Goal: Task Accomplishment & Management: Manage account settings

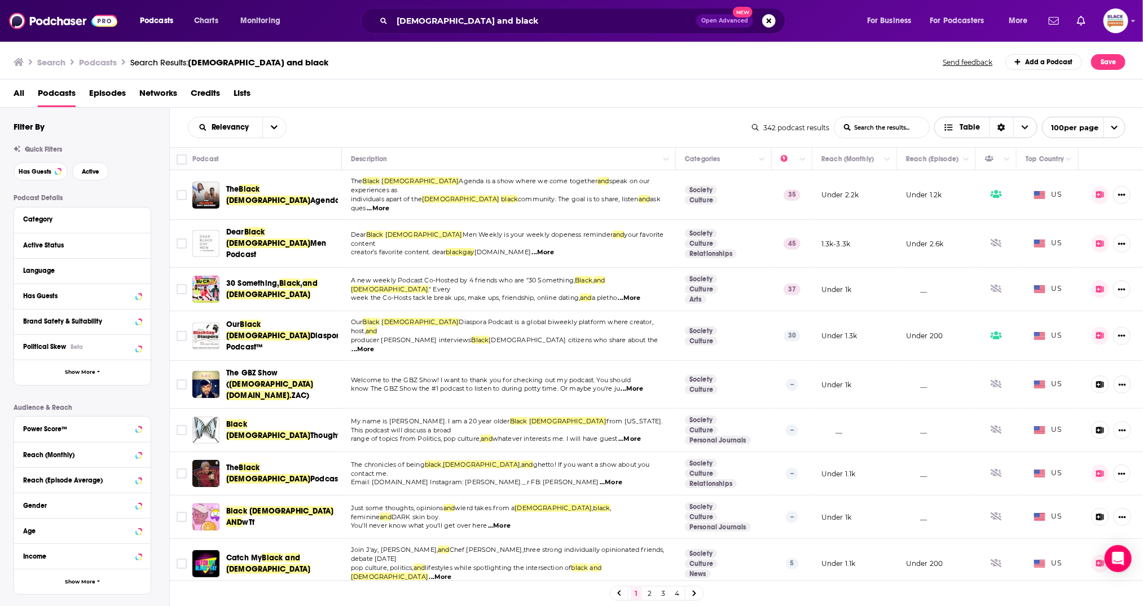
click at [1004, 127] on icon "Sort Direction" at bounding box center [1001, 128] width 8 height 8
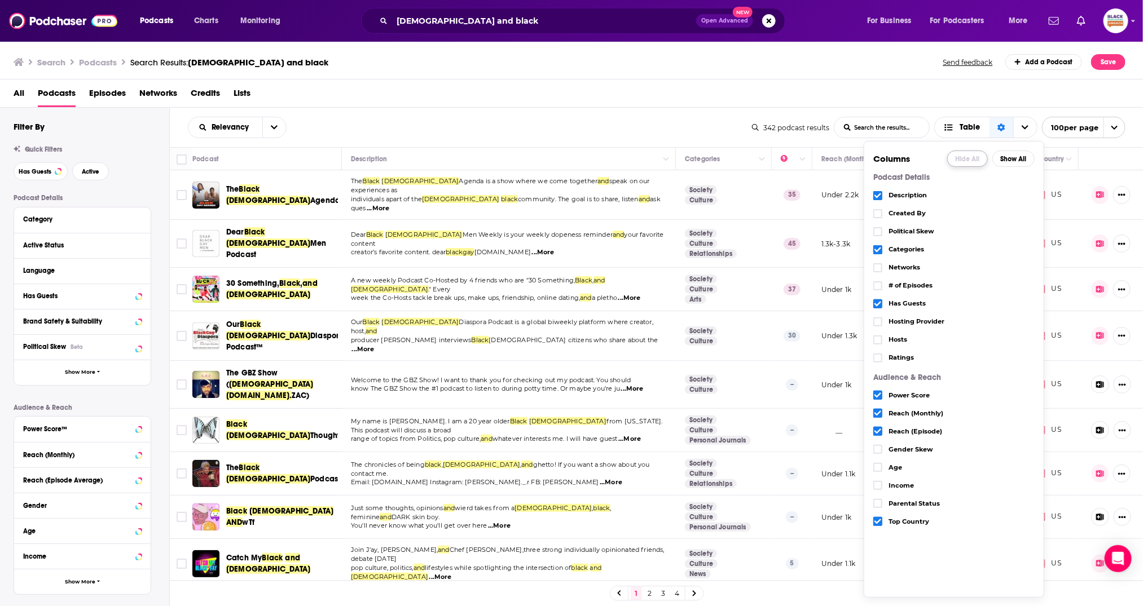
click at [965, 155] on button "Hide All" at bounding box center [967, 159] width 41 height 16
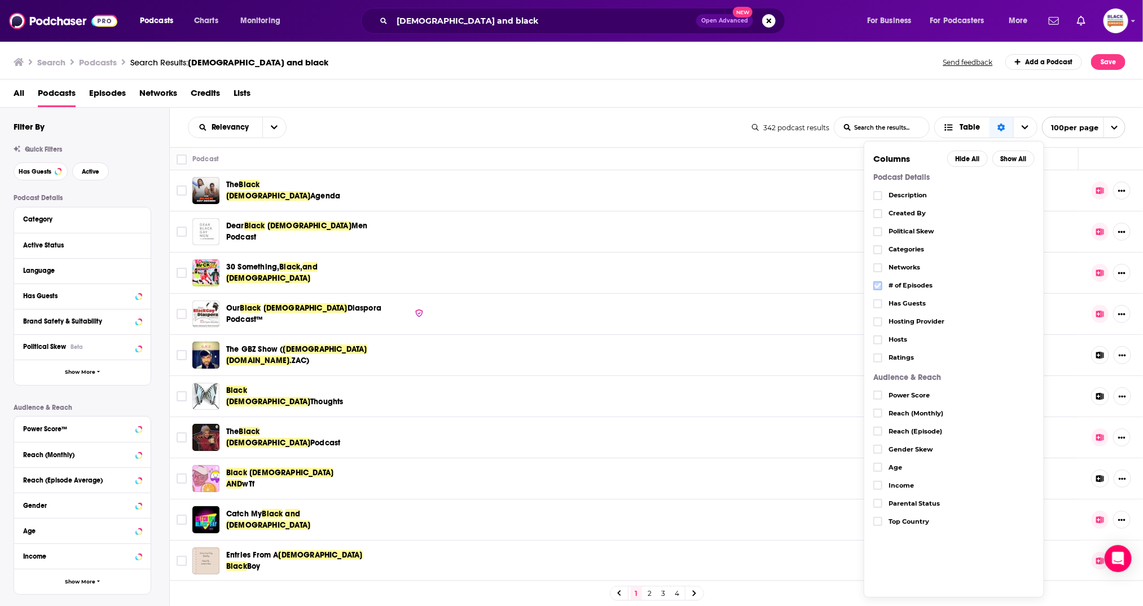
click at [877, 283] on icon "Choose View" at bounding box center [877, 286] width 7 height 7
click at [658, 112] on div "Relevancy List Search Input Search the results... Table 342 podcast results Lis…" at bounding box center [657, 127] width 974 height 39
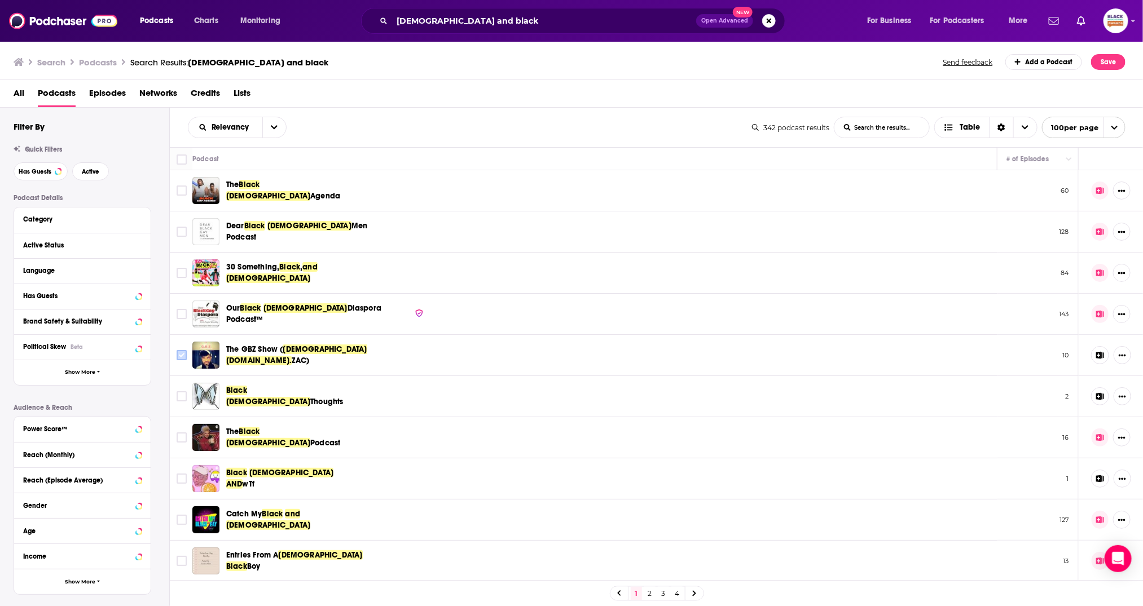
click at [181, 354] on input "Toggle select row" at bounding box center [182, 355] width 10 height 10
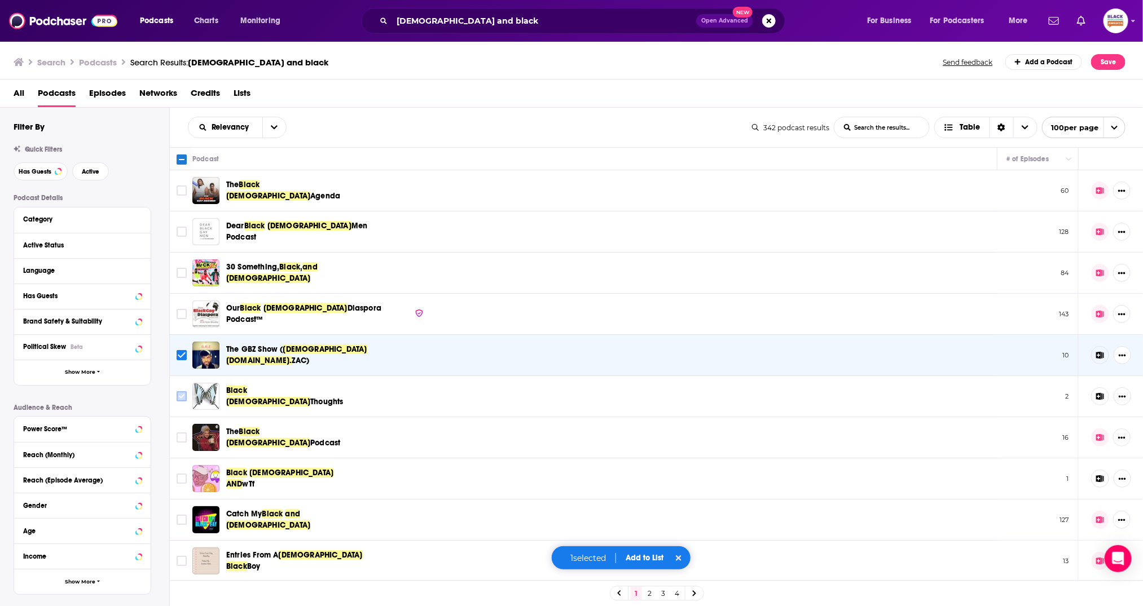
click at [177, 397] on input "Toggle select row" at bounding box center [182, 397] width 10 height 10
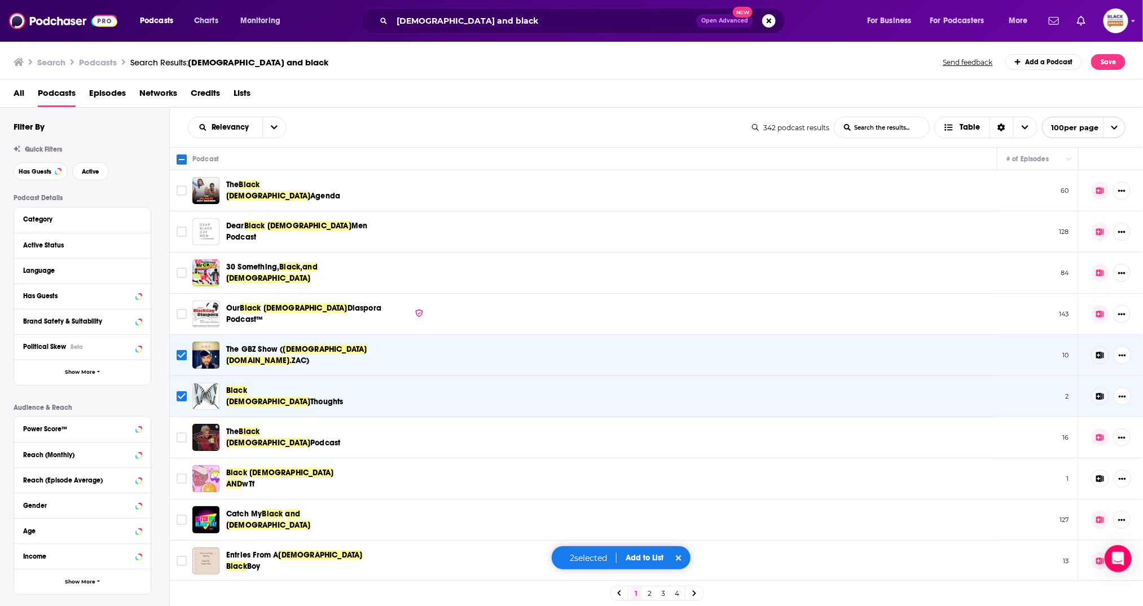
scroll to position [3, 0]
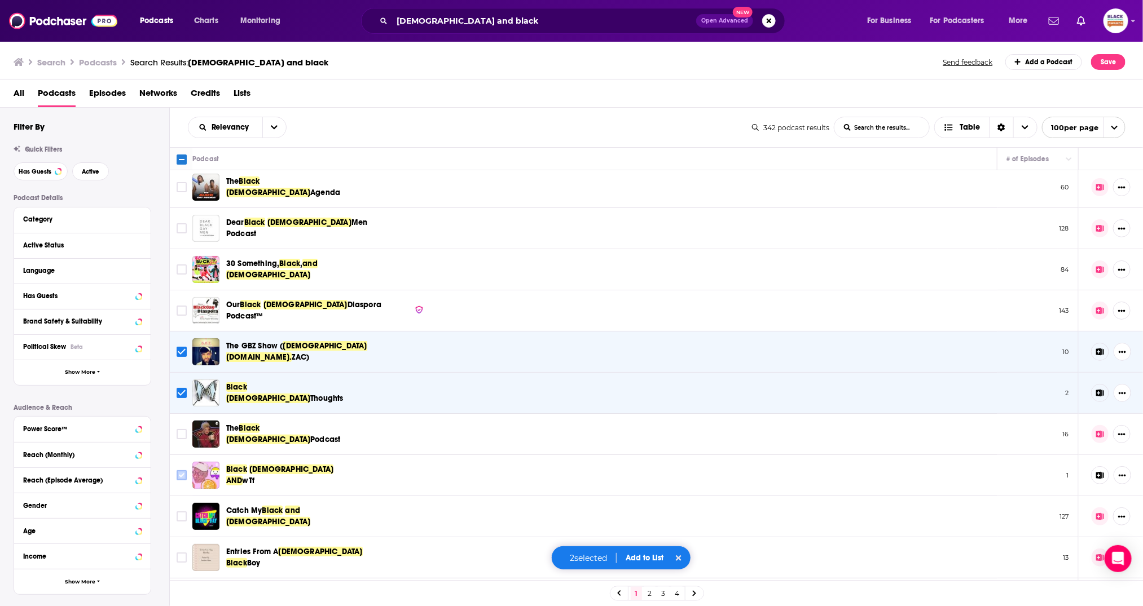
click at [184, 474] on input "Toggle select row" at bounding box center [182, 475] width 10 height 10
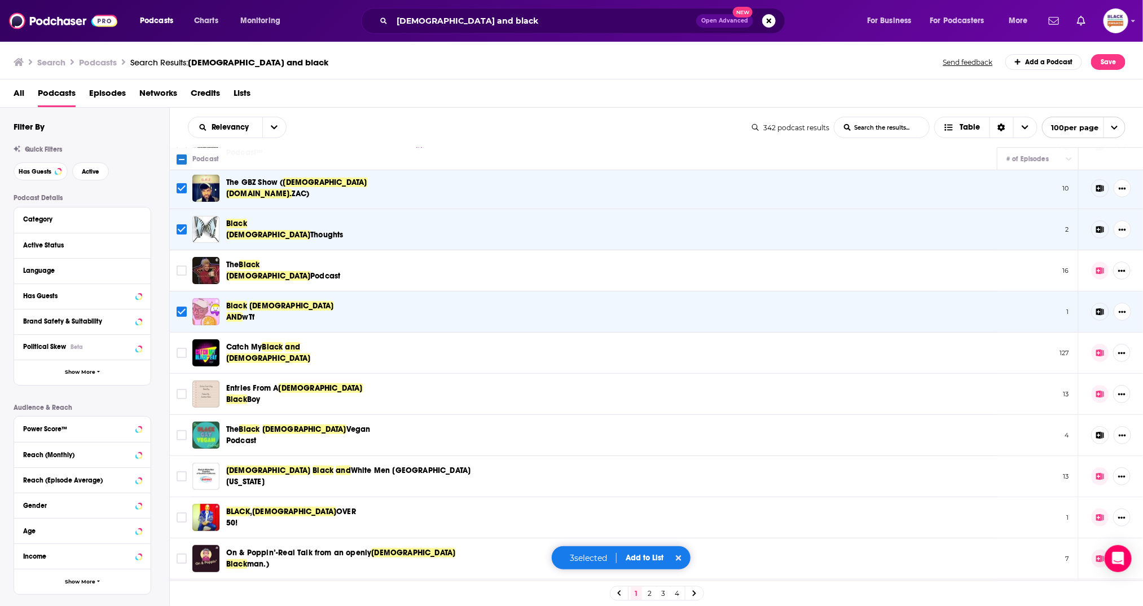
scroll to position [183, 0]
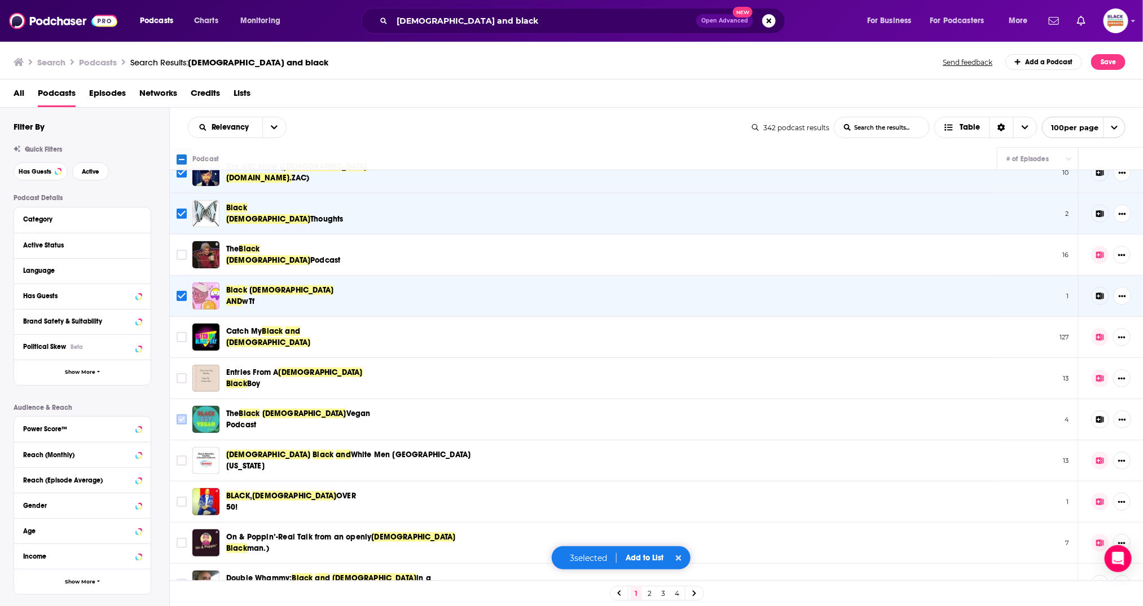
click at [182, 416] on input "Toggle select row" at bounding box center [182, 420] width 10 height 10
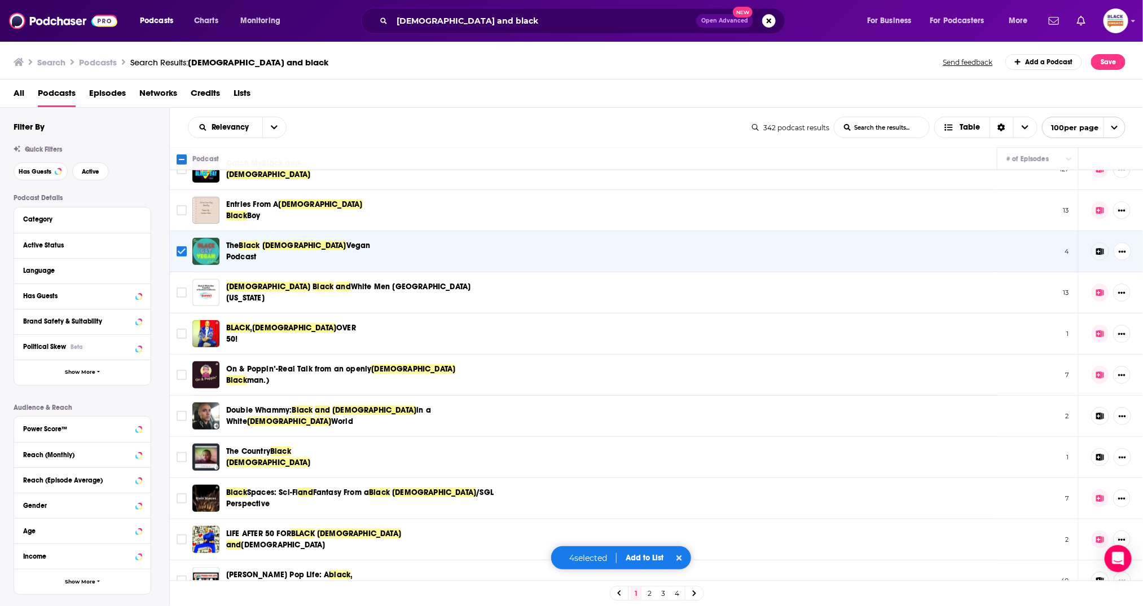
scroll to position [360, 0]
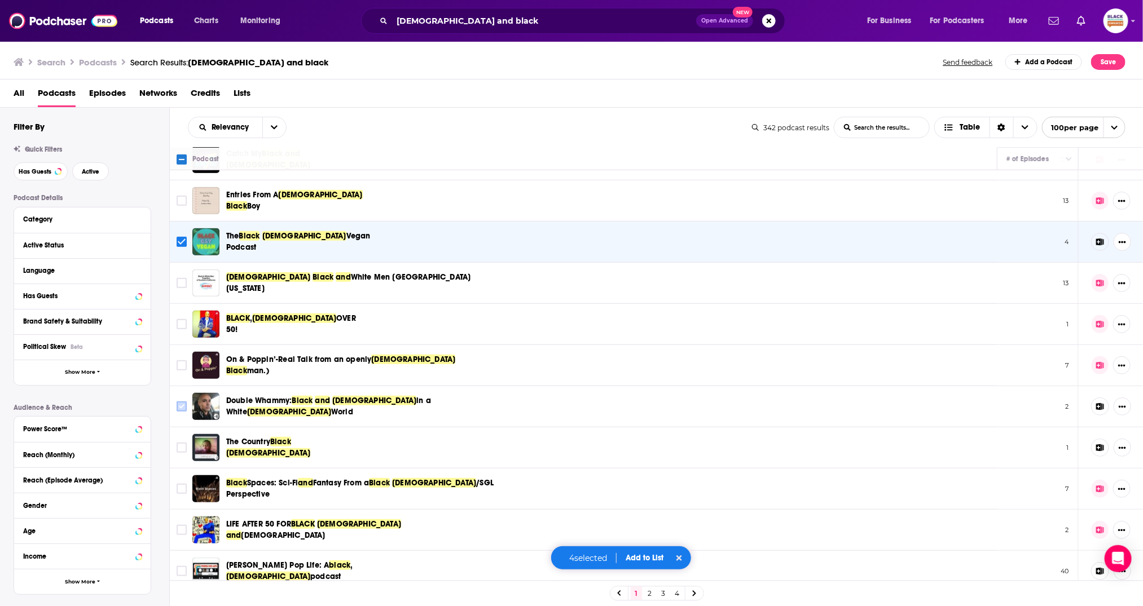
click at [177, 404] on input "Toggle select row" at bounding box center [182, 407] width 10 height 10
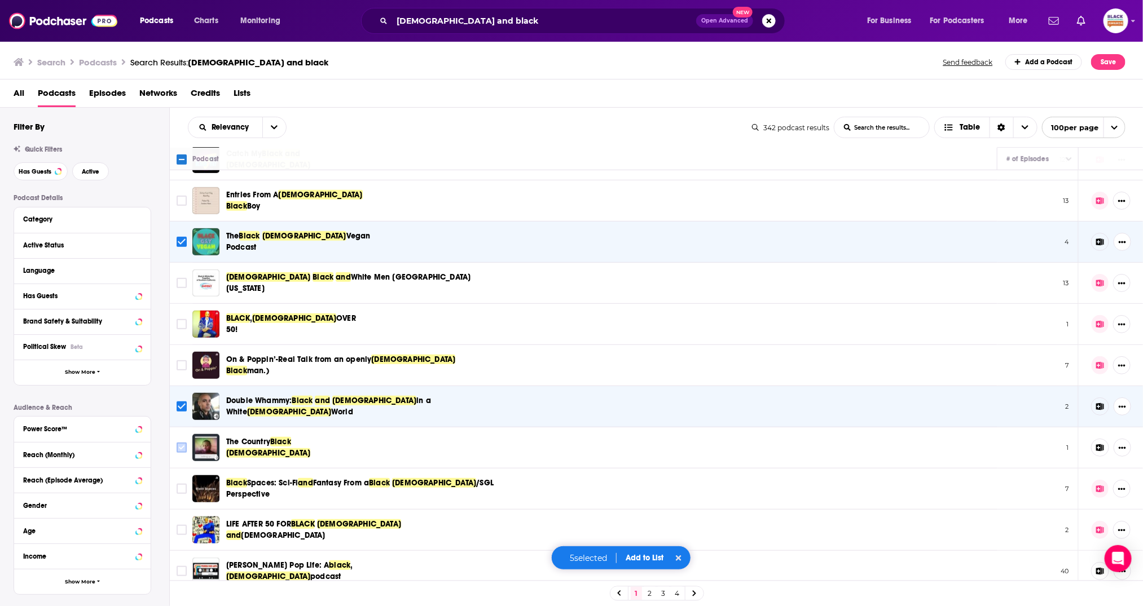
click at [183, 445] on input "Toggle select row" at bounding box center [182, 448] width 10 height 10
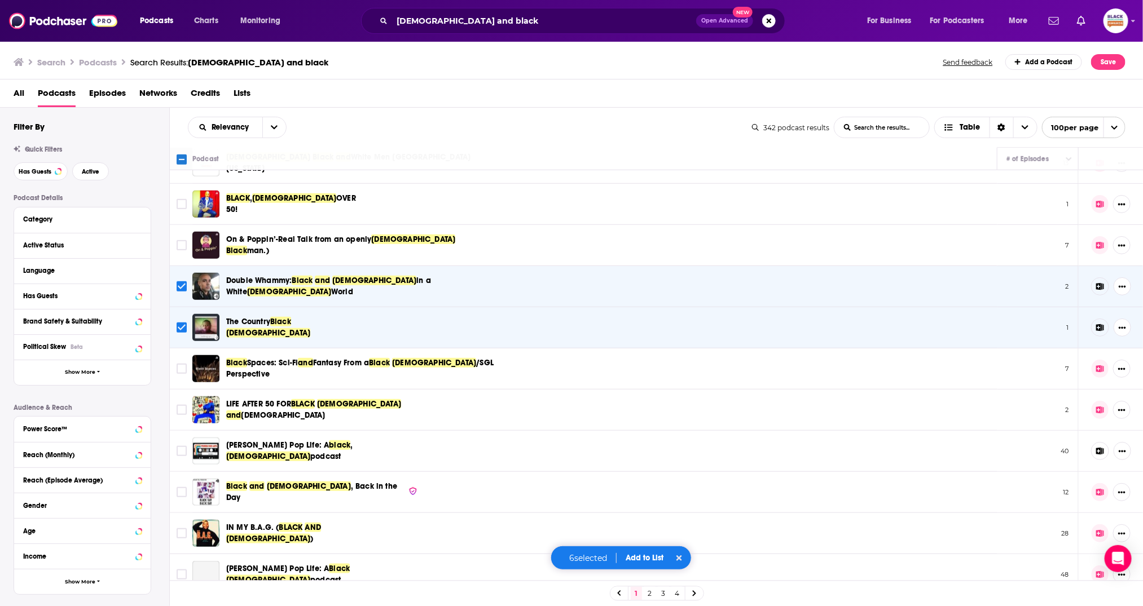
scroll to position [504, 0]
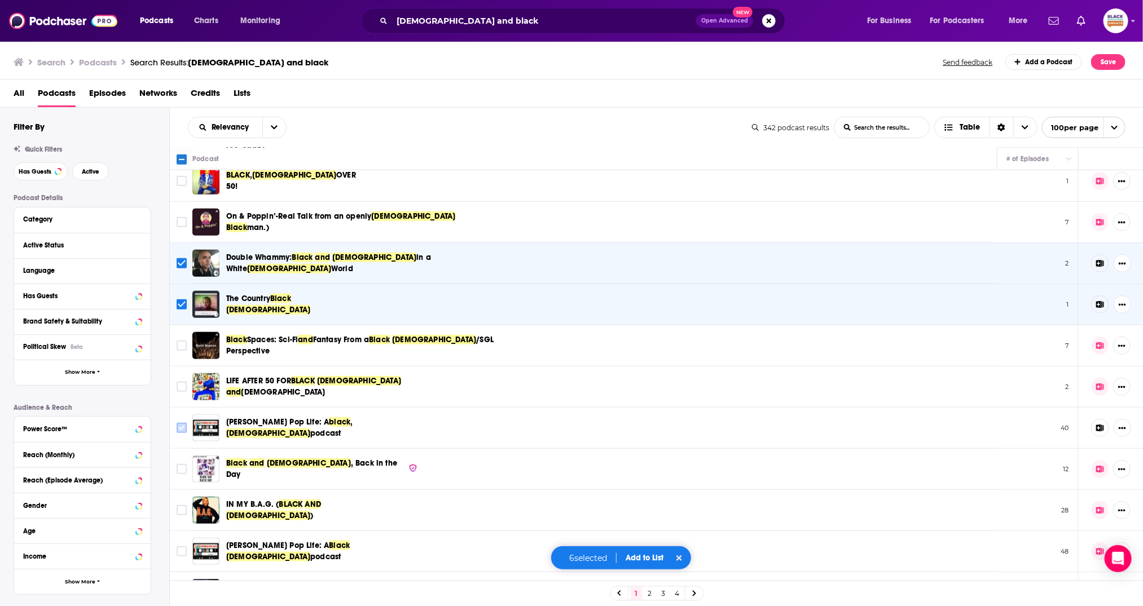
click at [185, 425] on input "Toggle select row" at bounding box center [182, 428] width 10 height 10
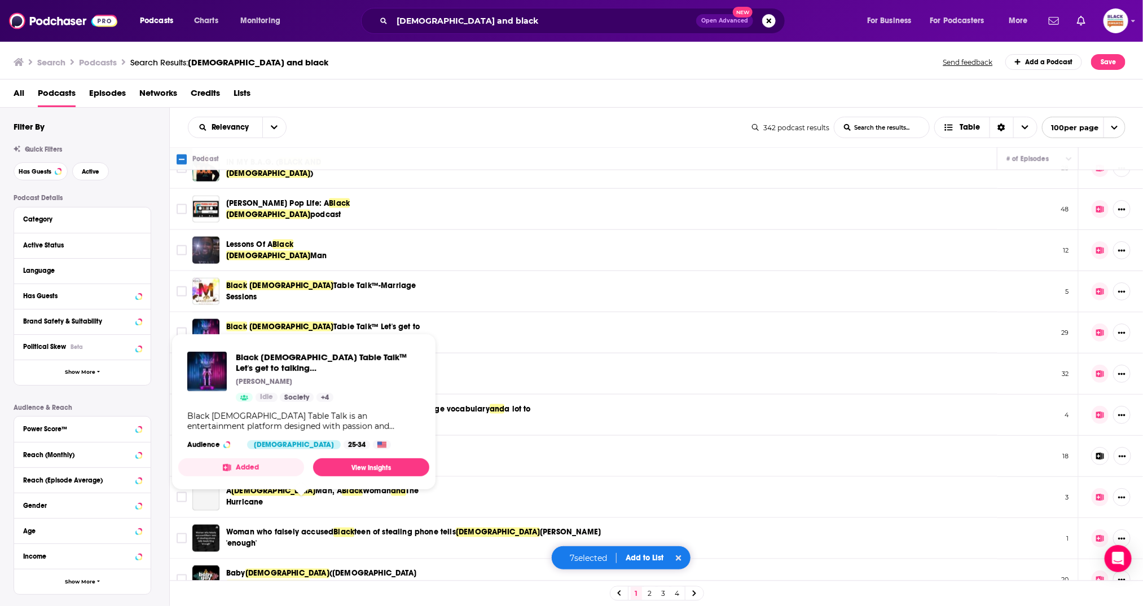
scroll to position [882, 0]
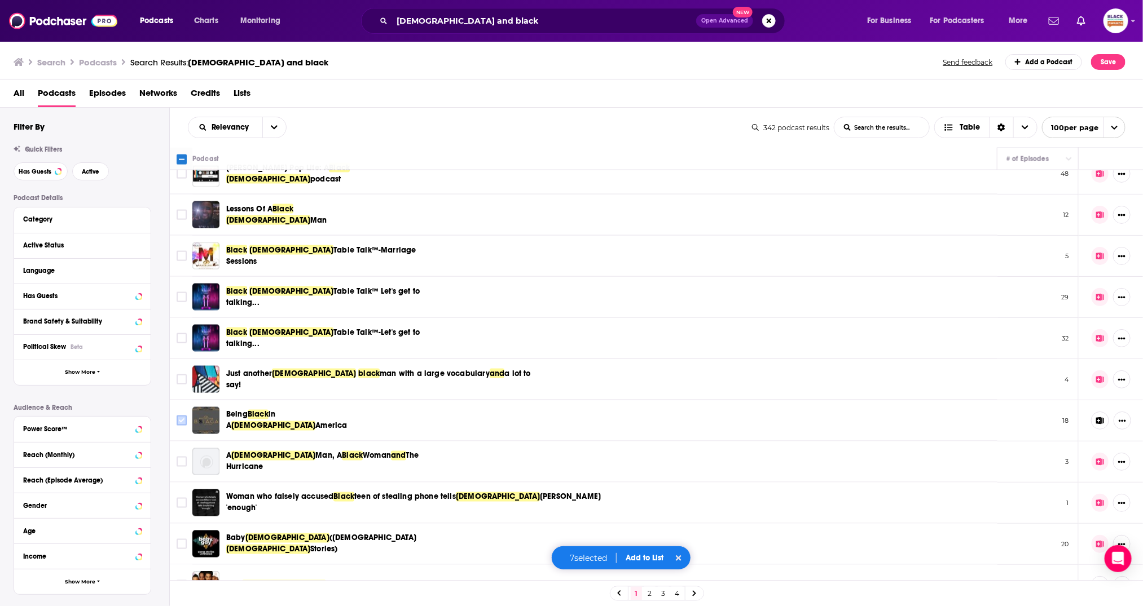
click at [183, 416] on input "Toggle select row" at bounding box center [182, 421] width 10 height 10
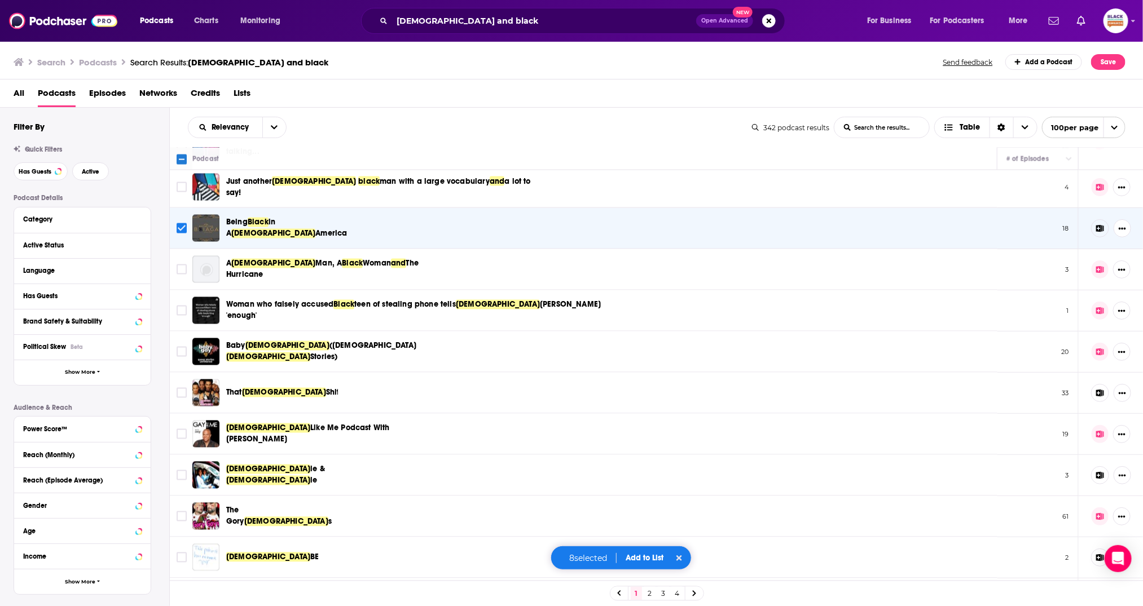
scroll to position [1075, 0]
click at [181, 388] on input "Toggle select row" at bounding box center [182, 393] width 10 height 10
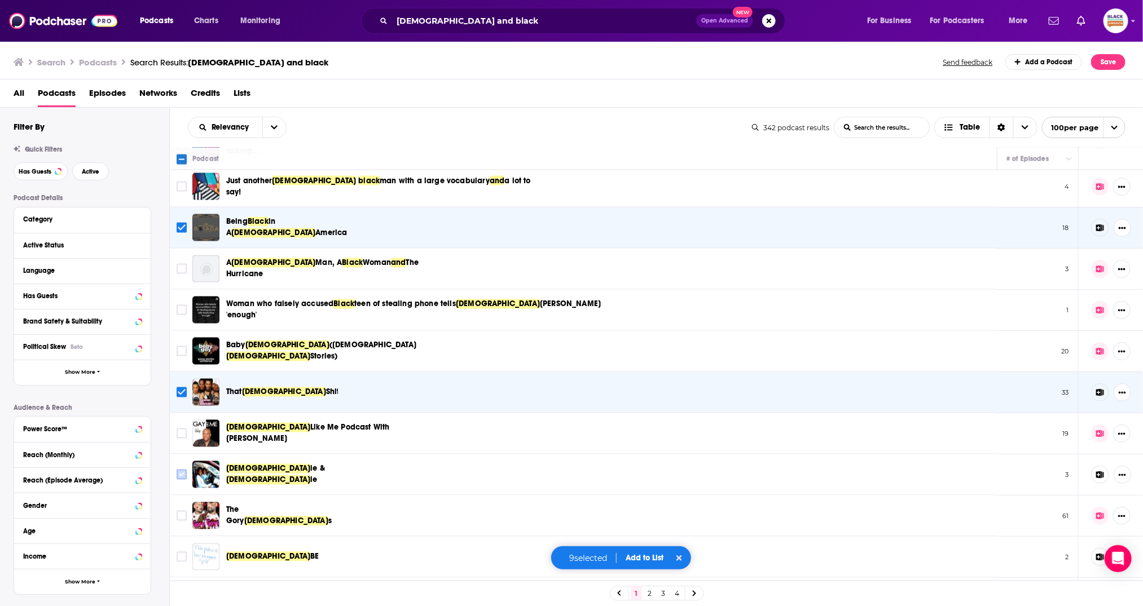
click at [178, 470] on input "Toggle select row" at bounding box center [182, 475] width 10 height 10
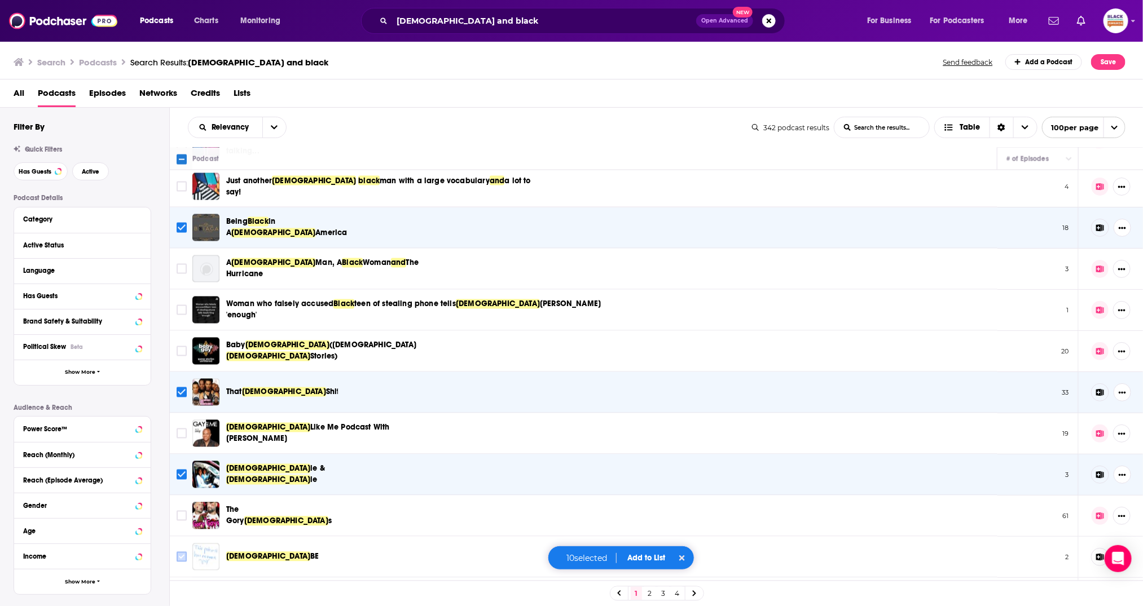
click at [177, 554] on span "Toggle select row" at bounding box center [182, 557] width 10 height 10
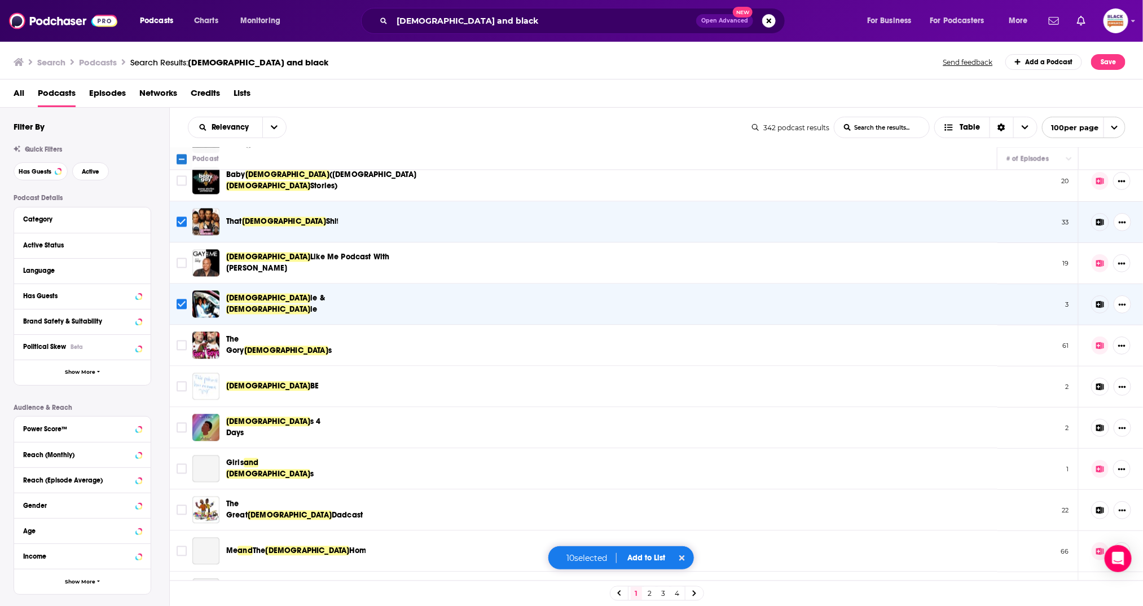
scroll to position [1281, 0]
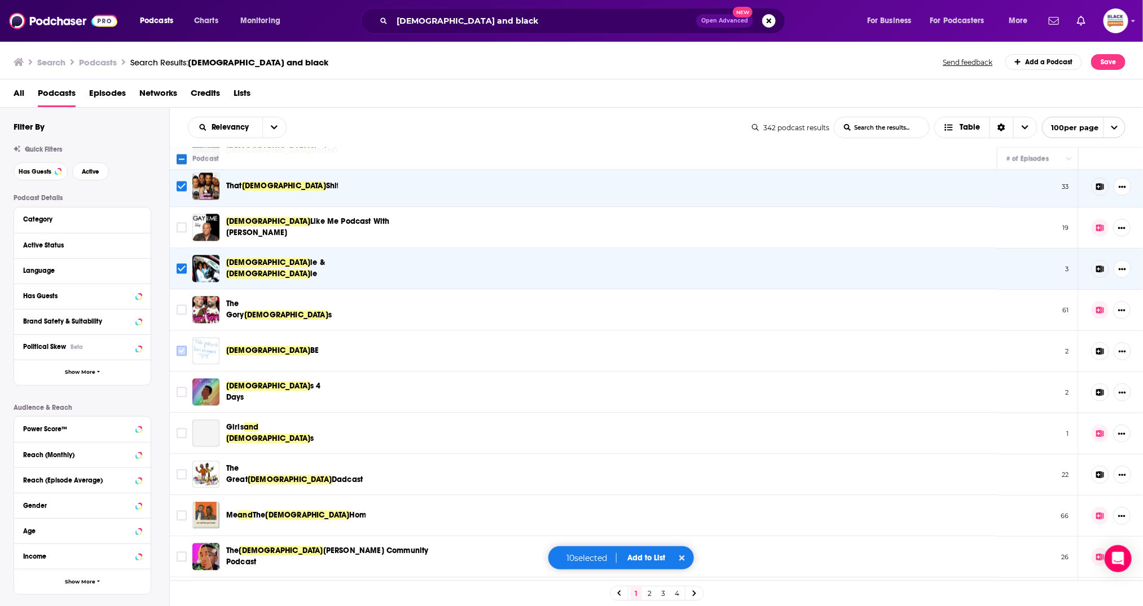
click at [179, 349] on input "Toggle select row" at bounding box center [182, 351] width 10 height 10
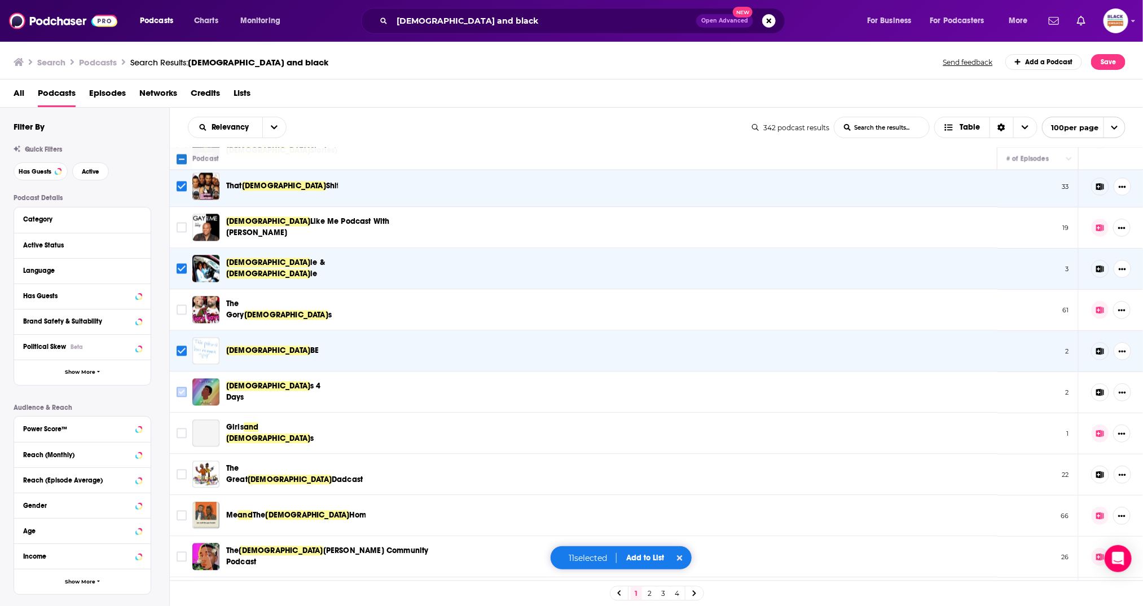
click at [178, 388] on input "Toggle select row" at bounding box center [182, 393] width 10 height 10
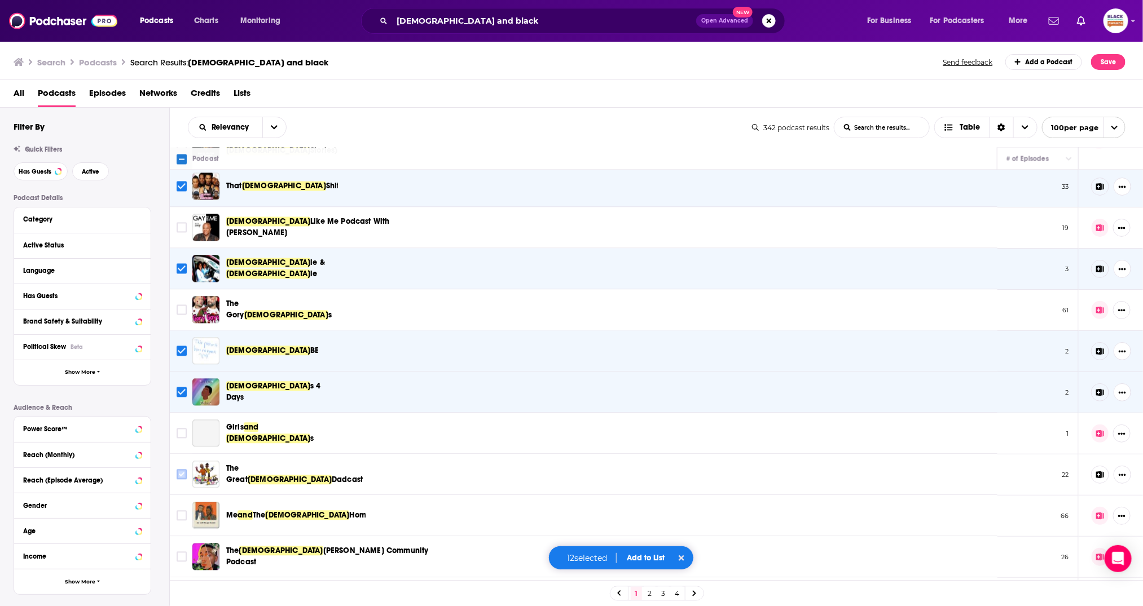
click at [181, 470] on input "Toggle select row" at bounding box center [182, 475] width 10 height 10
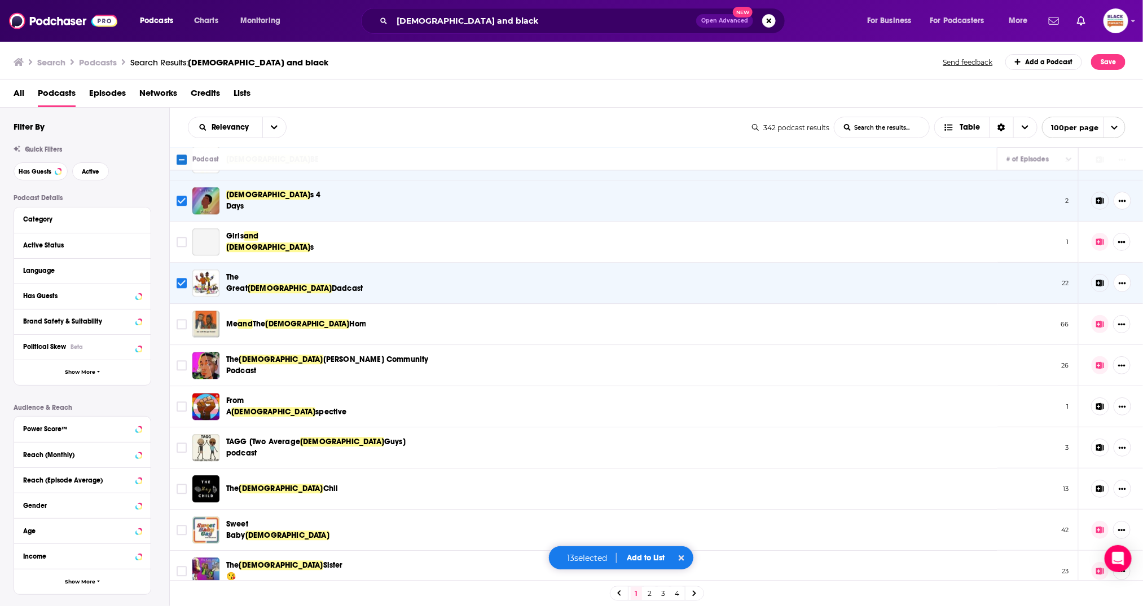
scroll to position [1489, 0]
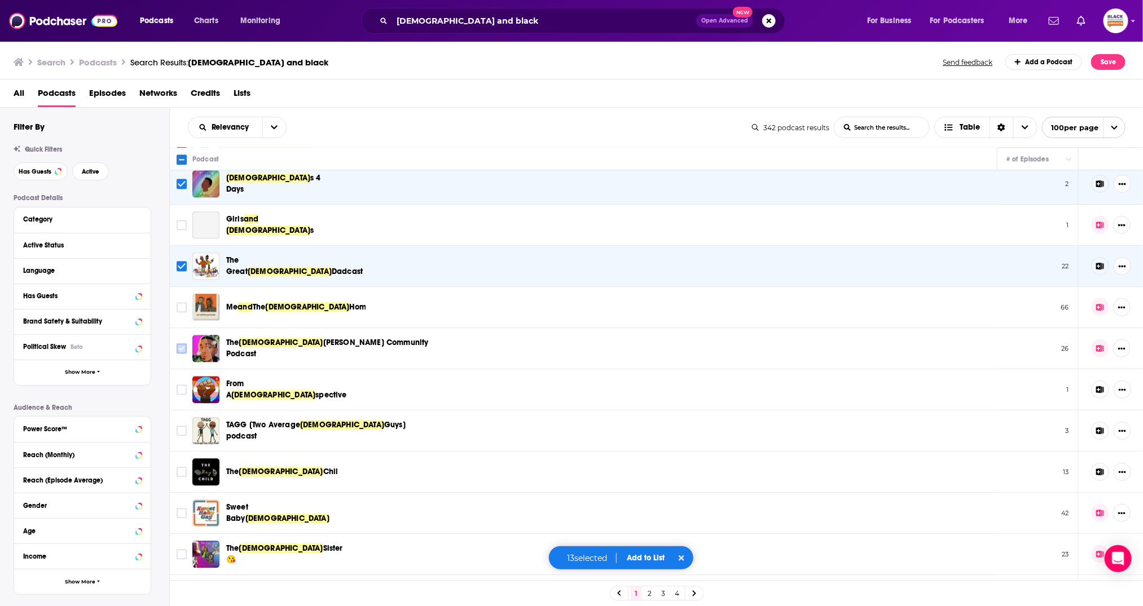
click at [182, 344] on input "Toggle select row" at bounding box center [182, 349] width 10 height 10
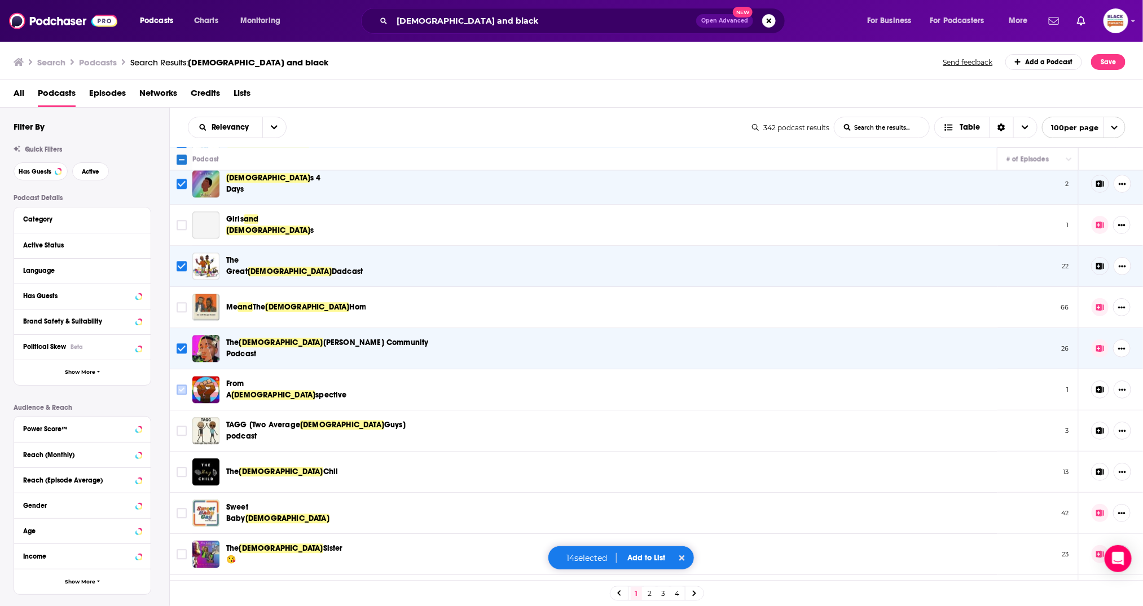
click at [179, 385] on input "Toggle select row" at bounding box center [182, 390] width 10 height 10
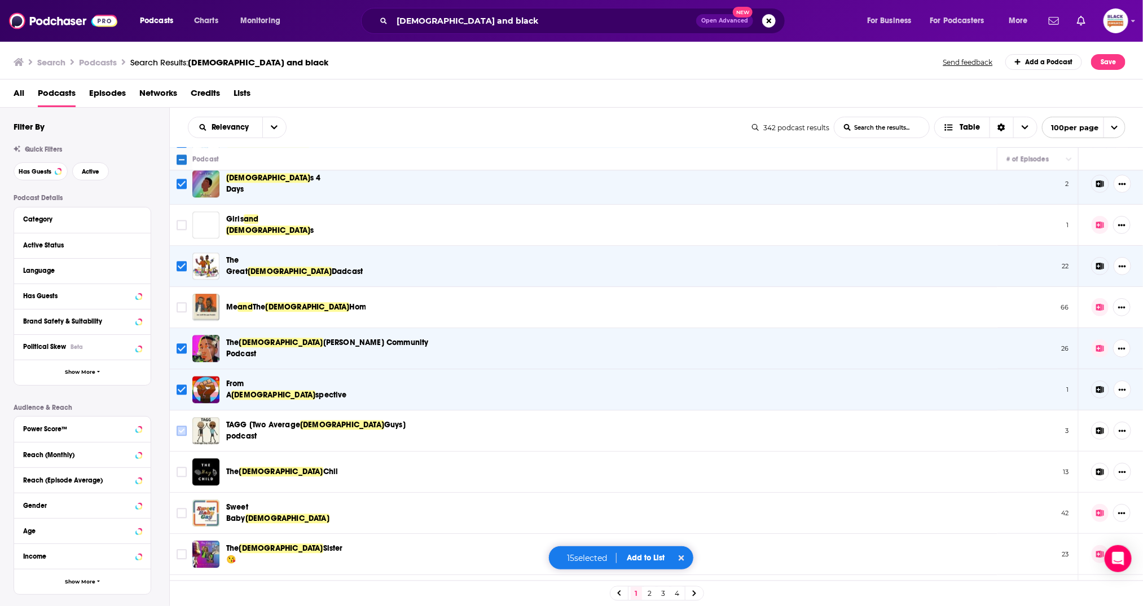
click at [178, 426] on input "Toggle select row" at bounding box center [182, 431] width 10 height 10
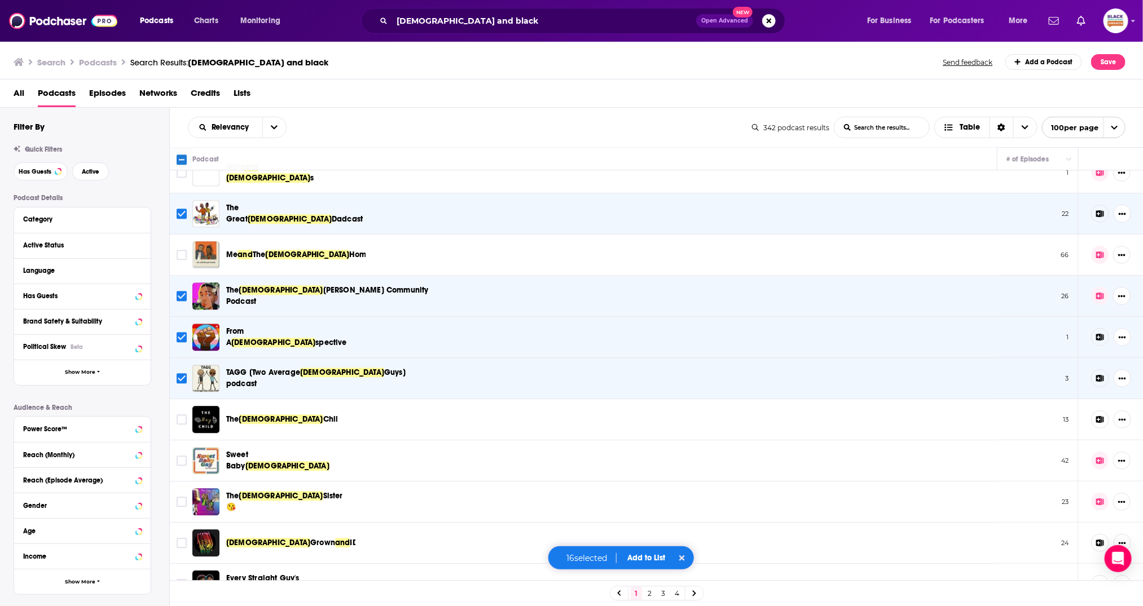
scroll to position [1572, 0]
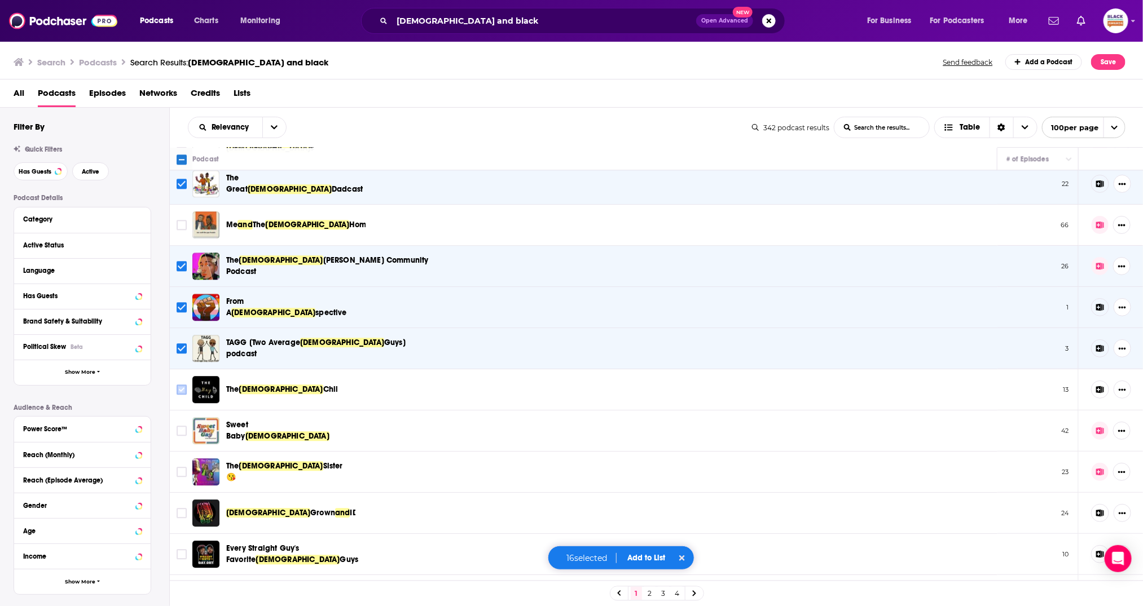
click at [182, 387] on input "Toggle select row" at bounding box center [182, 390] width 10 height 10
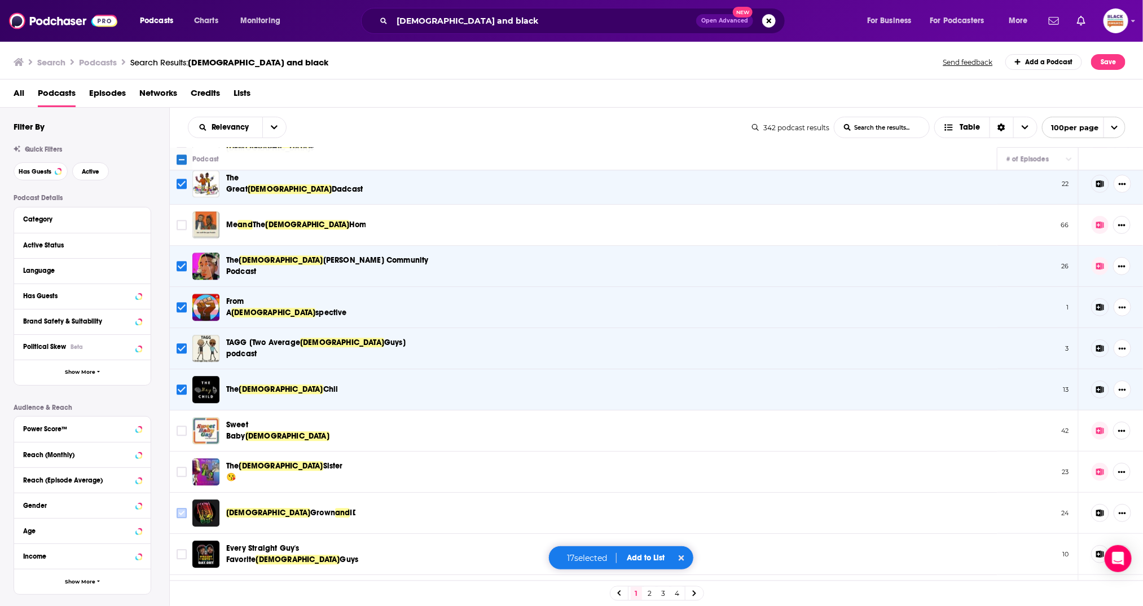
click at [187, 507] on icon "Toggle select row" at bounding box center [182, 514] width 14 height 14
click at [184, 549] on input "Toggle select row" at bounding box center [182, 554] width 10 height 10
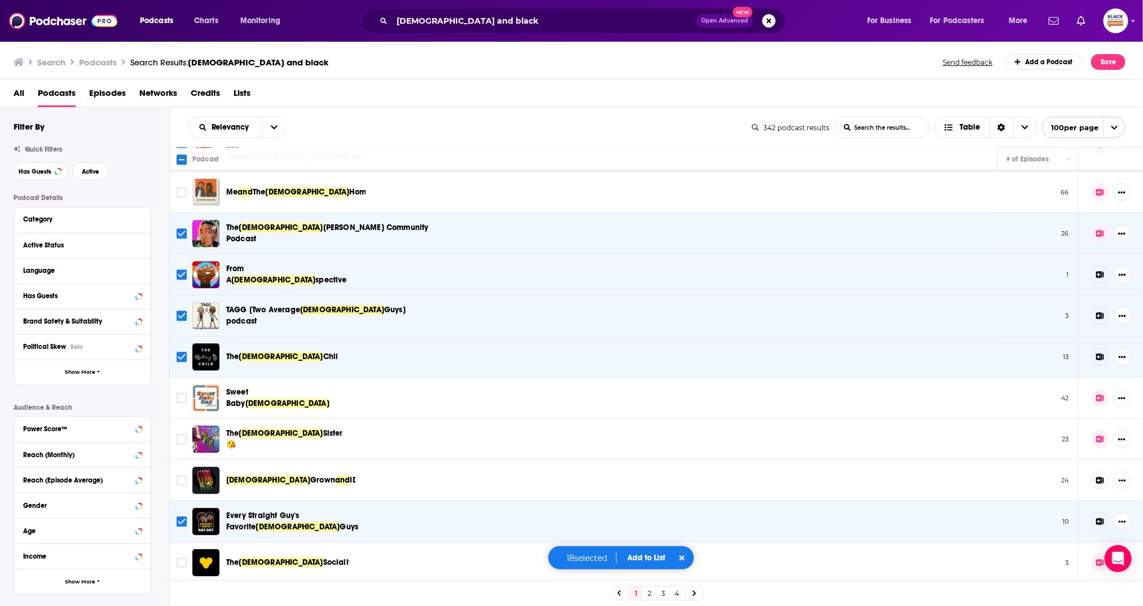
scroll to position [1682, 0]
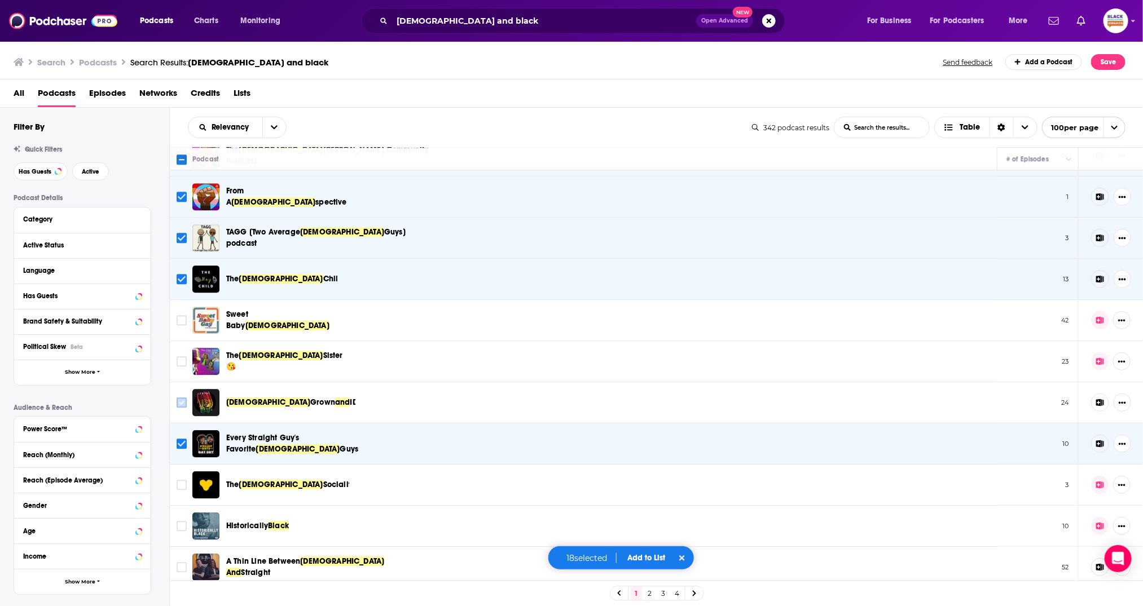
click at [183, 399] on input "Toggle select row" at bounding box center [182, 403] width 10 height 10
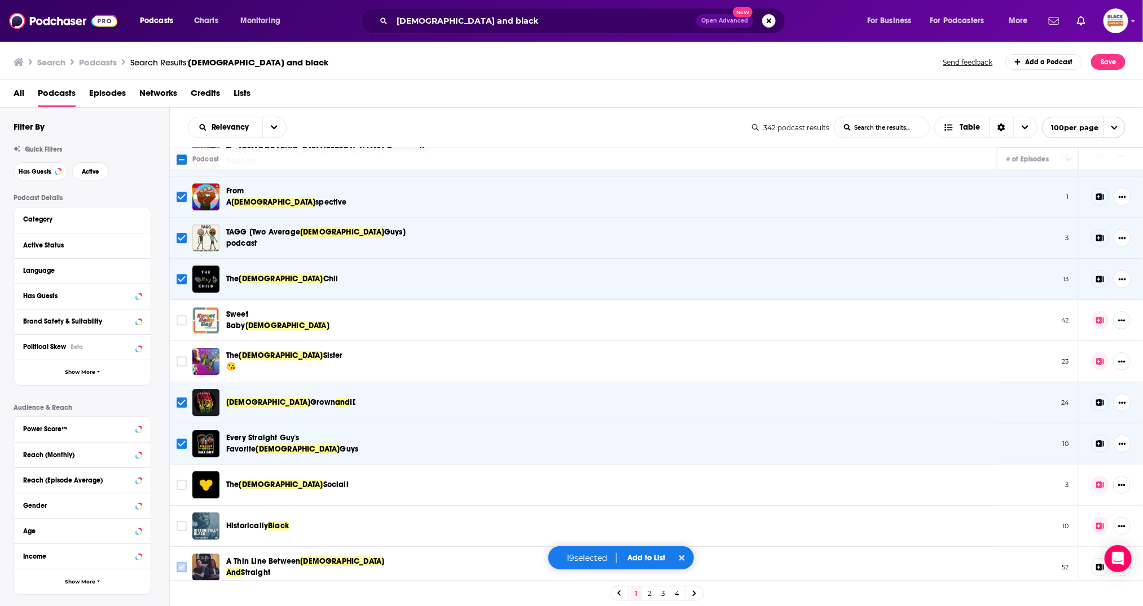
click at [178, 562] on input "Toggle select row" at bounding box center [182, 567] width 10 height 10
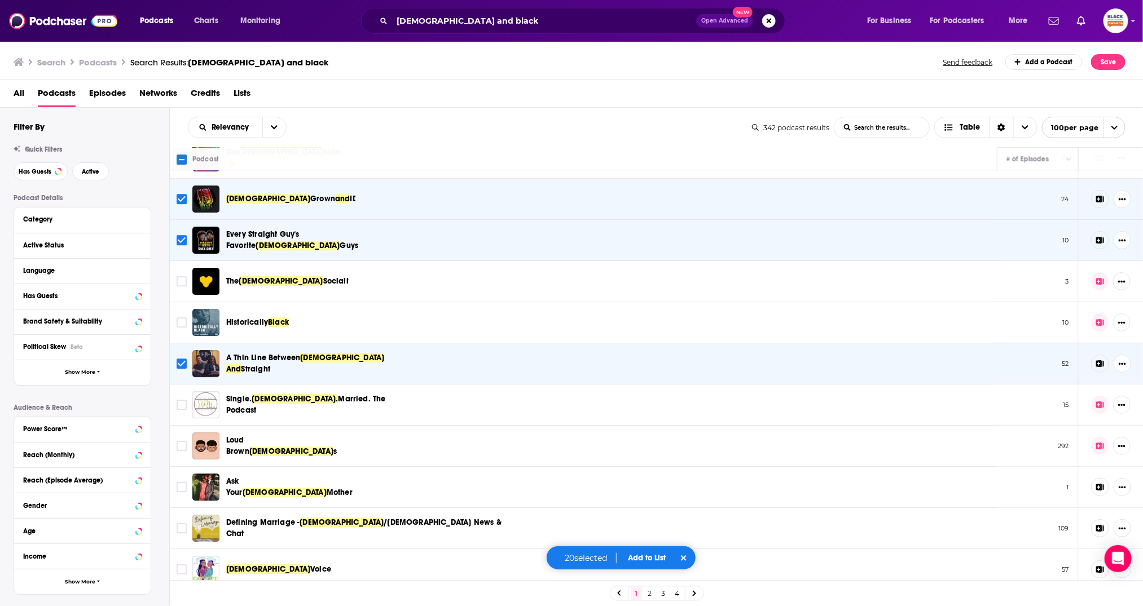
scroll to position [1902, 0]
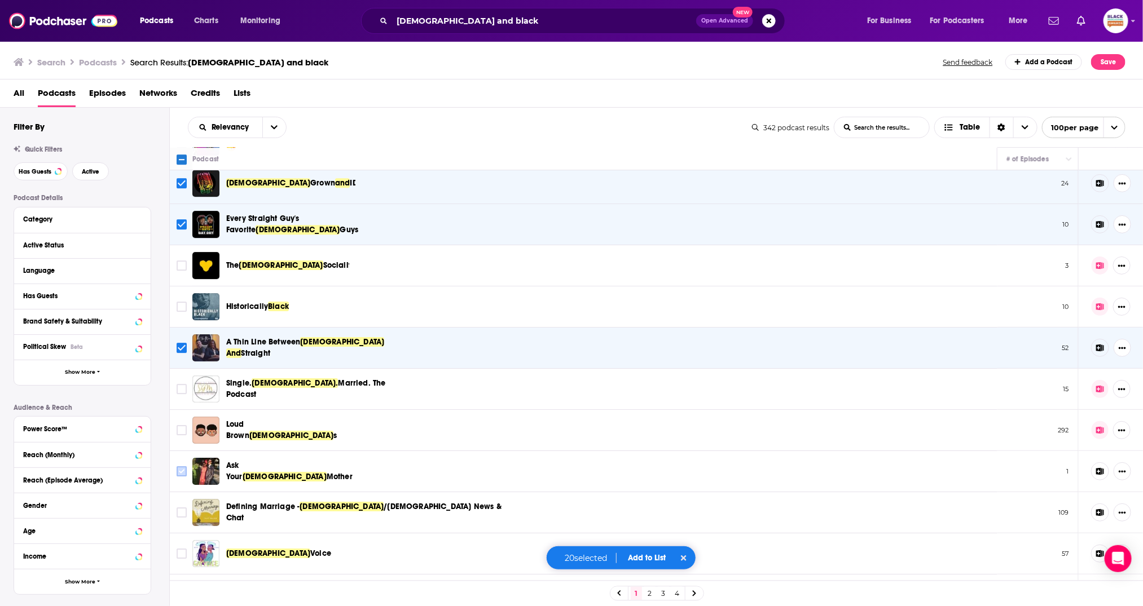
click at [182, 467] on input "Toggle select row" at bounding box center [182, 472] width 10 height 10
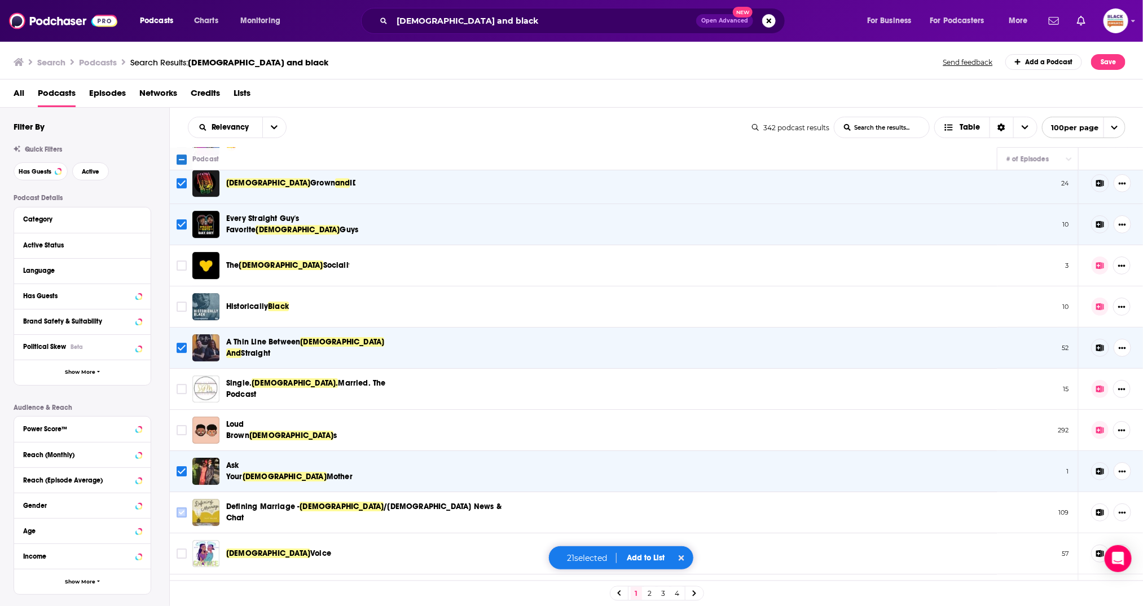
click at [183, 508] on input "Toggle select row" at bounding box center [182, 513] width 10 height 10
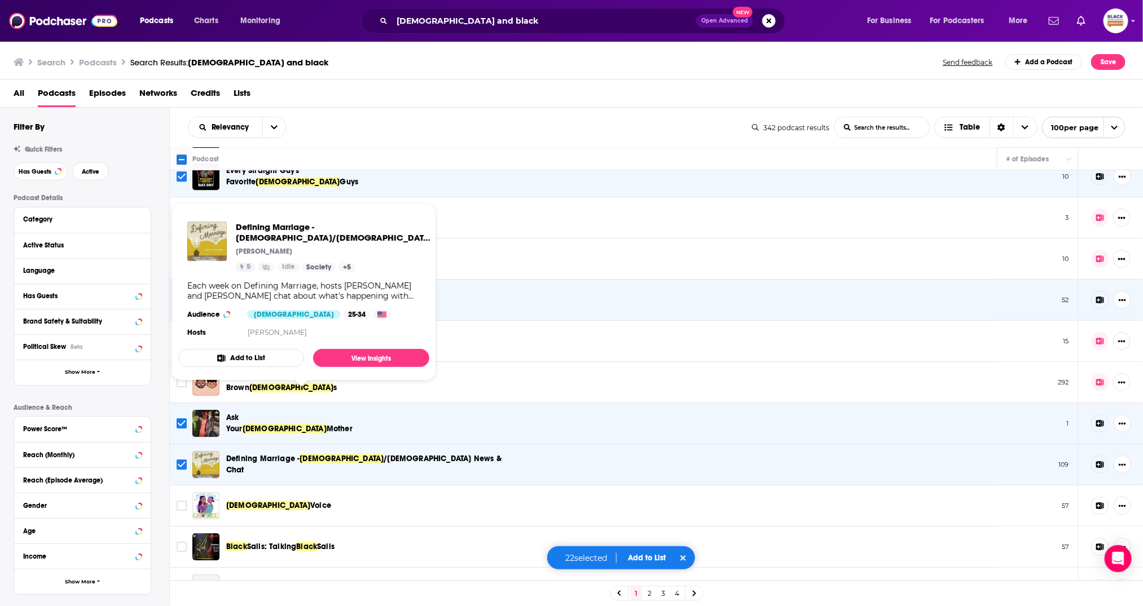
scroll to position [2027, 0]
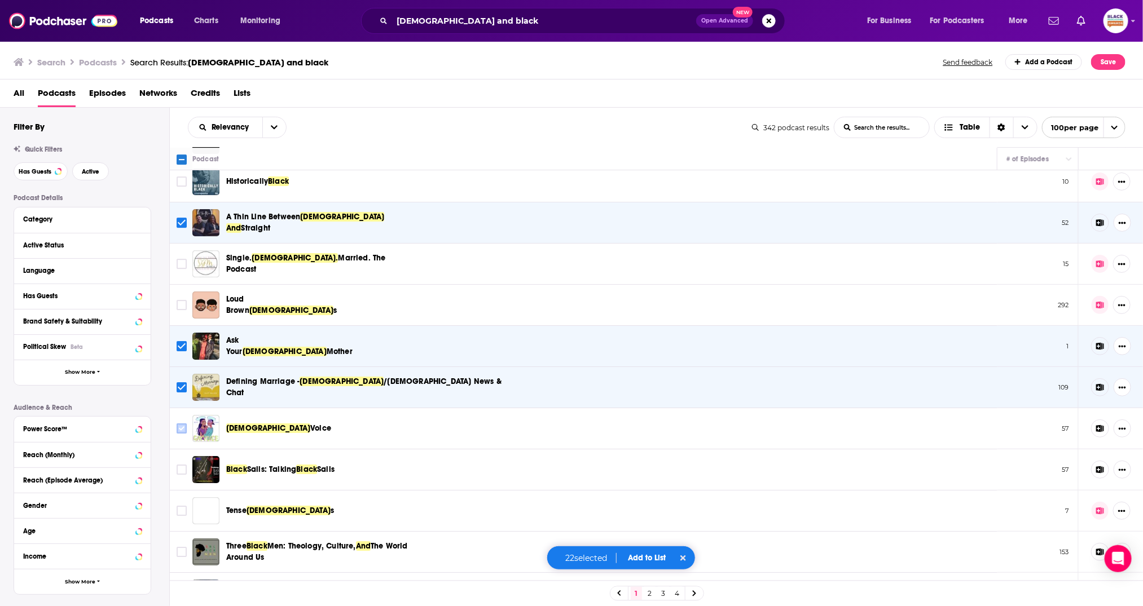
click at [183, 424] on input "Toggle select row" at bounding box center [182, 429] width 10 height 10
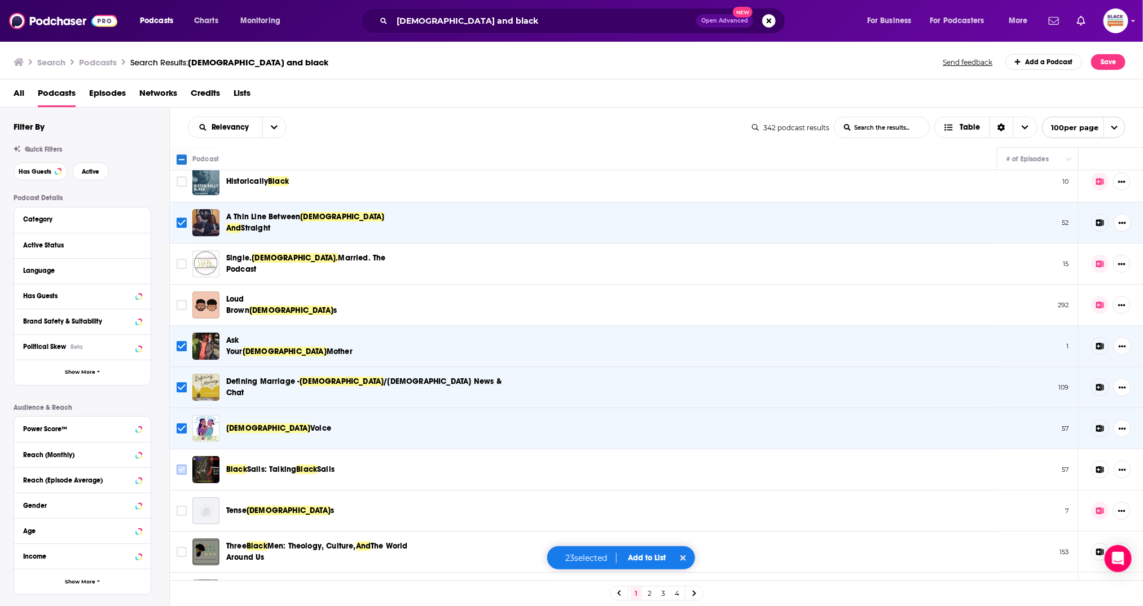
click at [183, 465] on input "Toggle select row" at bounding box center [182, 470] width 10 height 10
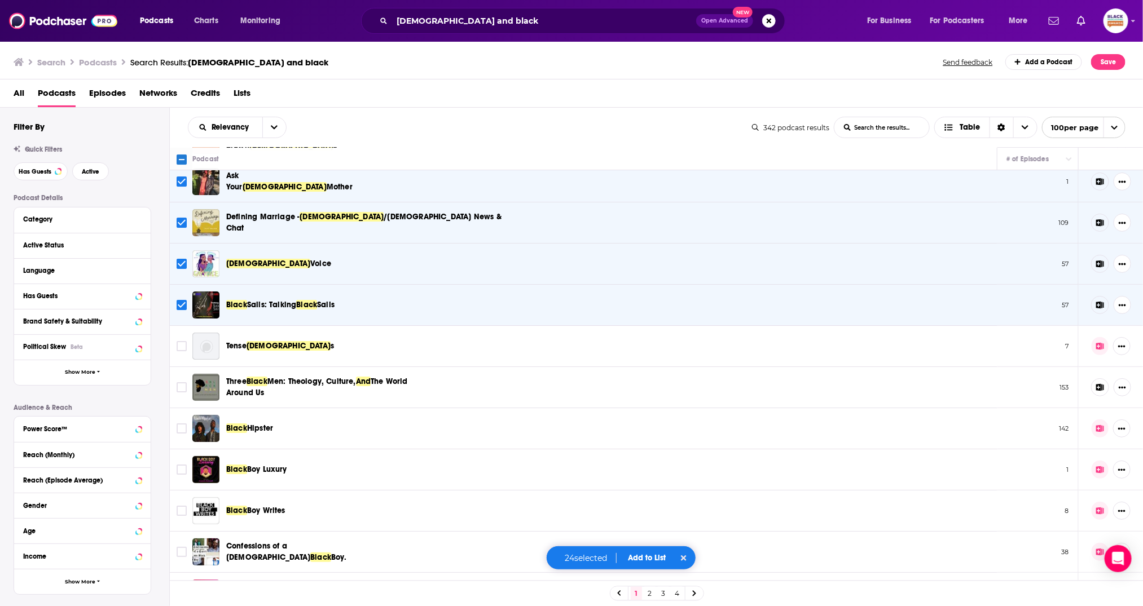
scroll to position [2193, 0]
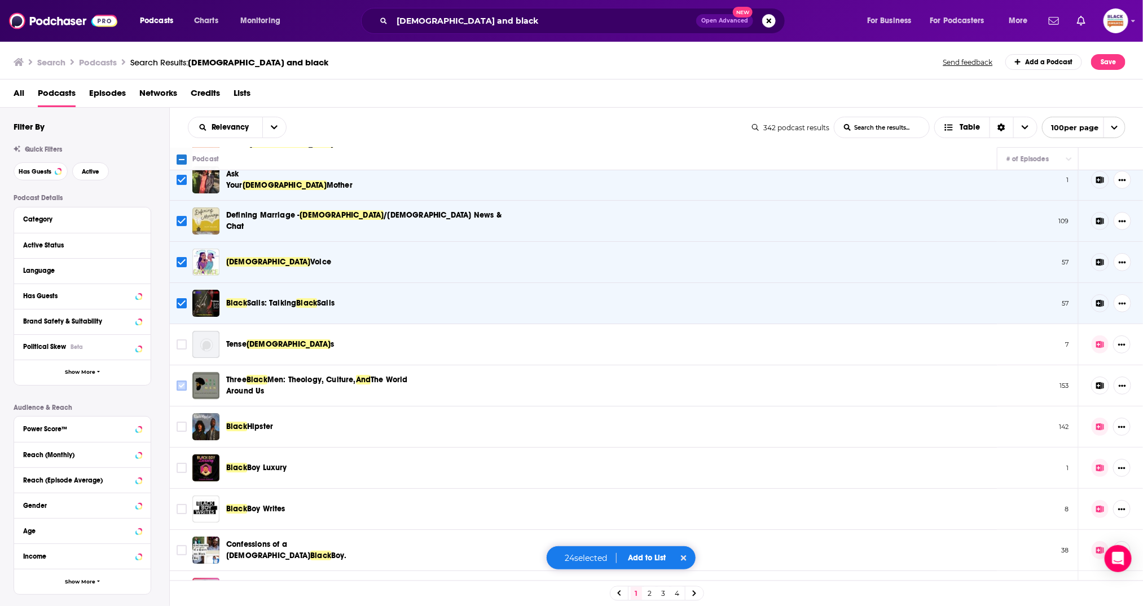
click at [183, 381] on input "Toggle select row" at bounding box center [182, 386] width 10 height 10
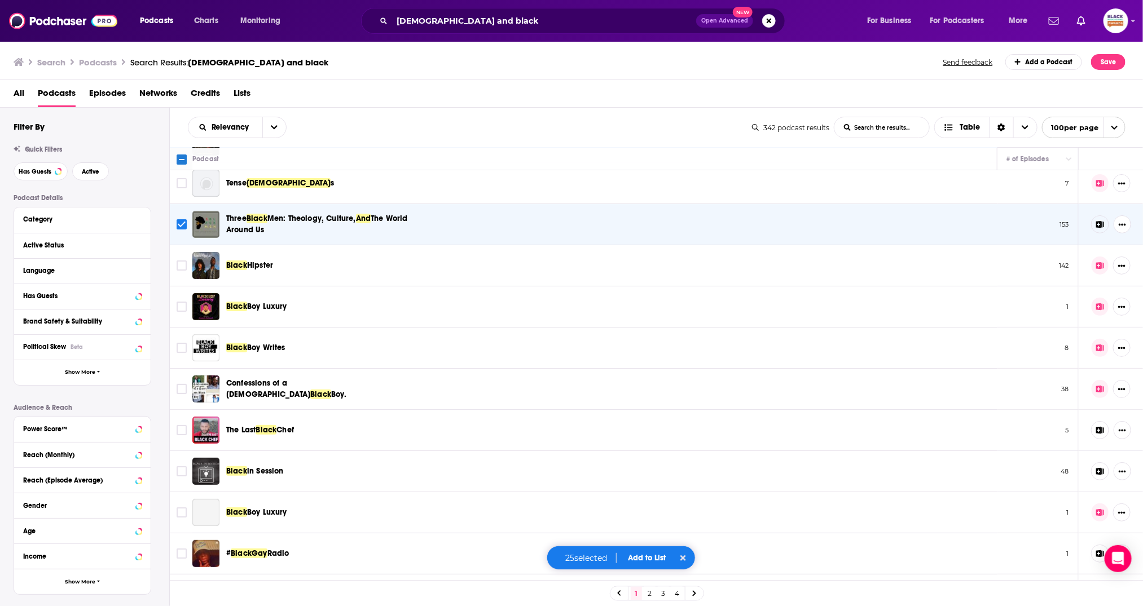
scroll to position [2359, 0]
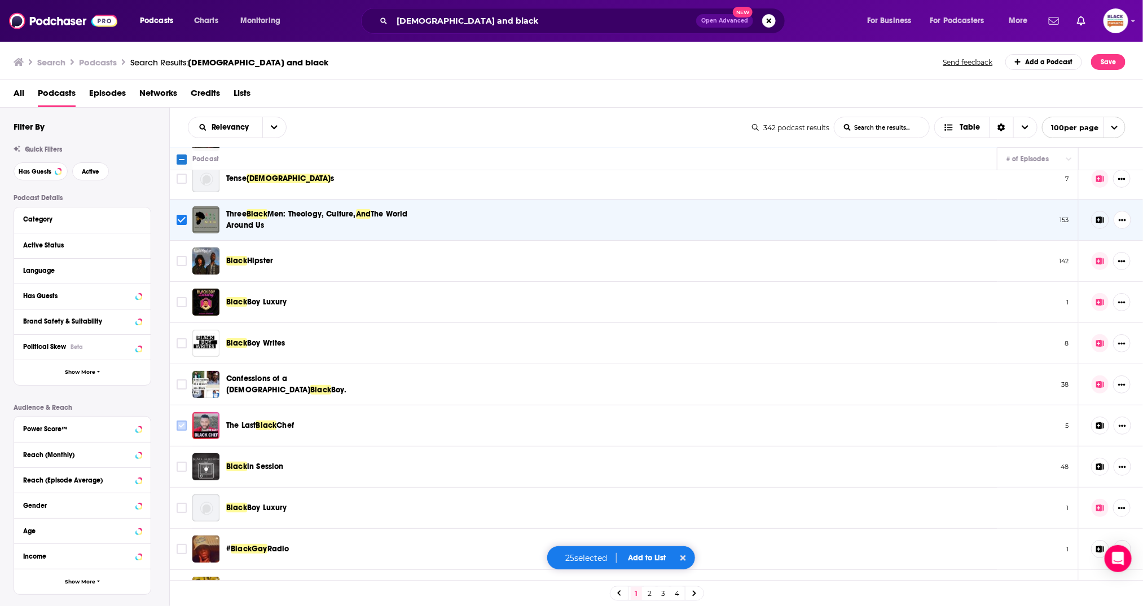
click at [178, 421] on input "Toggle select row" at bounding box center [182, 426] width 10 height 10
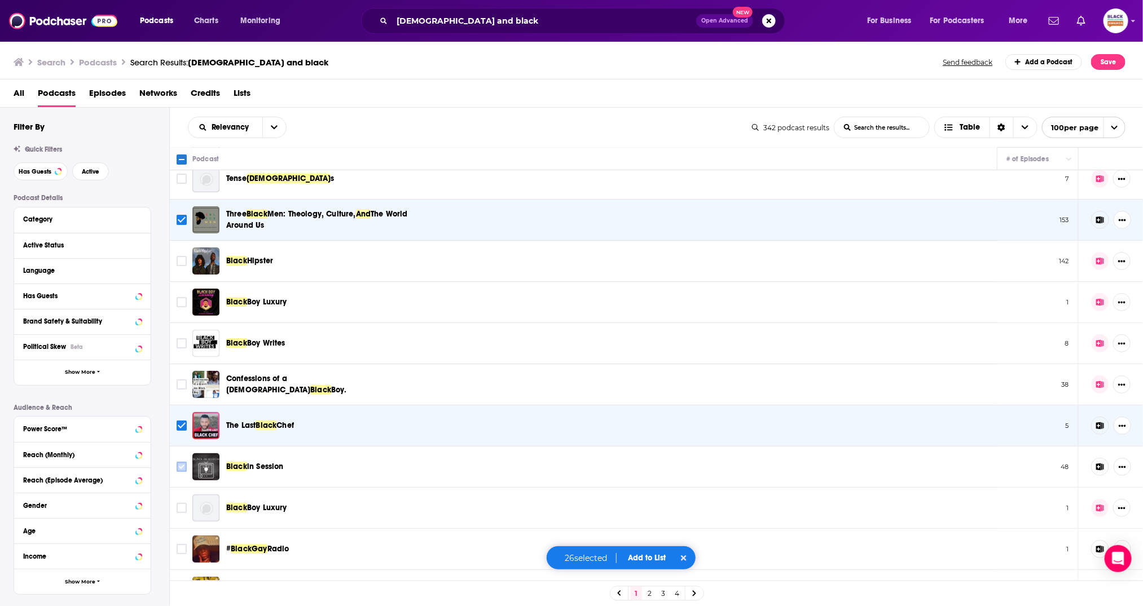
click at [183, 462] on input "Toggle select row" at bounding box center [182, 467] width 10 height 10
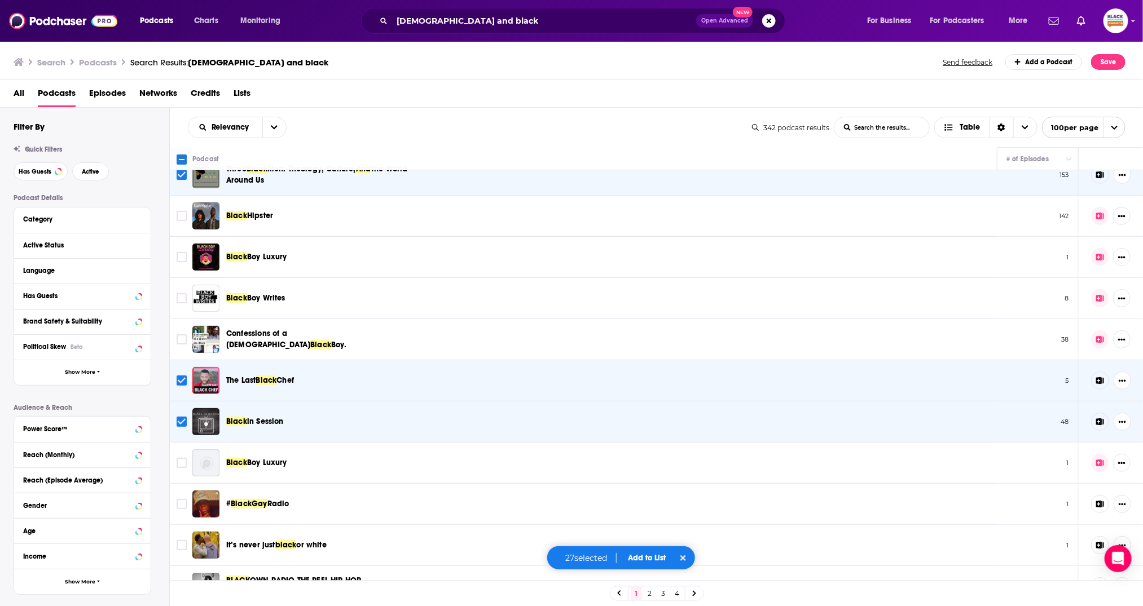
scroll to position [2517, 0]
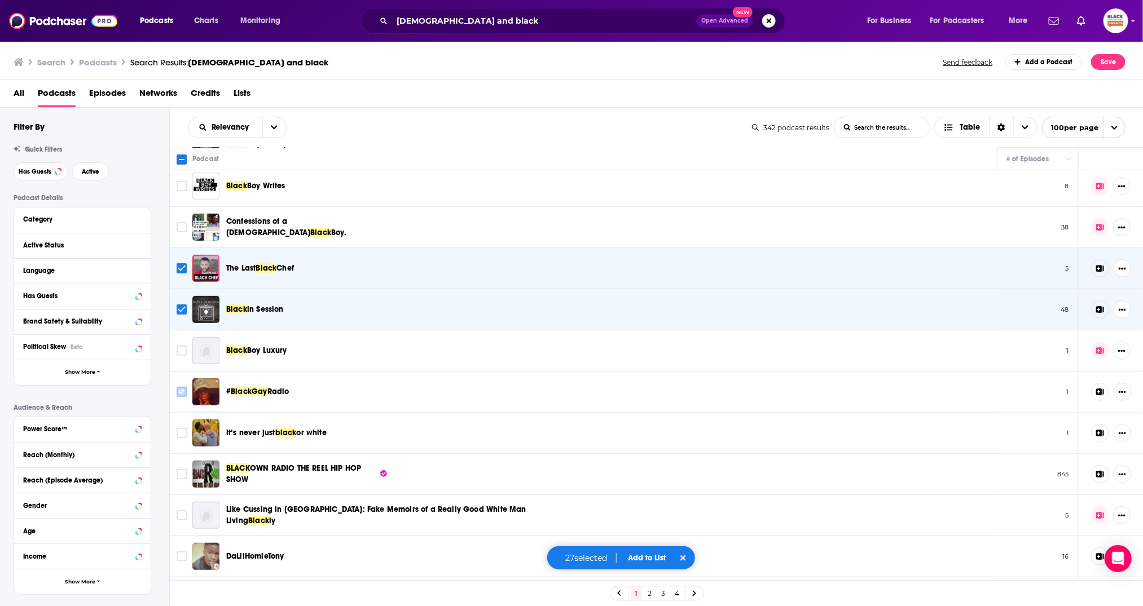
click at [179, 387] on input "Toggle select row" at bounding box center [182, 392] width 10 height 10
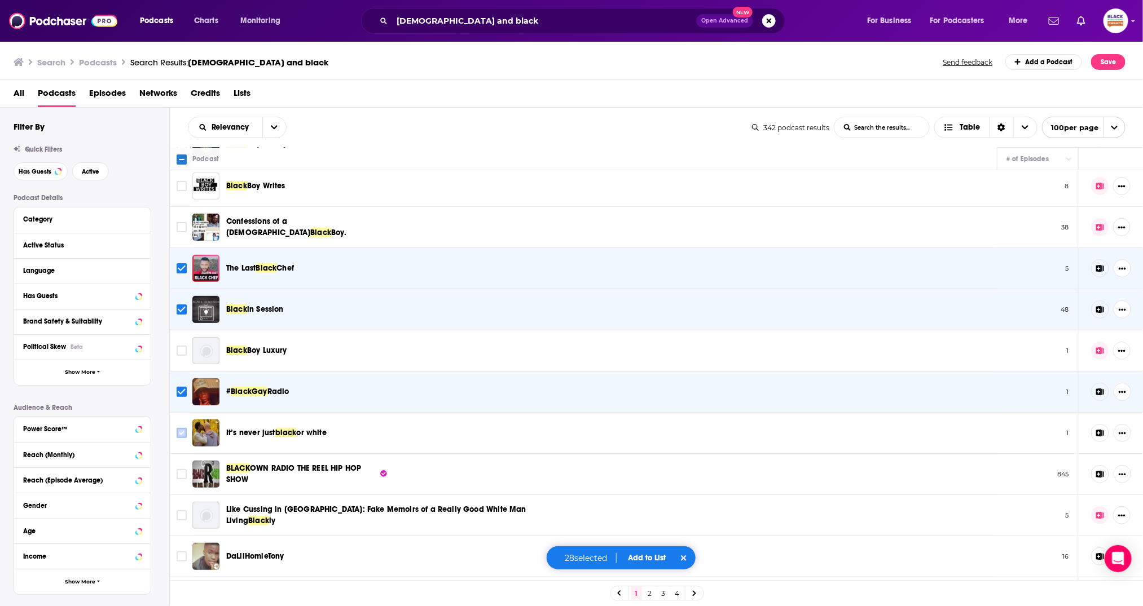
click at [183, 428] on input "Toggle select row" at bounding box center [182, 433] width 10 height 10
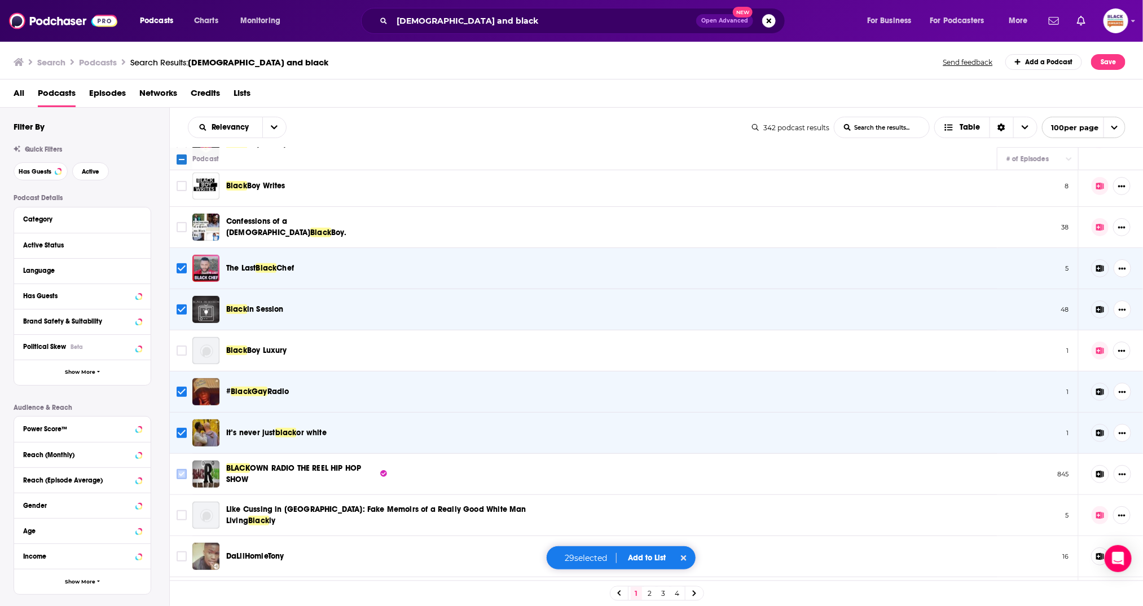
click at [183, 469] on input "Toggle select row" at bounding box center [182, 474] width 10 height 10
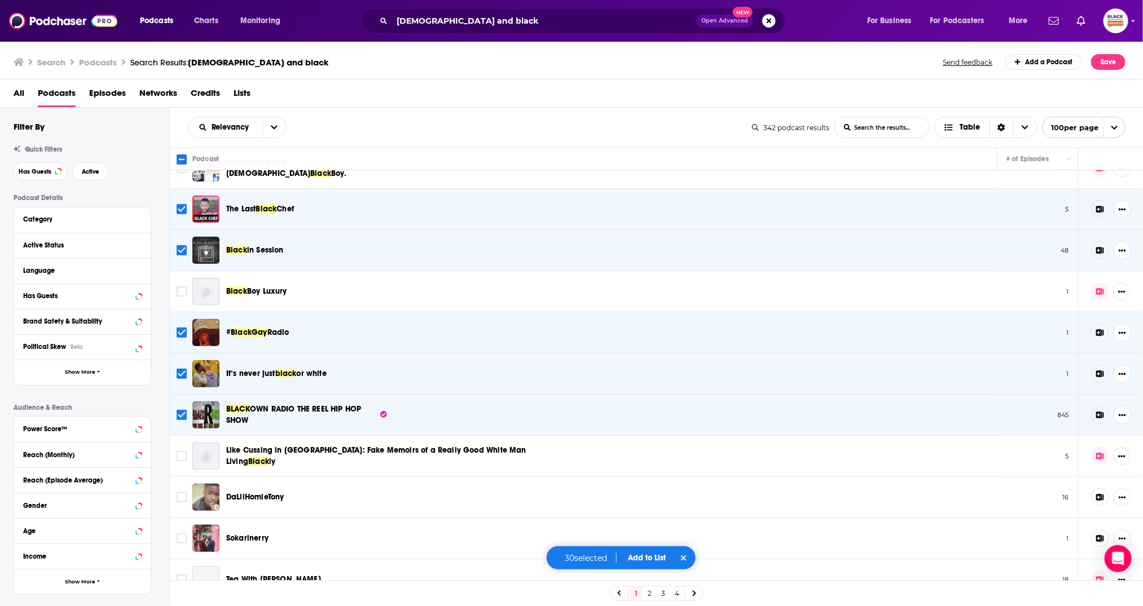
scroll to position [2681, 0]
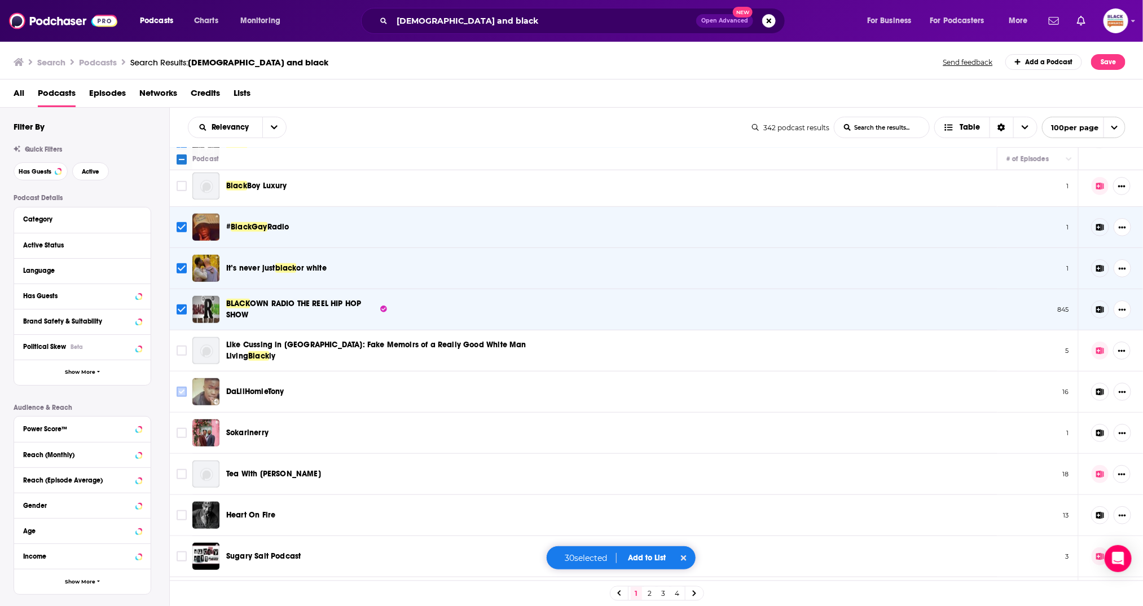
click at [179, 387] on input "Toggle select row" at bounding box center [182, 392] width 10 height 10
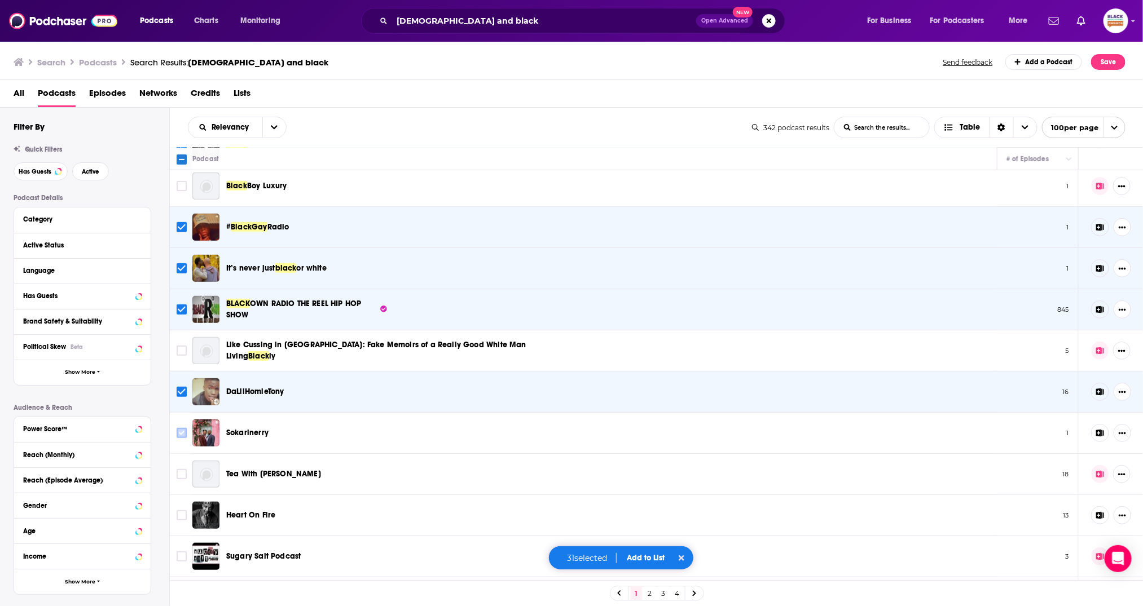
click at [183, 428] on input "Toggle select row" at bounding box center [182, 433] width 10 height 10
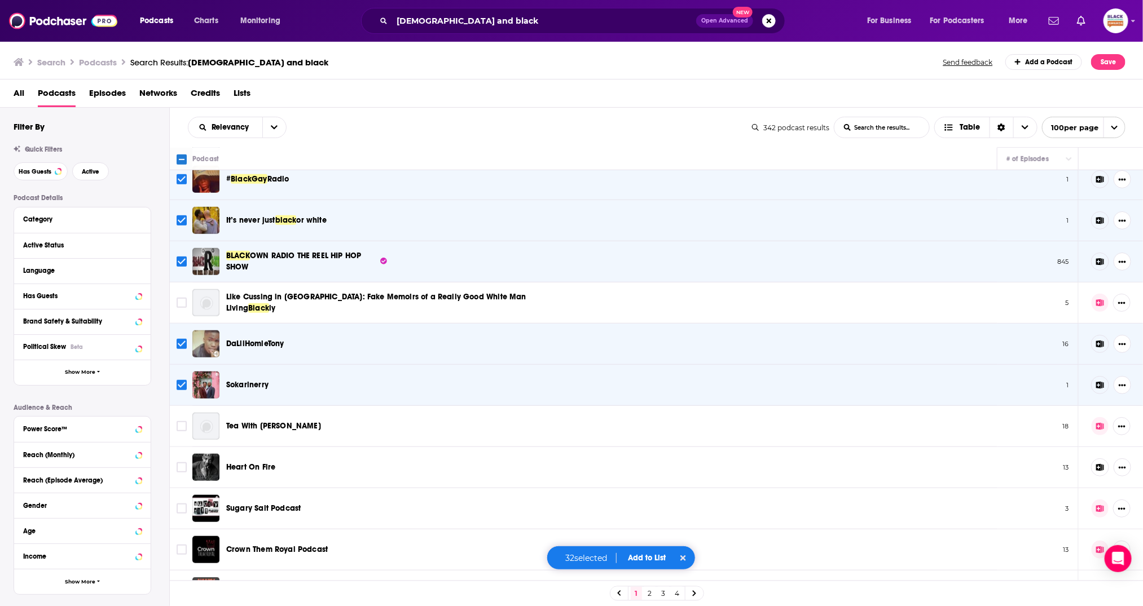
scroll to position [2832, 0]
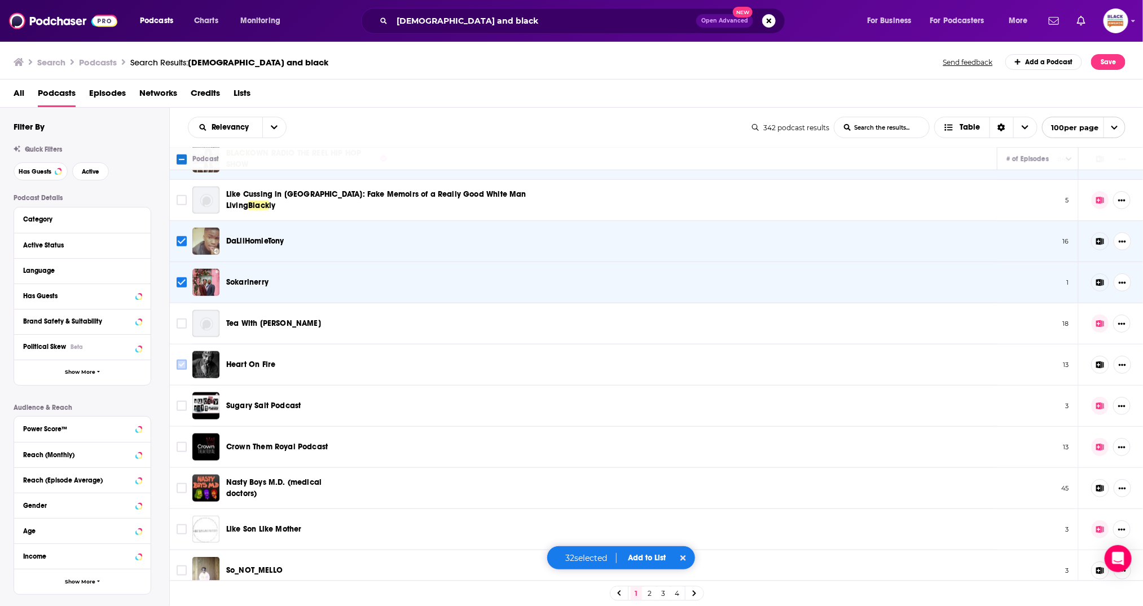
click at [181, 360] on input "Toggle select row" at bounding box center [182, 365] width 10 height 10
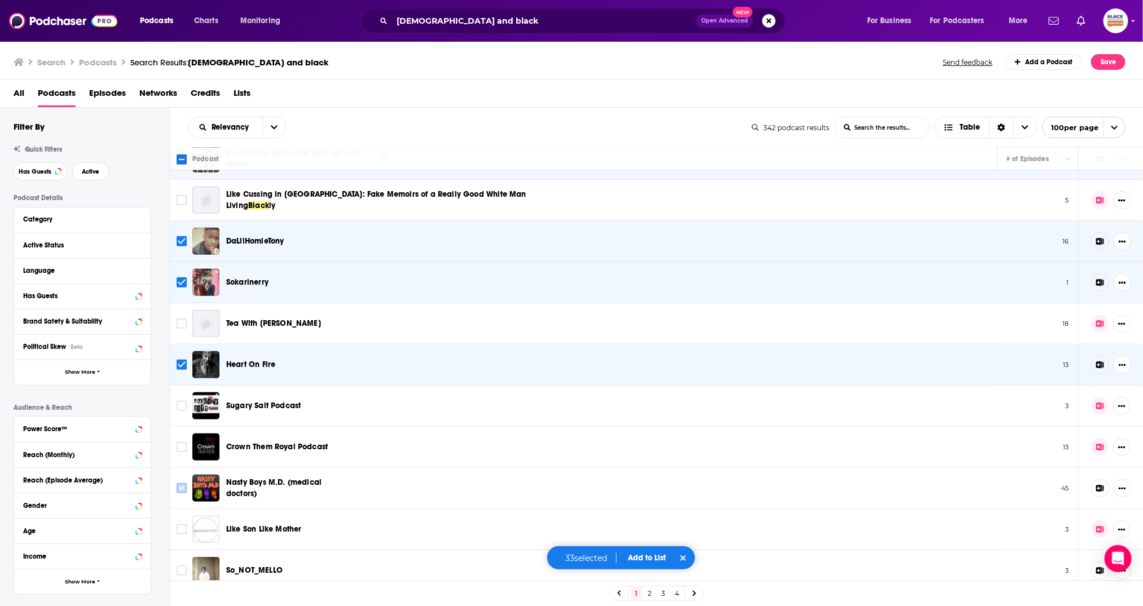
click at [184, 483] on input "Toggle select row" at bounding box center [182, 488] width 10 height 10
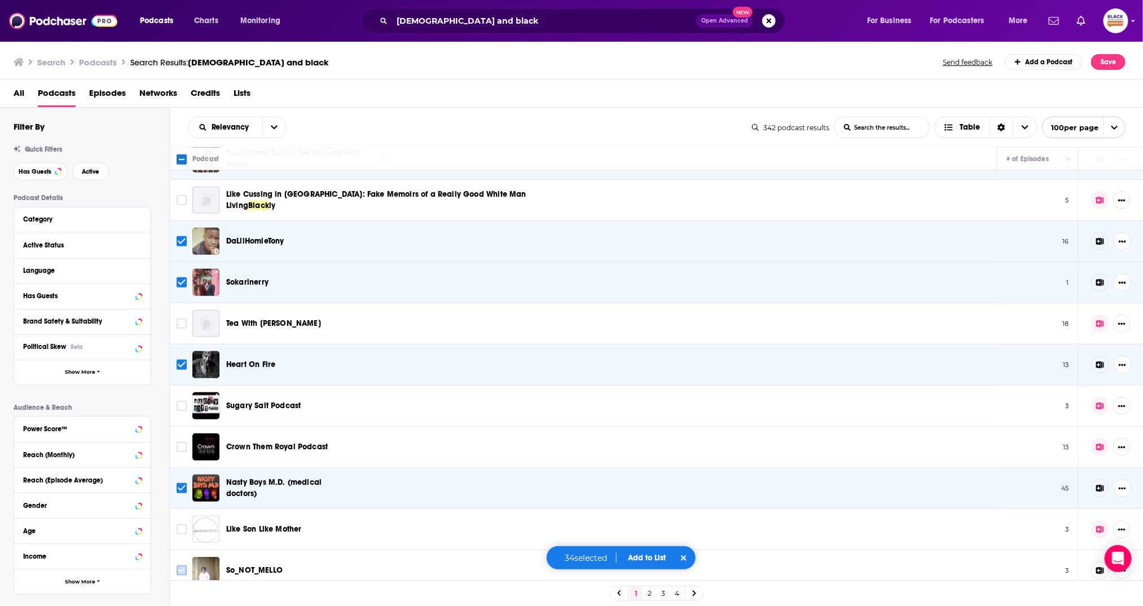
click at [184, 566] on input "Toggle select row" at bounding box center [182, 571] width 10 height 10
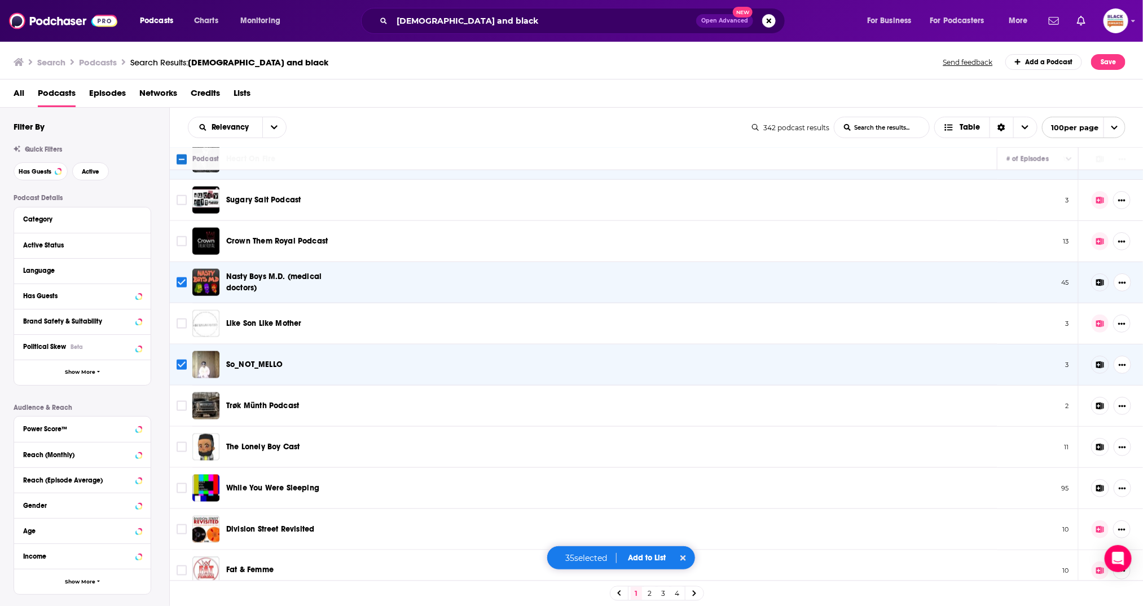
scroll to position [3038, 0]
click at [182, 401] on input "Toggle select row" at bounding box center [182, 406] width 10 height 10
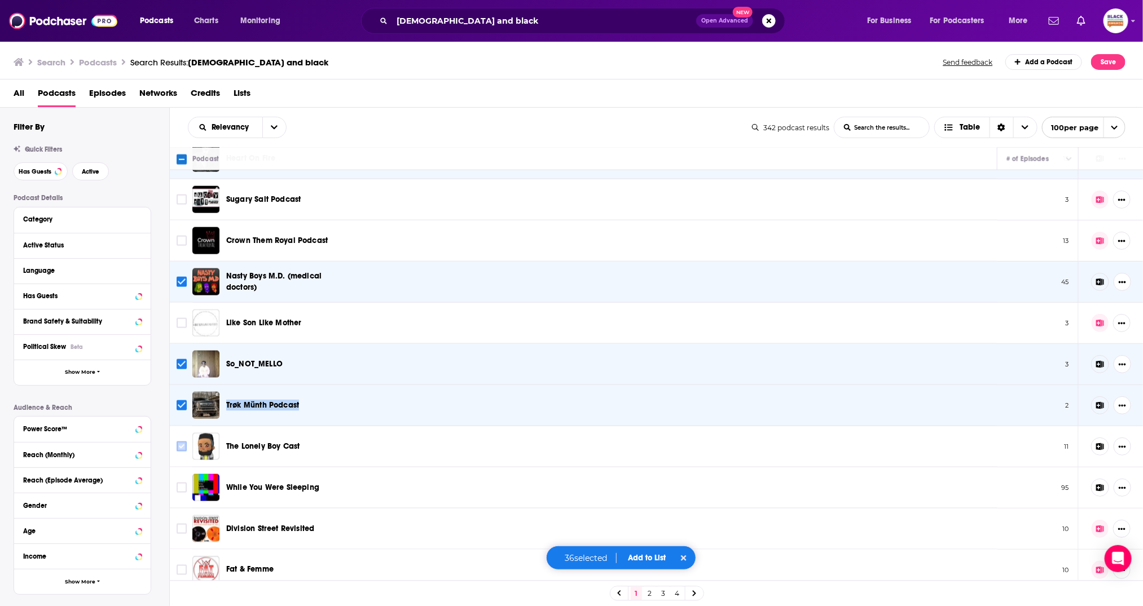
click at [179, 442] on input "Toggle select row" at bounding box center [182, 447] width 10 height 10
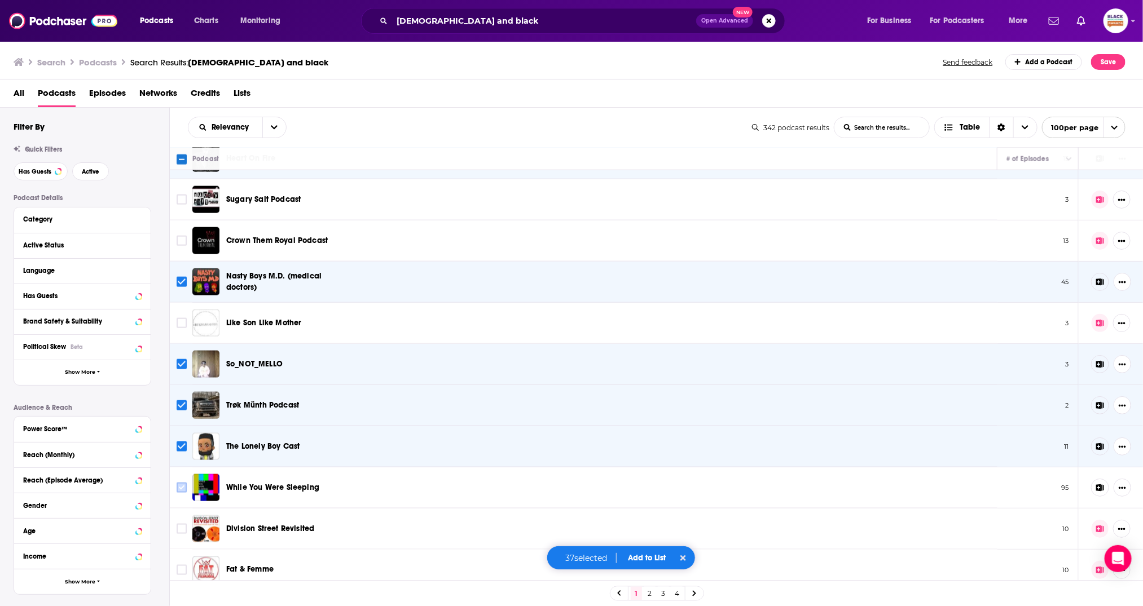
click at [181, 483] on input "Toggle select row" at bounding box center [182, 488] width 10 height 10
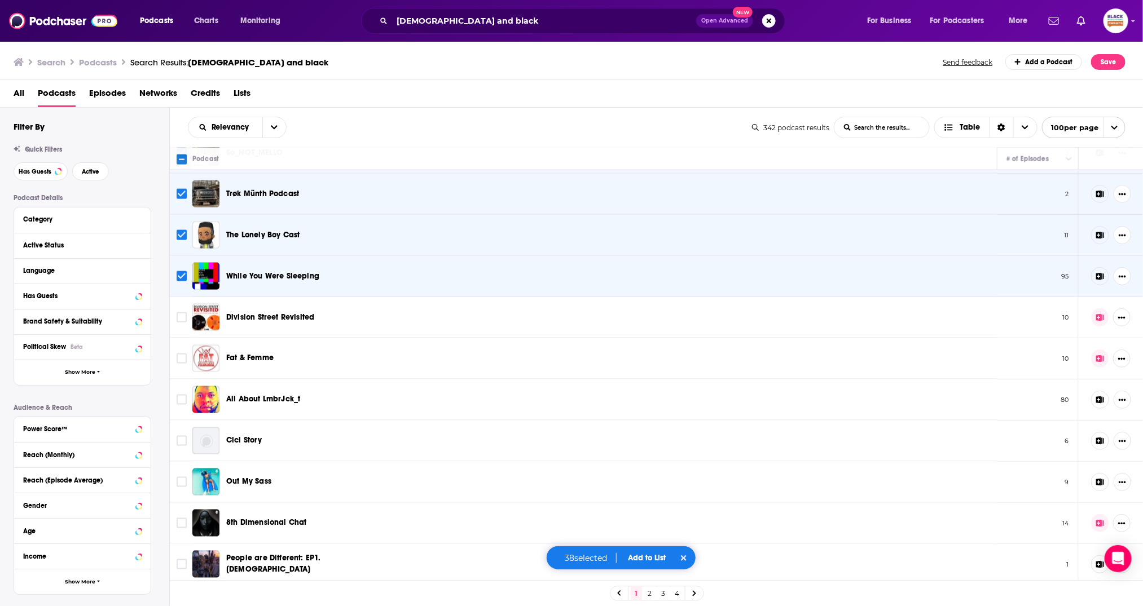
scroll to position [3273, 0]
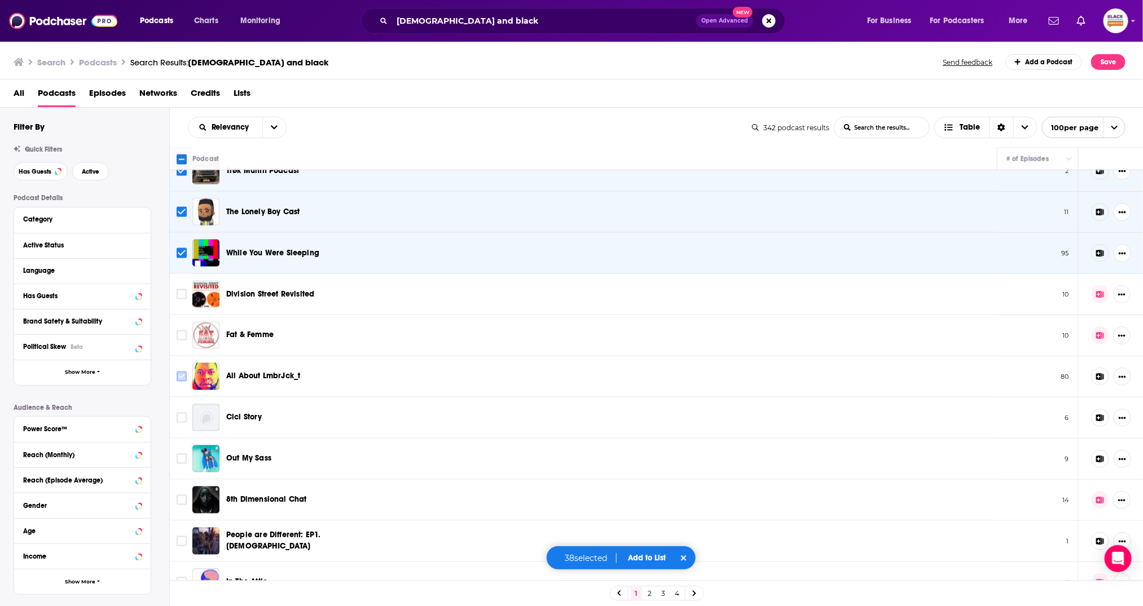
click at [184, 372] on input "Toggle select row" at bounding box center [182, 377] width 10 height 10
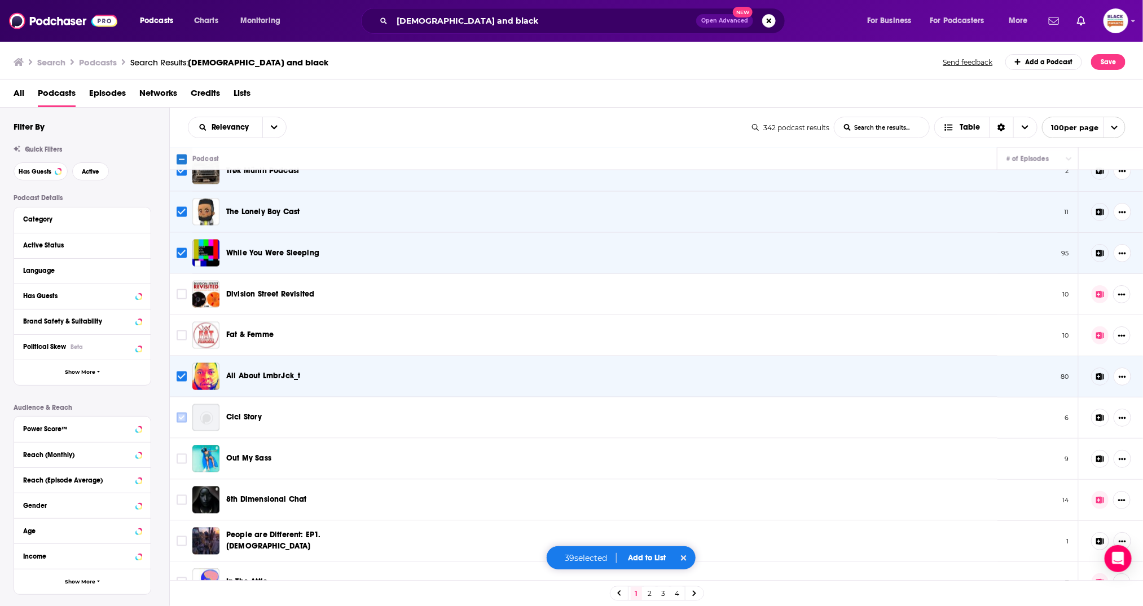
click at [184, 413] on input "Toggle select row" at bounding box center [182, 418] width 10 height 10
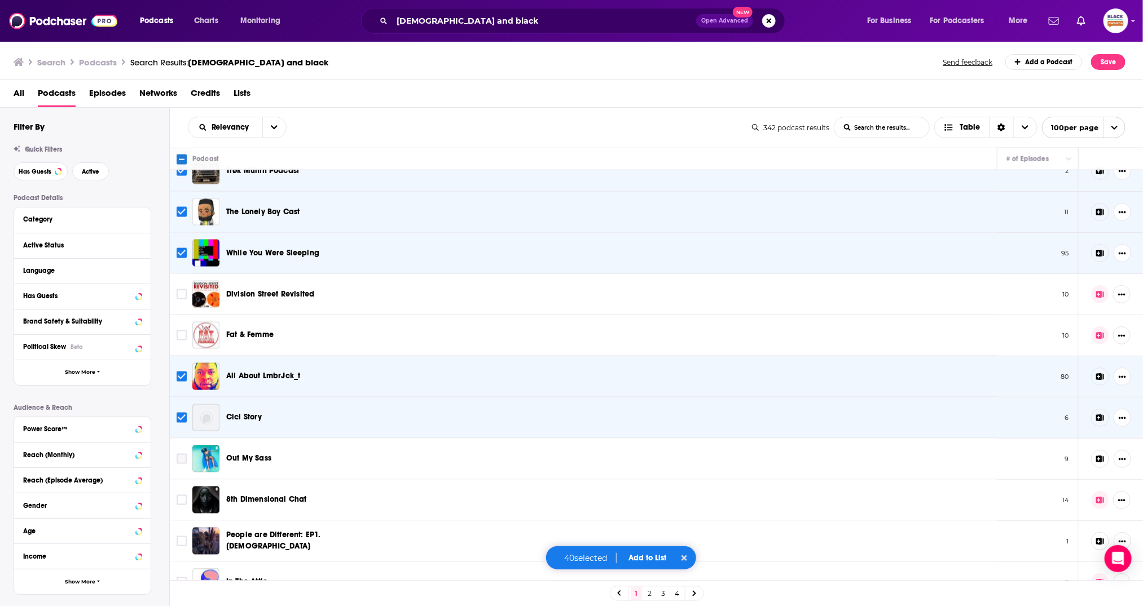
click at [181, 454] on input "Toggle select row" at bounding box center [182, 459] width 10 height 10
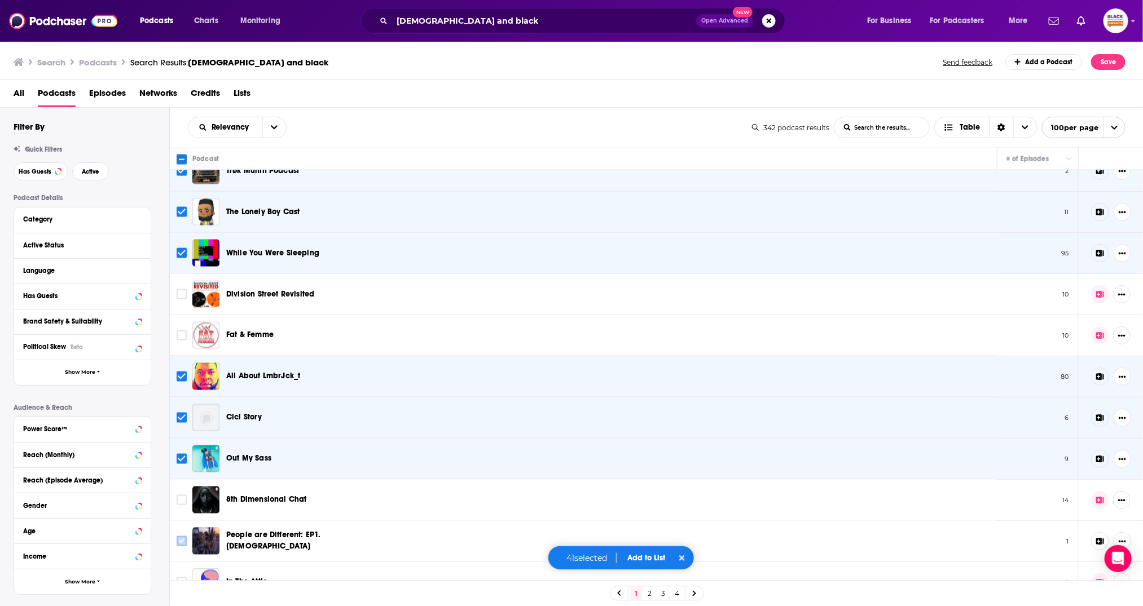
click at [177, 537] on input "Toggle select row" at bounding box center [182, 542] width 10 height 10
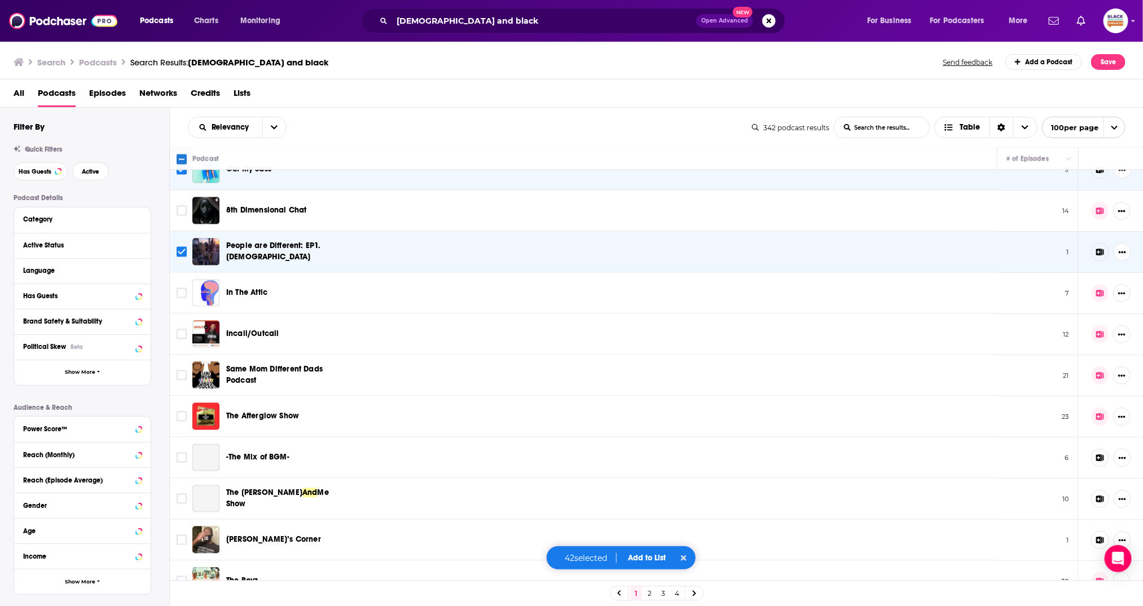
scroll to position [3564, 0]
click at [181, 451] on input "Toggle select row" at bounding box center [182, 456] width 10 height 10
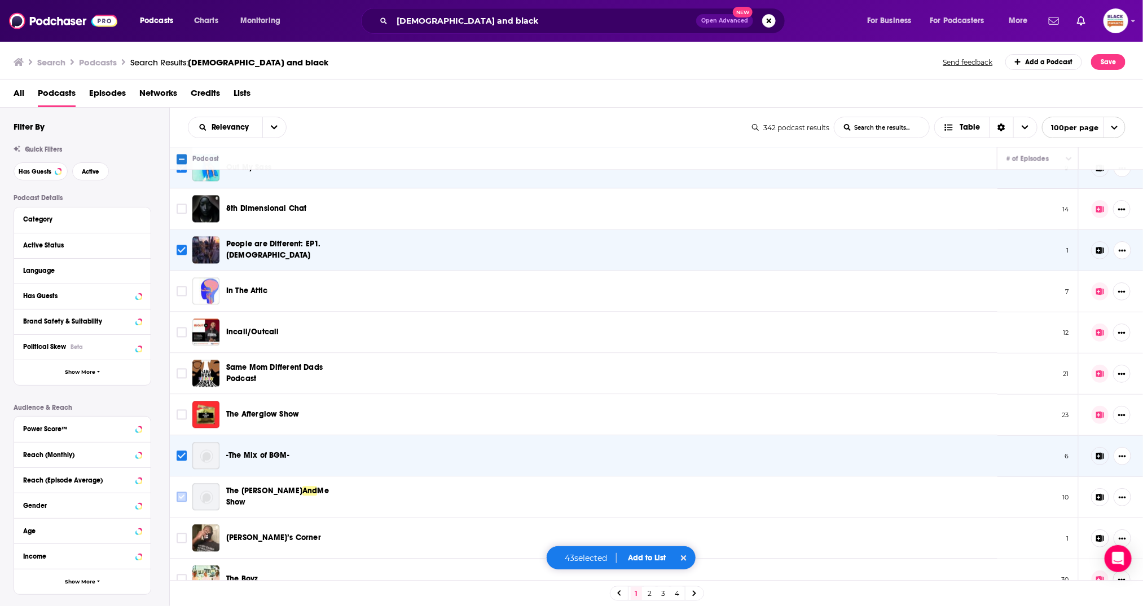
click at [179, 492] on input "Toggle select row" at bounding box center [182, 497] width 10 height 10
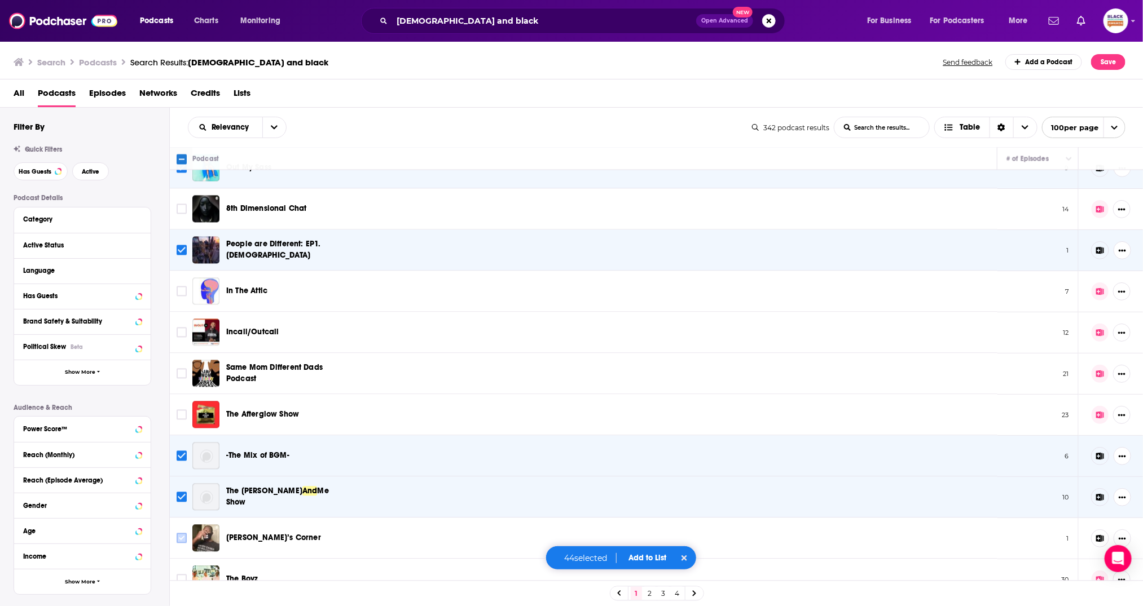
click at [182, 534] on input "Toggle select row" at bounding box center [182, 539] width 10 height 10
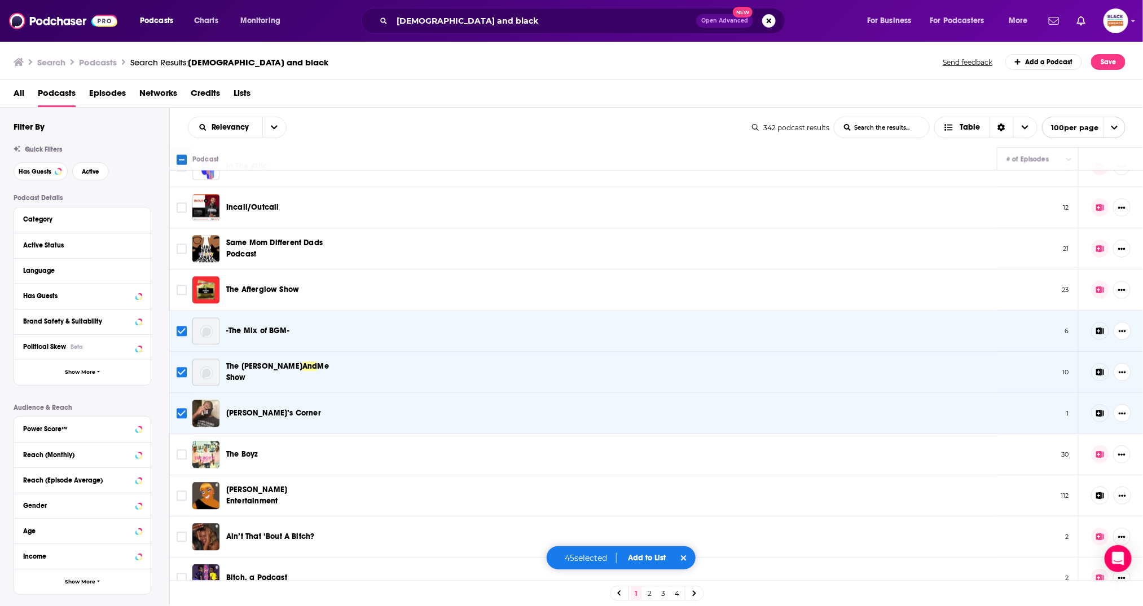
scroll to position [3692, 0]
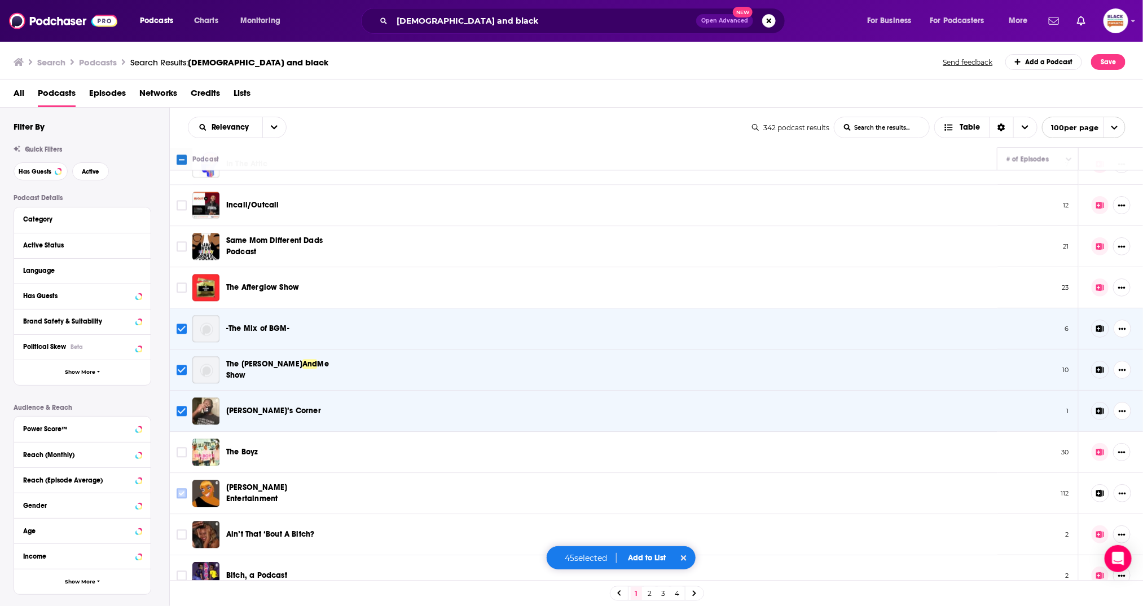
click at [180, 489] on input "Toggle select row" at bounding box center [182, 494] width 10 height 10
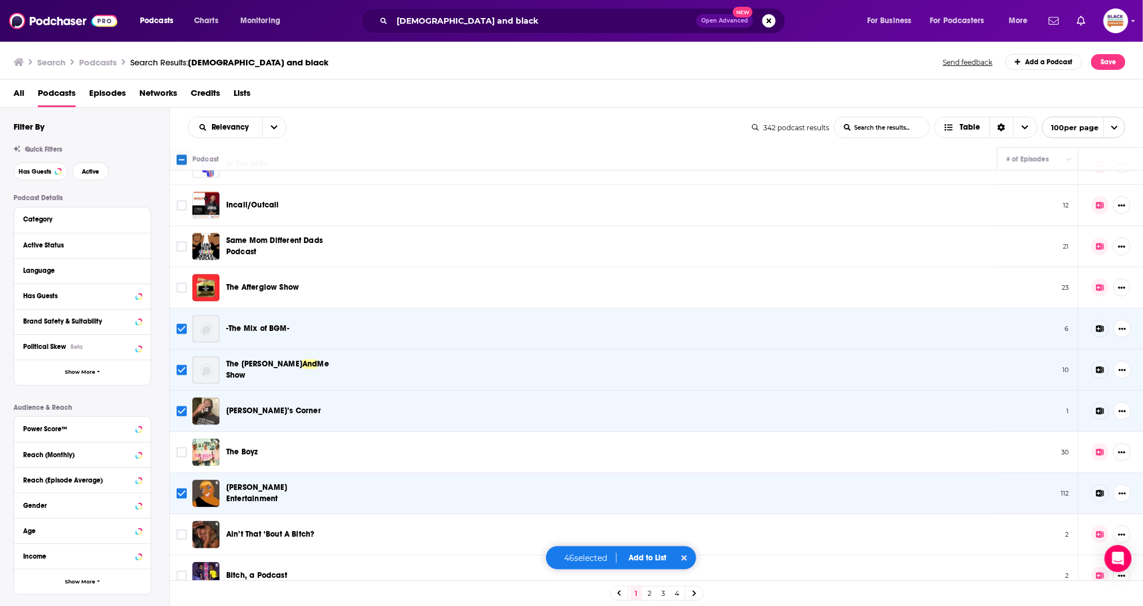
click at [648, 559] on button "Add to List" at bounding box center [647, 558] width 56 height 10
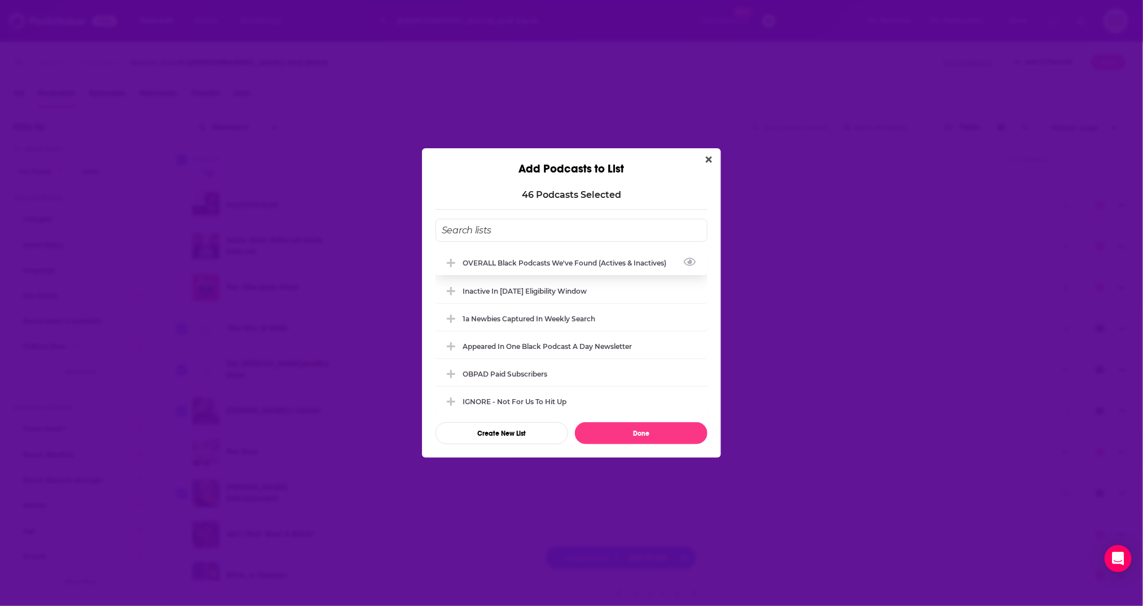
click at [551, 267] on div "OVERALL Black podcasts we've found (actives & inactives)" at bounding box center [568, 263] width 210 height 8
click at [544, 292] on div "Inactive in [DATE] eligibility window" at bounding box center [528, 291] width 131 height 8
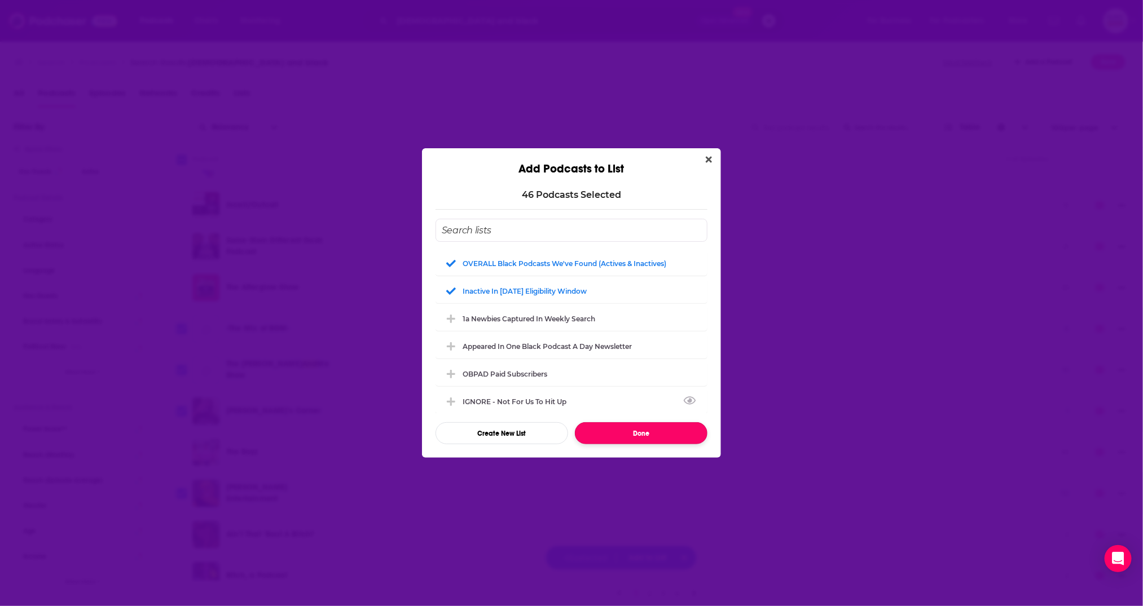
click at [618, 434] on button "Done" at bounding box center [641, 434] width 133 height 22
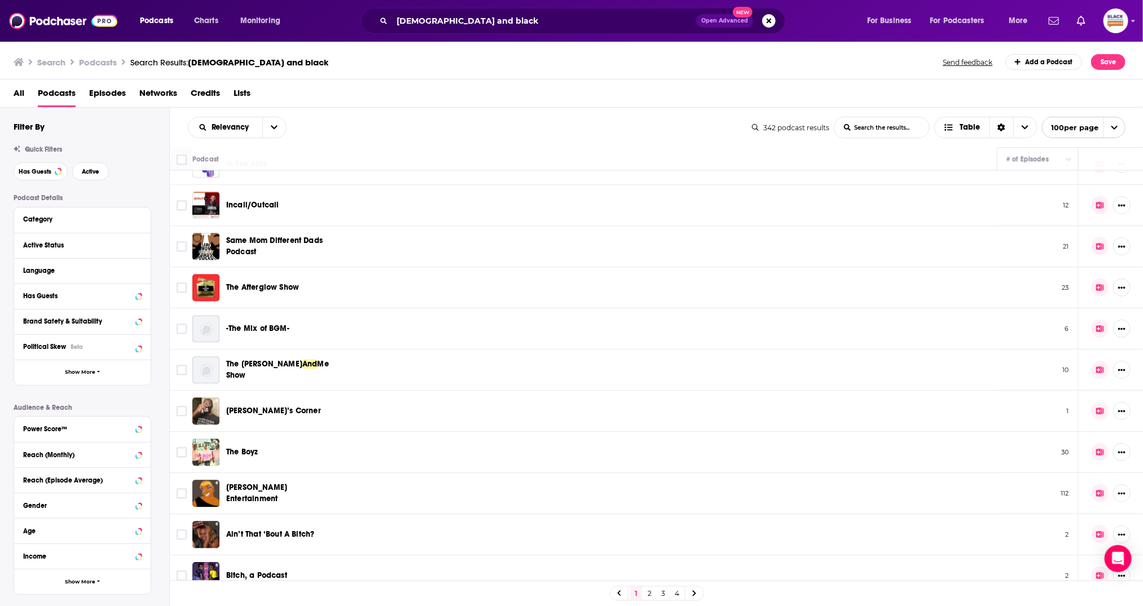
click at [649, 595] on link "2" at bounding box center [649, 594] width 11 height 14
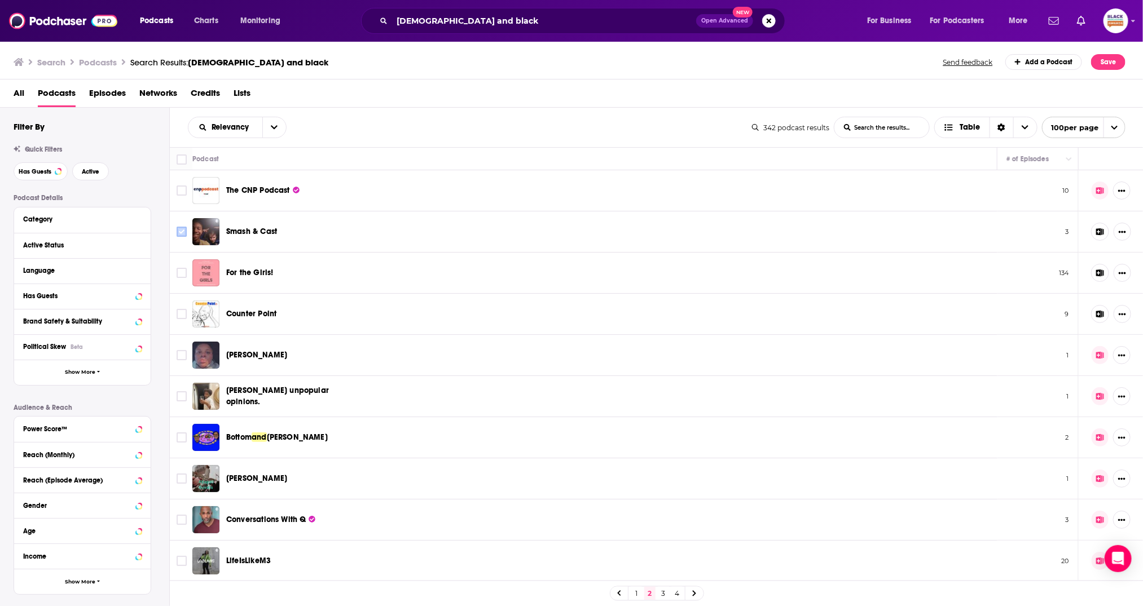
click at [181, 227] on input "Toggle select row" at bounding box center [182, 232] width 10 height 10
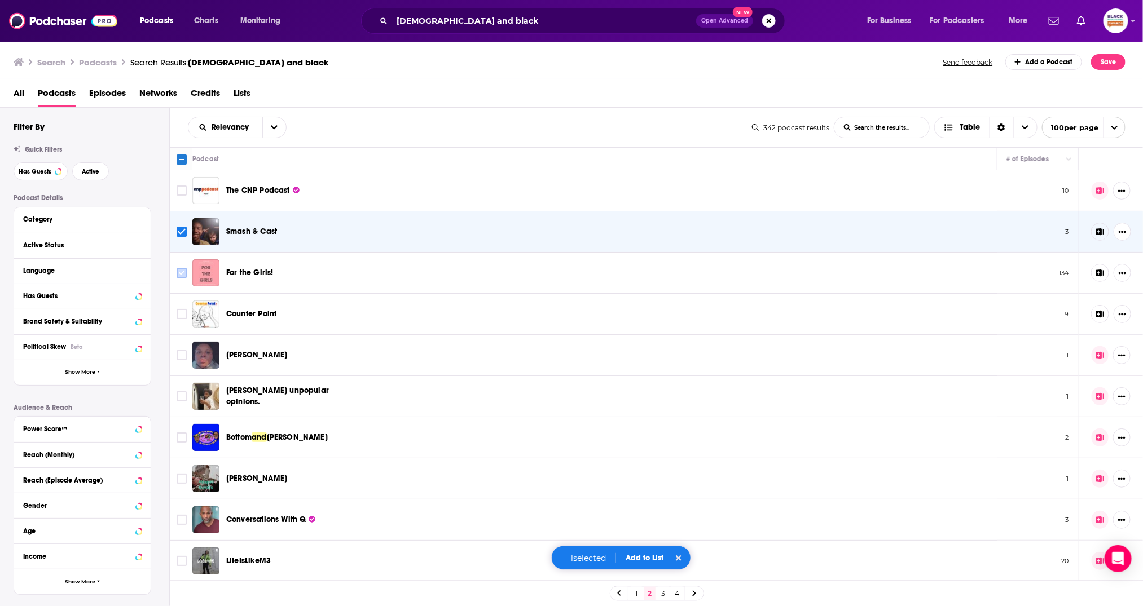
click at [183, 272] on input "Toggle select row" at bounding box center [182, 273] width 10 height 10
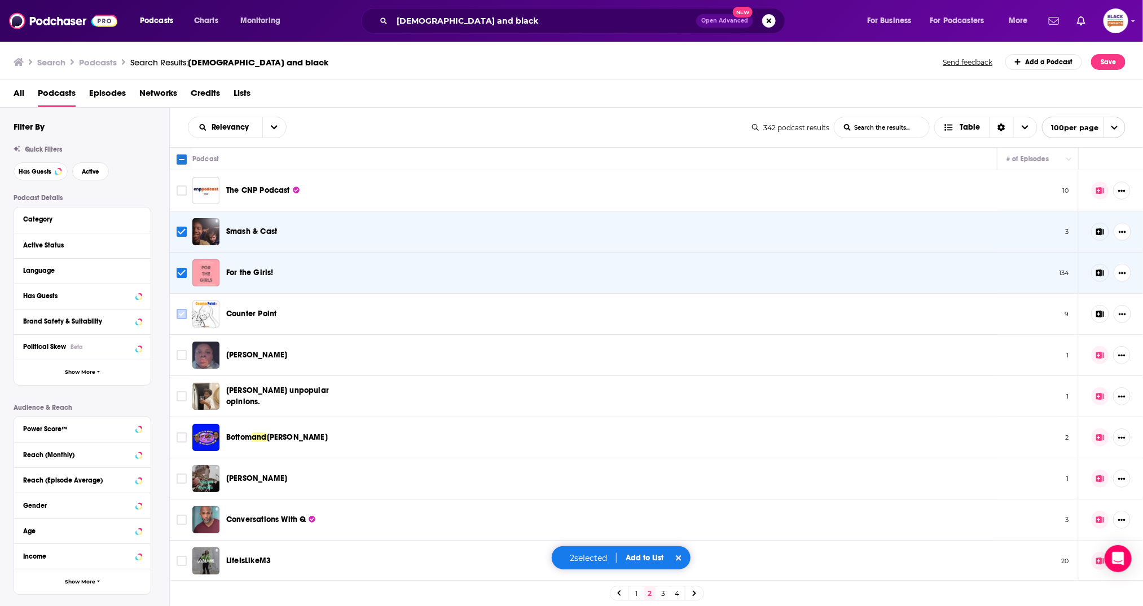
click at [179, 314] on input "Toggle select row" at bounding box center [182, 314] width 10 height 10
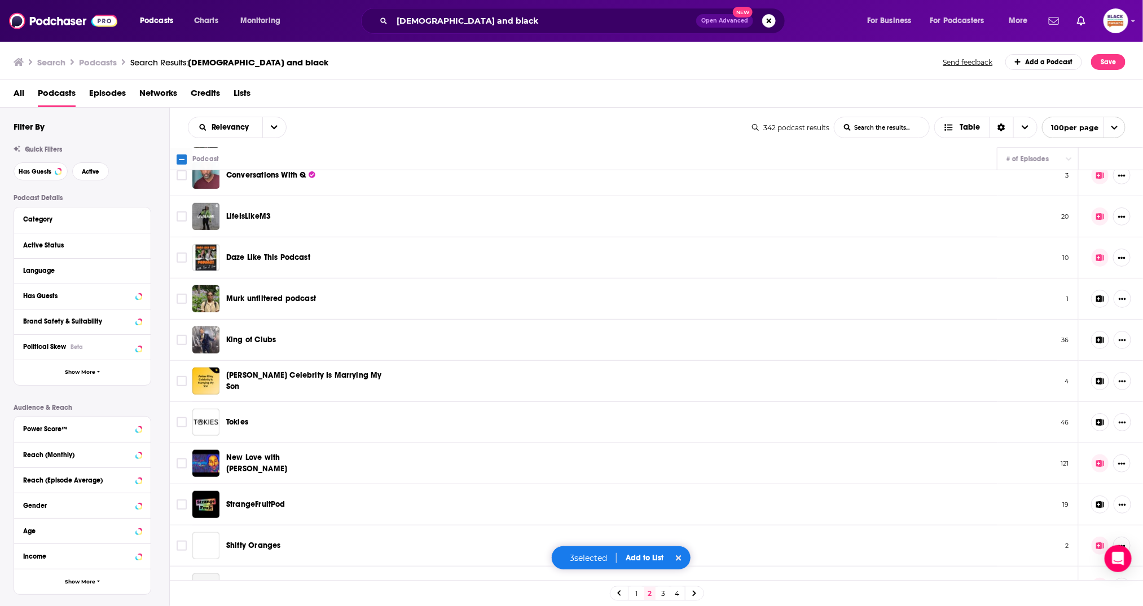
scroll to position [345, 0]
click at [181, 294] on input "Toggle select row" at bounding box center [182, 298] width 10 height 10
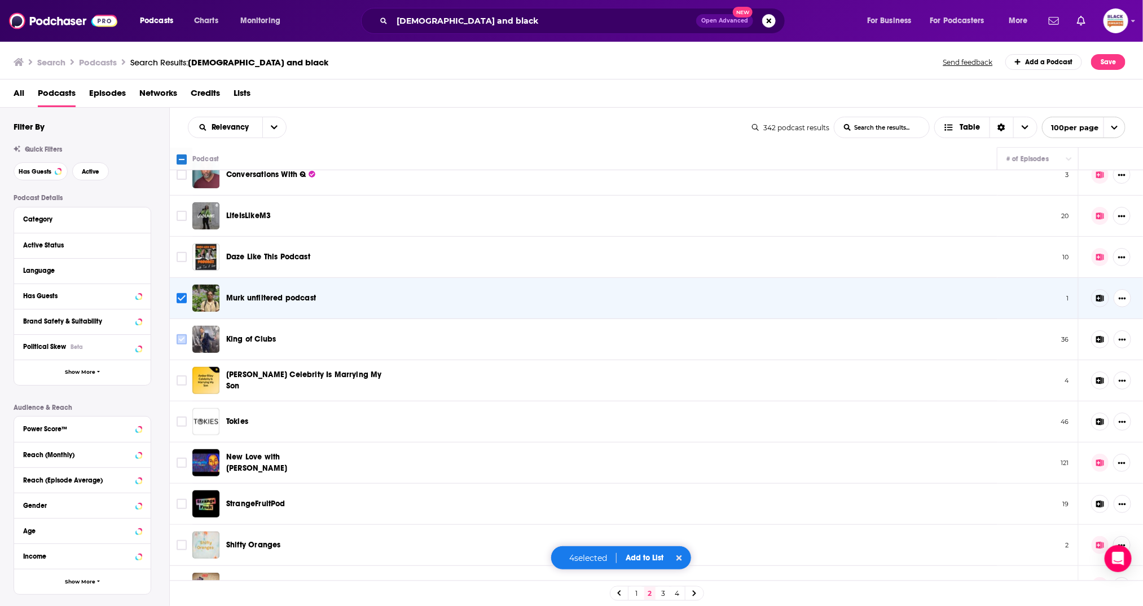
click at [181, 338] on input "Toggle select row" at bounding box center [182, 340] width 10 height 10
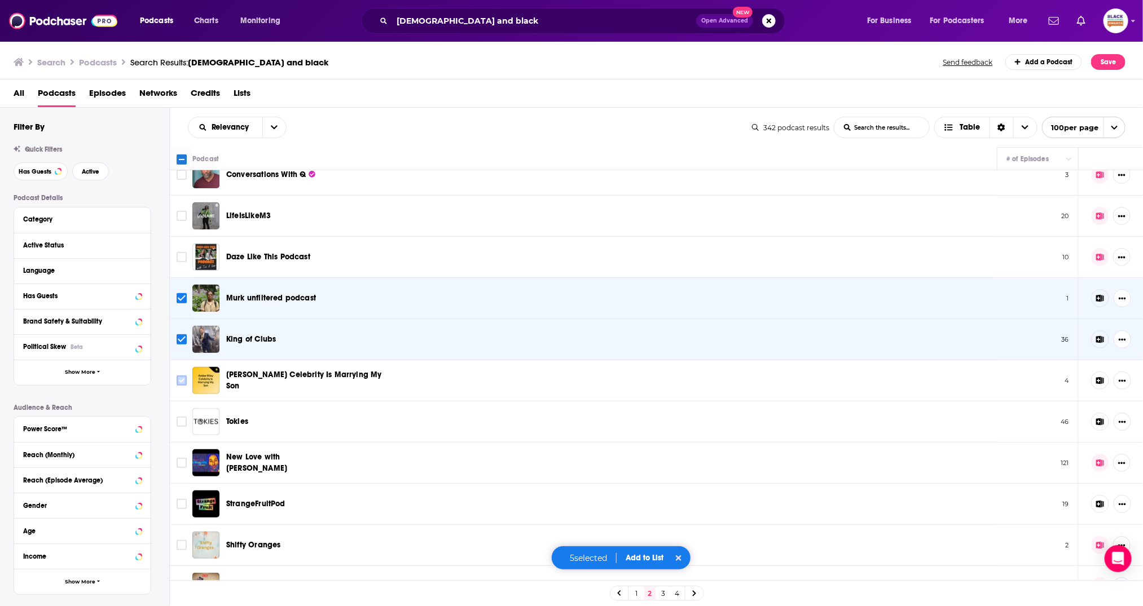
click at [182, 374] on icon "Toggle select row" at bounding box center [182, 381] width 14 height 14
click at [178, 422] on input "Toggle select row" at bounding box center [182, 422] width 10 height 10
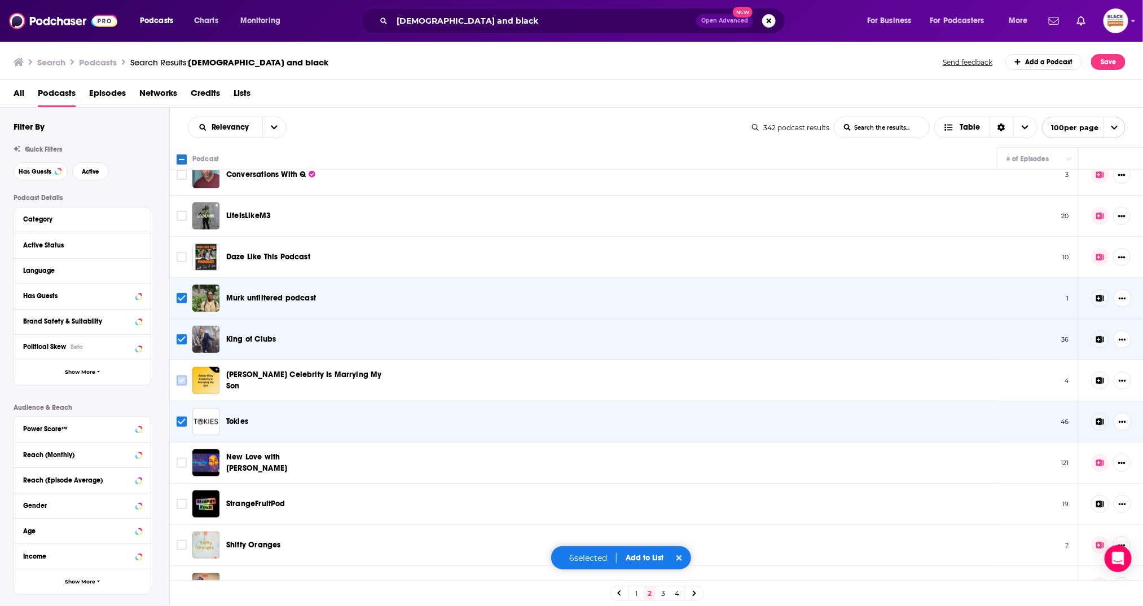
click at [181, 376] on input "Toggle select row" at bounding box center [182, 381] width 10 height 10
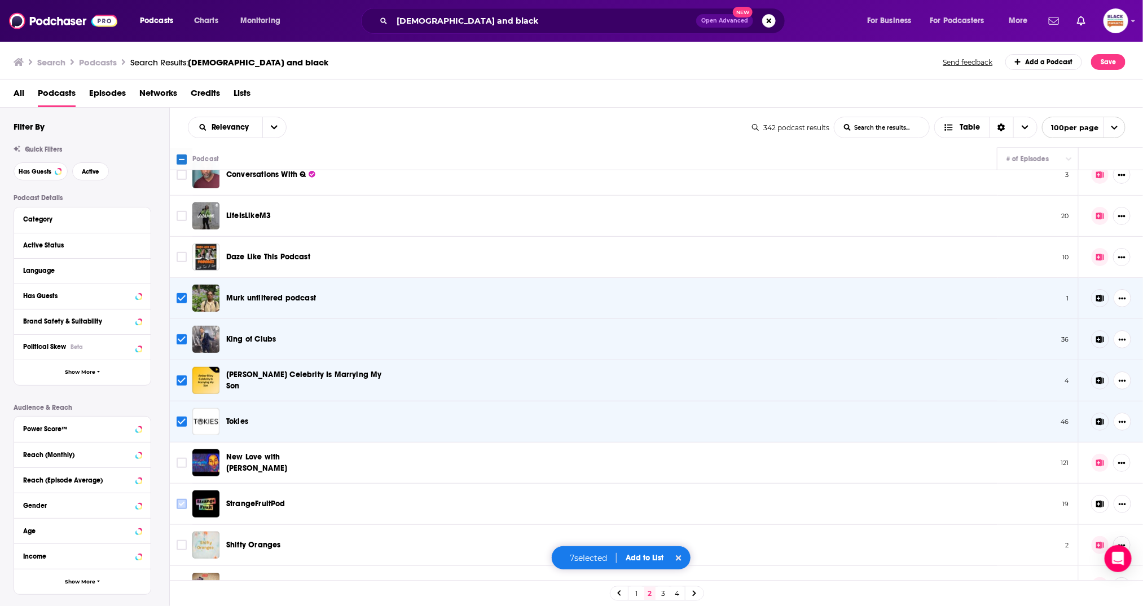
click at [182, 500] on input "Toggle select row" at bounding box center [182, 504] width 10 height 10
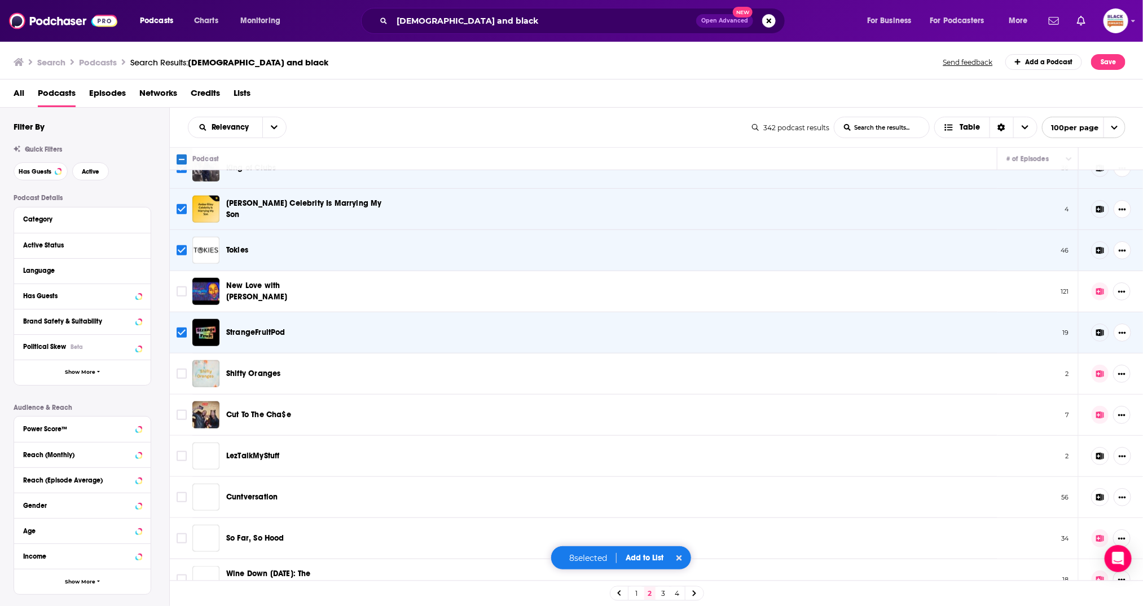
scroll to position [520, 0]
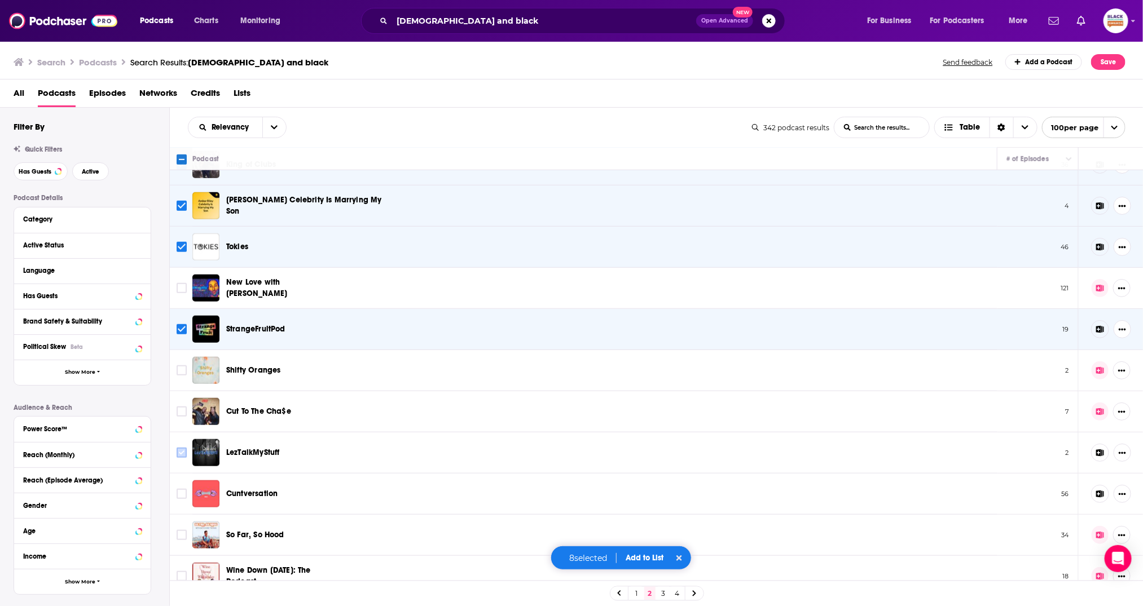
click at [182, 449] on input "Toggle select row" at bounding box center [182, 453] width 10 height 10
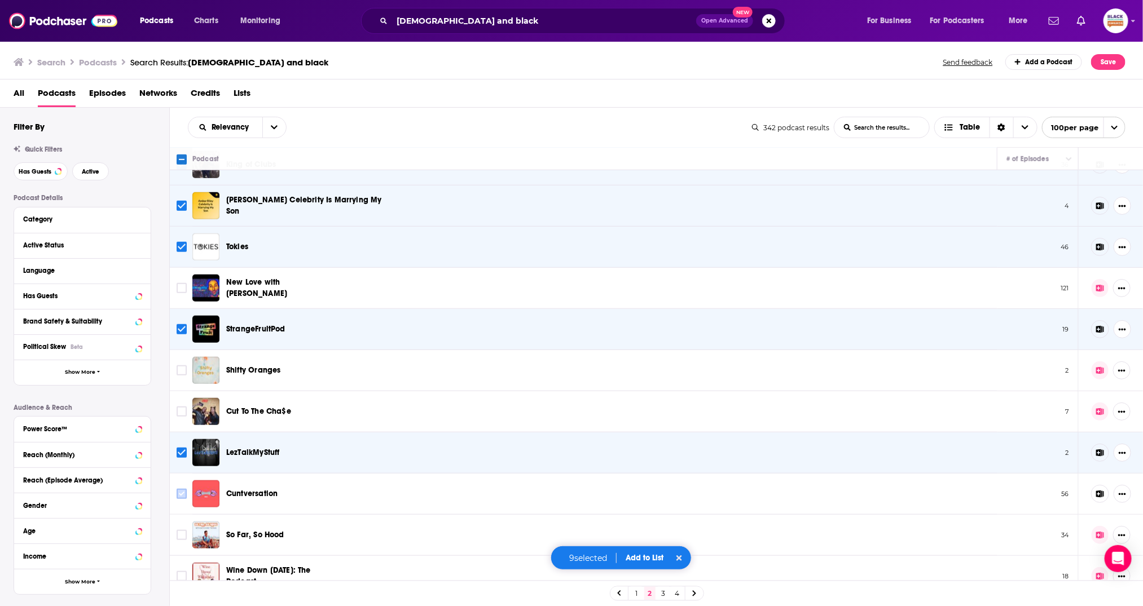
click at [184, 489] on input "Toggle select row" at bounding box center [182, 494] width 10 height 10
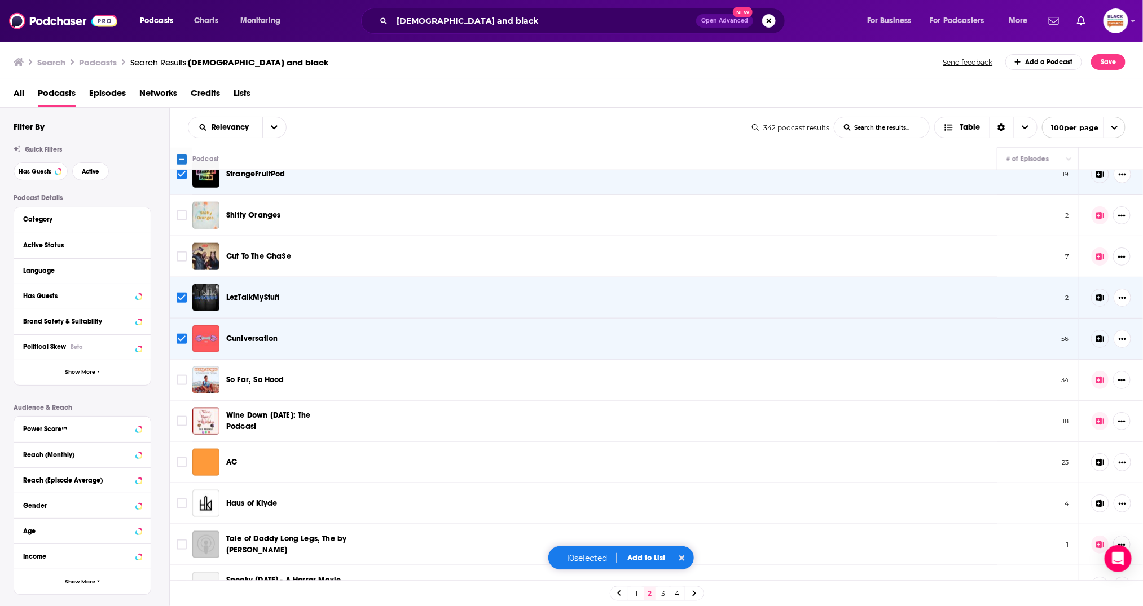
scroll to position [726, 0]
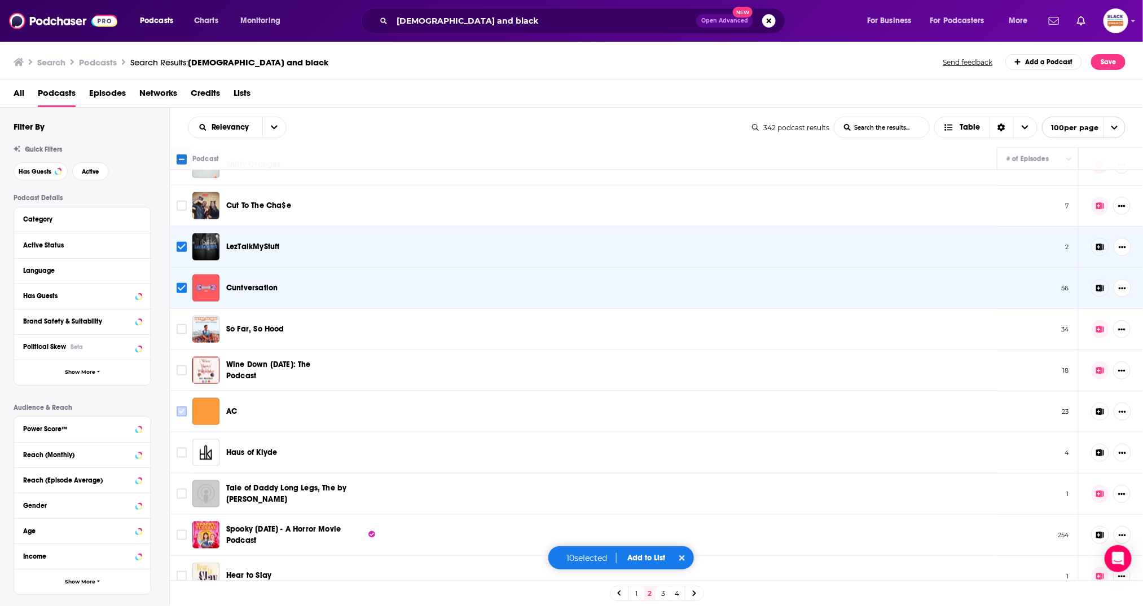
click at [182, 411] on input "Toggle select row" at bounding box center [182, 412] width 10 height 10
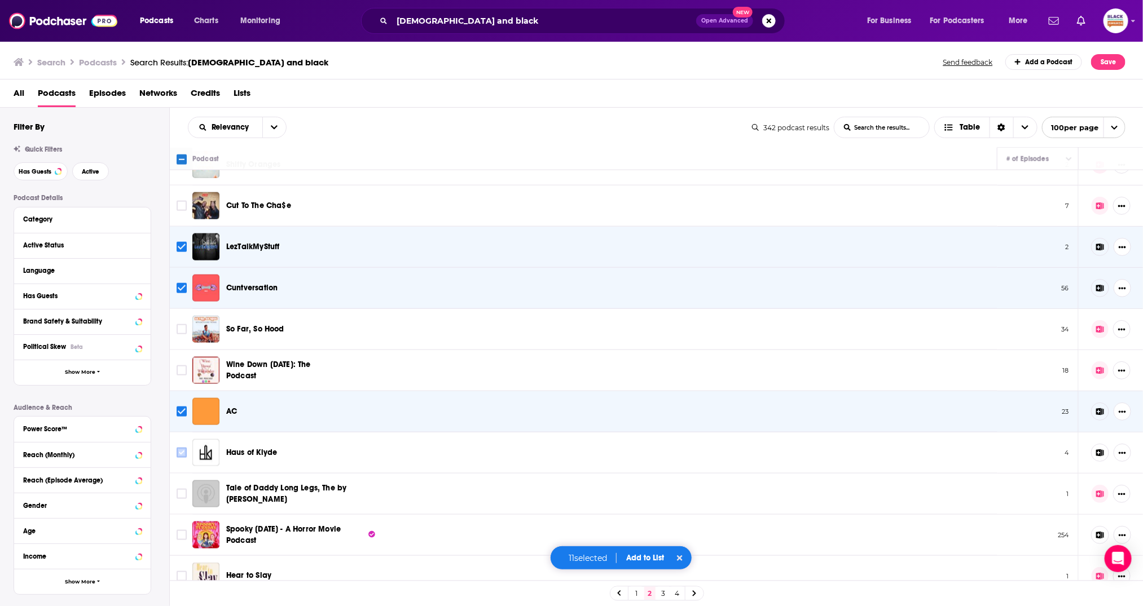
click at [181, 450] on input "Toggle select row" at bounding box center [182, 453] width 10 height 10
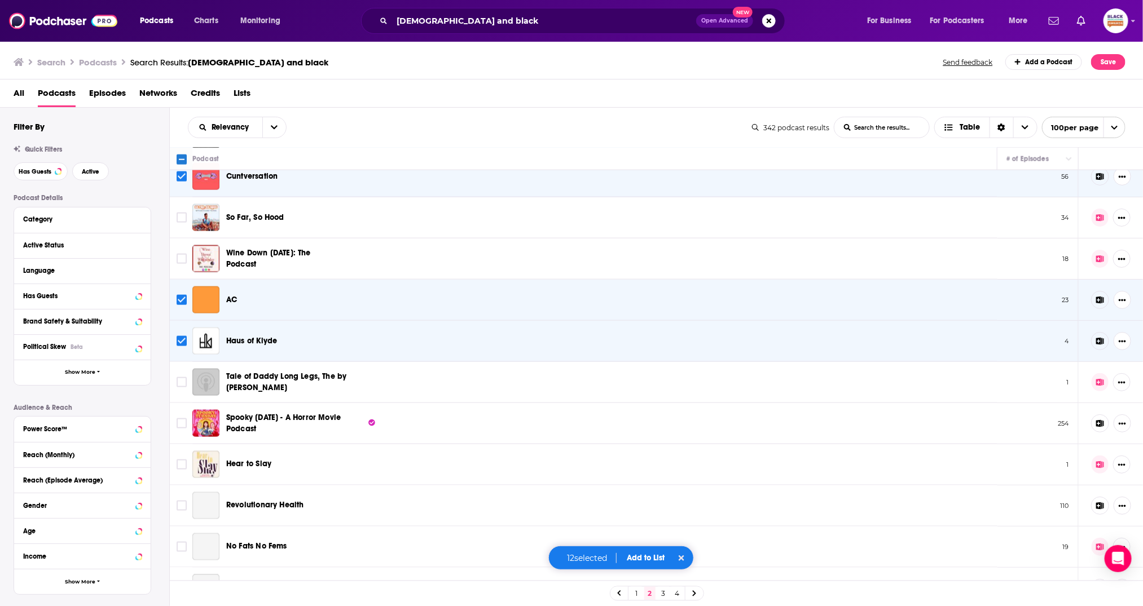
scroll to position [843, 0]
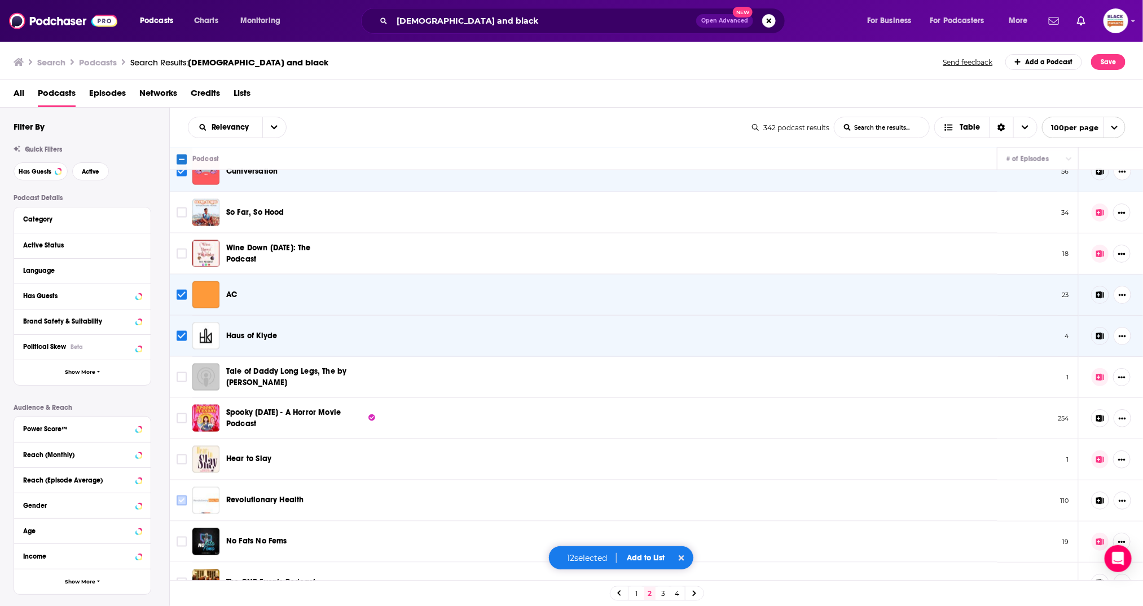
click at [180, 498] on input "Toggle select row" at bounding box center [182, 501] width 10 height 10
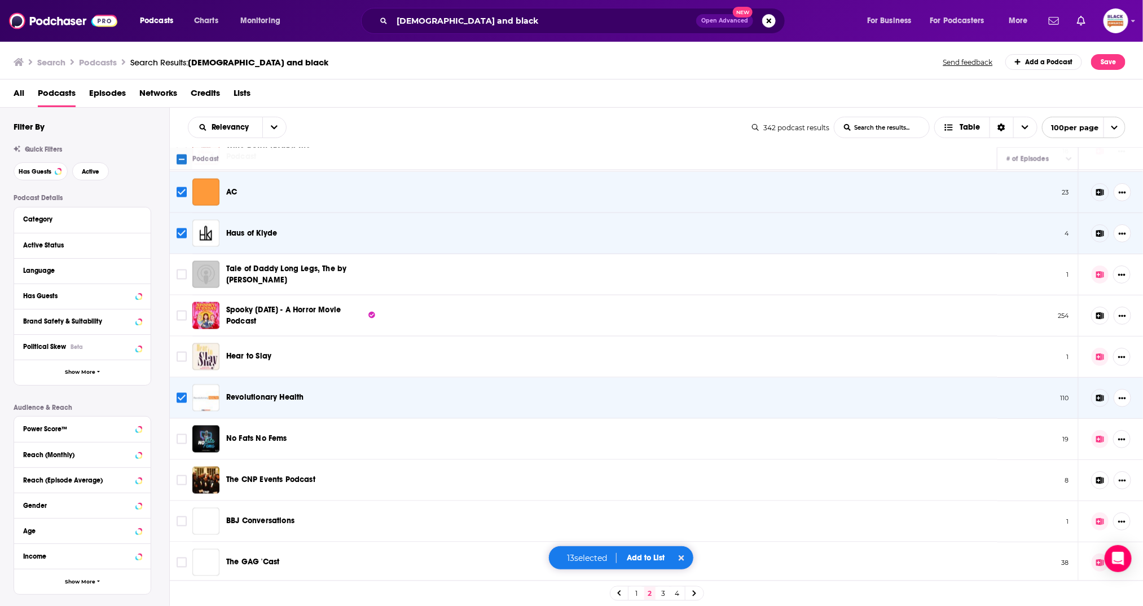
scroll to position [961, 0]
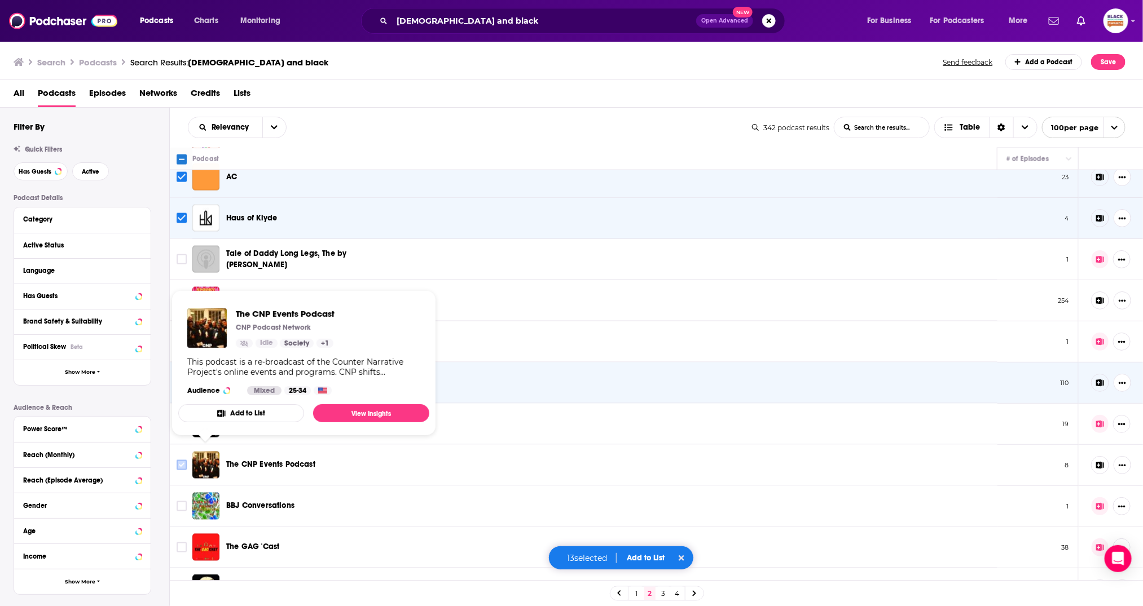
click at [180, 460] on input "Toggle select row" at bounding box center [182, 465] width 10 height 10
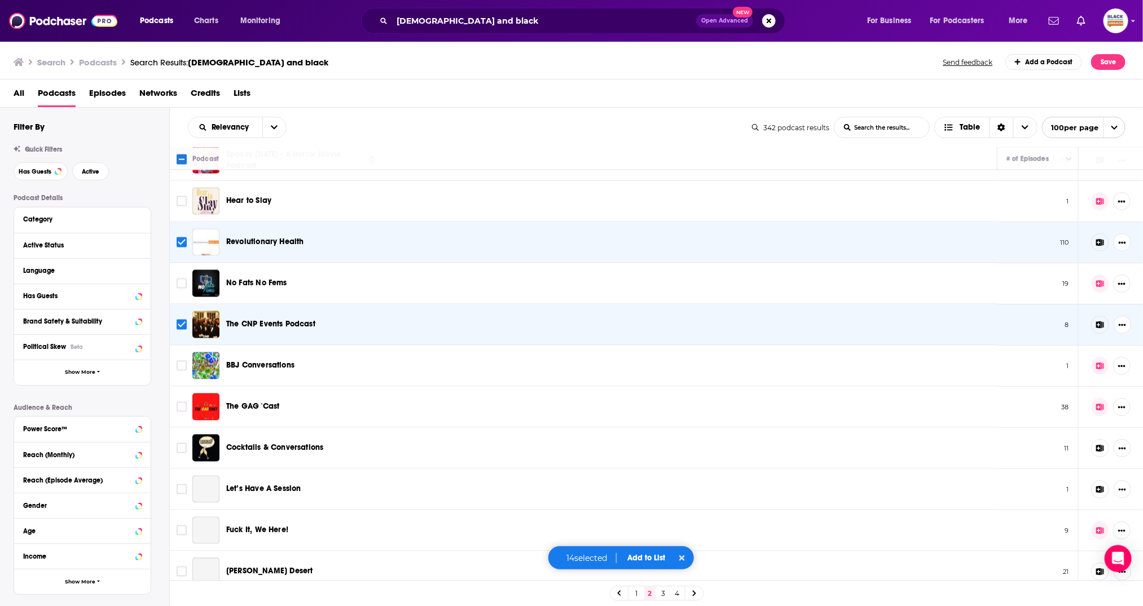
scroll to position [1104, 0]
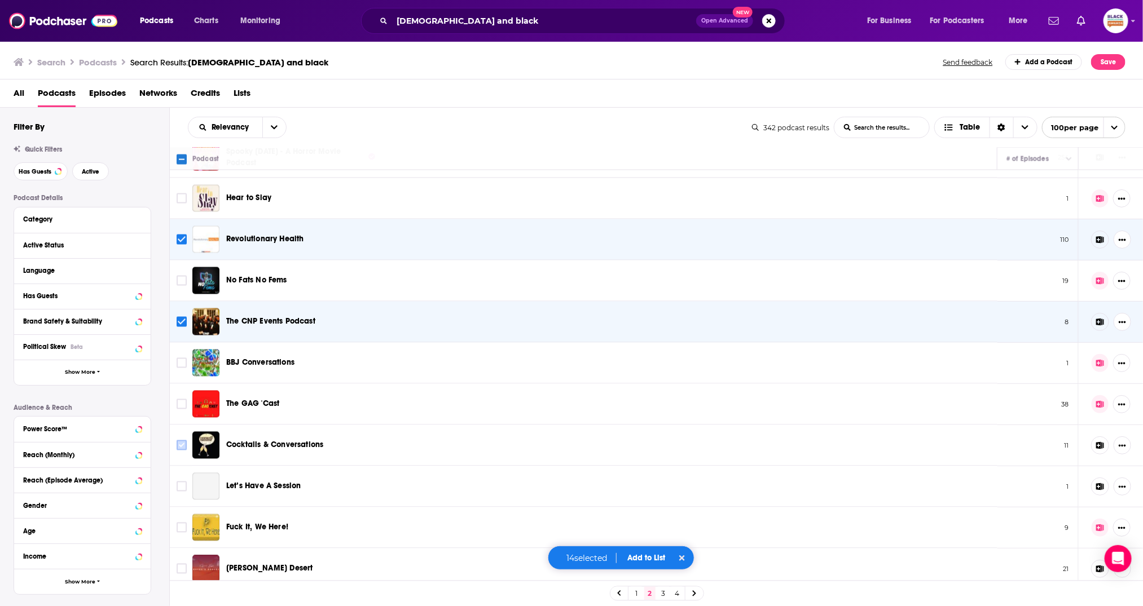
click at [184, 441] on input "Toggle select row" at bounding box center [182, 446] width 10 height 10
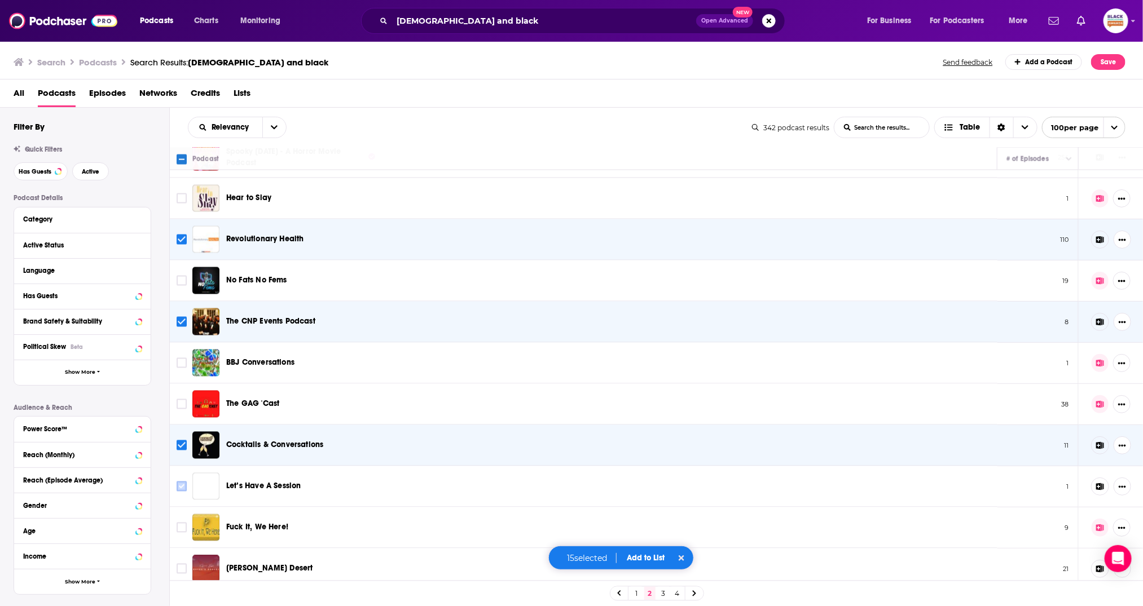
click at [186, 482] on input "Toggle select row" at bounding box center [182, 487] width 10 height 10
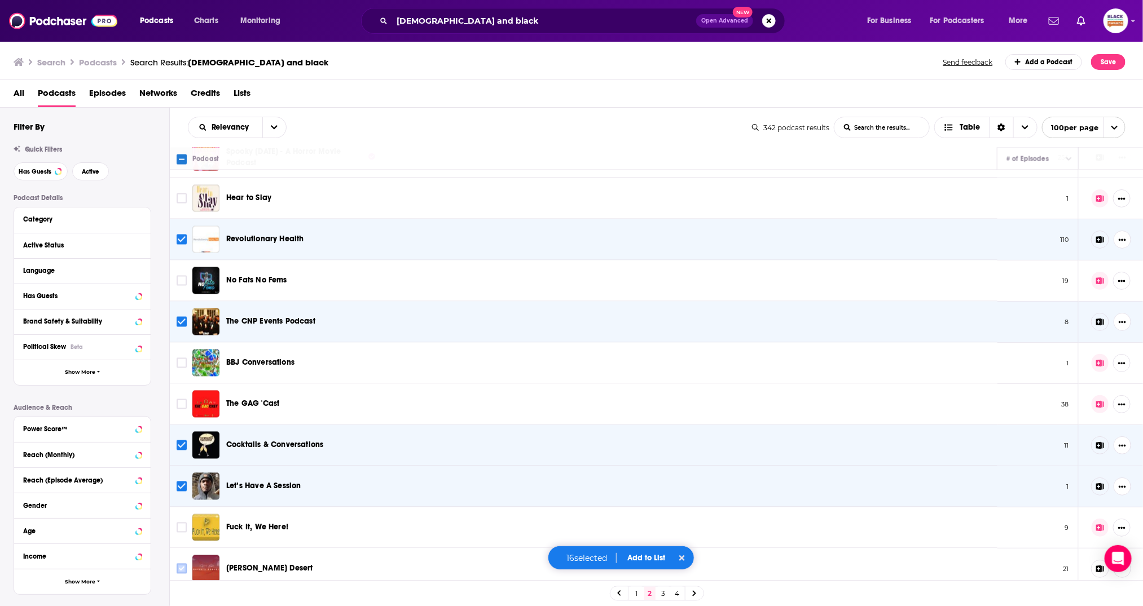
click at [185, 564] on input "Toggle select row" at bounding box center [182, 569] width 10 height 10
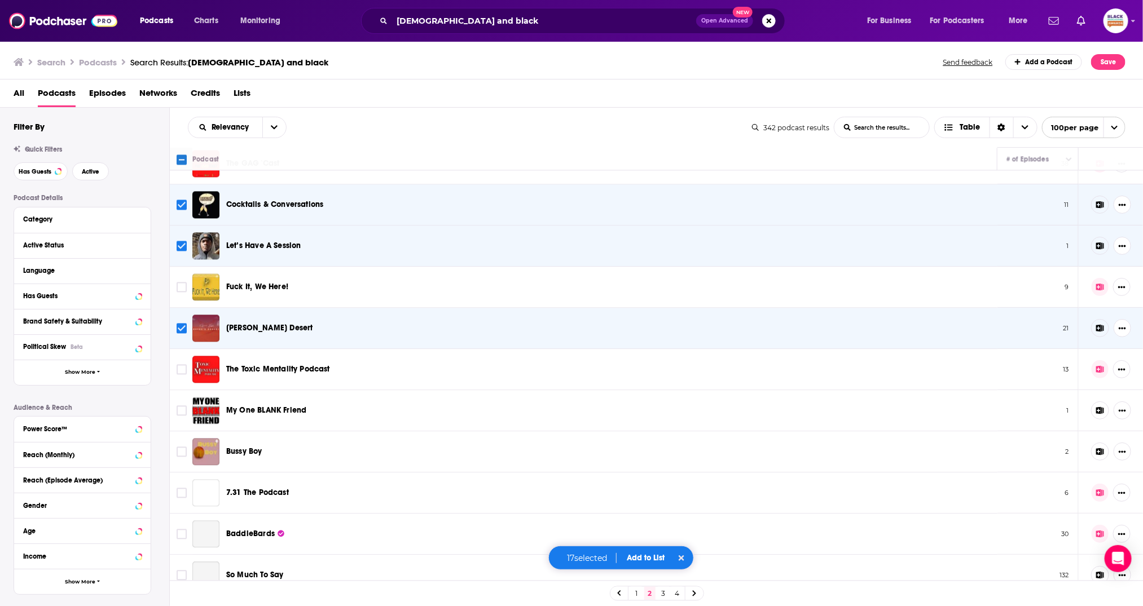
scroll to position [1351, 0]
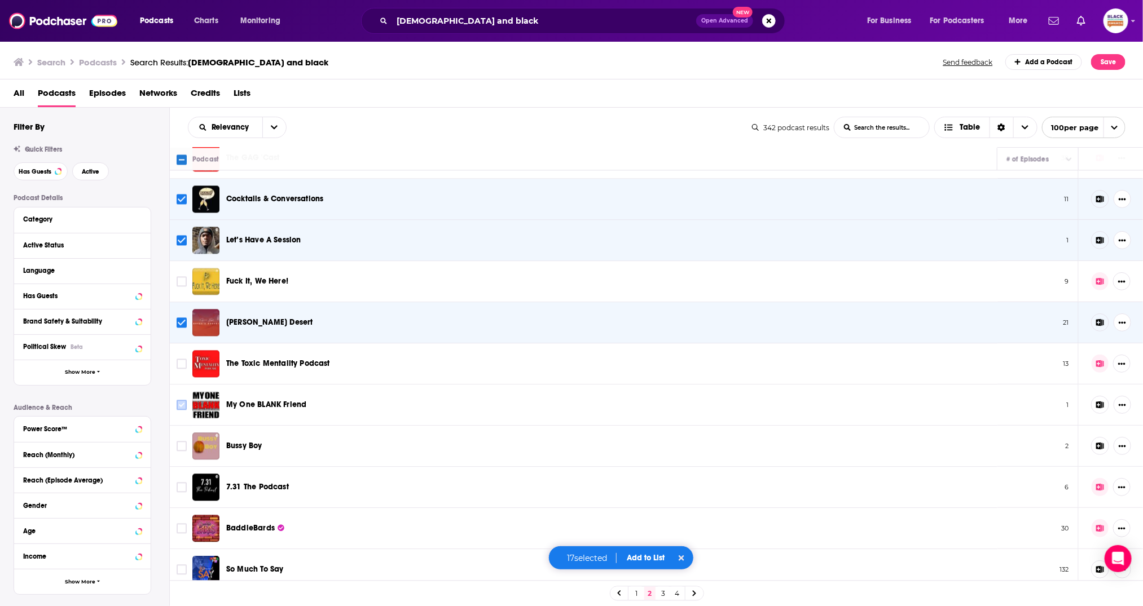
click at [183, 400] on input "Toggle select row" at bounding box center [182, 405] width 10 height 10
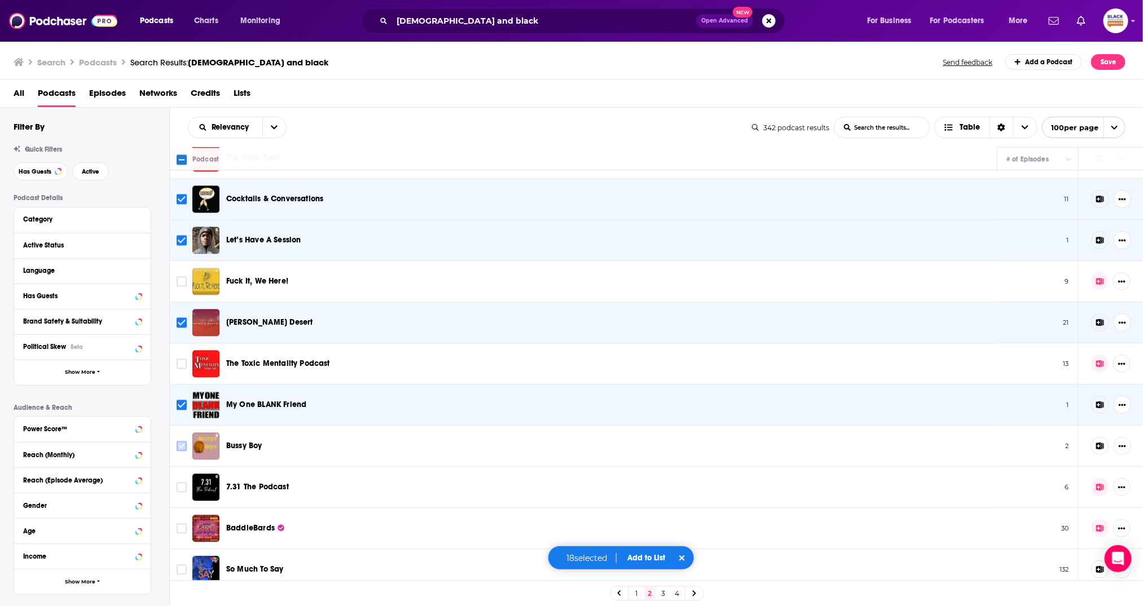
click at [181, 441] on input "Toggle select row" at bounding box center [182, 446] width 10 height 10
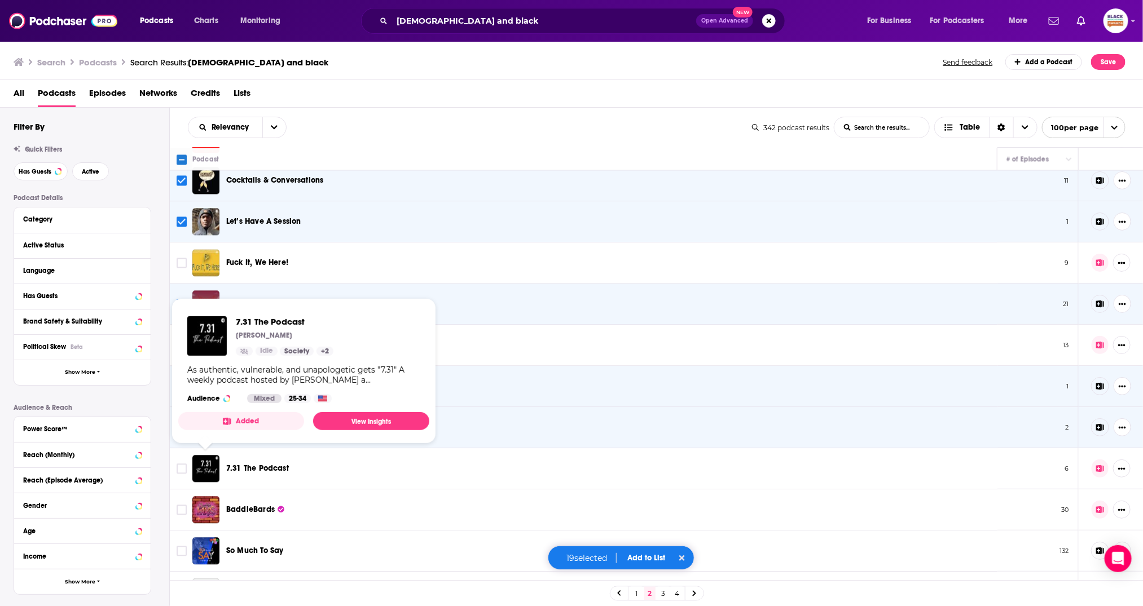
scroll to position [1415, 0]
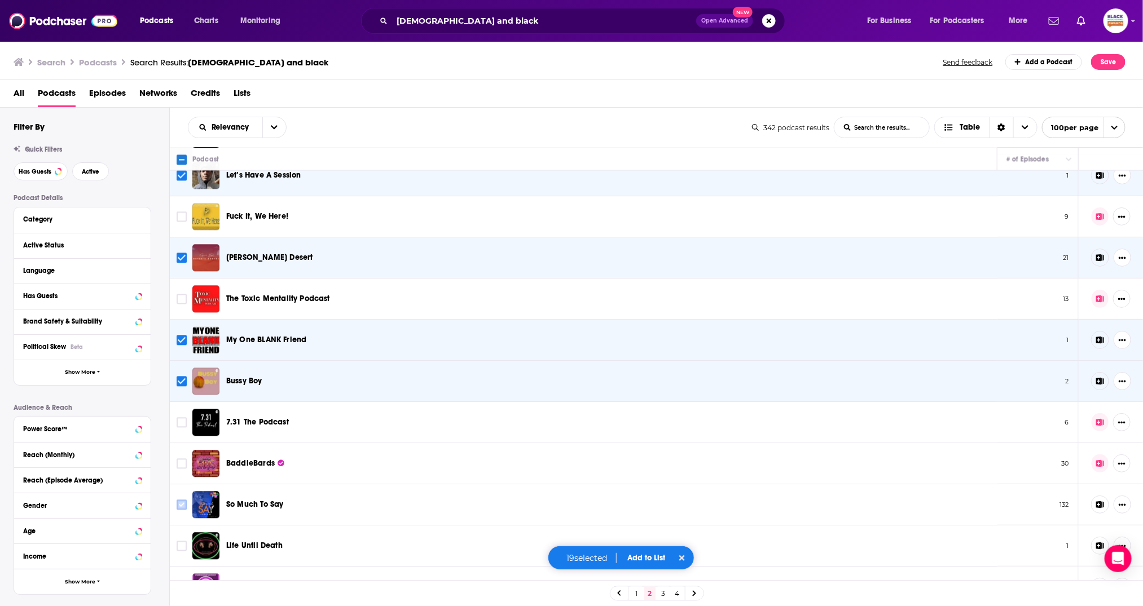
click at [181, 500] on input "Toggle select row" at bounding box center [182, 505] width 10 height 10
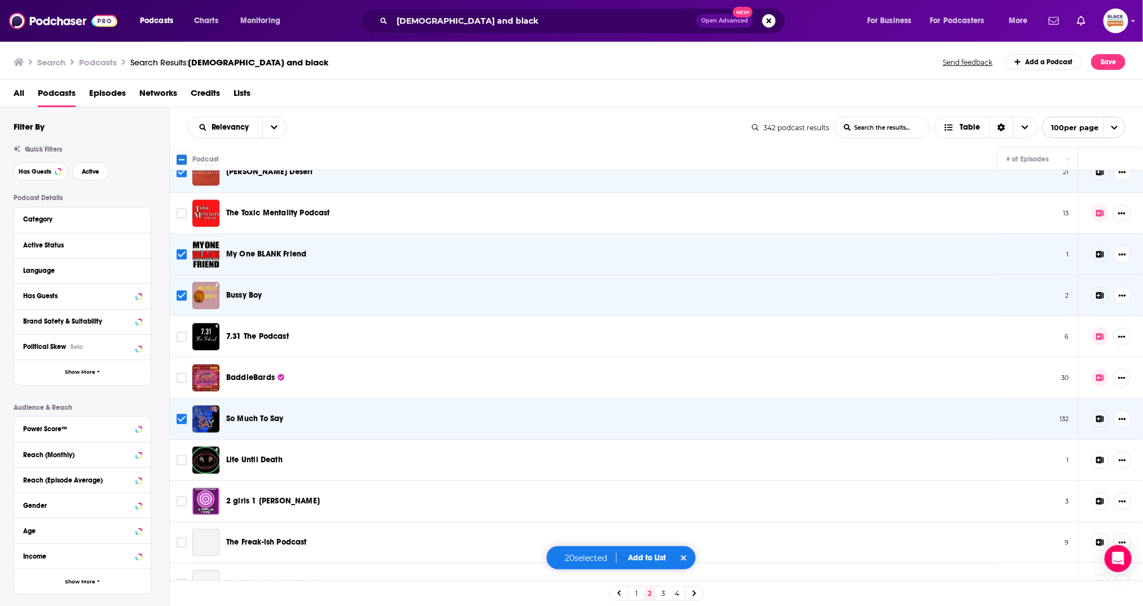
scroll to position [1544, 0]
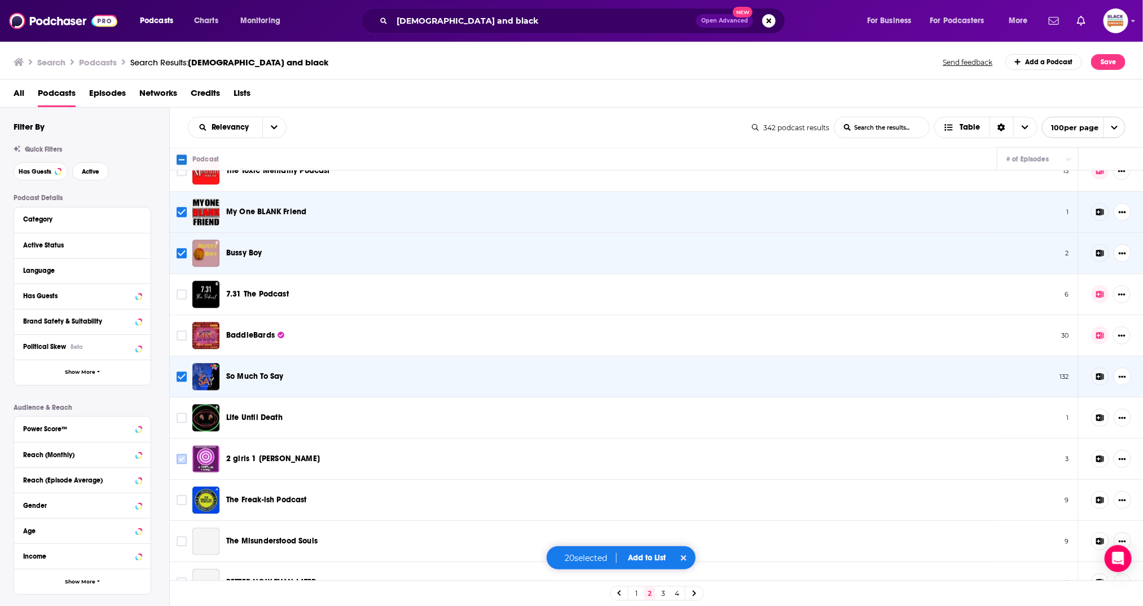
click at [184, 454] on input "Toggle select row" at bounding box center [182, 459] width 10 height 10
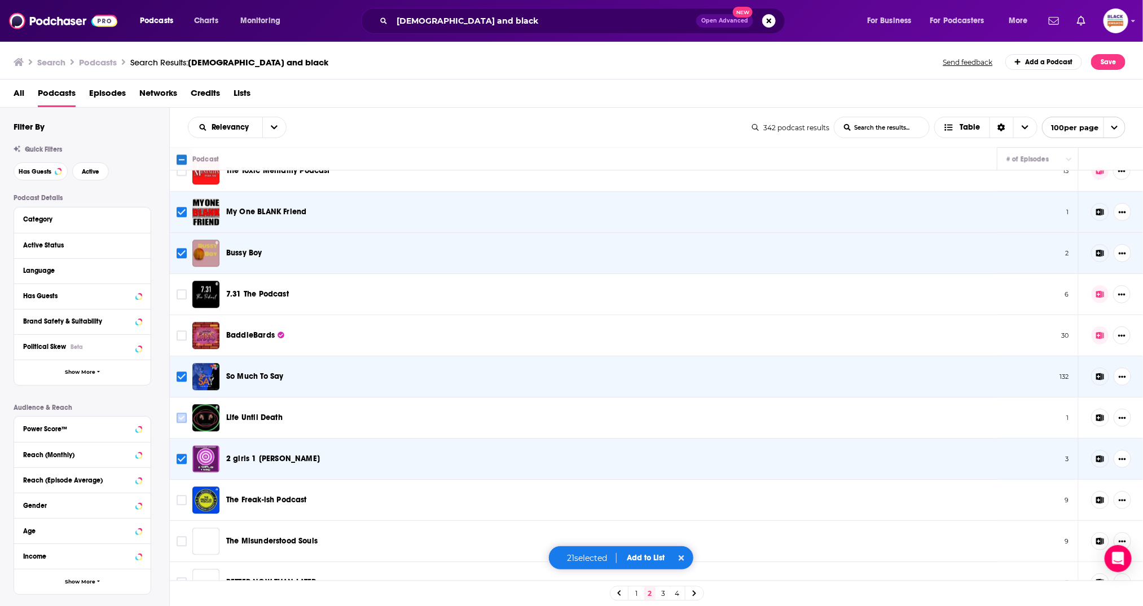
click at [184, 413] on input "Toggle select row" at bounding box center [182, 418] width 10 height 10
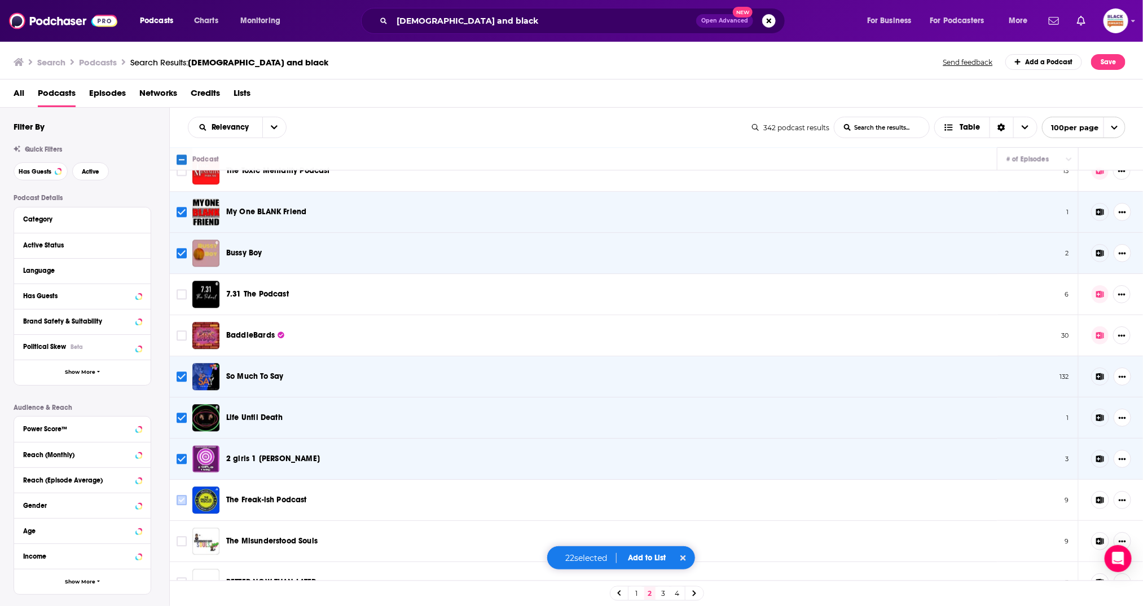
click at [181, 495] on input "Toggle select row" at bounding box center [182, 500] width 10 height 10
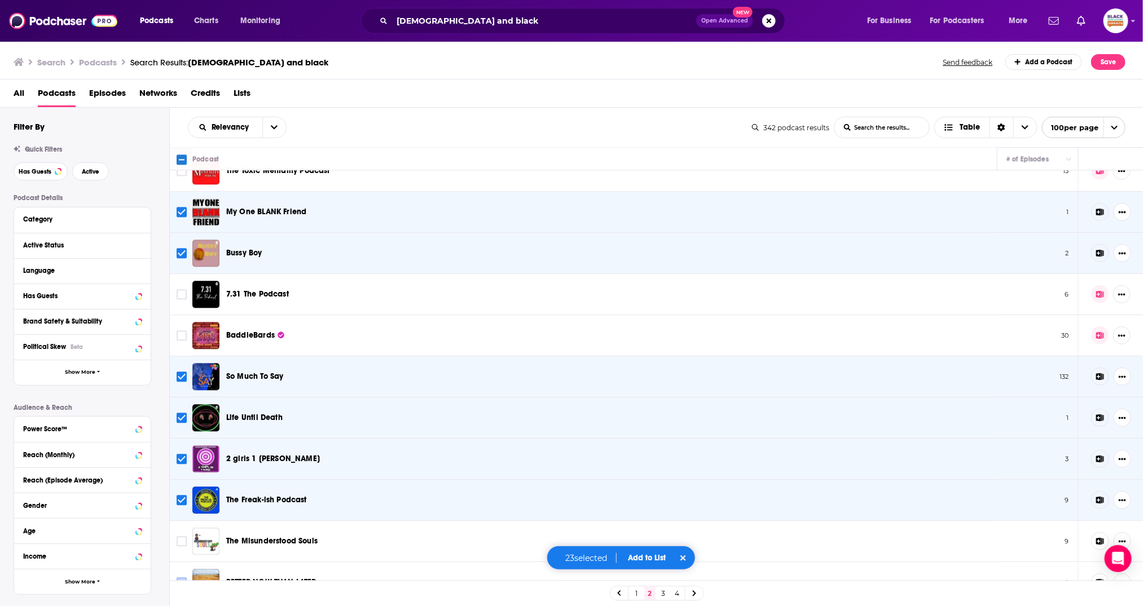
click at [183, 578] on input "Toggle select row" at bounding box center [182, 583] width 10 height 10
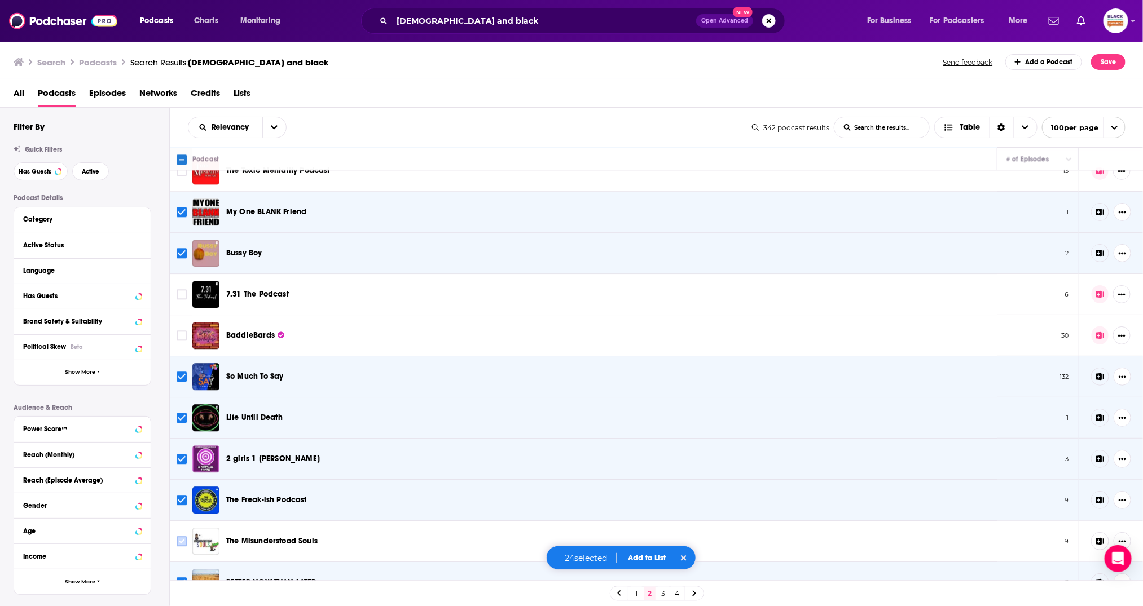
click at [183, 537] on input "Toggle select row" at bounding box center [182, 542] width 10 height 10
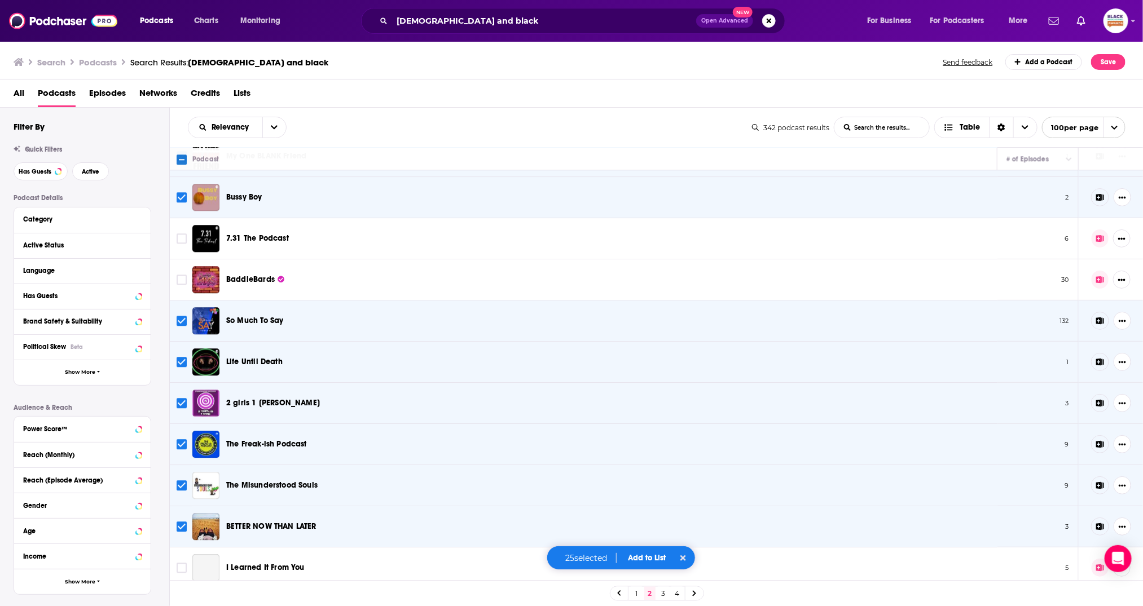
scroll to position [1667, 0]
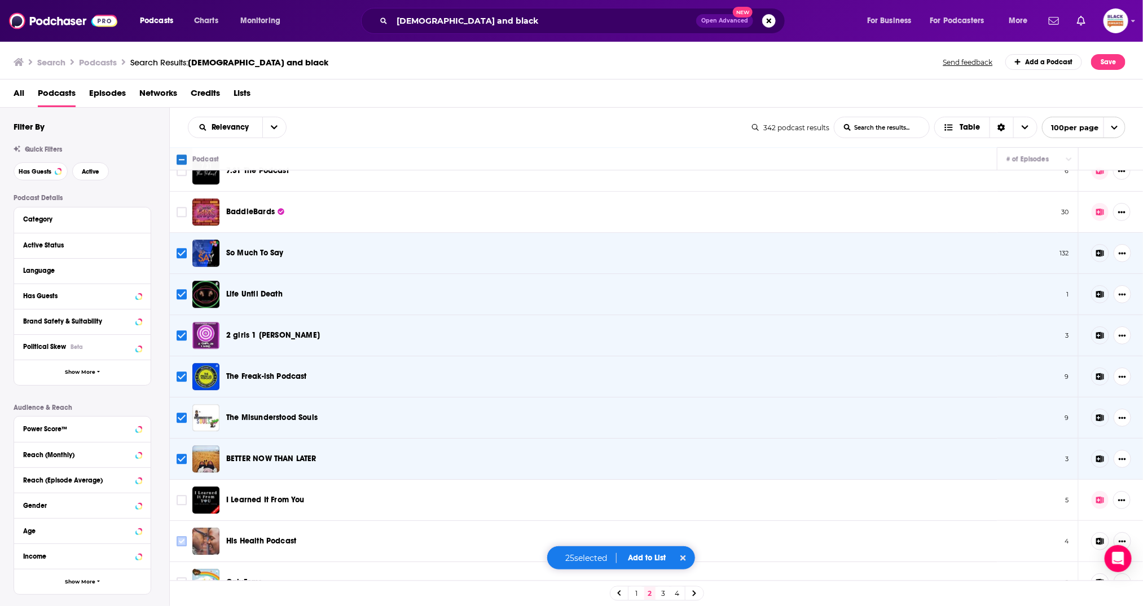
click at [179, 537] on input "Toggle select row" at bounding box center [182, 542] width 10 height 10
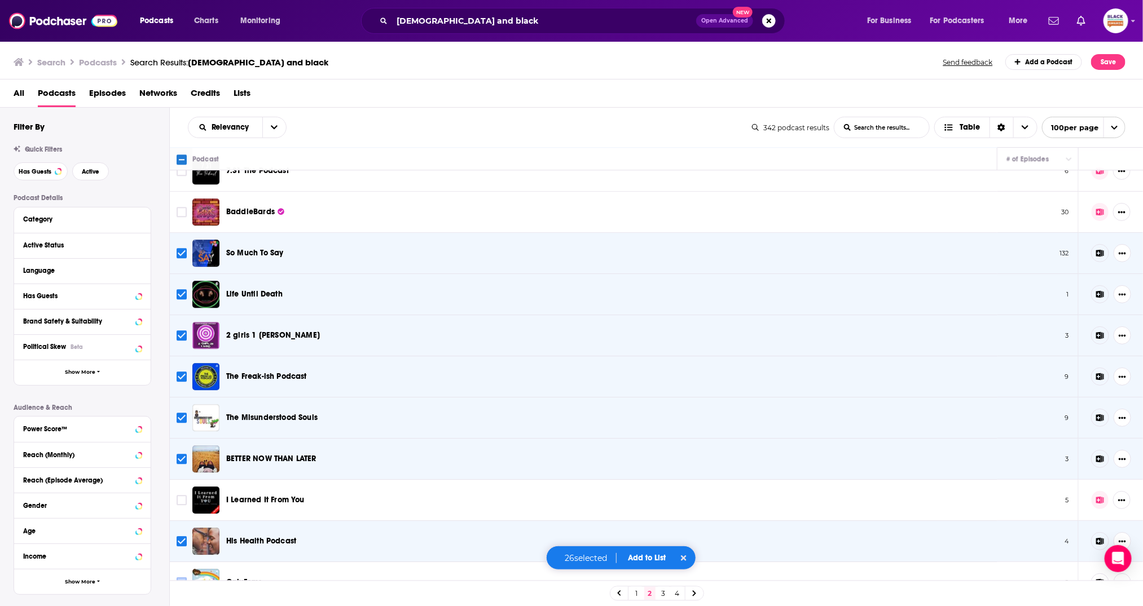
click at [184, 578] on input "Toggle select row" at bounding box center [182, 583] width 10 height 10
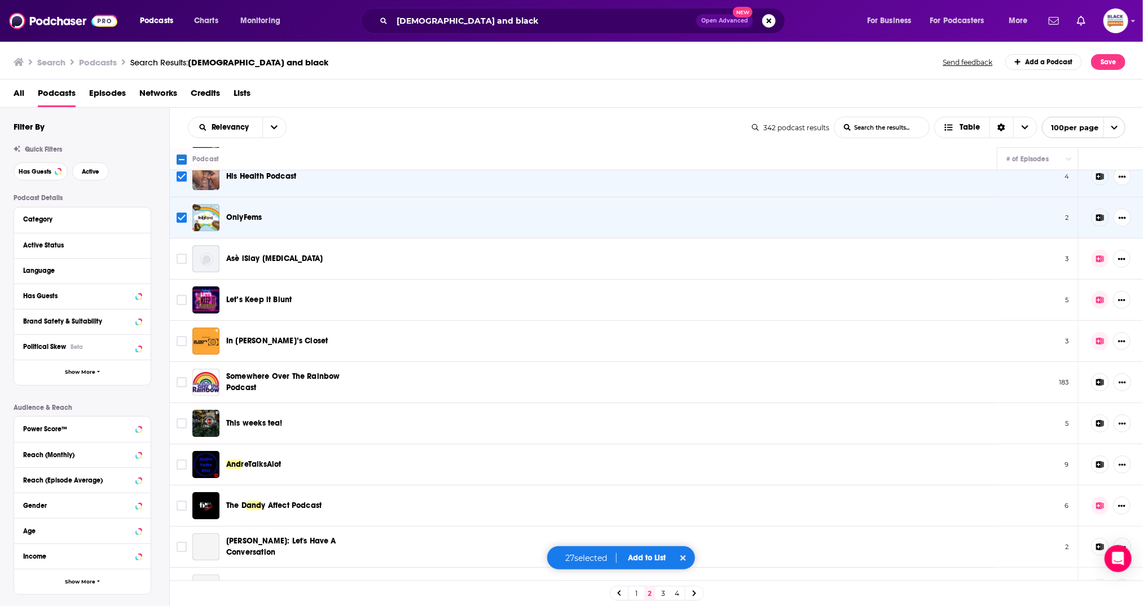
scroll to position [2038, 0]
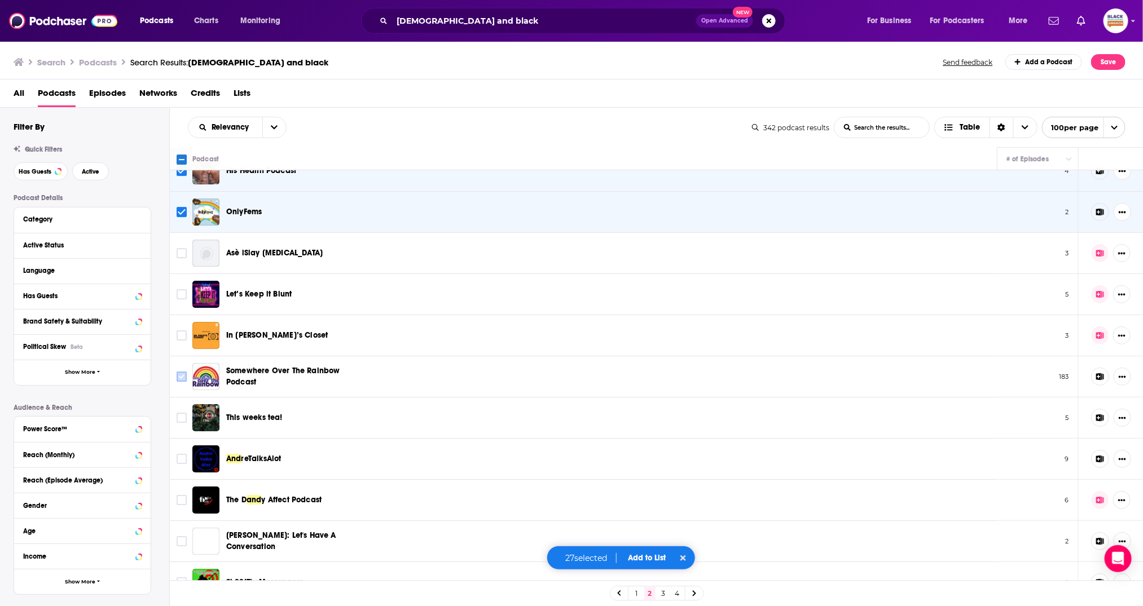
click at [186, 372] on input "Toggle select row" at bounding box center [182, 377] width 10 height 10
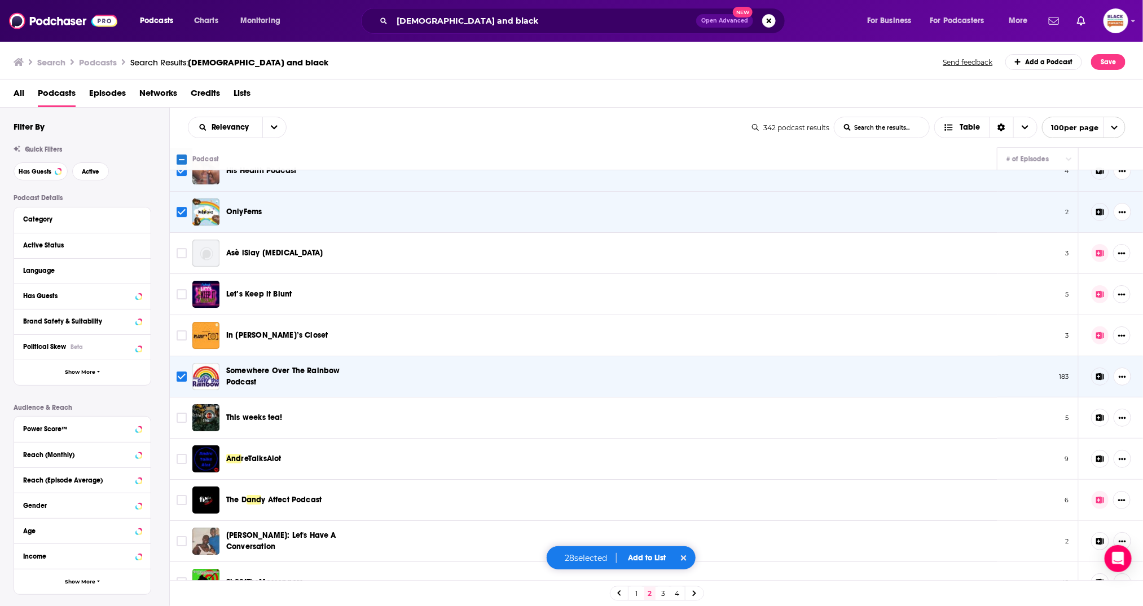
click at [181, 417] on td at bounding box center [181, 418] width 23 height 41
click at [178, 454] on input "Toggle select row" at bounding box center [182, 459] width 10 height 10
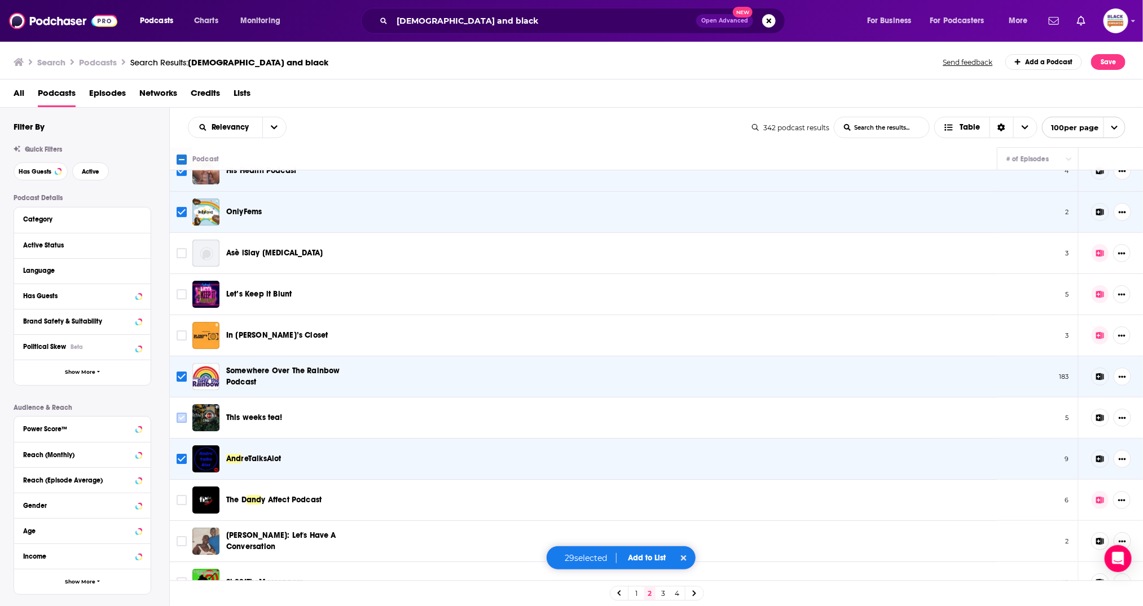
click at [183, 413] on input "Toggle select row" at bounding box center [182, 418] width 10 height 10
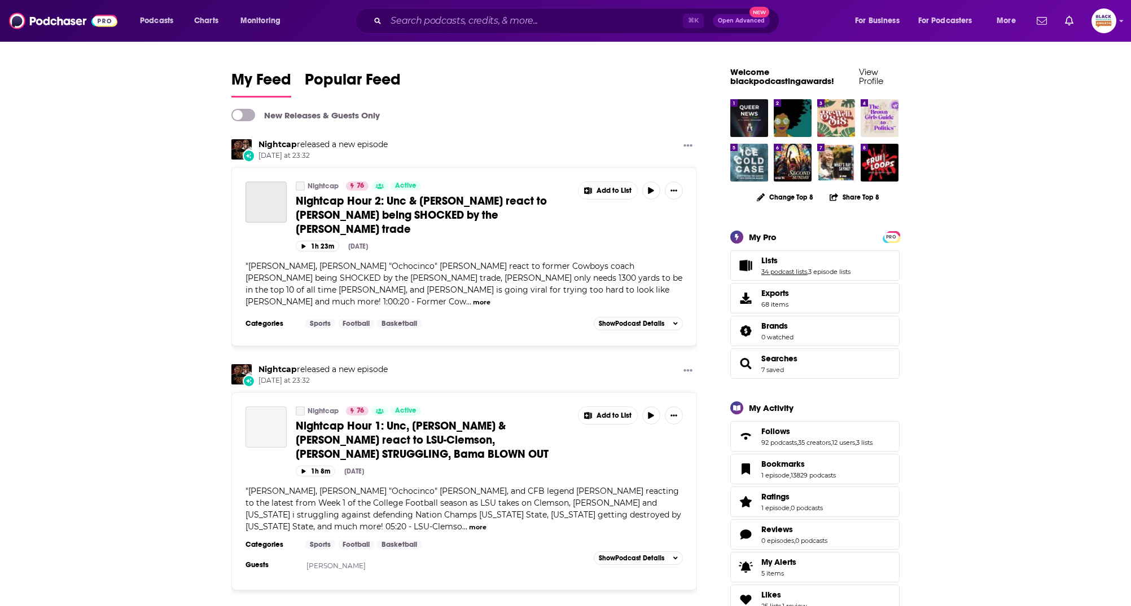
click at [778, 273] on link "34 podcast lists" at bounding box center [784, 272] width 46 height 8
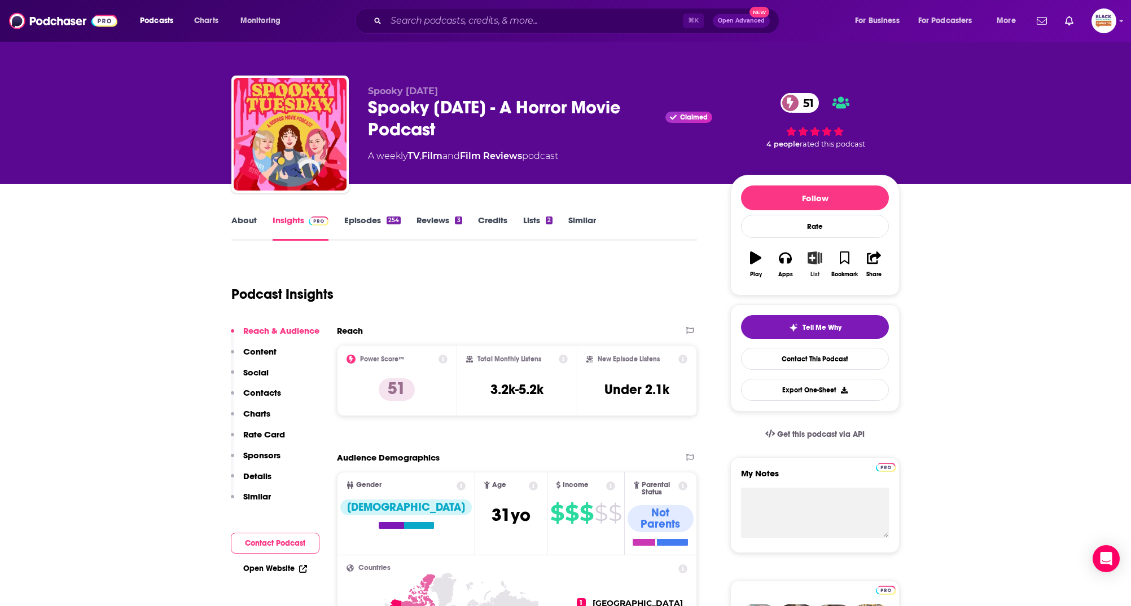
click at [817, 262] on icon "button" at bounding box center [815, 258] width 14 height 12
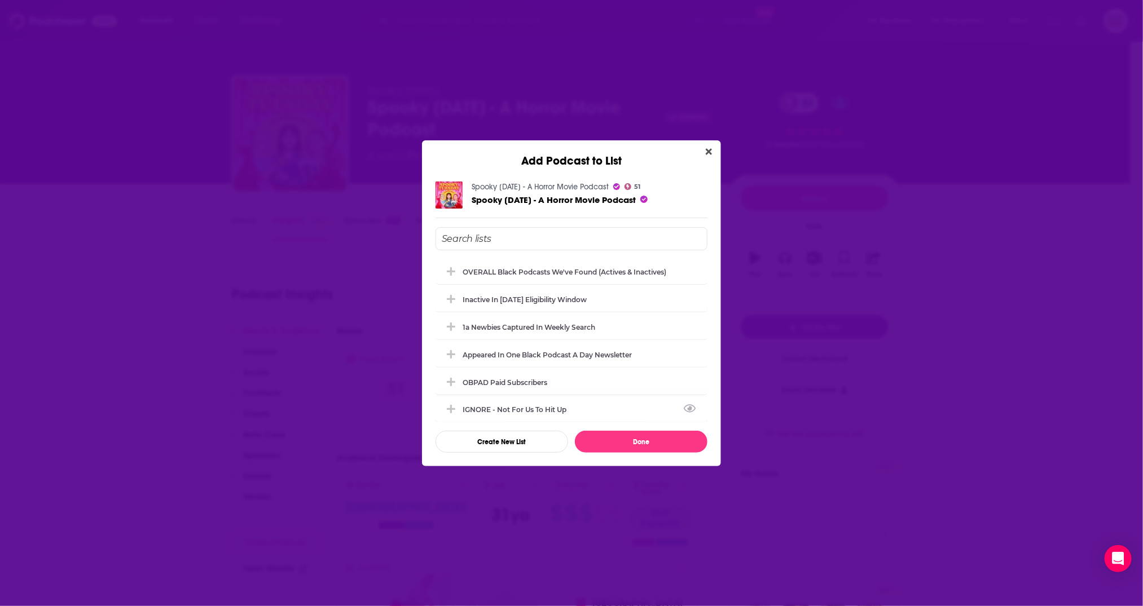
click at [523, 400] on div "IGNORE - not for us to hit up" at bounding box center [572, 409] width 272 height 25
click at [640, 435] on button "Done" at bounding box center [641, 442] width 133 height 22
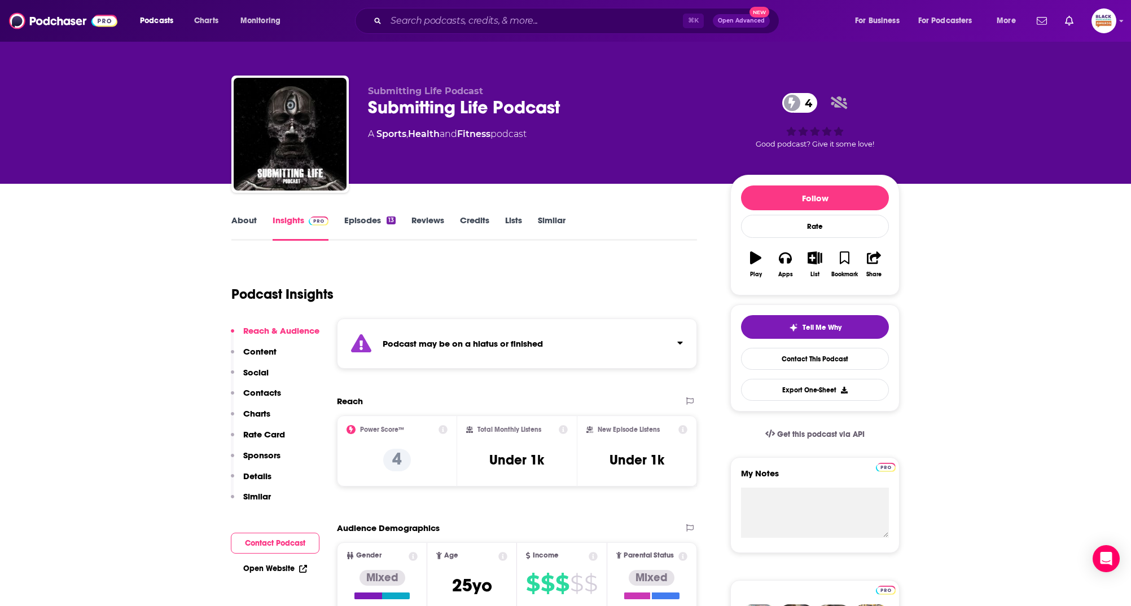
click at [236, 225] on link "About" at bounding box center [243, 228] width 25 height 26
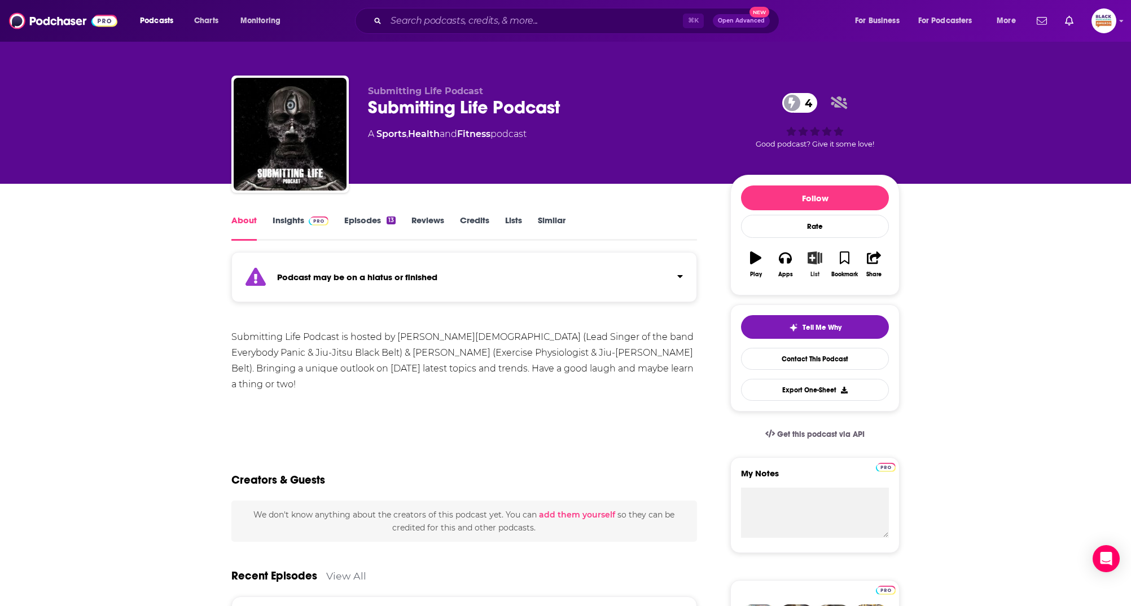
click at [810, 258] on icon "button" at bounding box center [815, 258] width 14 height 12
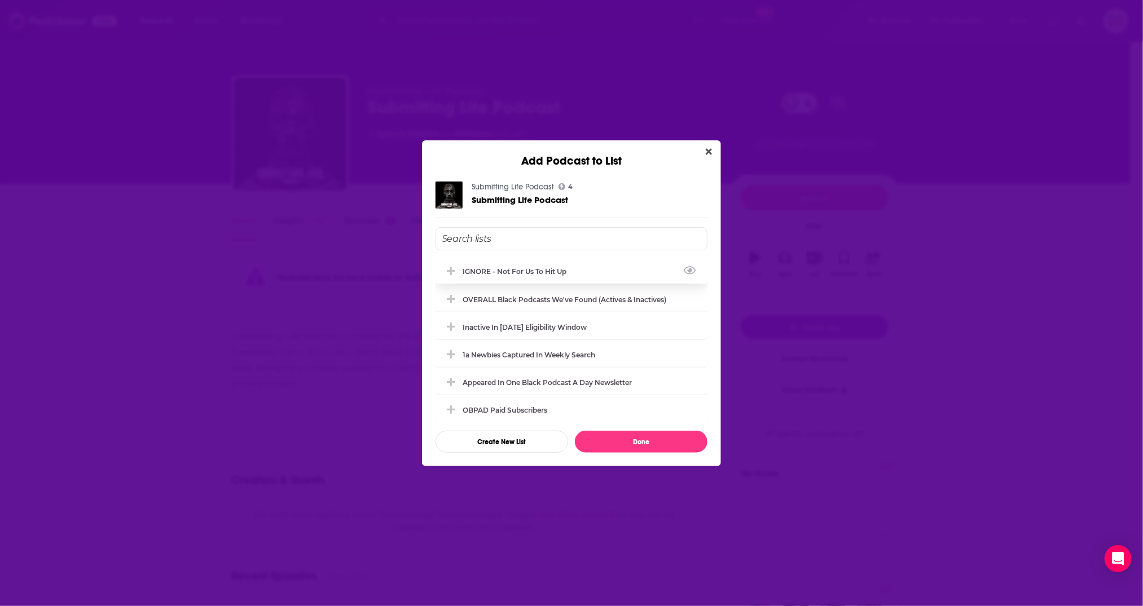
click at [522, 274] on div "IGNORE - not for us to hit up" at bounding box center [518, 271] width 111 height 8
drag, startPoint x: 654, startPoint y: 446, endPoint x: 731, endPoint y: 337, distance: 133.1
click at [654, 446] on button "Done" at bounding box center [641, 442] width 133 height 22
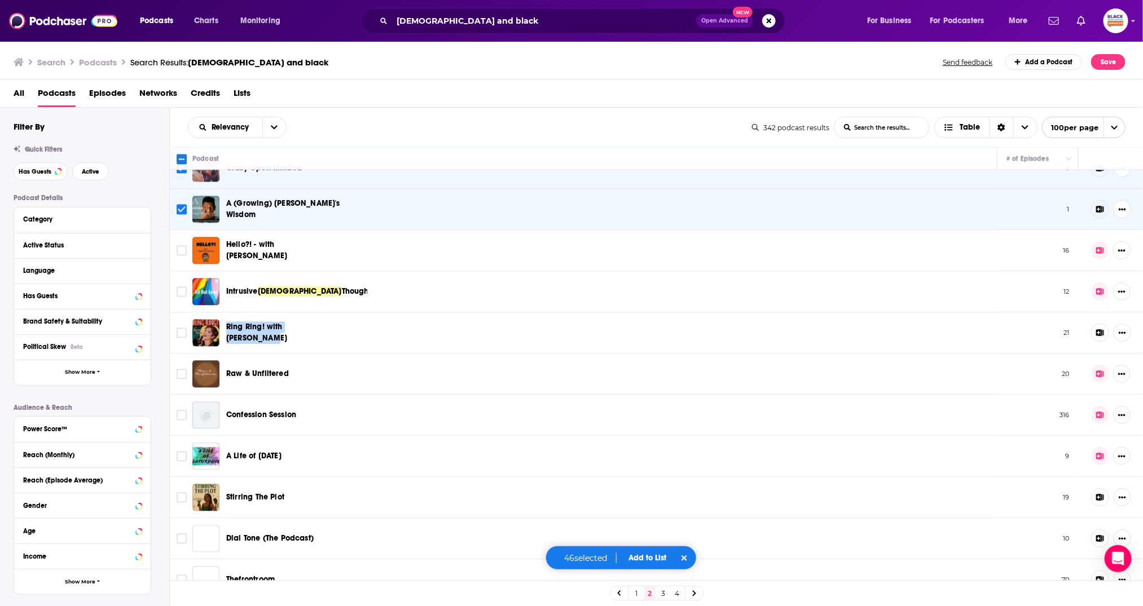
scroll to position [3608, 0]
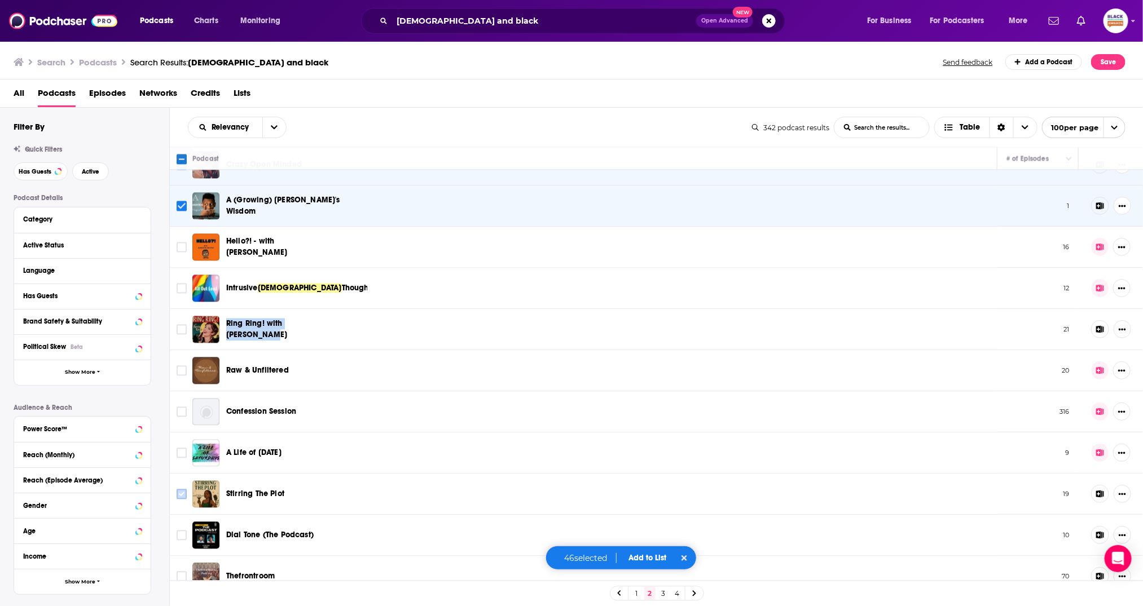
click at [184, 489] on input "Toggle select row" at bounding box center [182, 494] width 10 height 10
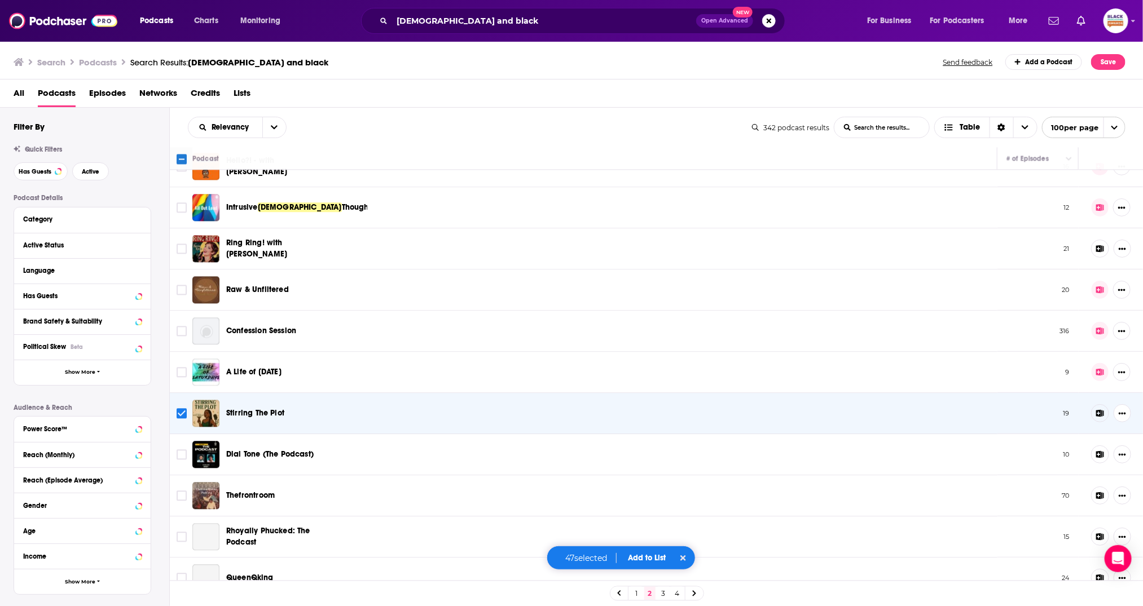
scroll to position [3692, 0]
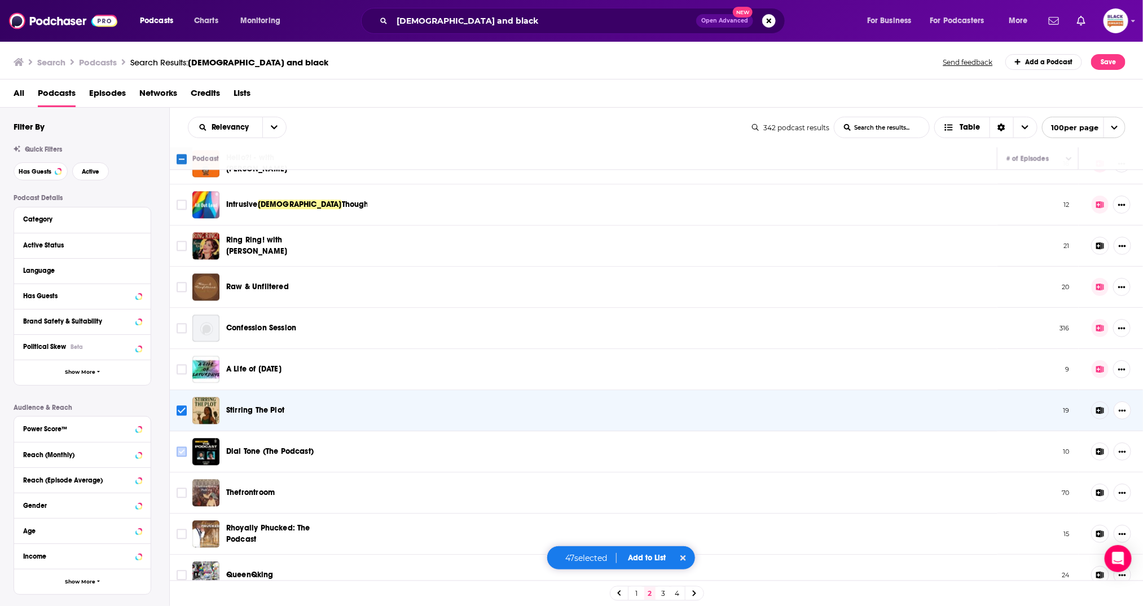
click at [183, 447] on input "Toggle select row" at bounding box center [182, 452] width 10 height 10
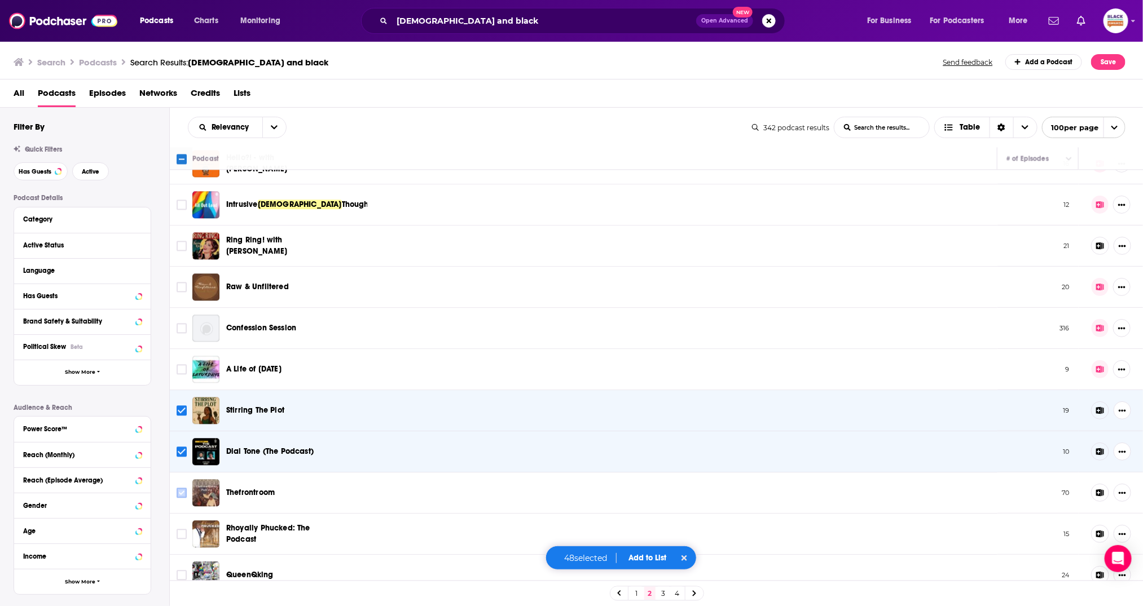
click at [180, 488] on input "Toggle select row" at bounding box center [182, 493] width 10 height 10
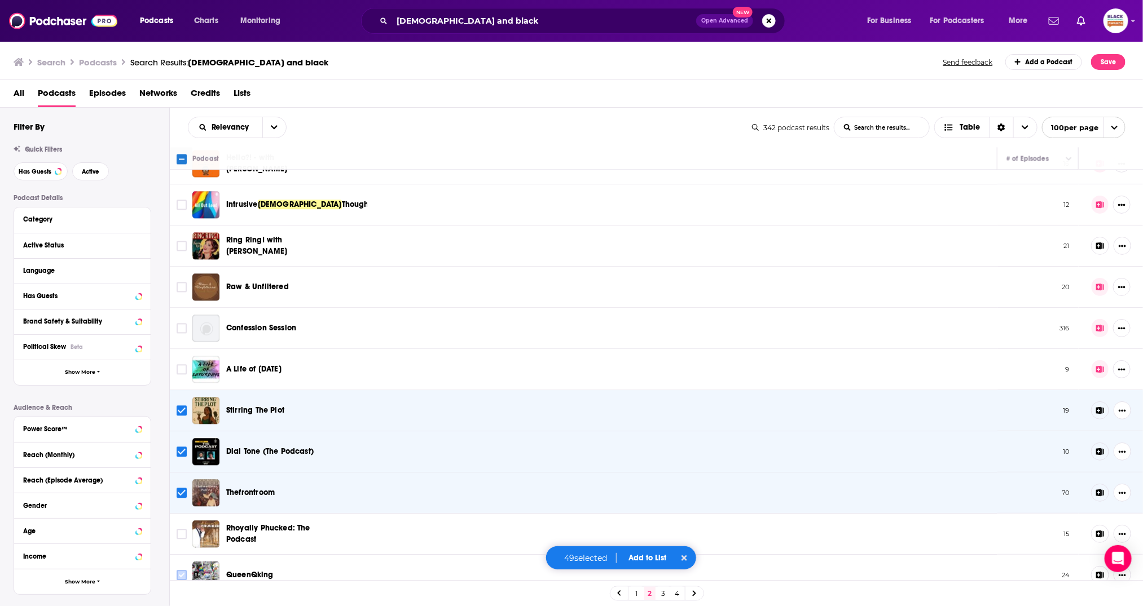
click at [179, 570] on input "Toggle select row" at bounding box center [182, 575] width 10 height 10
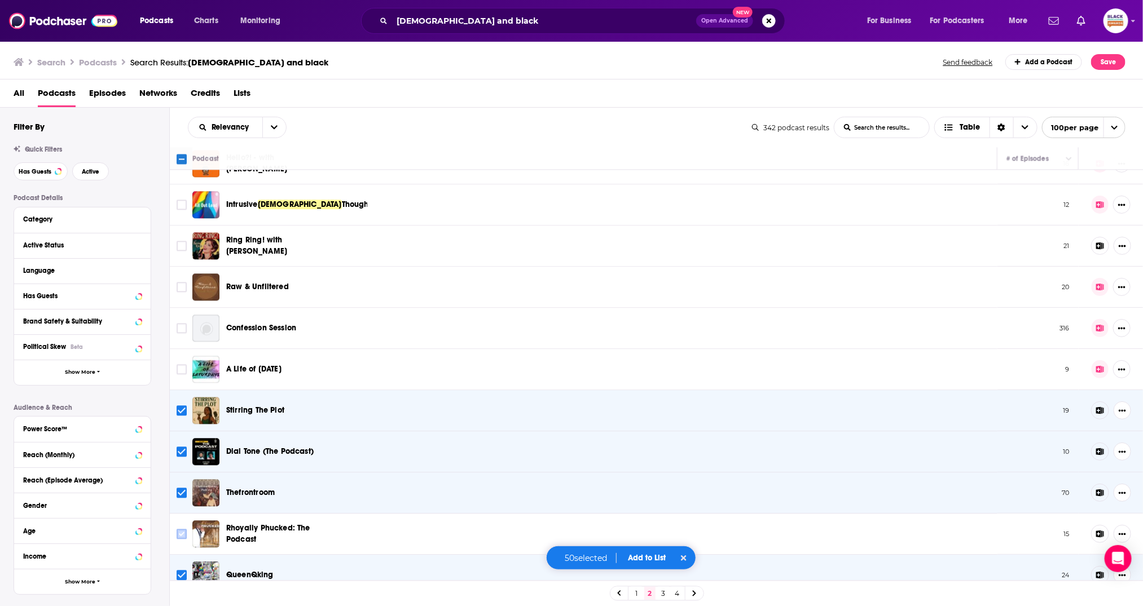
click at [182, 529] on input "Toggle select row" at bounding box center [182, 534] width 10 height 10
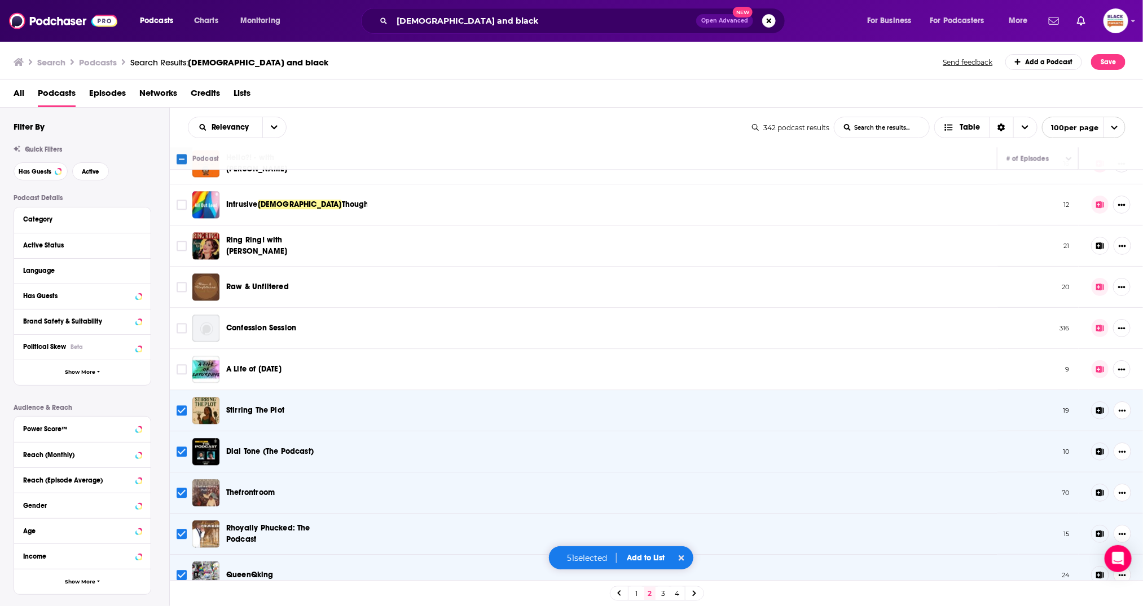
click at [654, 558] on button "Add to List" at bounding box center [646, 558] width 56 height 10
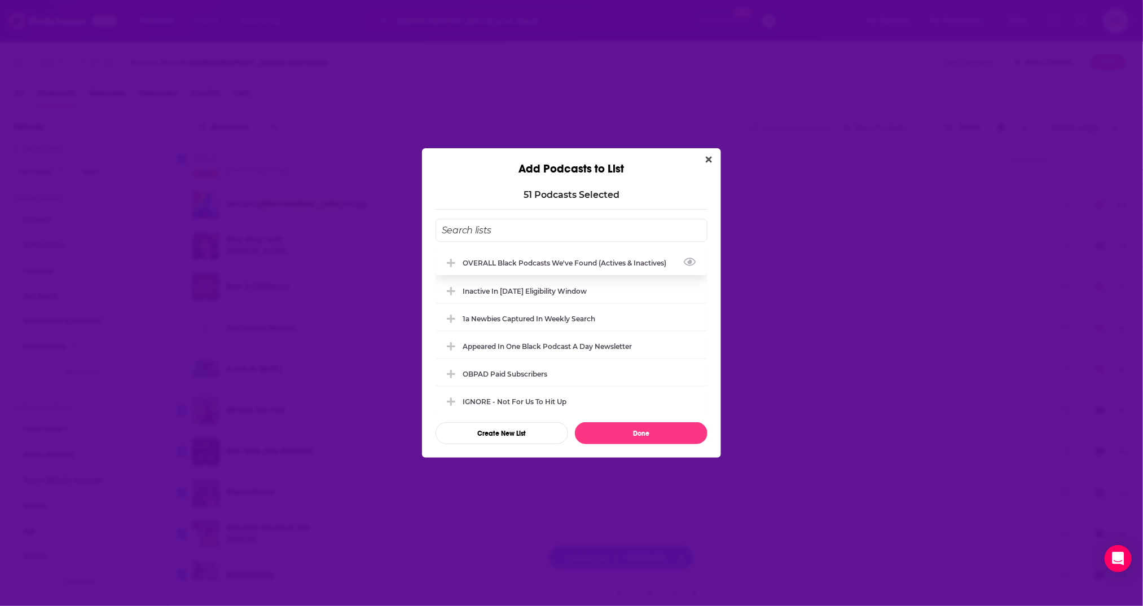
click at [553, 263] on div "OVERALL Black podcasts we've found (actives & inactives)" at bounding box center [568, 263] width 210 height 8
click at [530, 298] on div "Inactive in [DATE] eligibility window" at bounding box center [572, 290] width 272 height 25
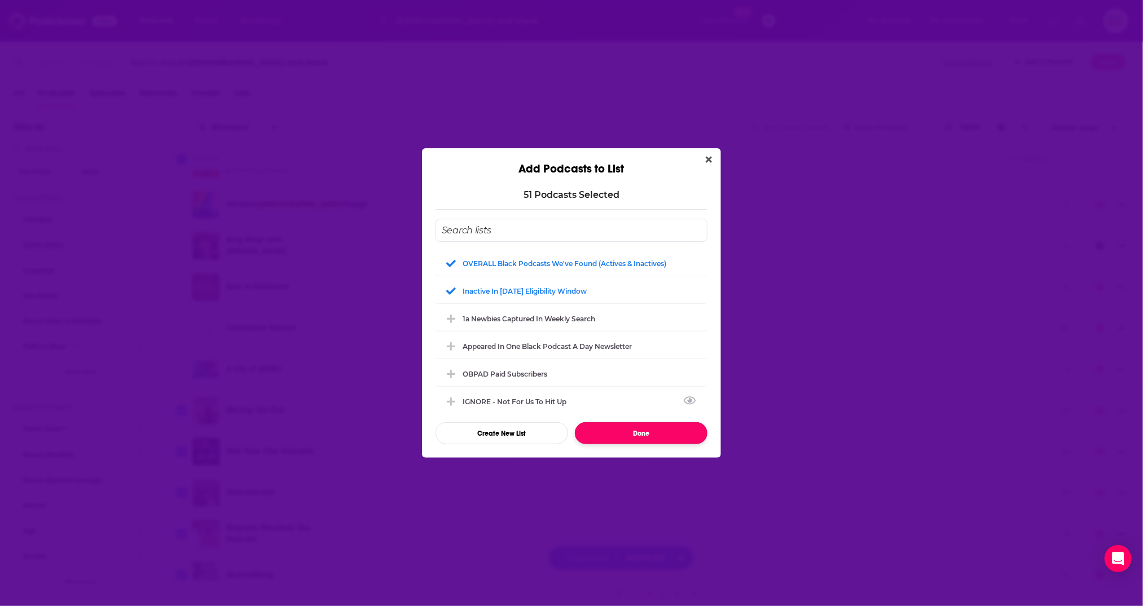
click at [644, 433] on button "Done" at bounding box center [641, 434] width 133 height 22
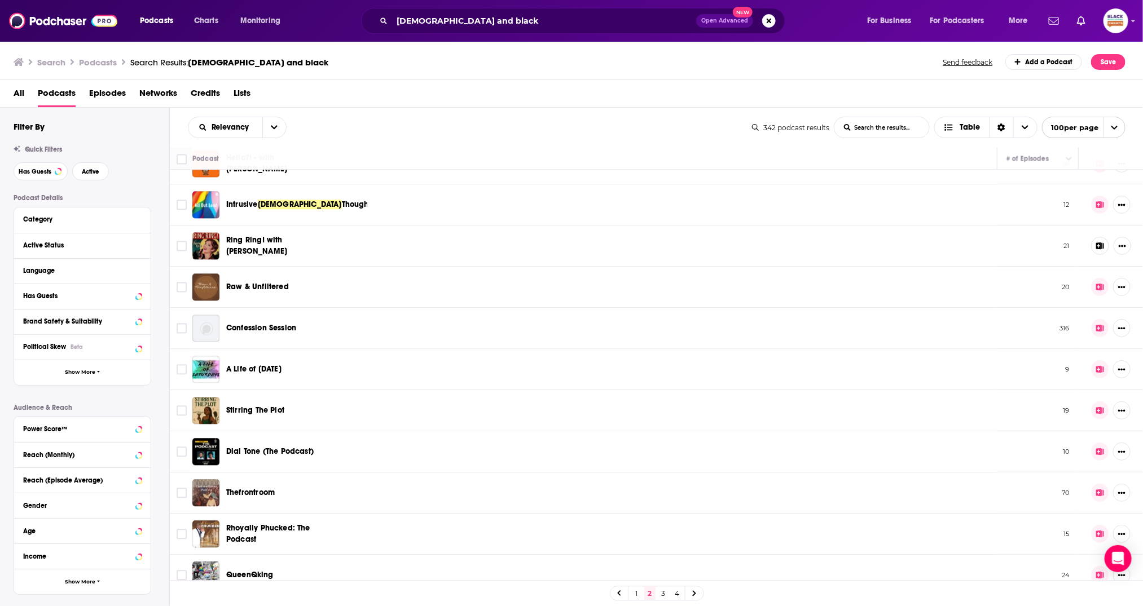
click at [666, 591] on link "3" at bounding box center [663, 594] width 11 height 14
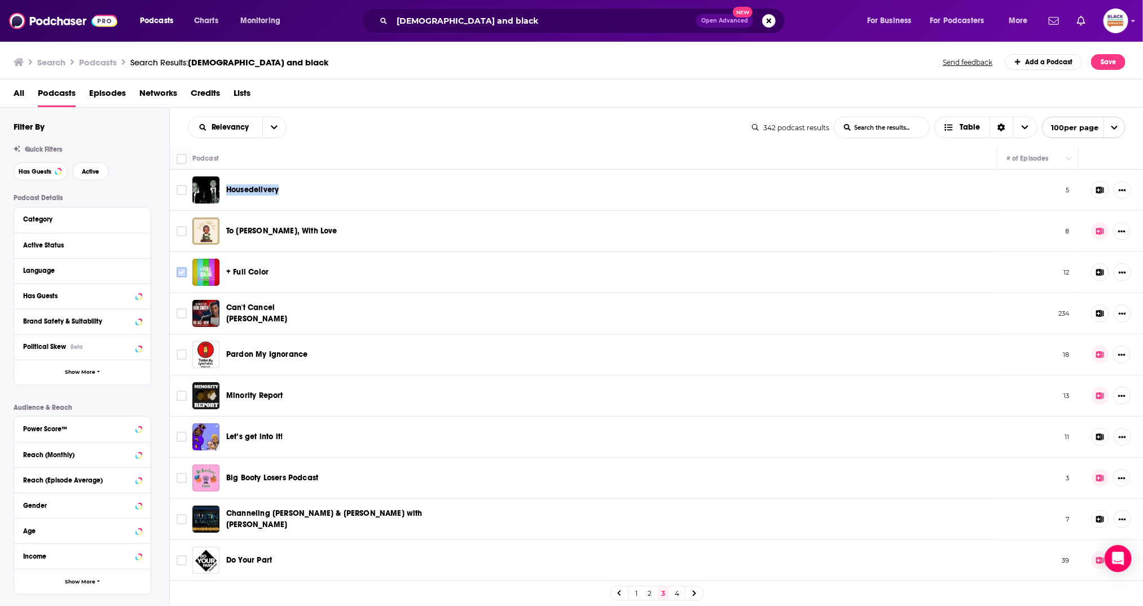
click at [179, 270] on input "Toggle select row" at bounding box center [182, 272] width 10 height 10
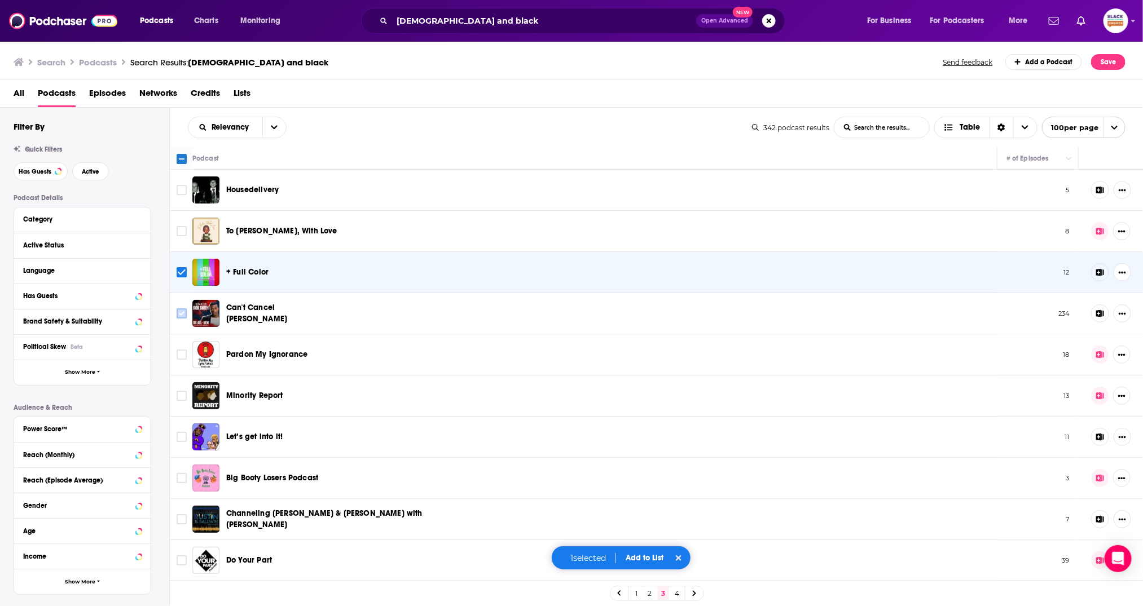
click at [177, 317] on input "Toggle select row" at bounding box center [182, 314] width 10 height 10
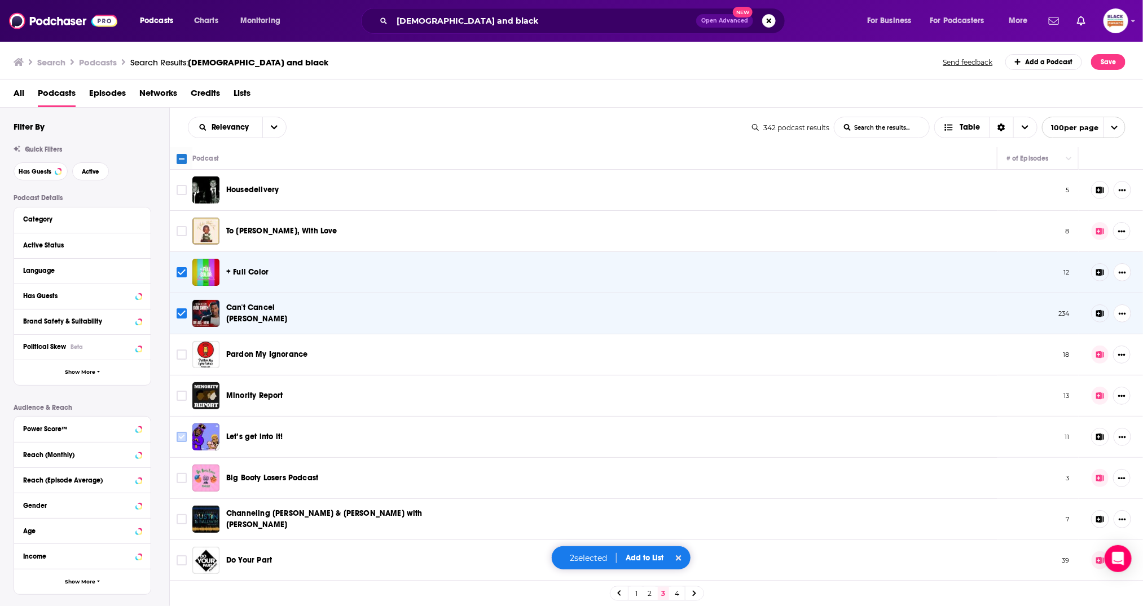
click at [182, 436] on input "Toggle select row" at bounding box center [182, 437] width 10 height 10
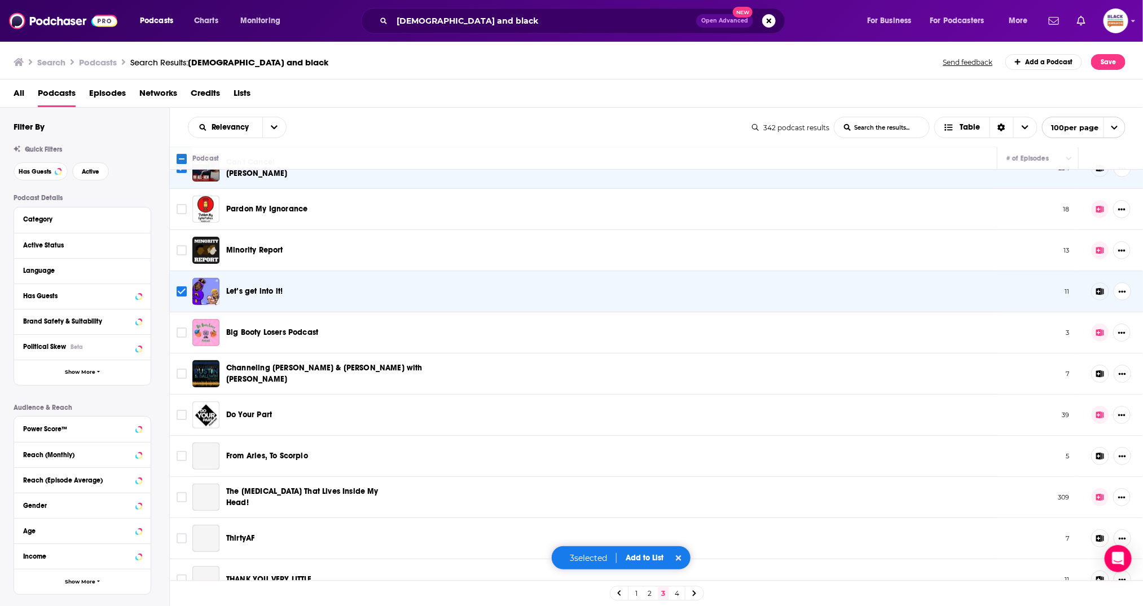
scroll to position [151, 0]
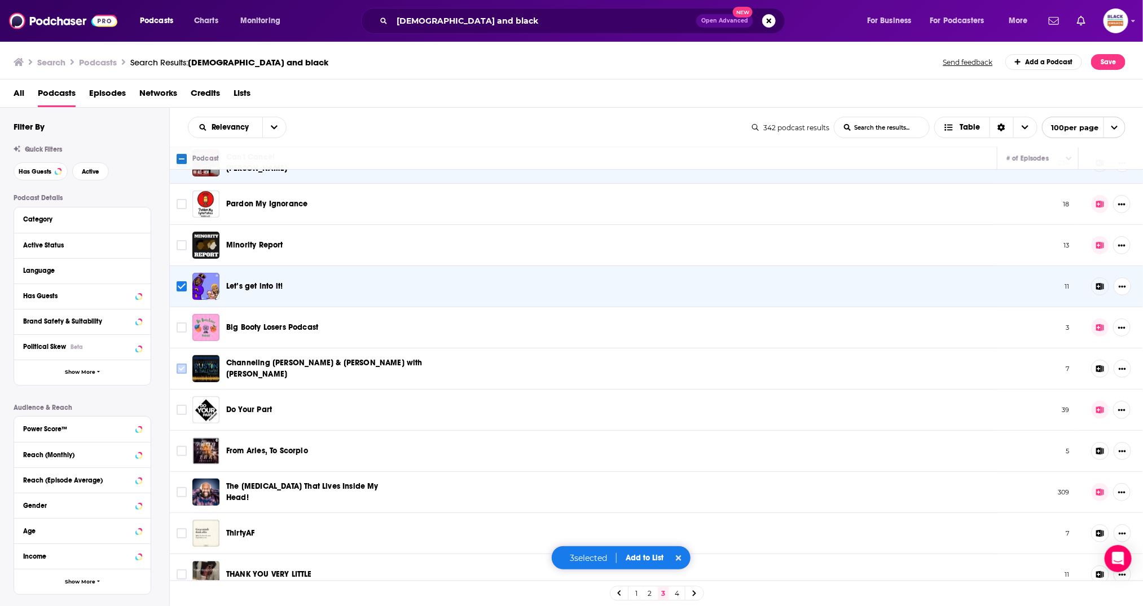
click at [184, 370] on input "Toggle select row" at bounding box center [182, 369] width 10 height 10
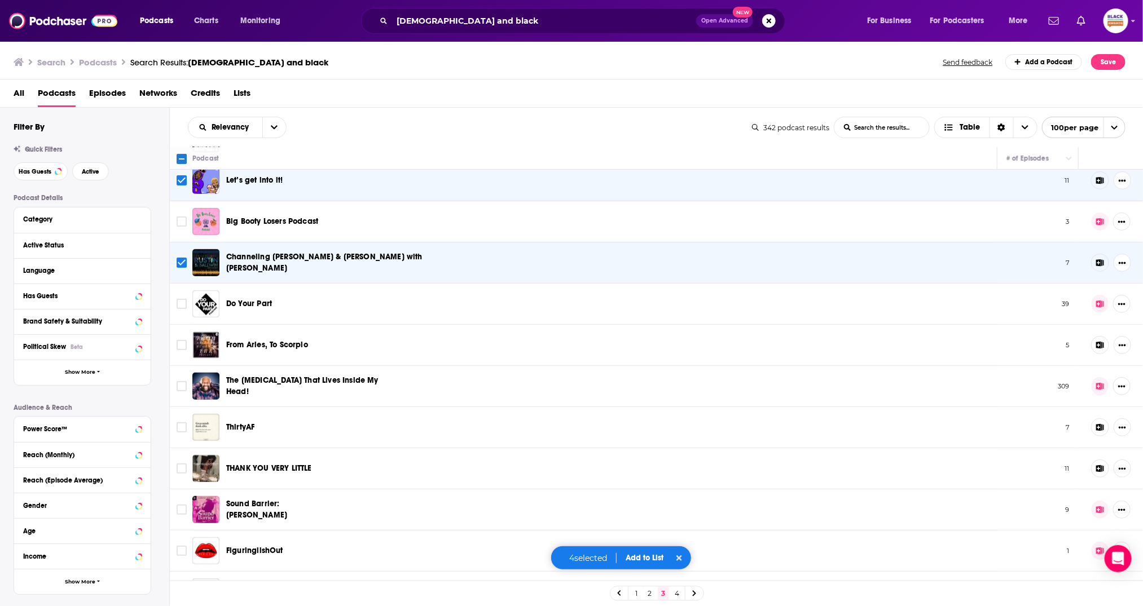
scroll to position [361, 0]
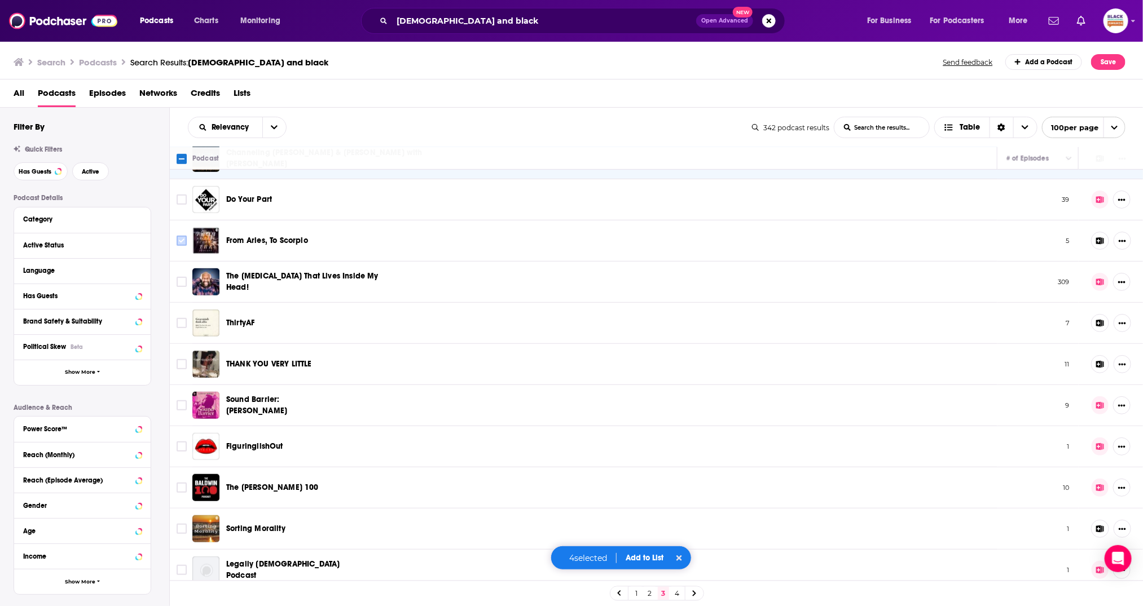
click at [182, 239] on input "Toggle select row" at bounding box center [182, 241] width 10 height 10
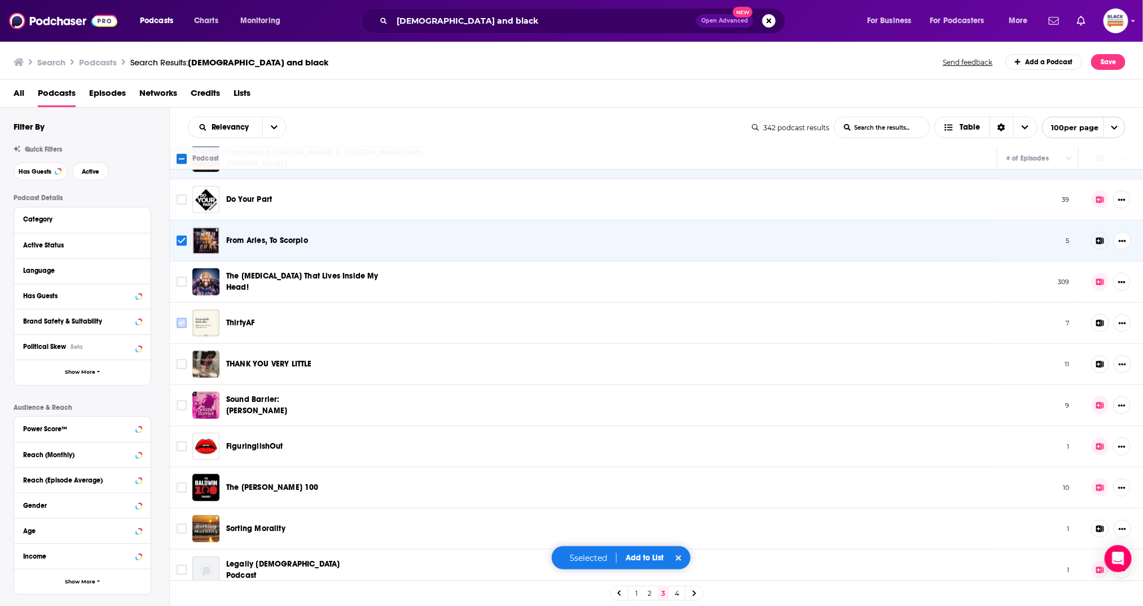
click at [181, 320] on input "Toggle select row" at bounding box center [182, 323] width 10 height 10
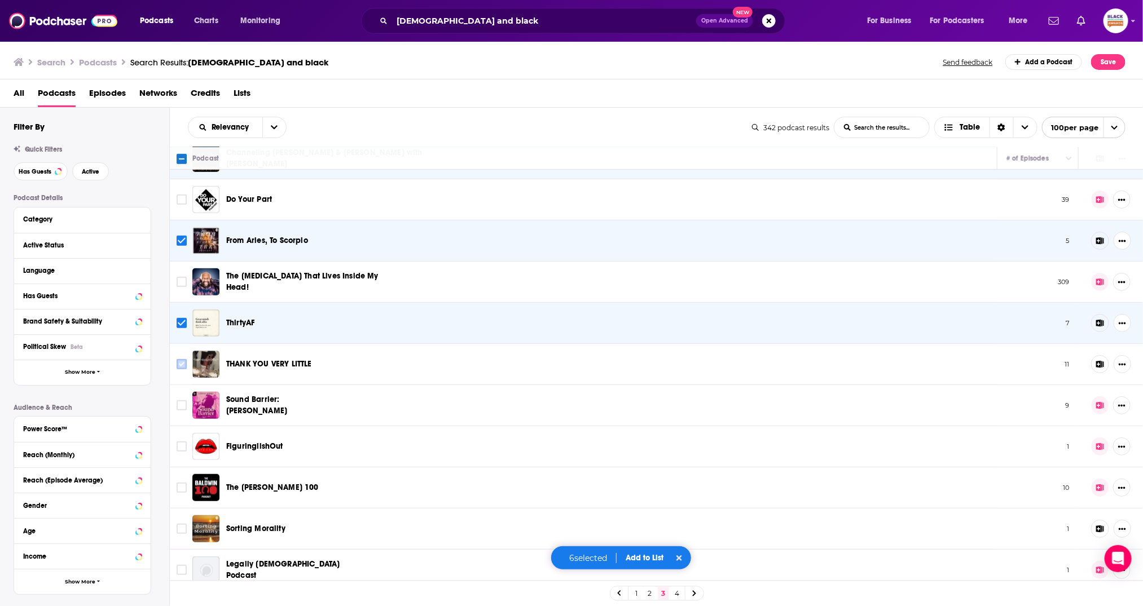
click at [181, 360] on input "Toggle select row" at bounding box center [182, 364] width 10 height 10
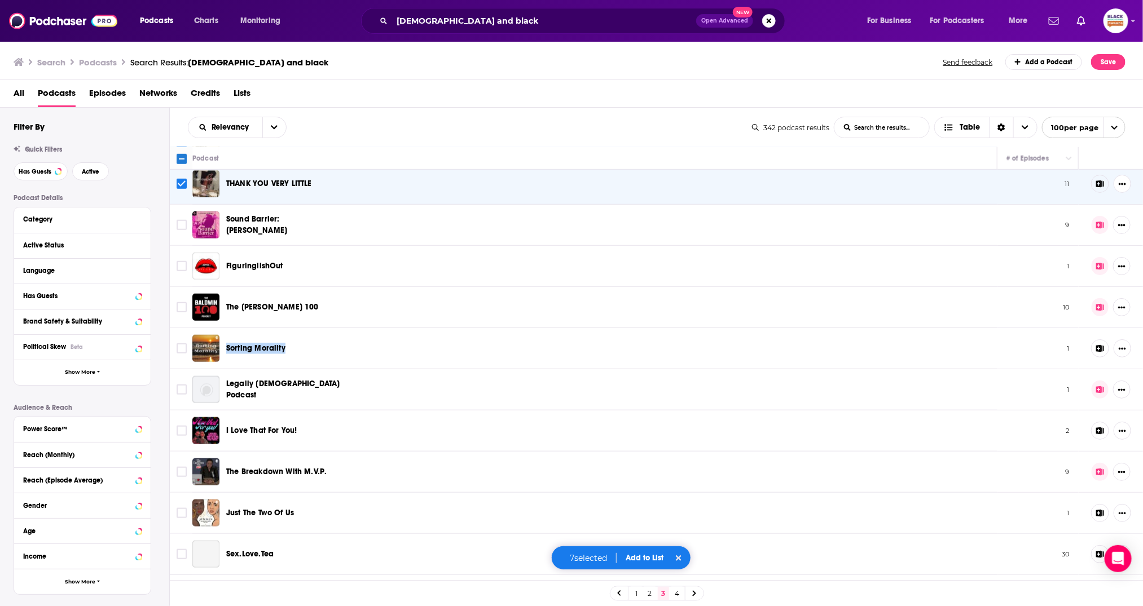
scroll to position [565, 0]
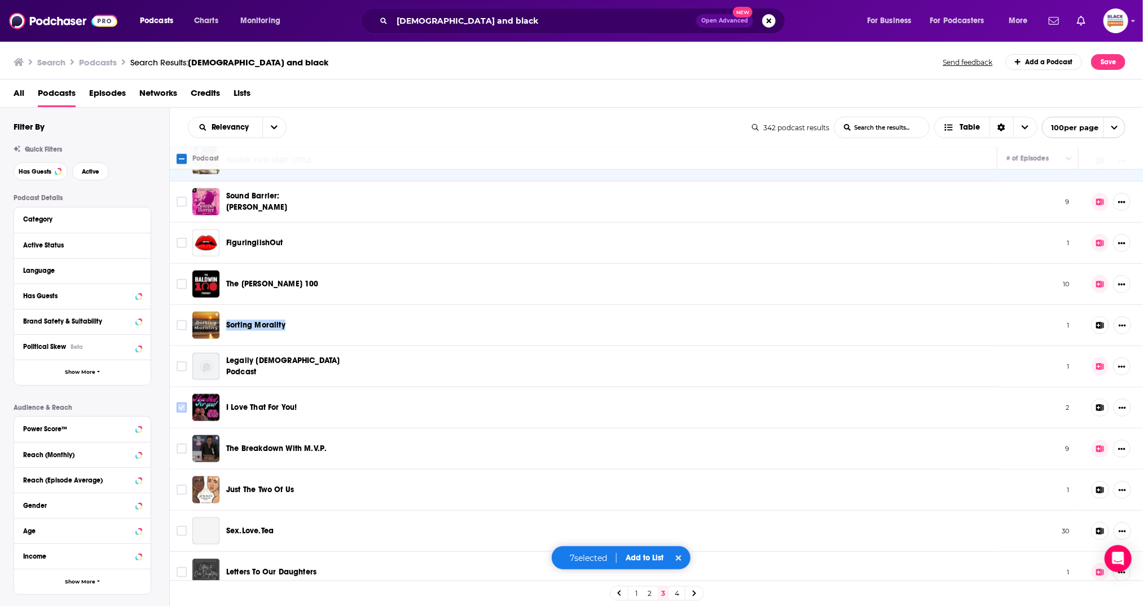
click at [178, 406] on input "Toggle select row" at bounding box center [182, 408] width 10 height 10
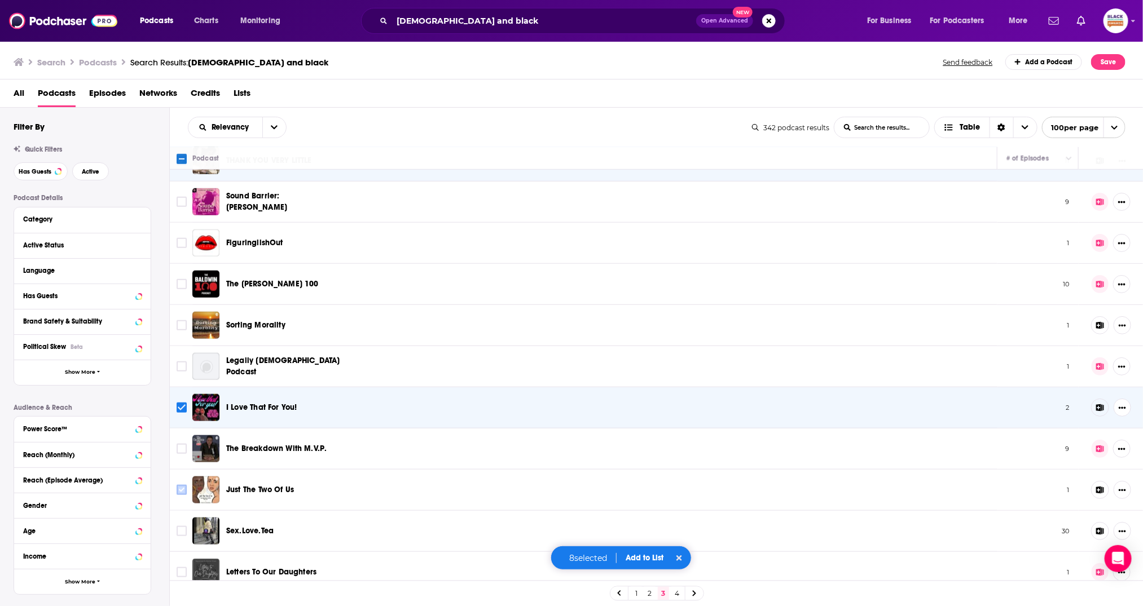
click at [179, 490] on input "Toggle select row" at bounding box center [182, 490] width 10 height 10
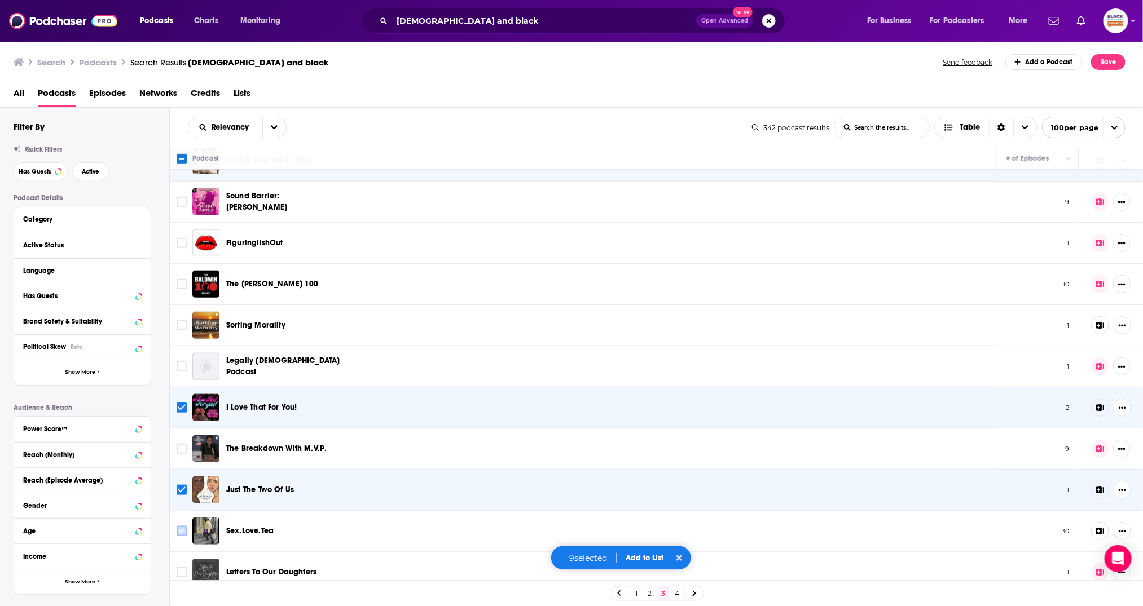
click at [181, 527] on input "Toggle select row" at bounding box center [182, 531] width 10 height 10
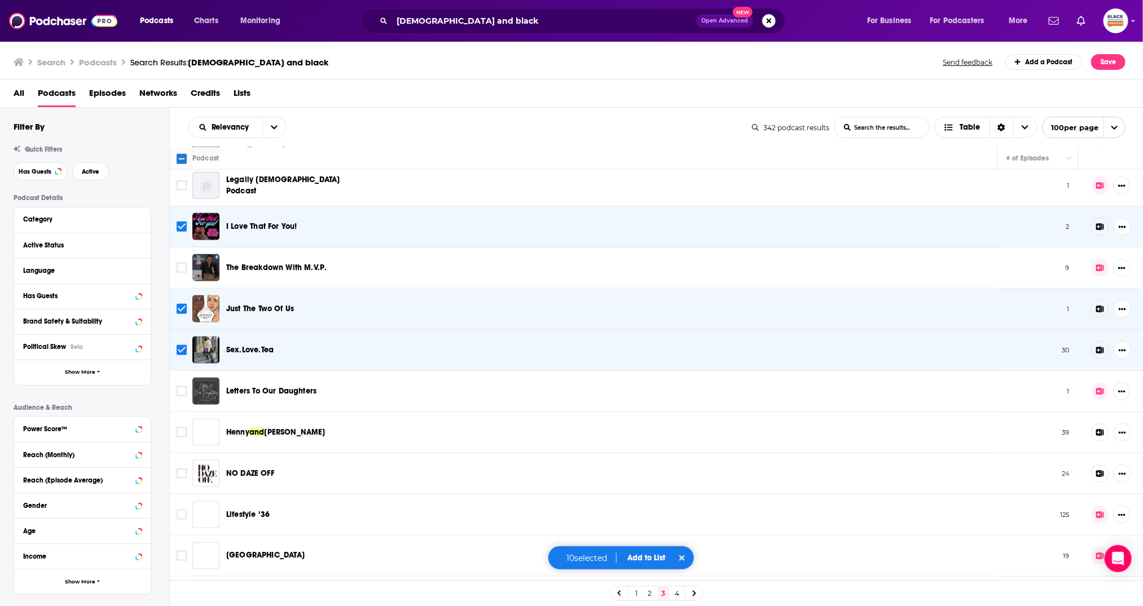
scroll to position [746, 0]
click at [182, 427] on input "Toggle select row" at bounding box center [182, 432] width 10 height 10
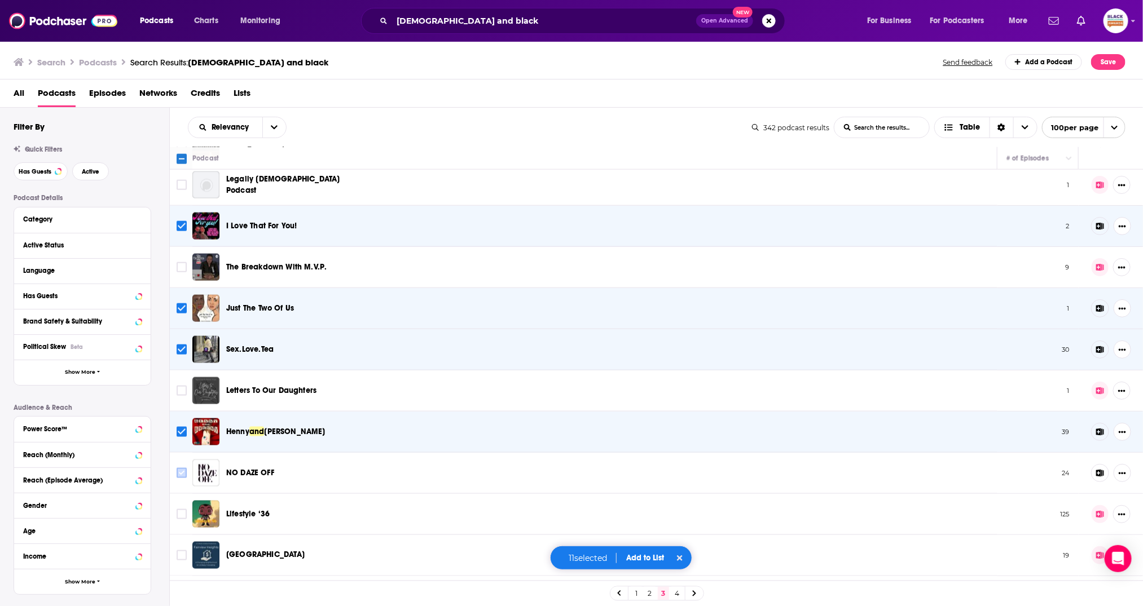
click at [183, 468] on input "Toggle select row" at bounding box center [182, 473] width 10 height 10
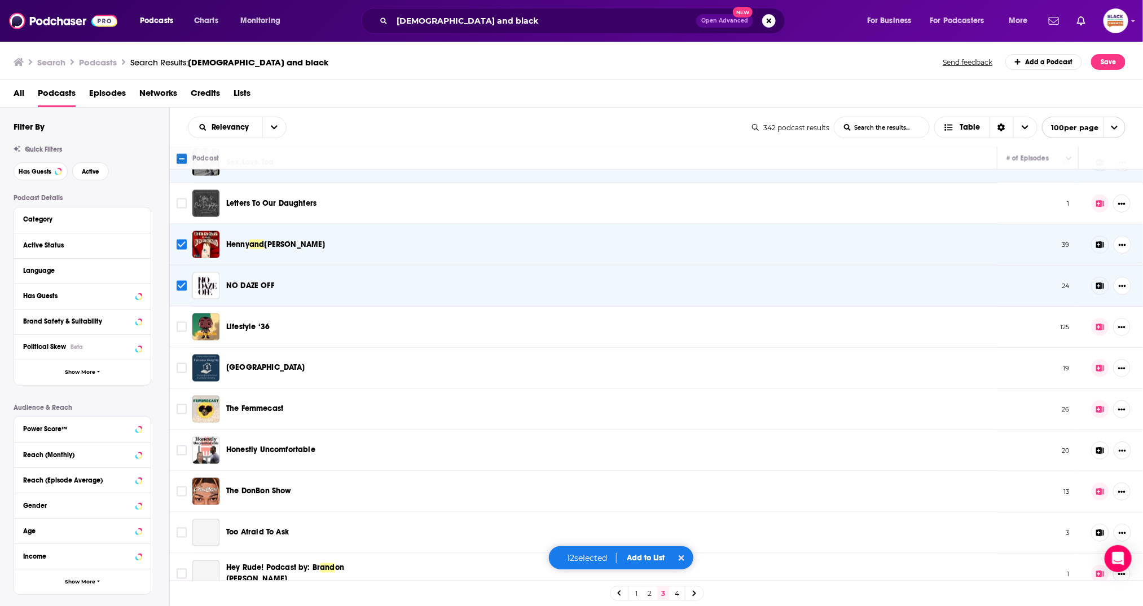
scroll to position [943, 0]
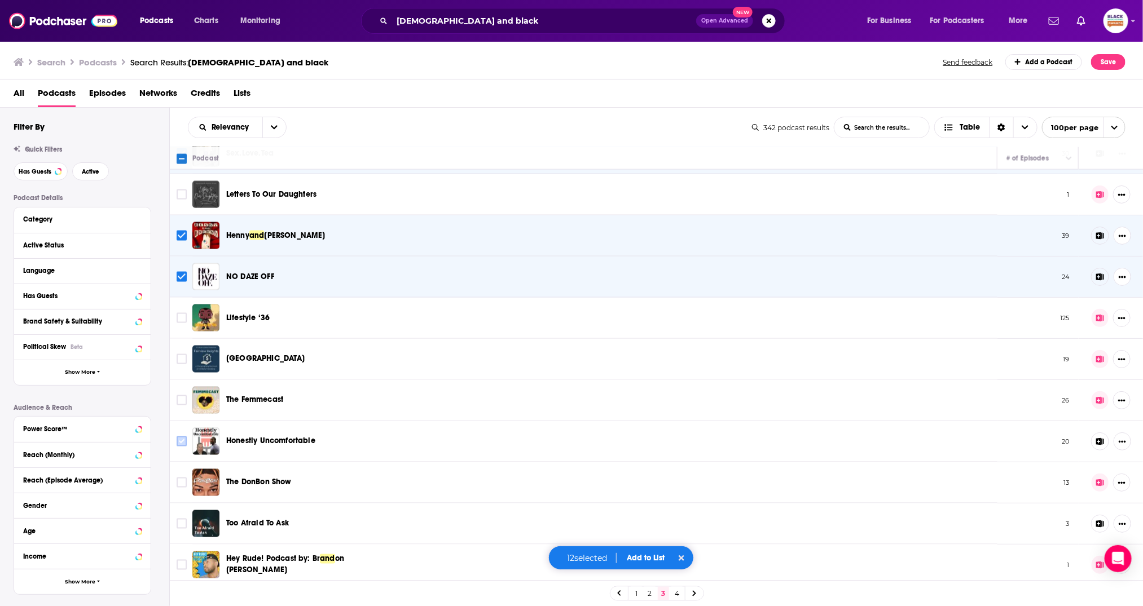
click at [178, 439] on input "Toggle select row" at bounding box center [182, 442] width 10 height 10
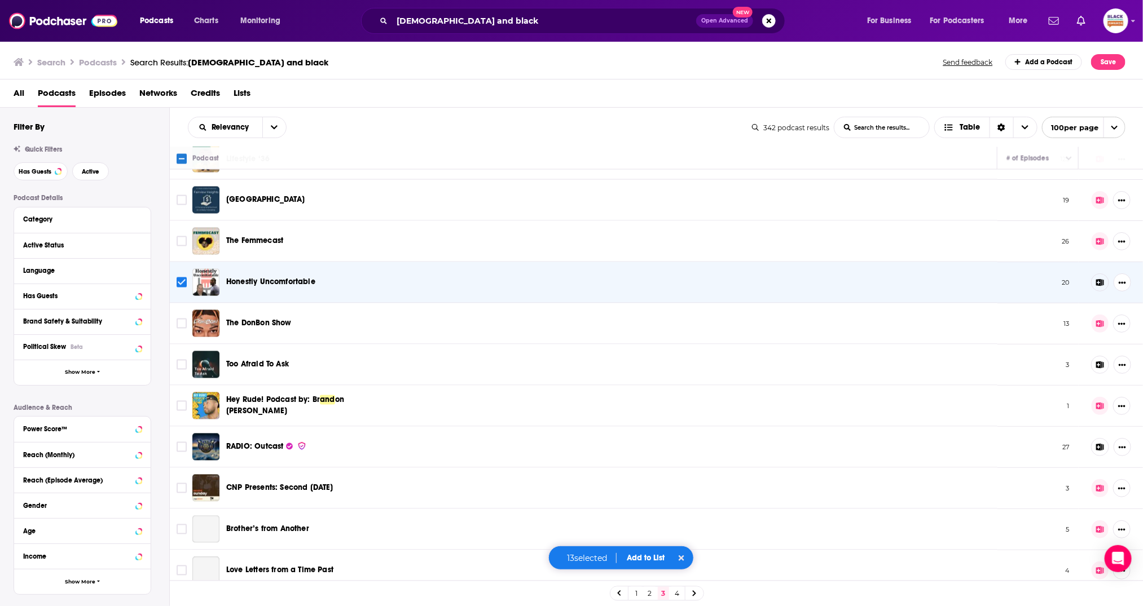
scroll to position [1102, 0]
click at [178, 360] on input "Toggle select row" at bounding box center [182, 364] width 10 height 10
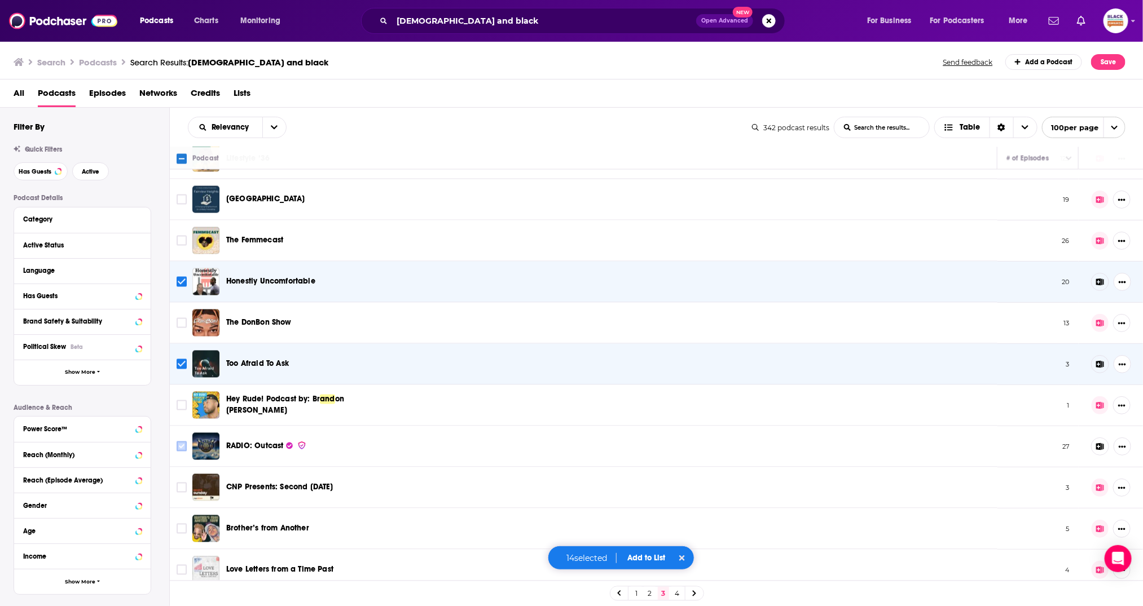
click at [181, 442] on input "Toggle select row" at bounding box center [182, 447] width 10 height 10
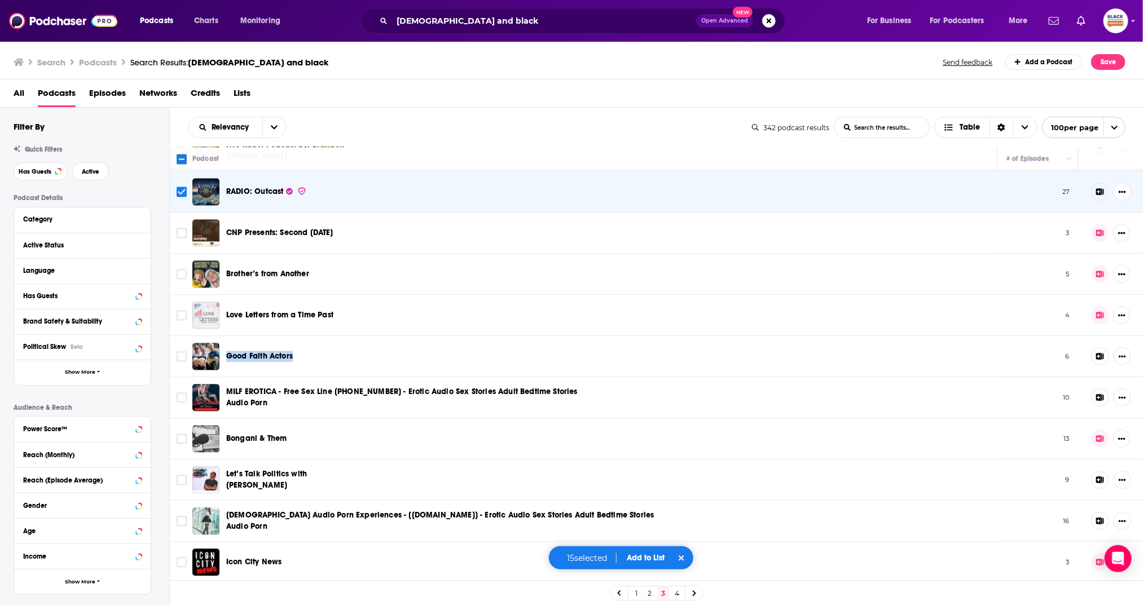
scroll to position [1398, 0]
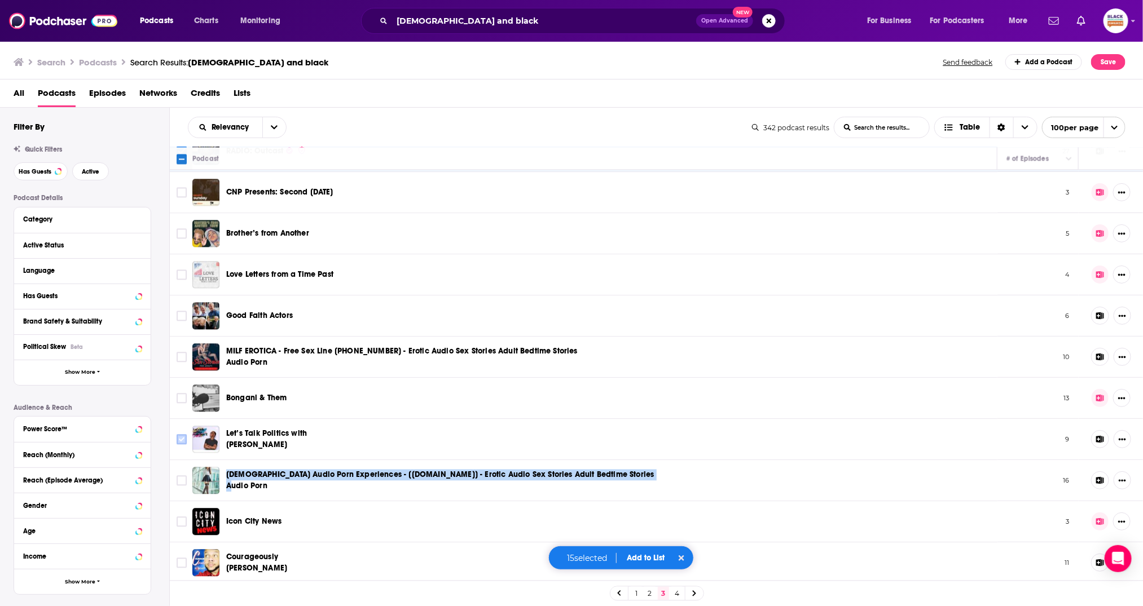
click at [180, 434] on input "Toggle select row" at bounding box center [182, 439] width 10 height 10
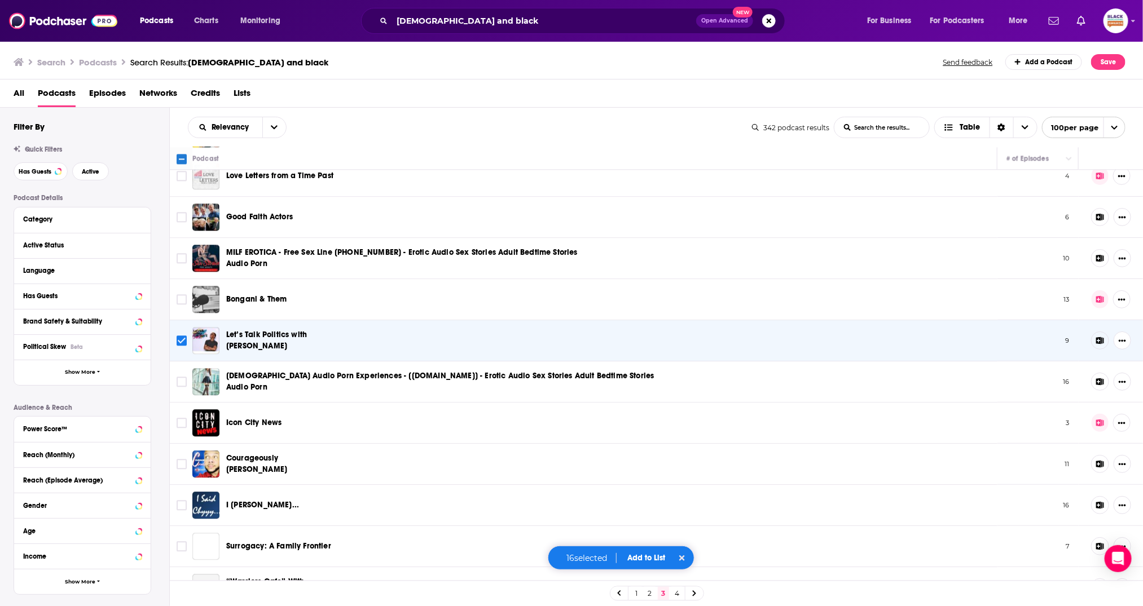
scroll to position [1511, 0]
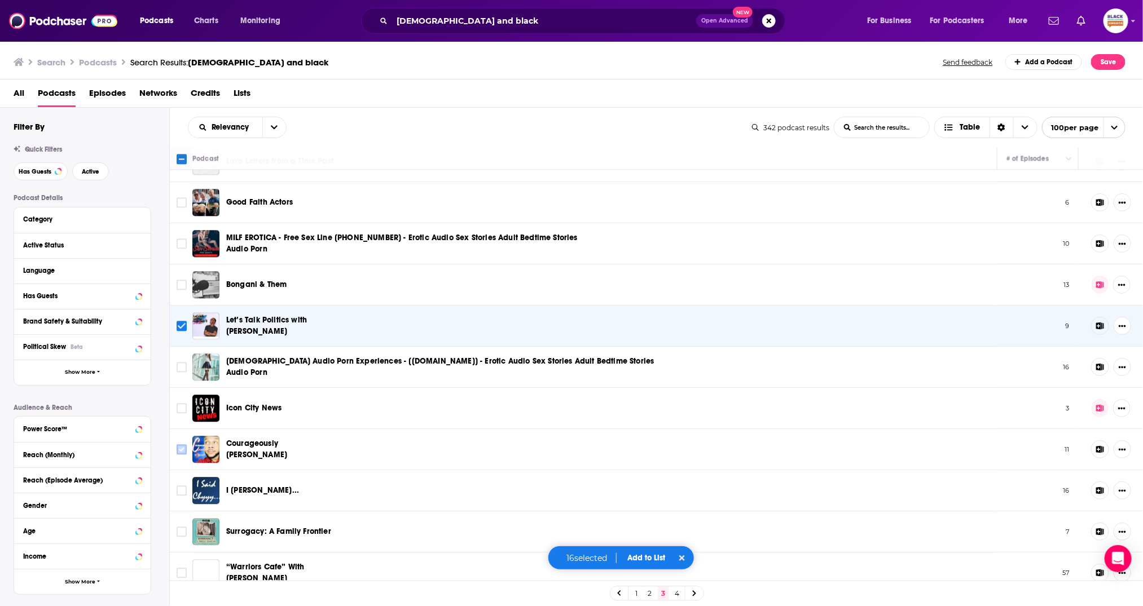
click at [181, 445] on input "Toggle select row" at bounding box center [182, 450] width 10 height 10
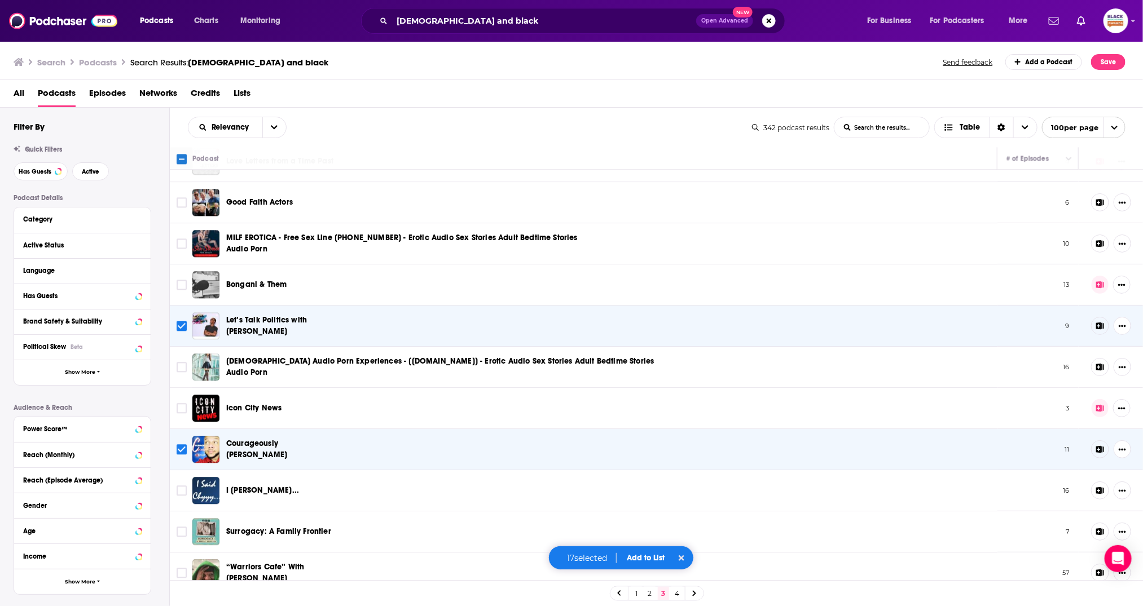
click at [181, 477] on td at bounding box center [181, 490] width 23 height 41
click at [184, 486] on input "Toggle select row" at bounding box center [182, 491] width 10 height 10
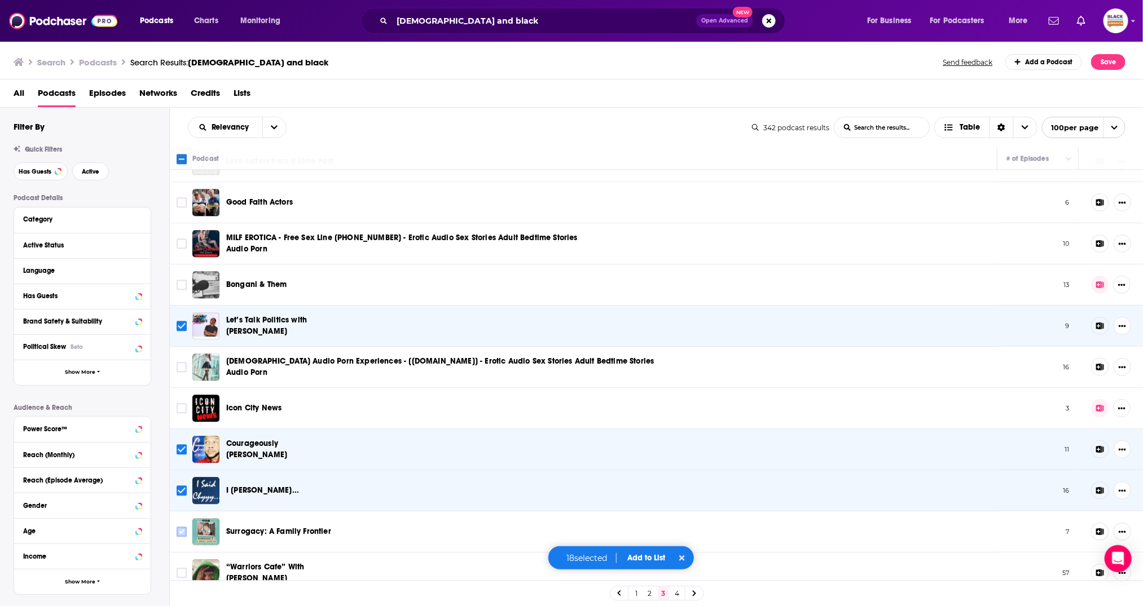
click at [187, 525] on icon "Toggle select row" at bounding box center [182, 532] width 14 height 14
click at [186, 568] on input "Toggle select row" at bounding box center [182, 573] width 10 height 10
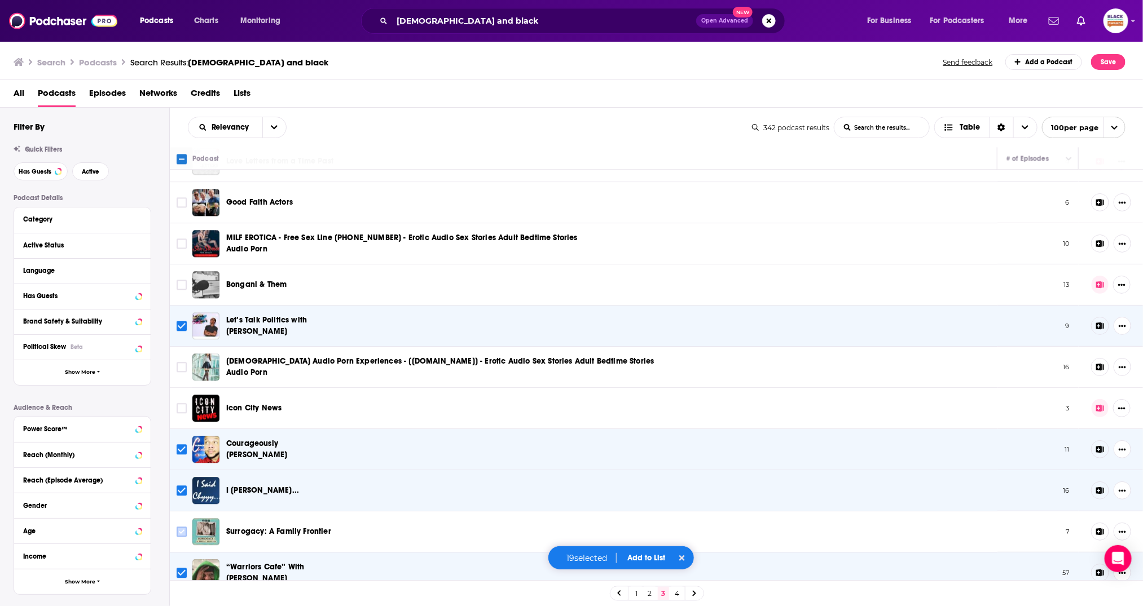
click at [181, 528] on input "Toggle select row" at bounding box center [182, 532] width 10 height 10
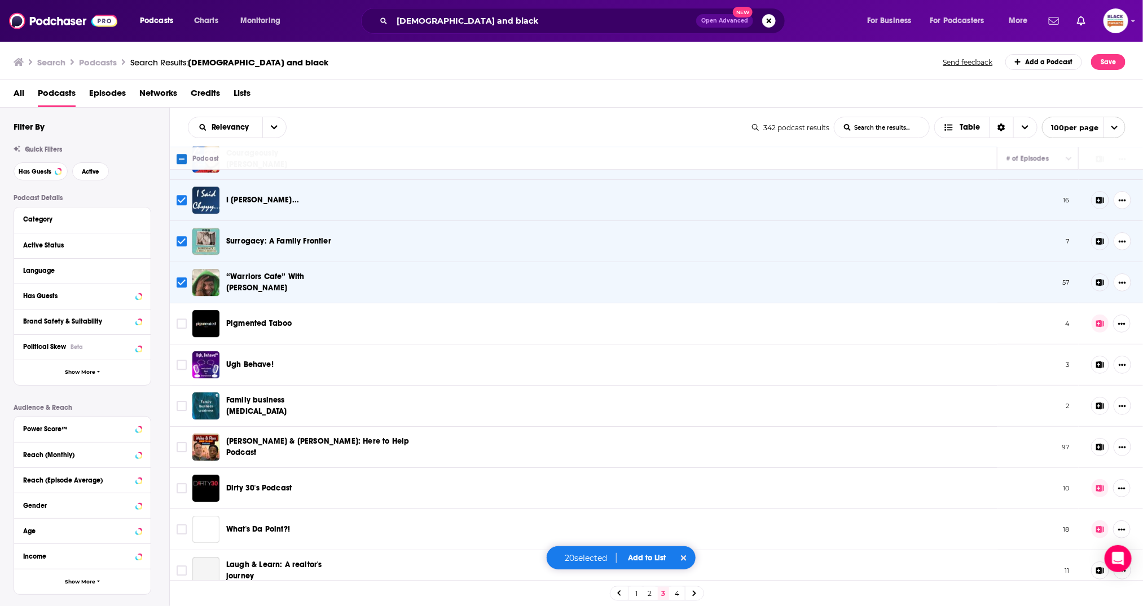
scroll to position [1802, 0]
click at [179, 359] on input "Toggle select row" at bounding box center [182, 364] width 10 height 10
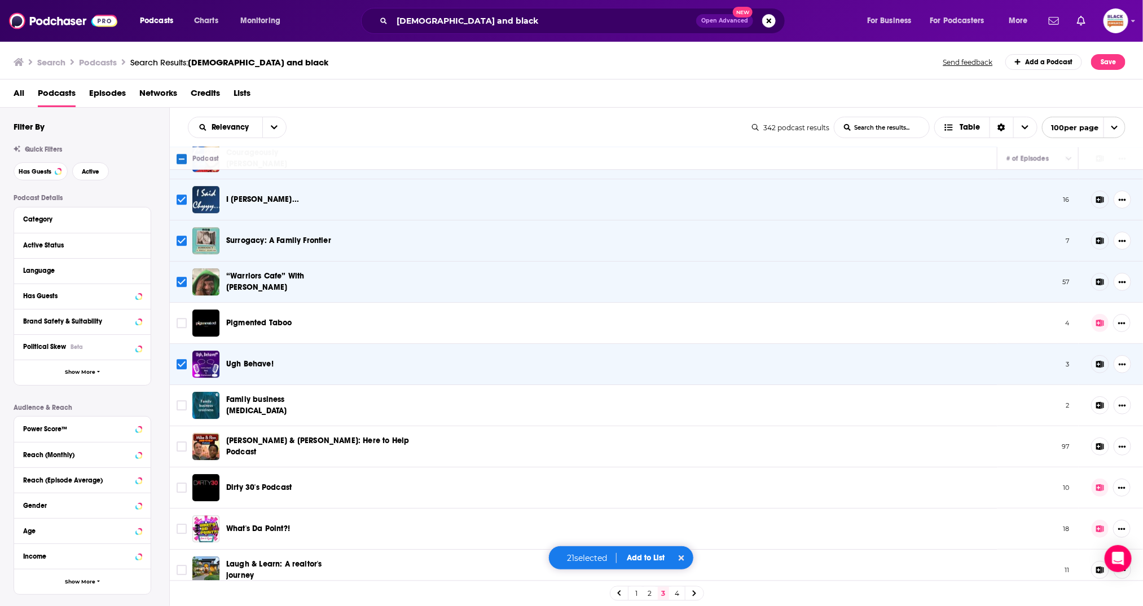
click at [179, 401] on input "Toggle select row" at bounding box center [182, 406] width 10 height 10
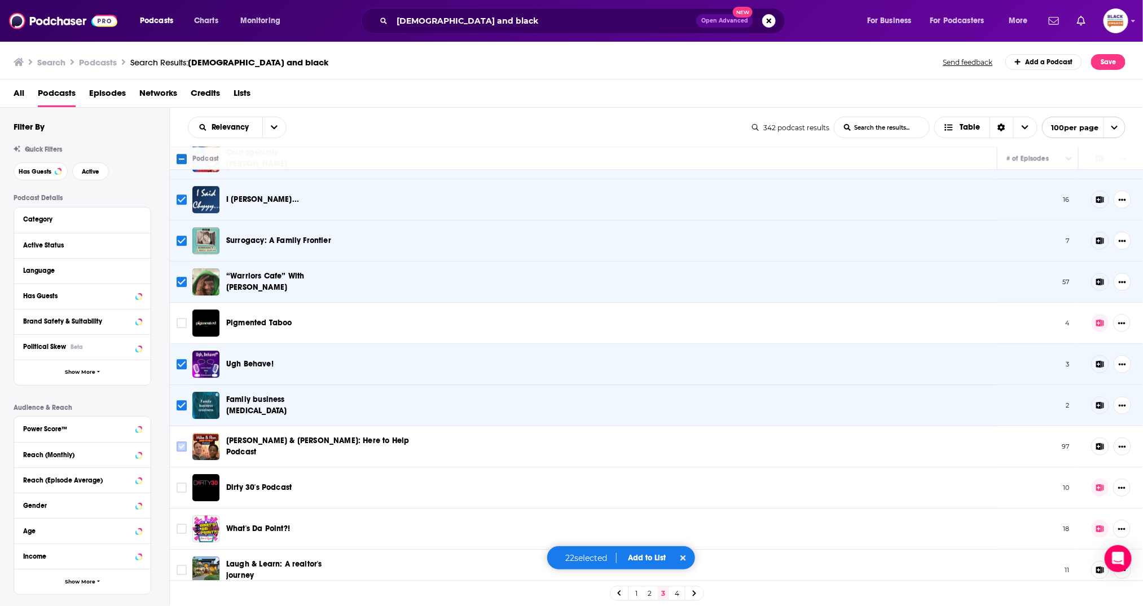
click at [180, 442] on input "Toggle select row" at bounding box center [182, 447] width 10 height 10
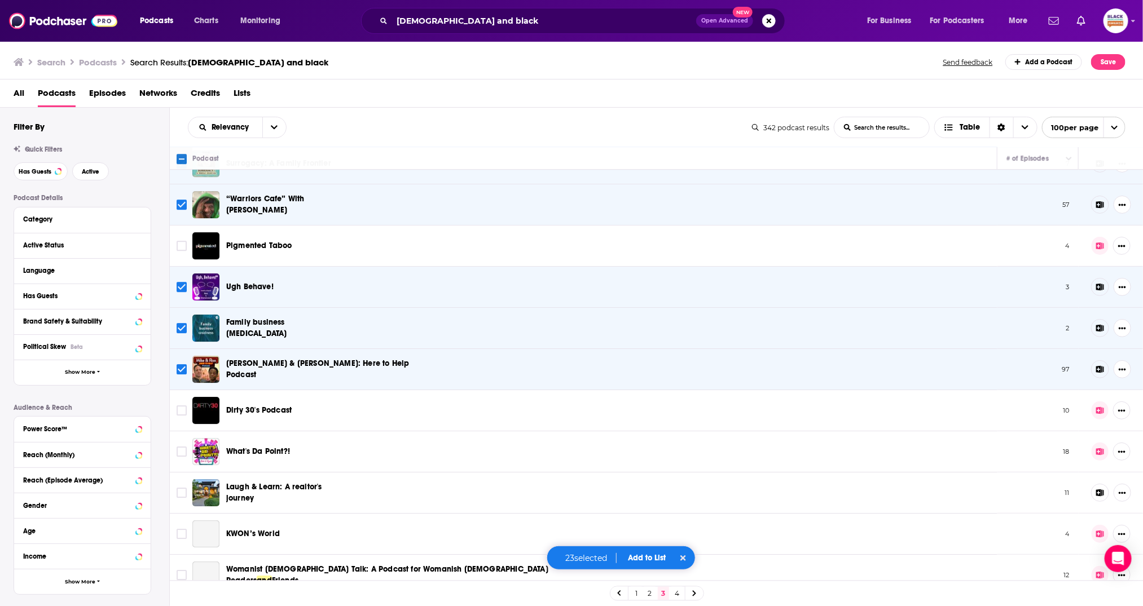
scroll to position [1955, 0]
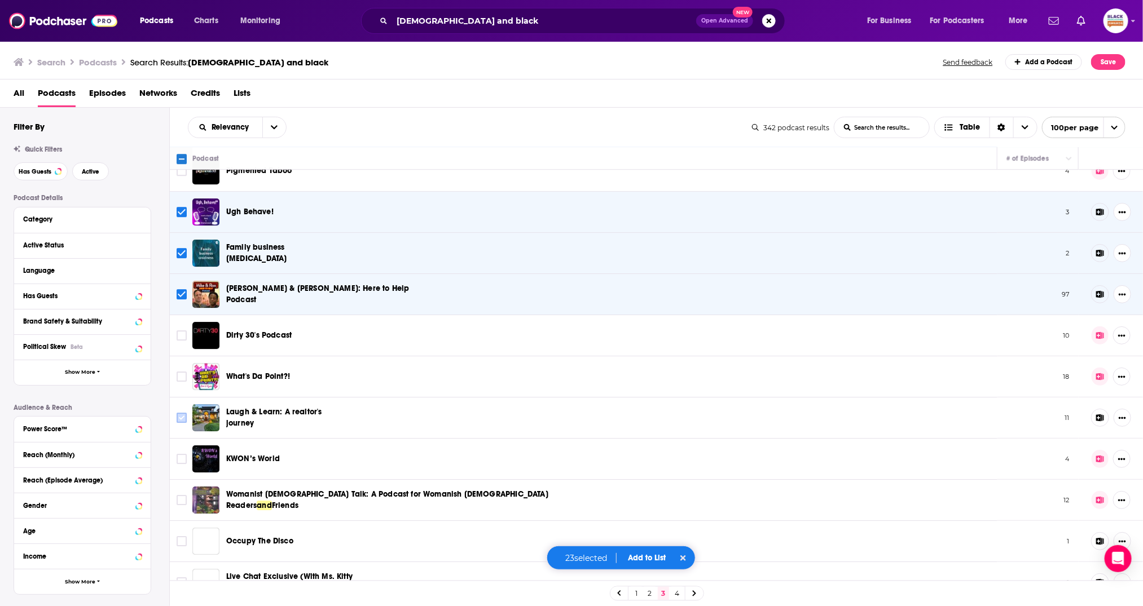
click at [183, 413] on input "Toggle select row" at bounding box center [182, 418] width 10 height 10
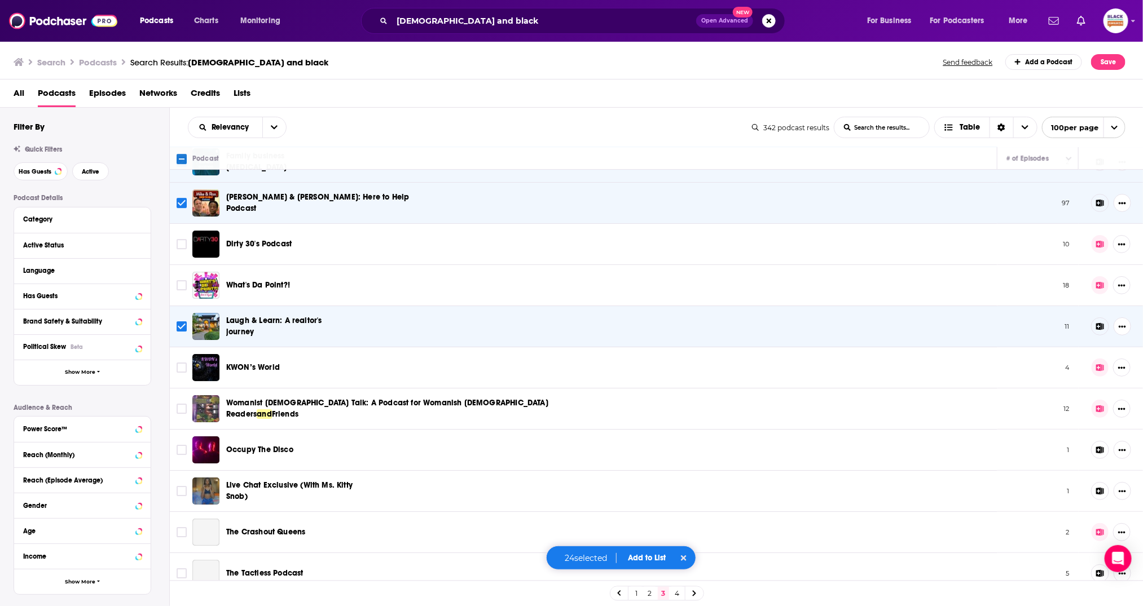
scroll to position [2059, 0]
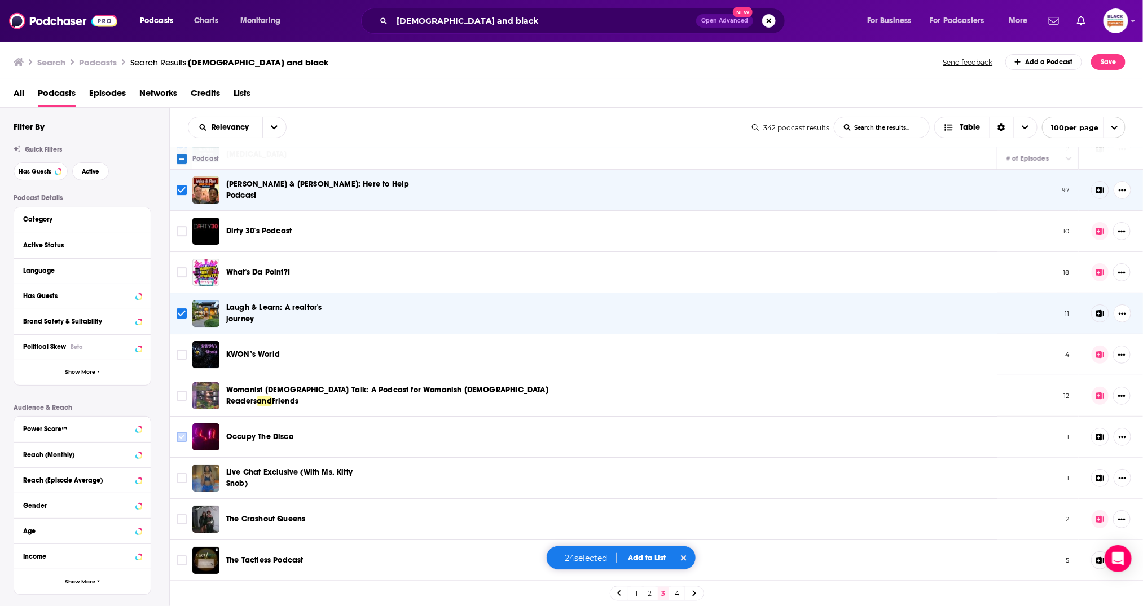
click at [181, 432] on input "Toggle select row" at bounding box center [182, 437] width 10 height 10
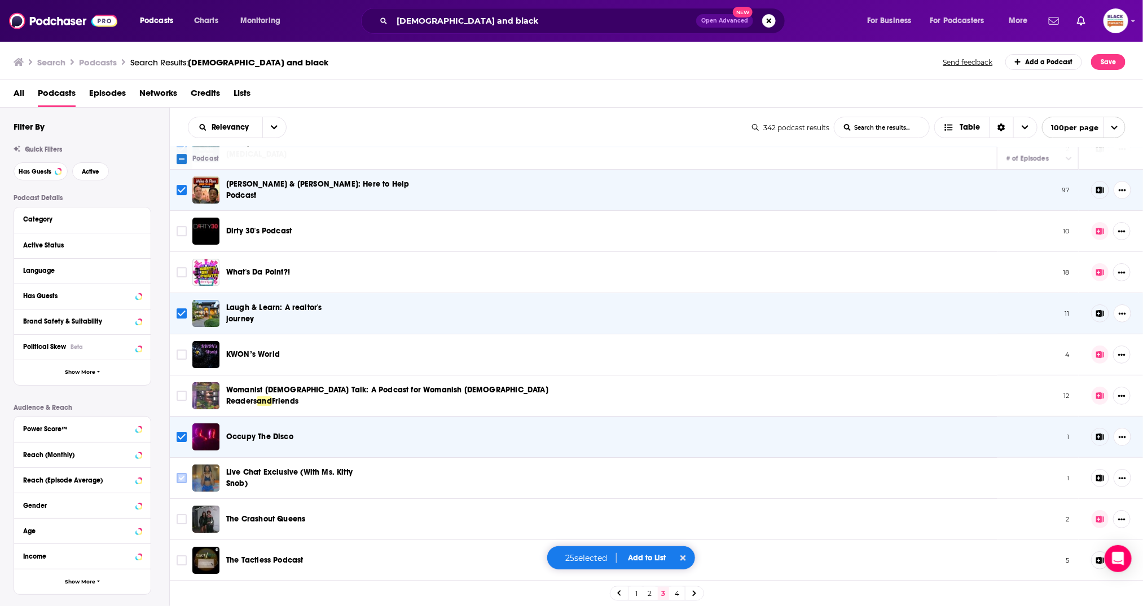
click at [178, 473] on input "Toggle select row" at bounding box center [182, 478] width 10 height 10
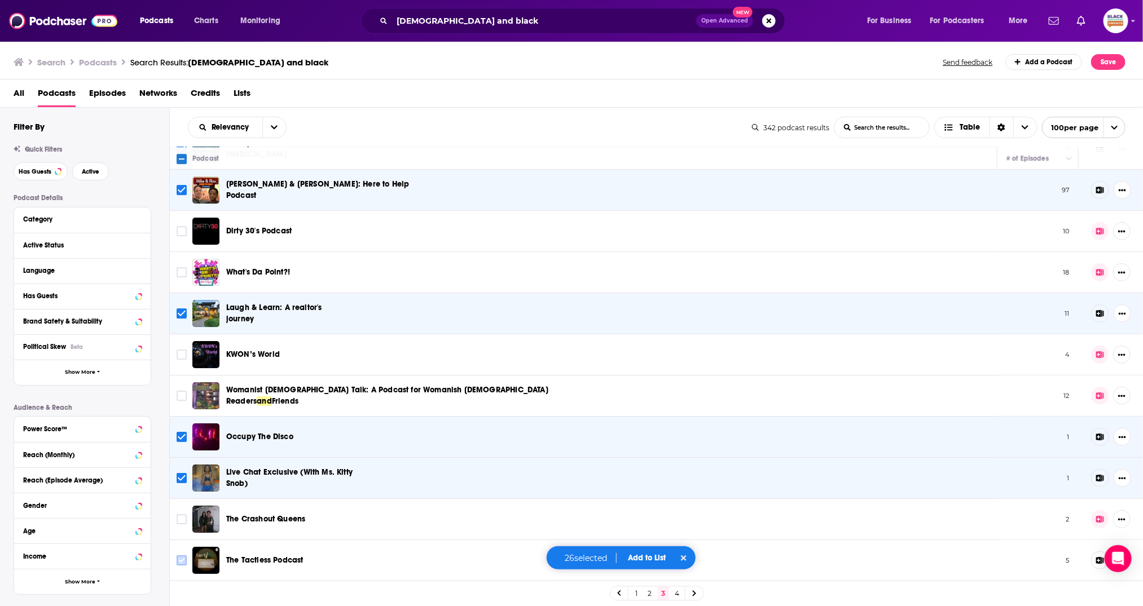
click at [182, 556] on input "Toggle select row" at bounding box center [182, 561] width 10 height 10
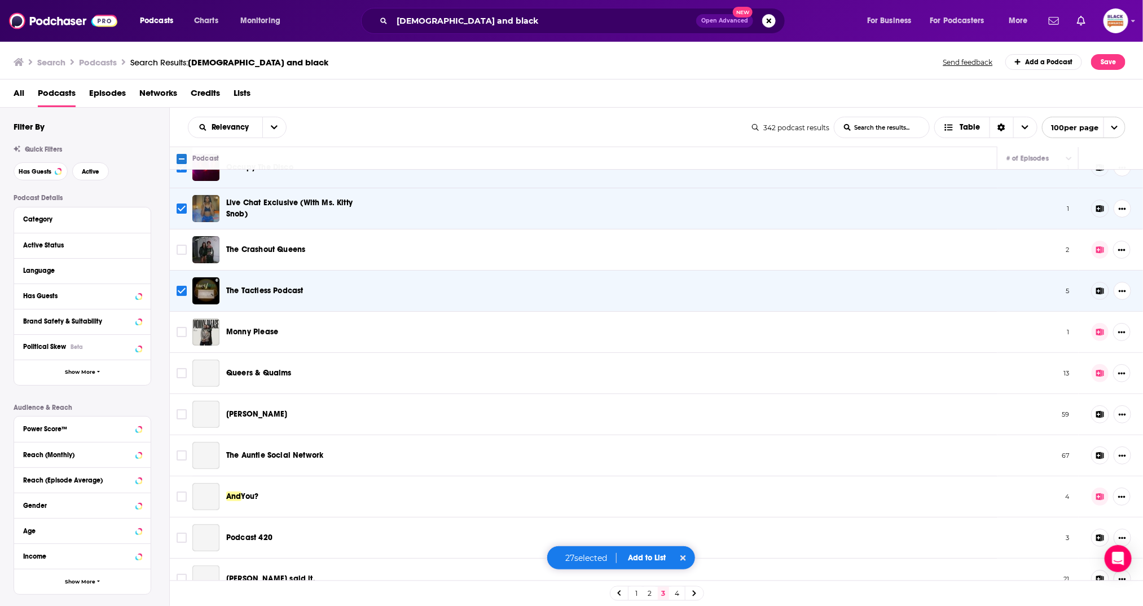
scroll to position [2332, 0]
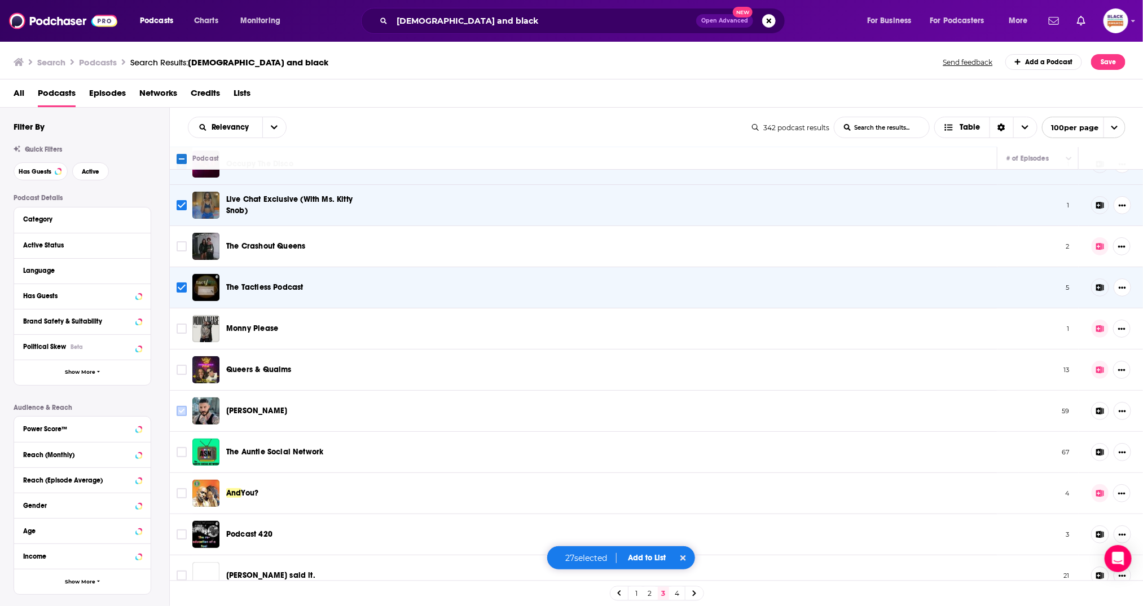
click at [180, 406] on input "Toggle select row" at bounding box center [182, 411] width 10 height 10
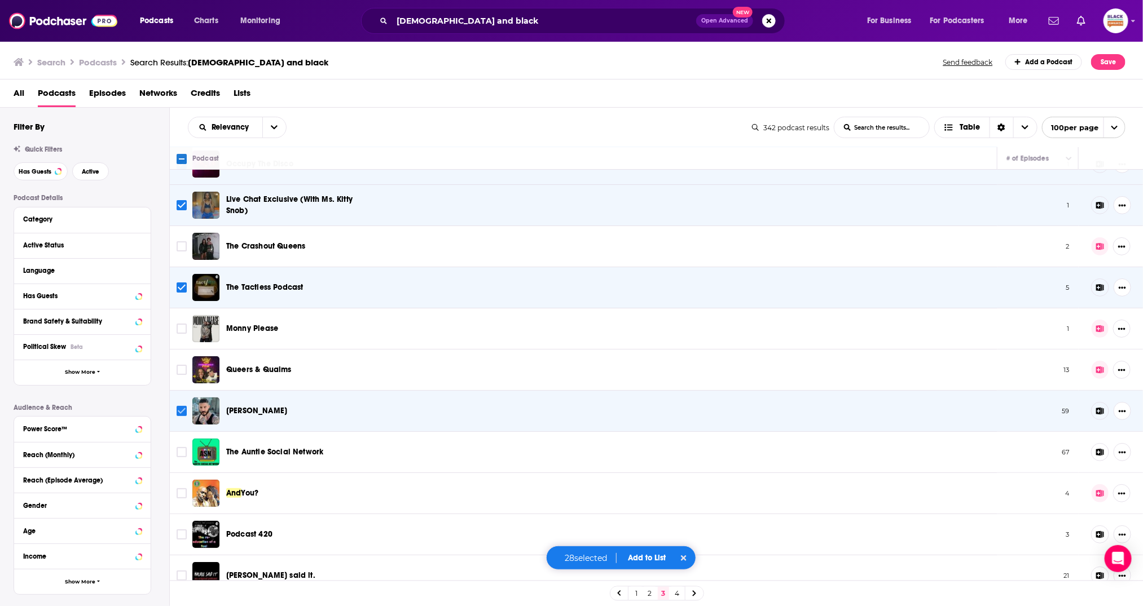
click at [181, 406] on input "Toggle select row" at bounding box center [182, 411] width 10 height 10
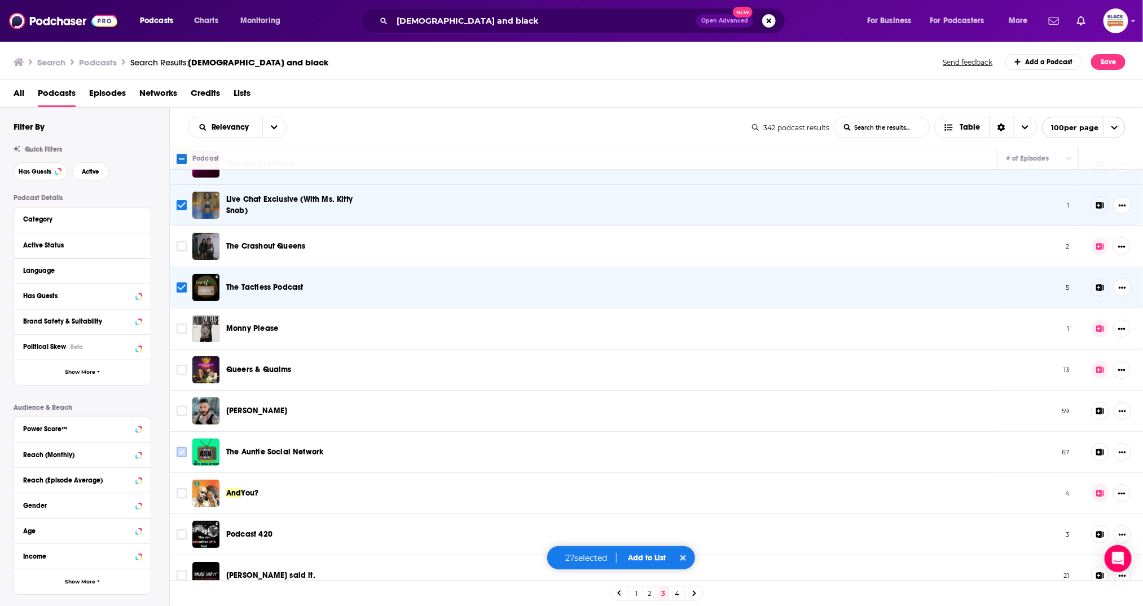
click at [183, 447] on input "Toggle select row" at bounding box center [182, 452] width 10 height 10
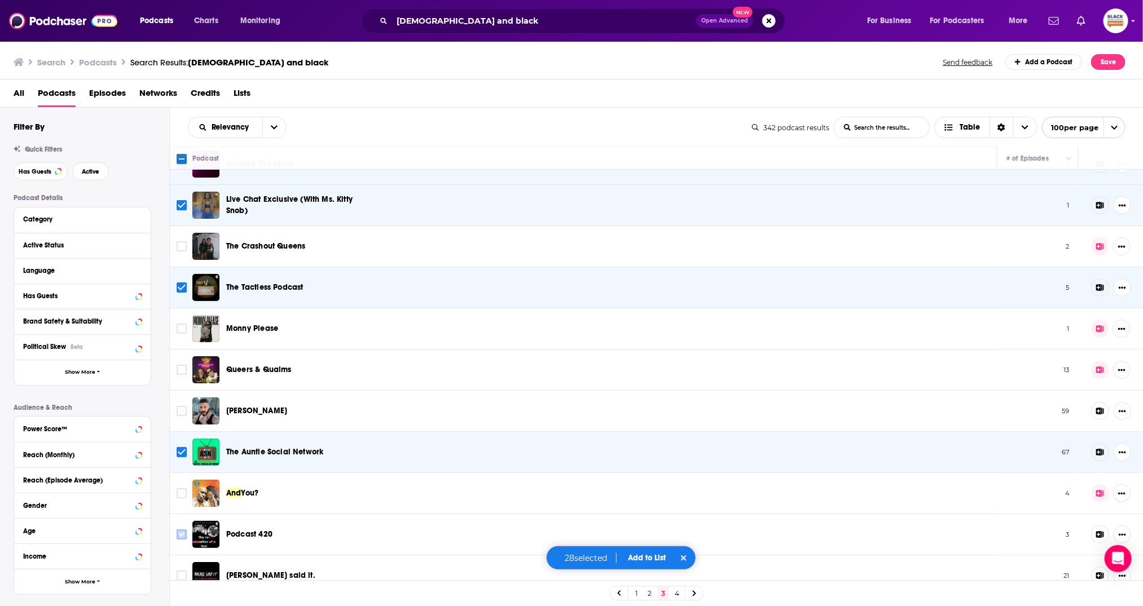
click at [181, 530] on input "Toggle select row" at bounding box center [182, 535] width 10 height 10
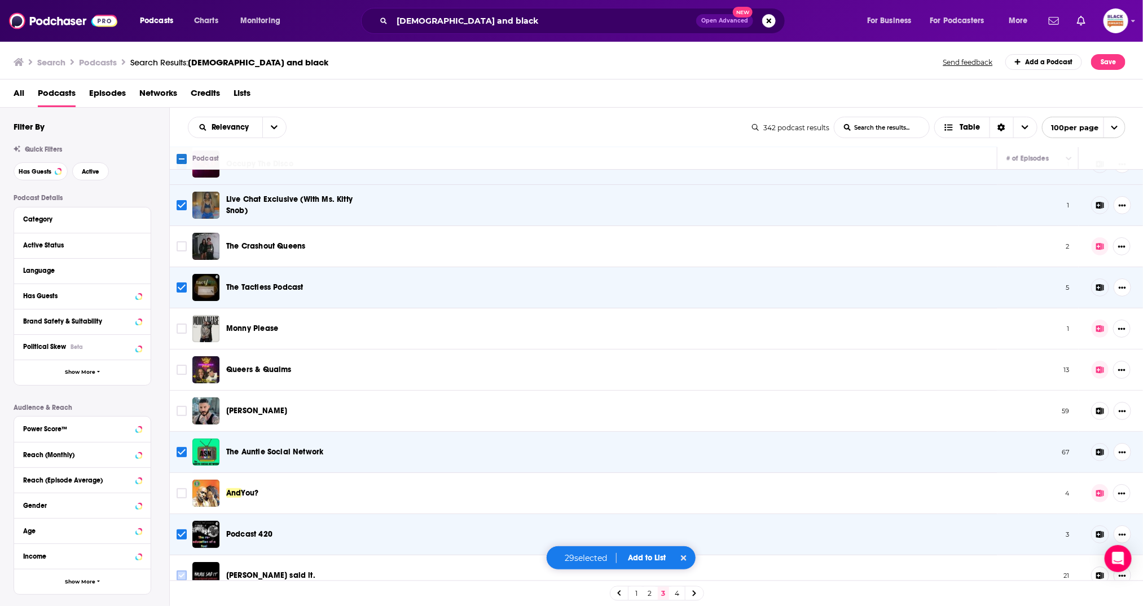
click at [182, 571] on input "Toggle select row" at bounding box center [182, 576] width 10 height 10
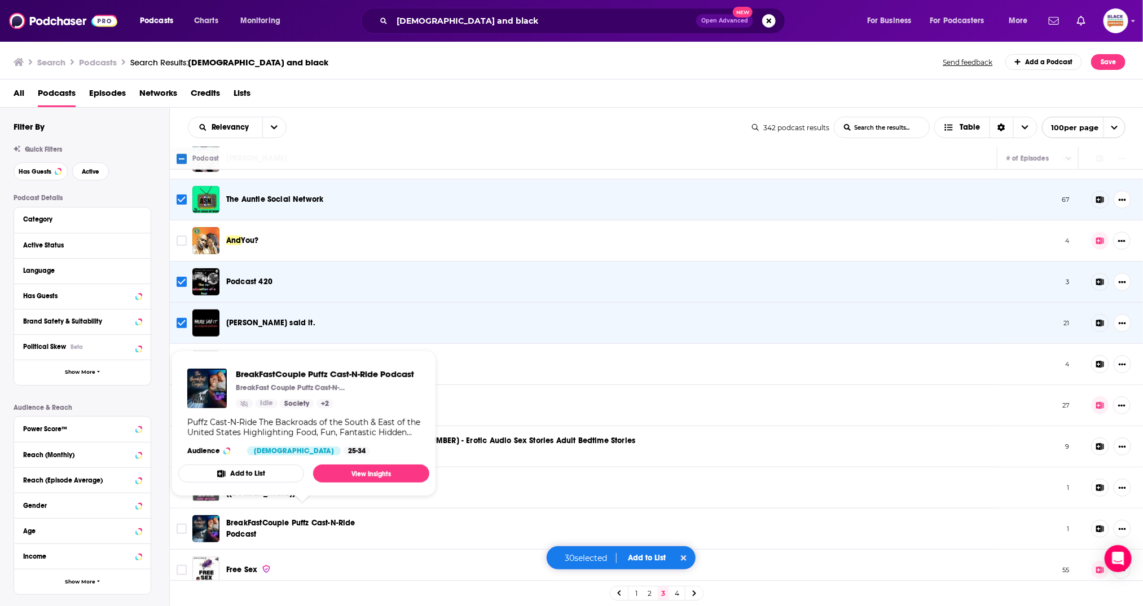
scroll to position [2585, 0]
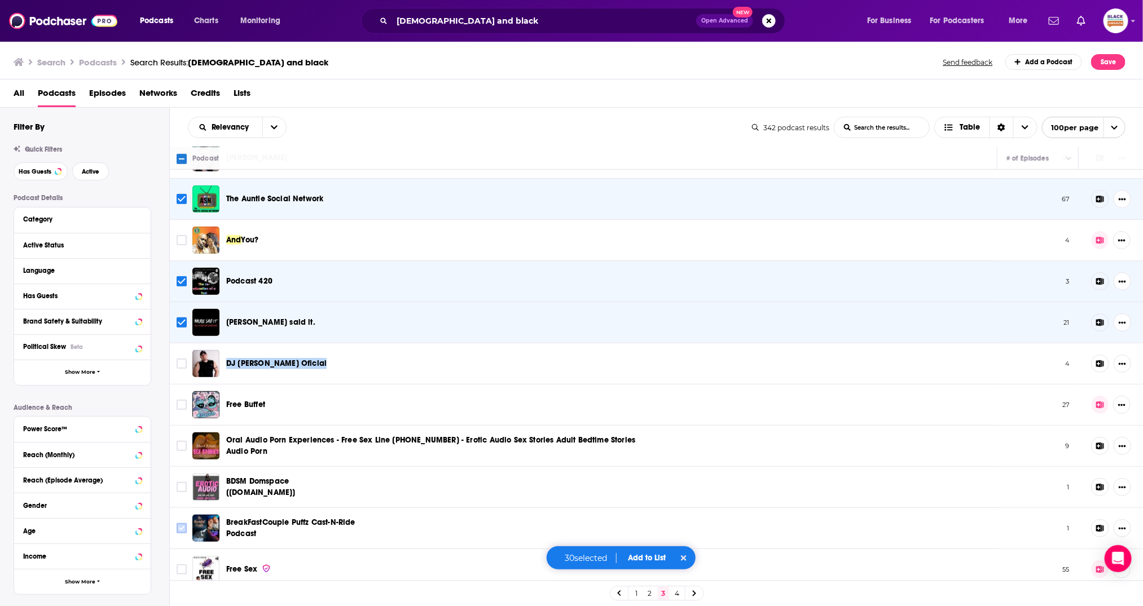
click at [183, 524] on input "Toggle select row" at bounding box center [182, 529] width 10 height 10
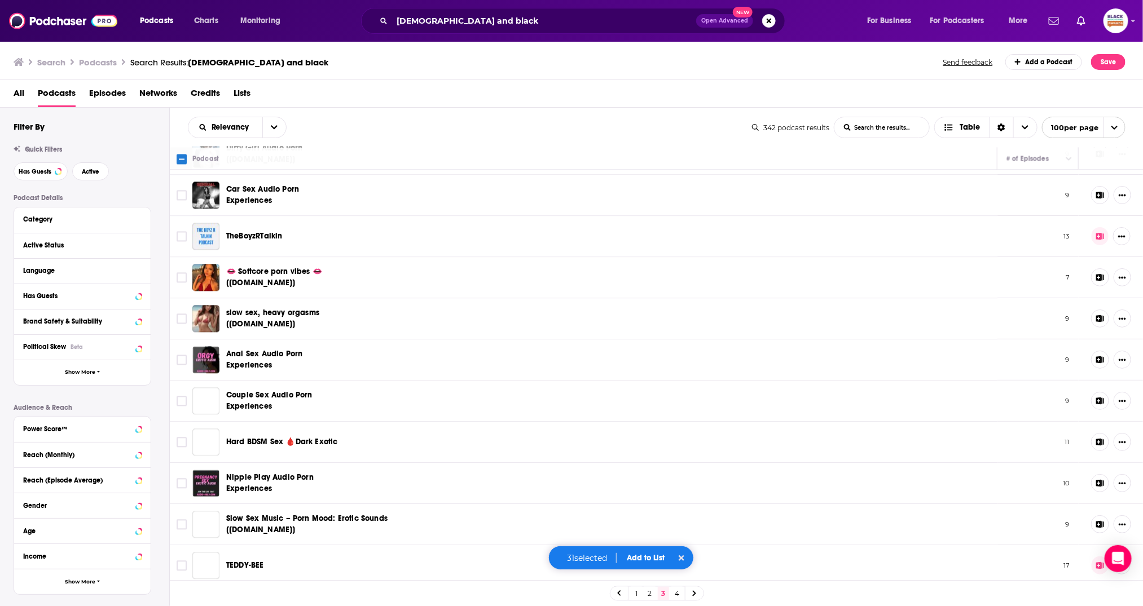
scroll to position [3692, 0]
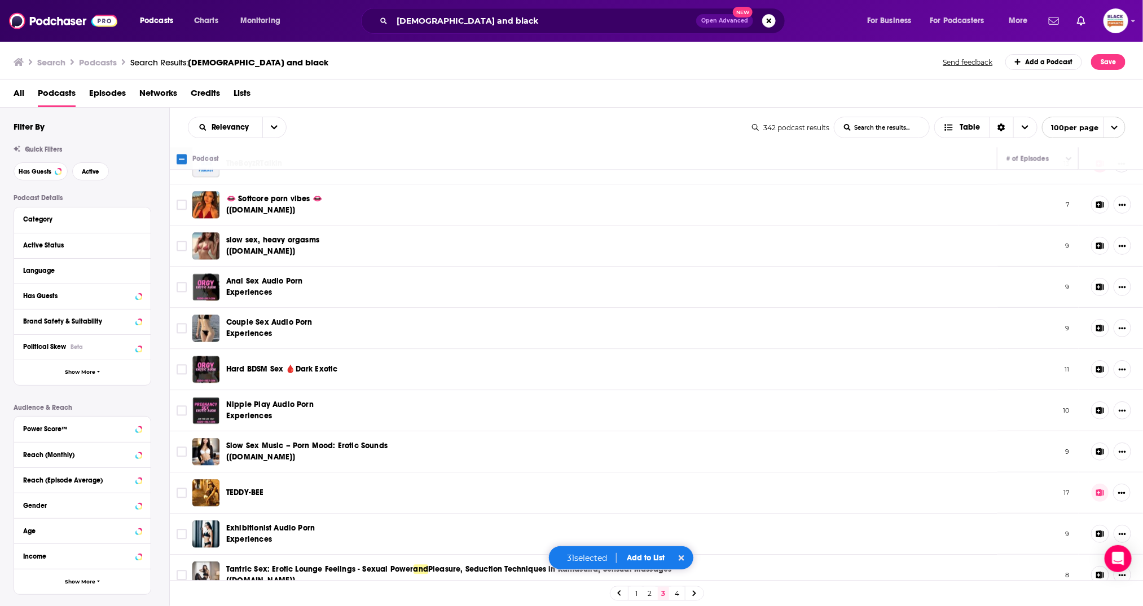
click at [646, 562] on button "Add to List" at bounding box center [646, 558] width 56 height 10
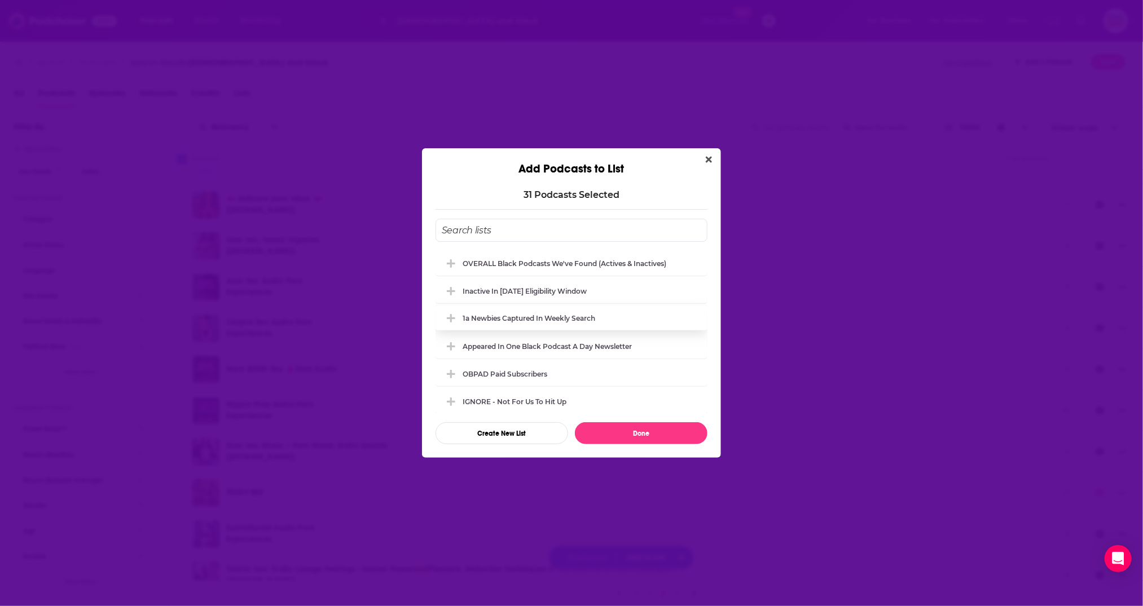
click at [562, 261] on div "OVERALL Black podcasts we've found (actives & inactives)" at bounding box center [565, 264] width 204 height 8
click at [543, 292] on div "Inactive in [DATE] eligibility window" at bounding box center [525, 291] width 124 height 8
click at [638, 438] on button "Done" at bounding box center [641, 434] width 133 height 22
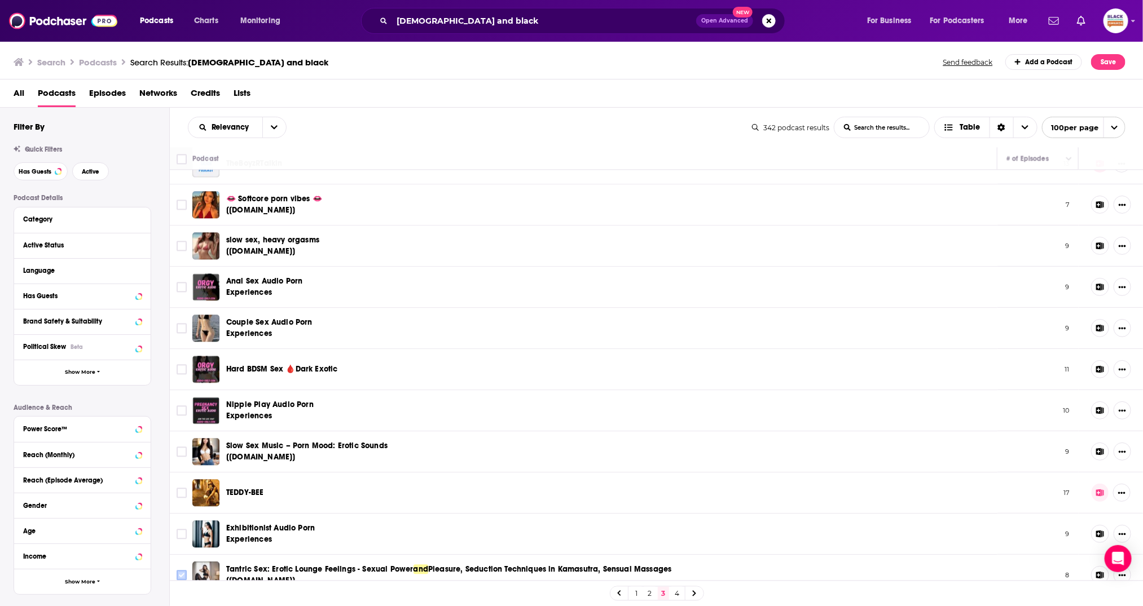
click at [180, 570] on input "Toggle select row" at bounding box center [182, 575] width 10 height 10
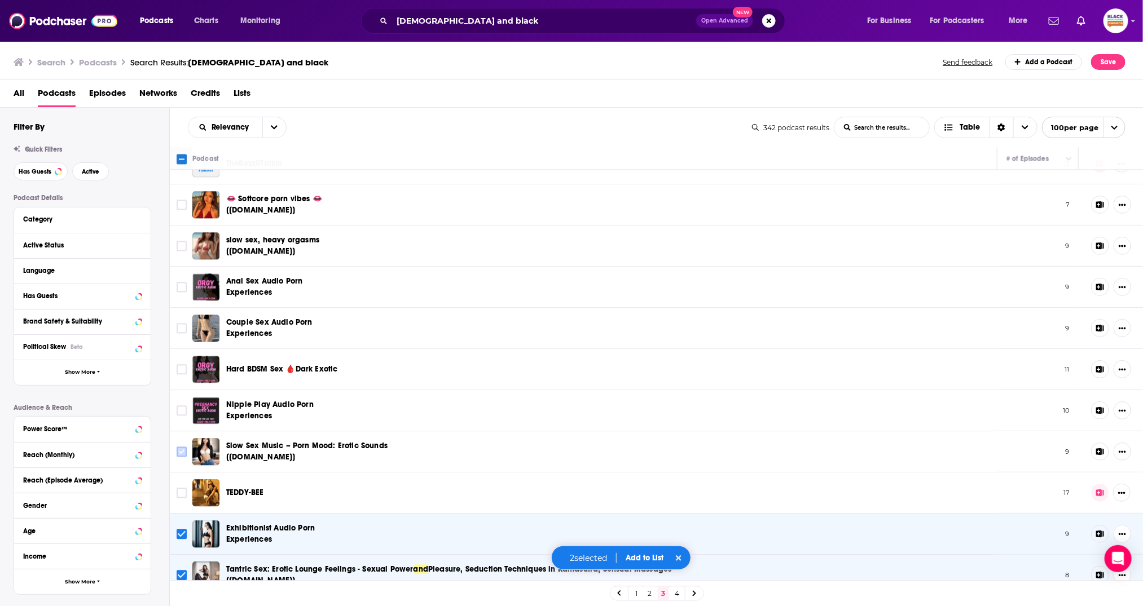
click at [181, 447] on input "Toggle select row" at bounding box center [182, 452] width 10 height 10
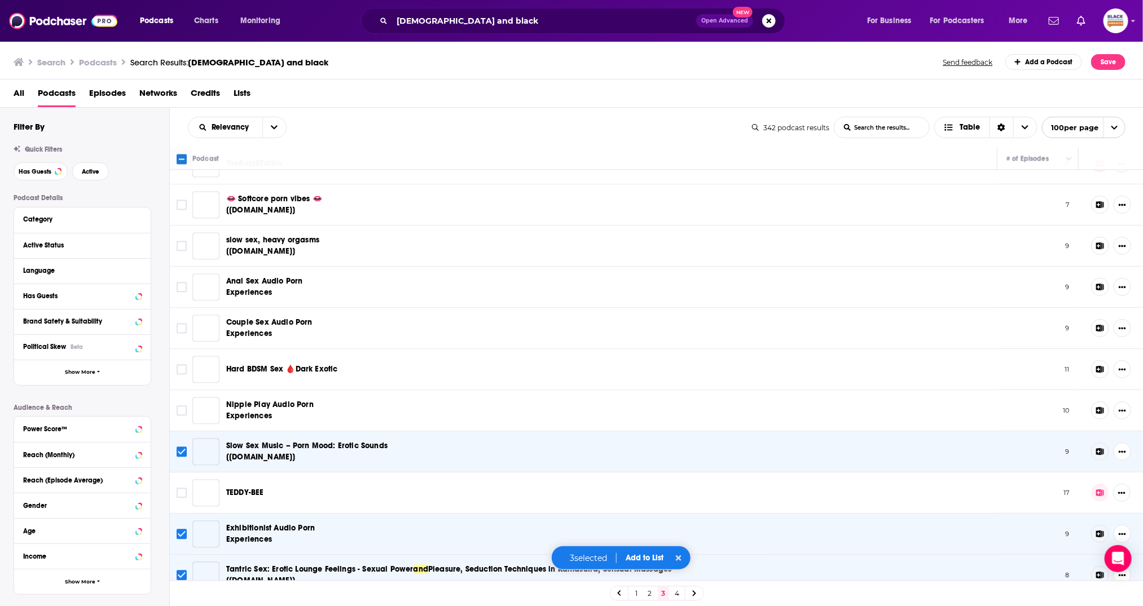
click at [184, 406] on input "Toggle select row" at bounding box center [182, 411] width 10 height 10
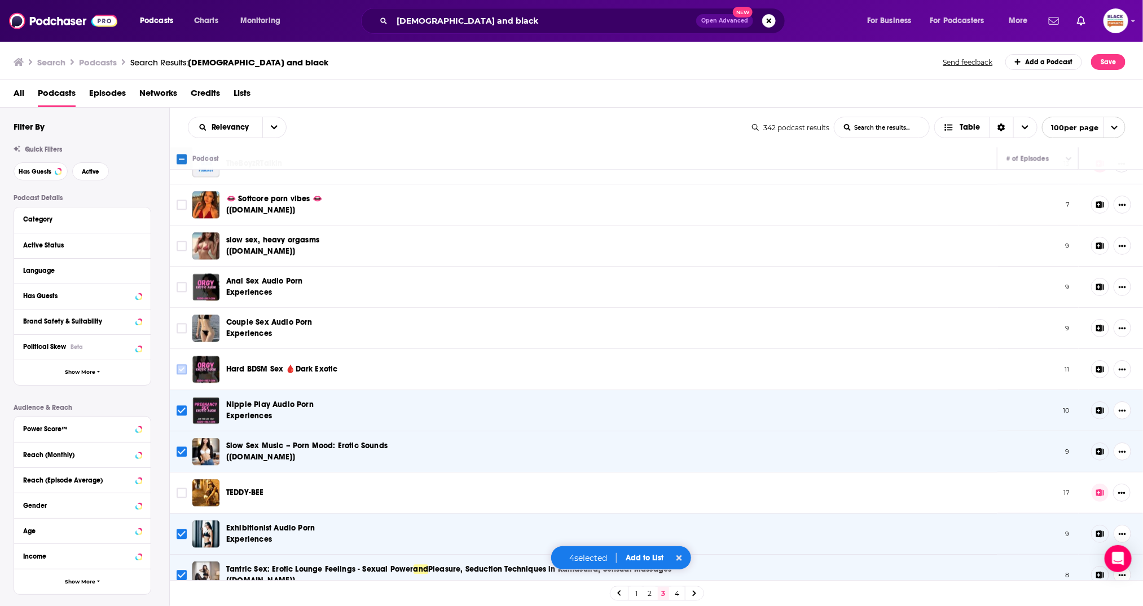
click at [184, 364] on input "Toggle select row" at bounding box center [182, 369] width 10 height 10
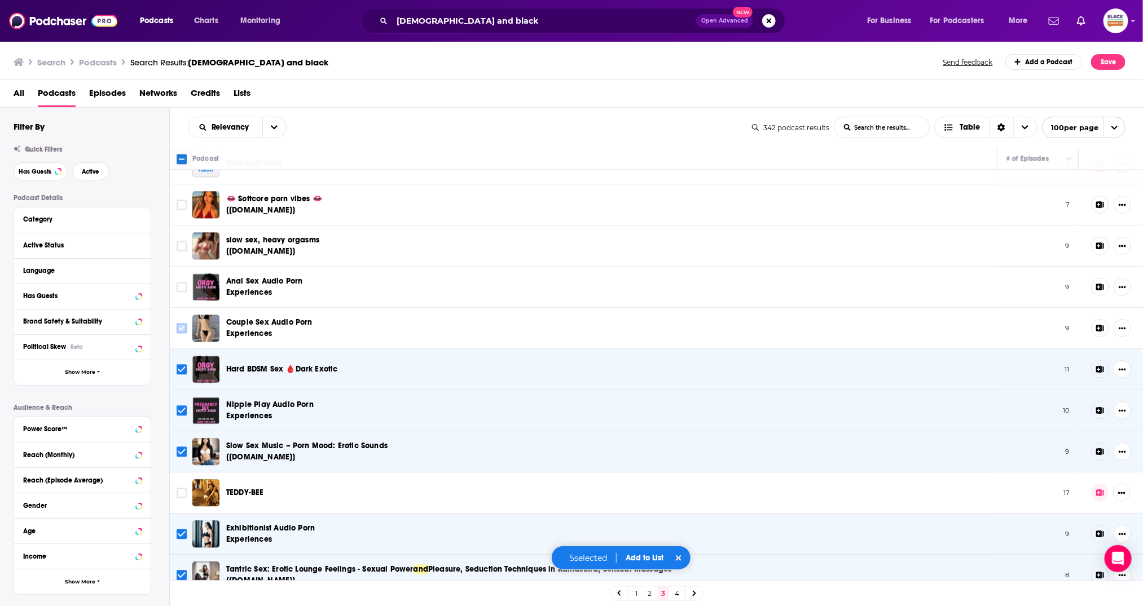
click at [184, 323] on input "Toggle select row" at bounding box center [182, 328] width 10 height 10
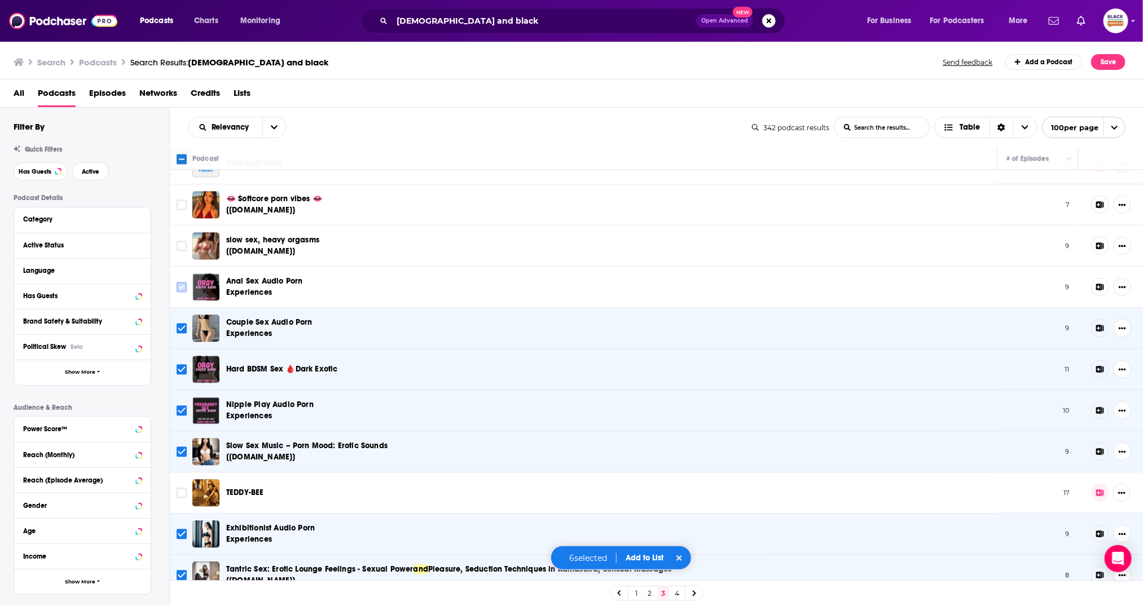
scroll to position [3640, 0]
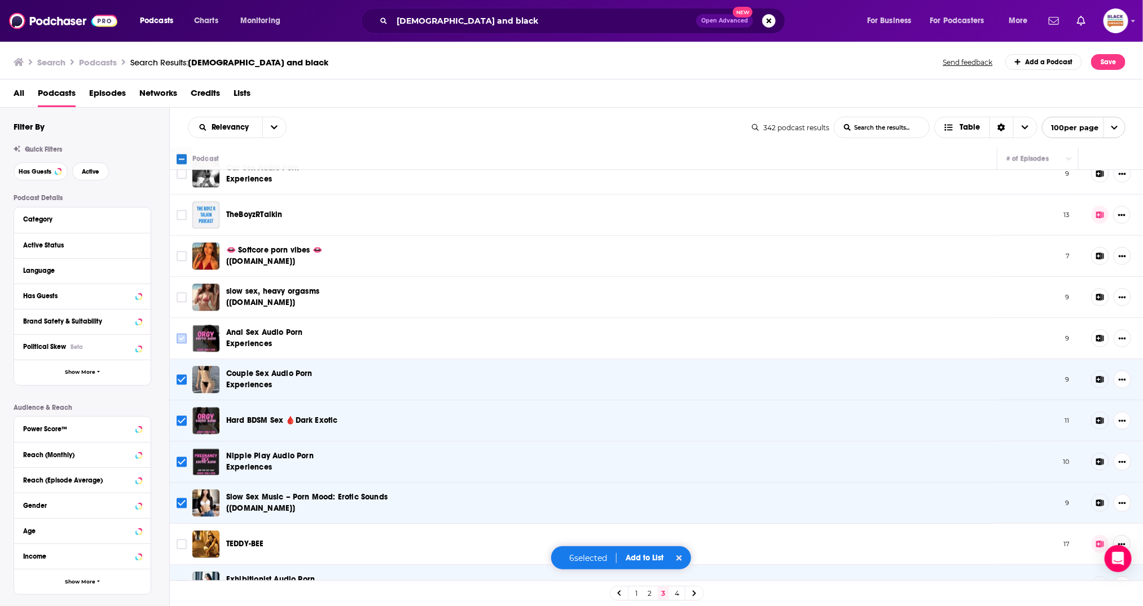
click at [182, 333] on input "Toggle select row" at bounding box center [182, 338] width 10 height 10
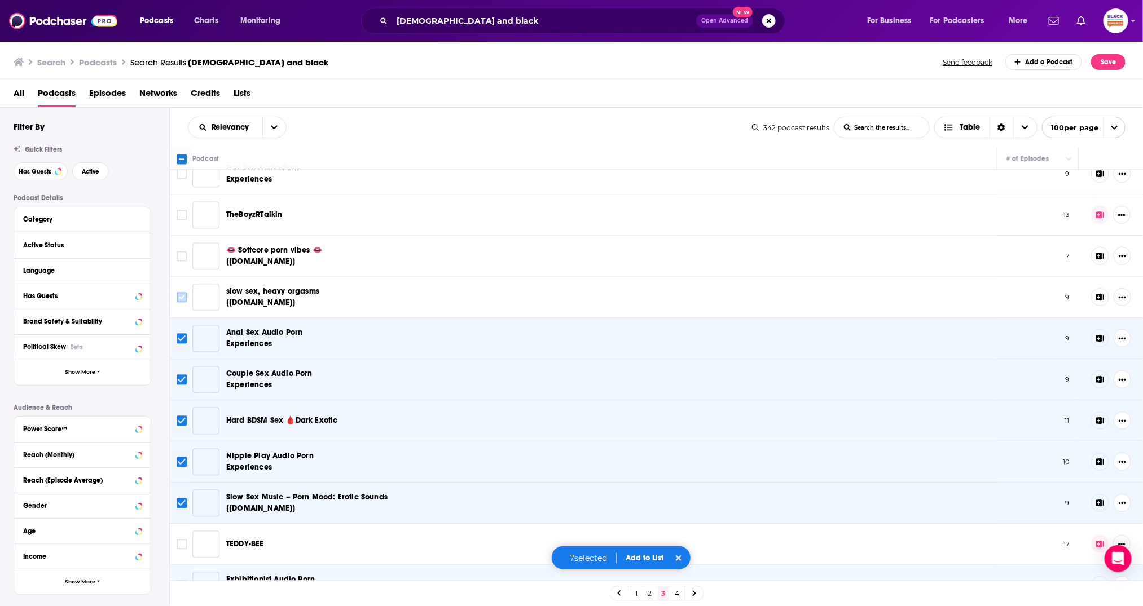
click at [179, 292] on input "Toggle select row" at bounding box center [182, 297] width 10 height 10
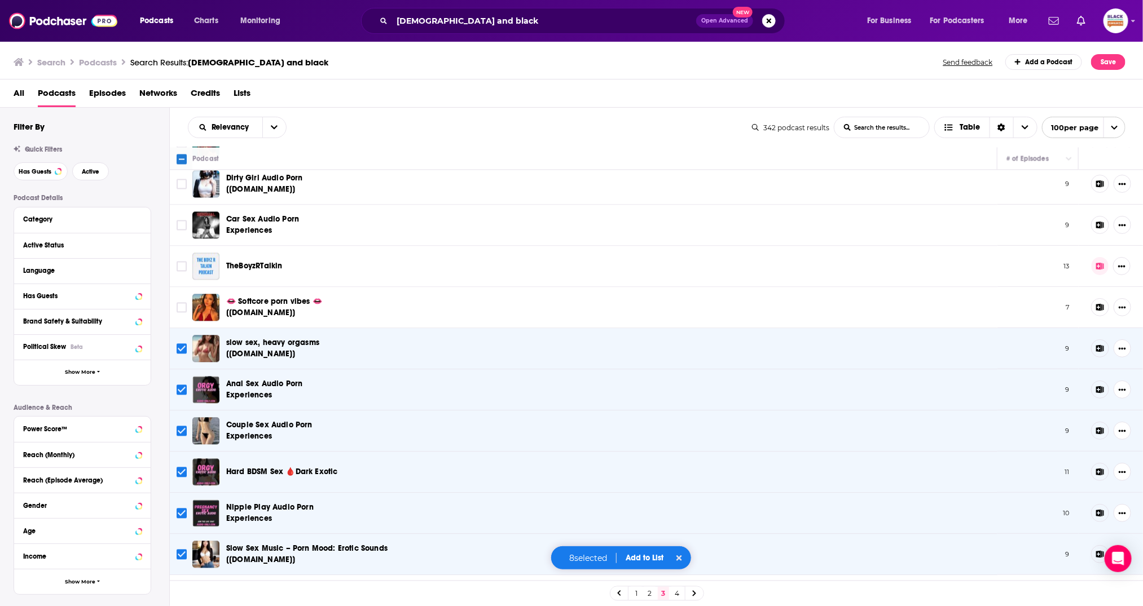
scroll to position [3505, 0]
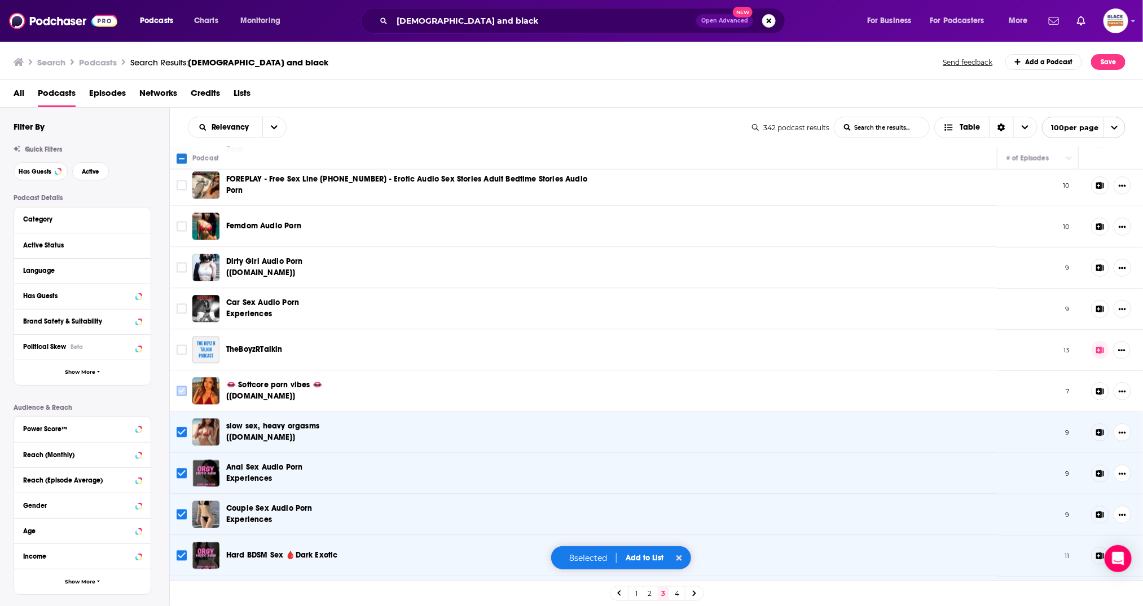
click at [178, 386] on input "Toggle select row" at bounding box center [182, 391] width 10 height 10
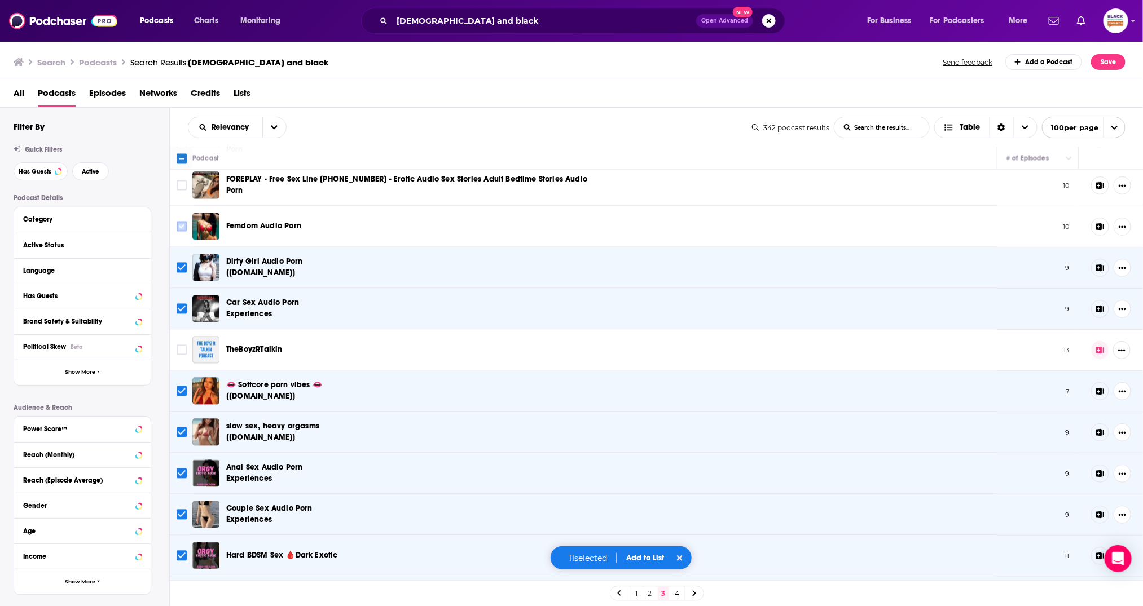
click at [179, 222] on input "Toggle select row" at bounding box center [182, 227] width 10 height 10
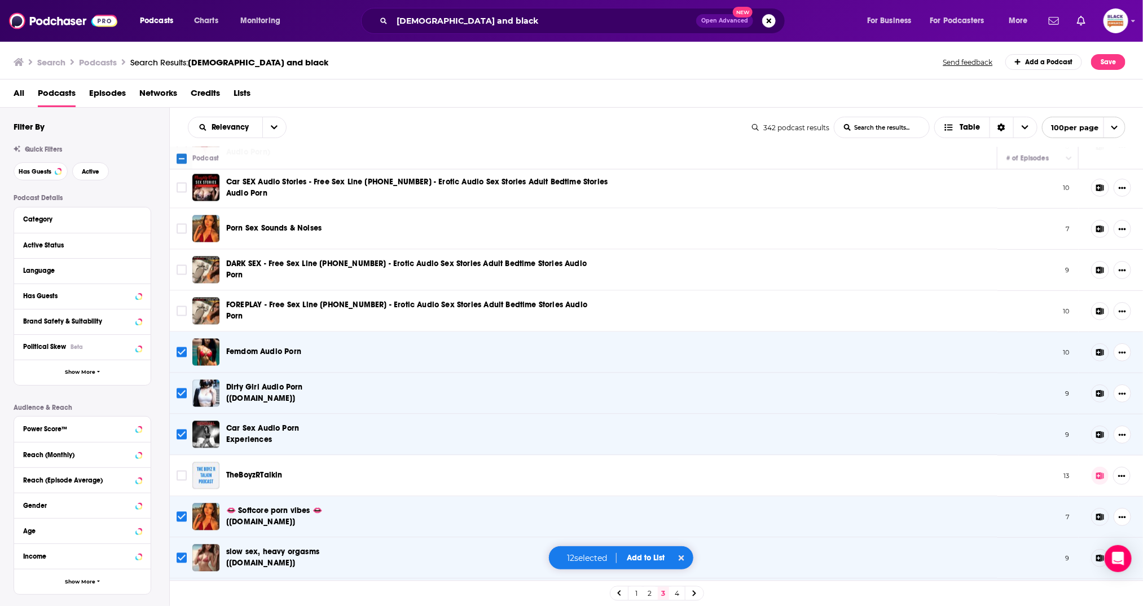
scroll to position [3375, 0]
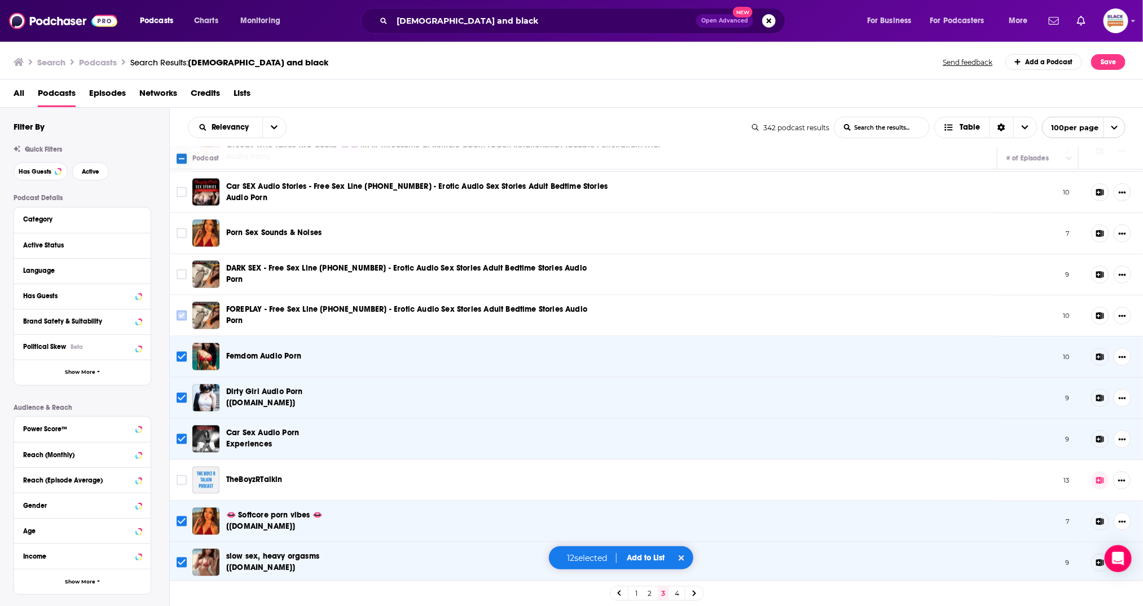
click at [182, 311] on input "Toggle select row" at bounding box center [182, 316] width 10 height 10
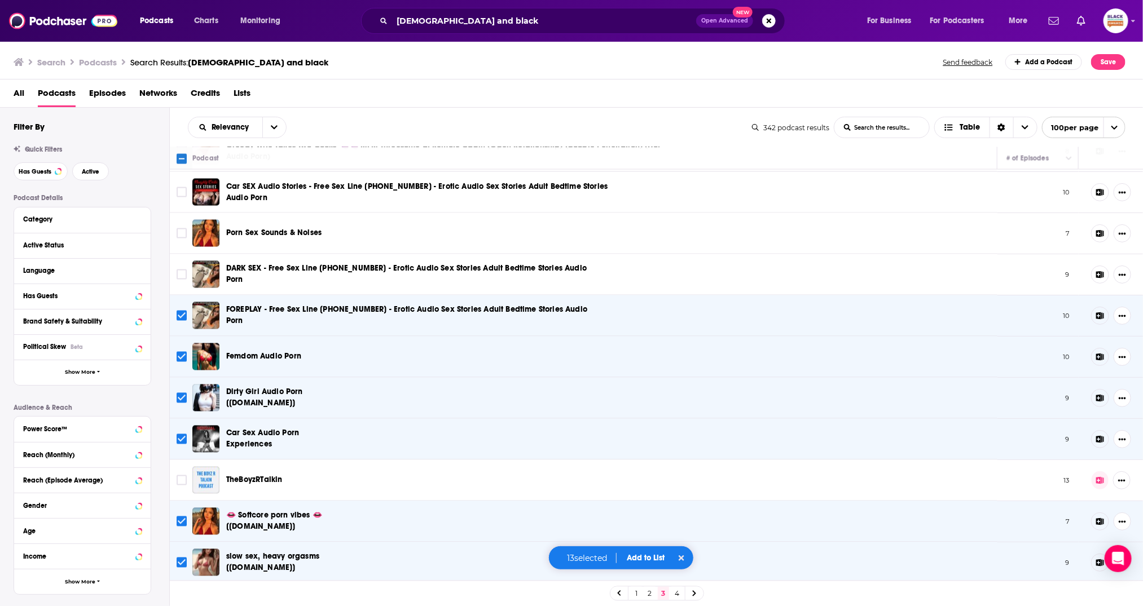
click at [181, 254] on td at bounding box center [181, 274] width 23 height 41
click at [182, 228] on input "Toggle select row" at bounding box center [182, 233] width 10 height 10
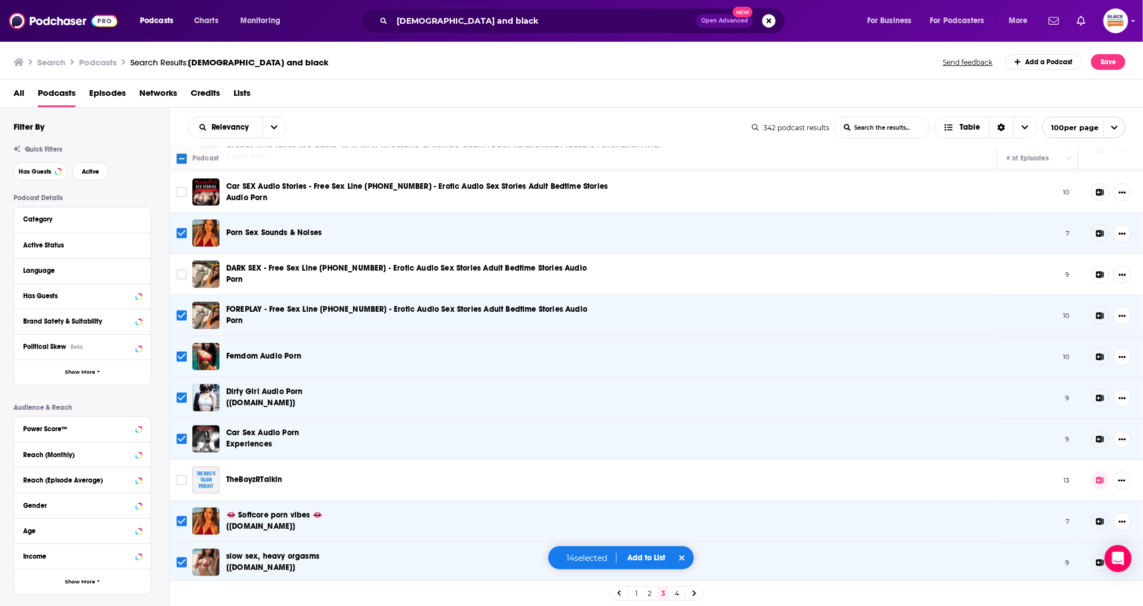
click at [183, 268] on icon "Toggle select row" at bounding box center [182, 275] width 14 height 14
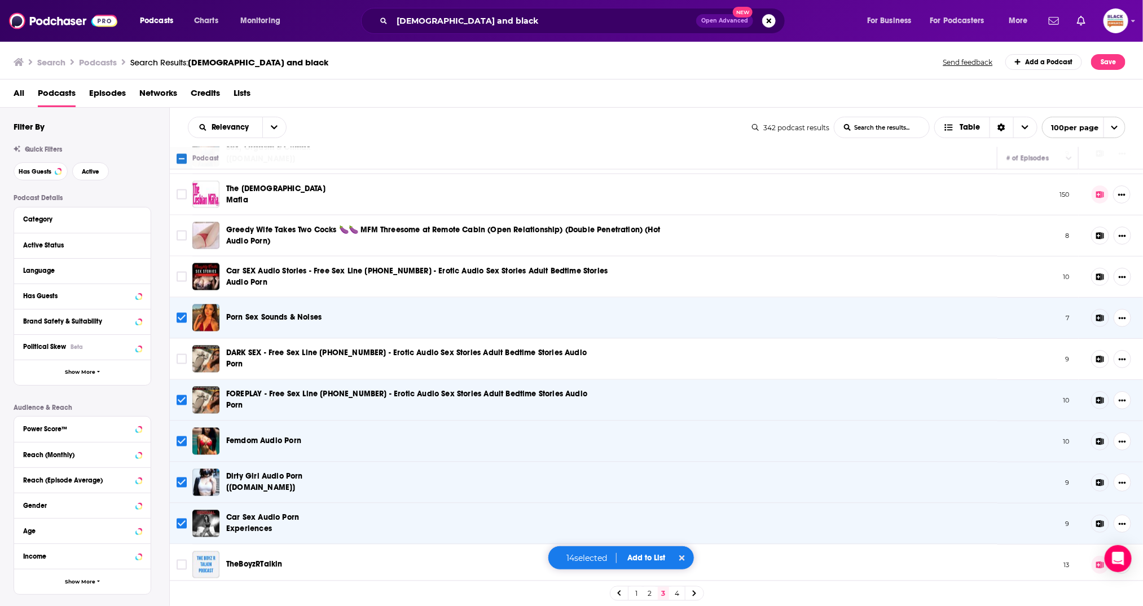
scroll to position [3235, 0]
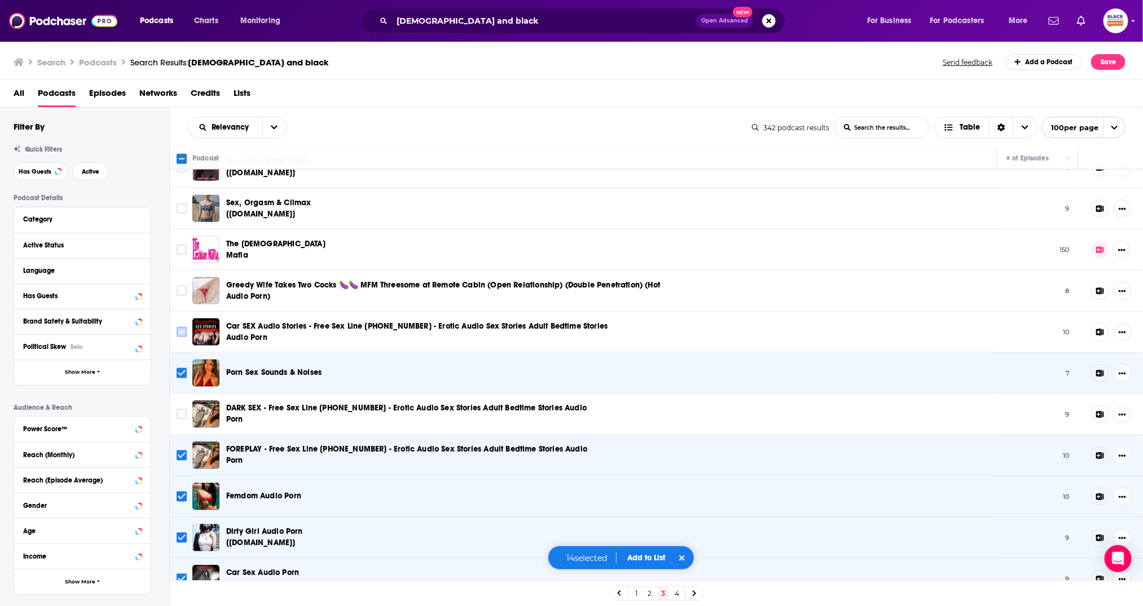
click at [182, 327] on input "Toggle select row" at bounding box center [182, 332] width 10 height 10
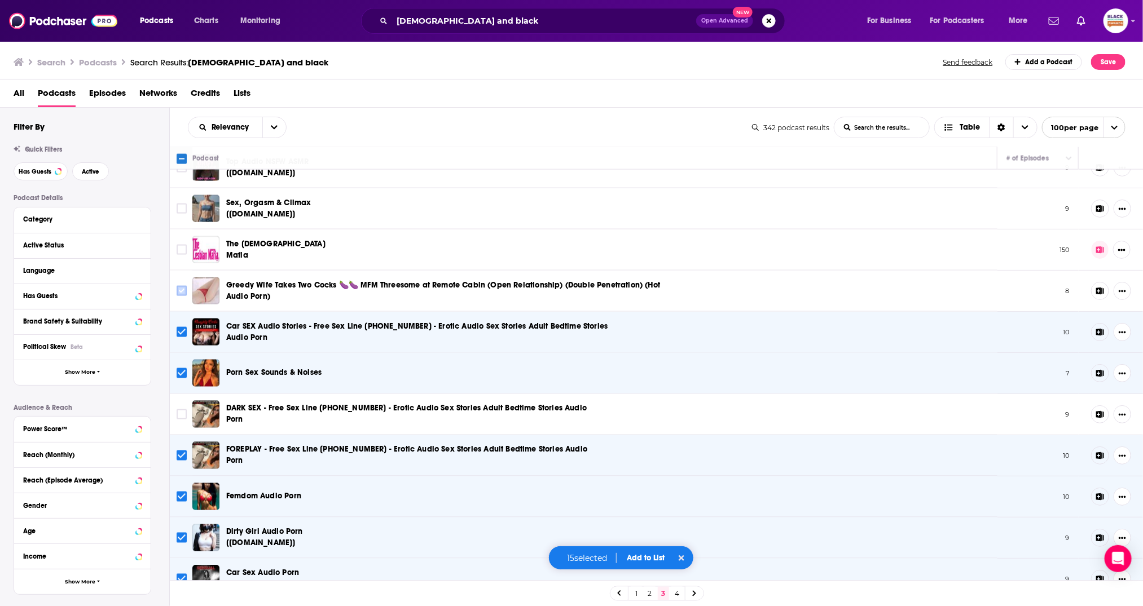
click at [184, 286] on input "Toggle select row" at bounding box center [182, 291] width 10 height 10
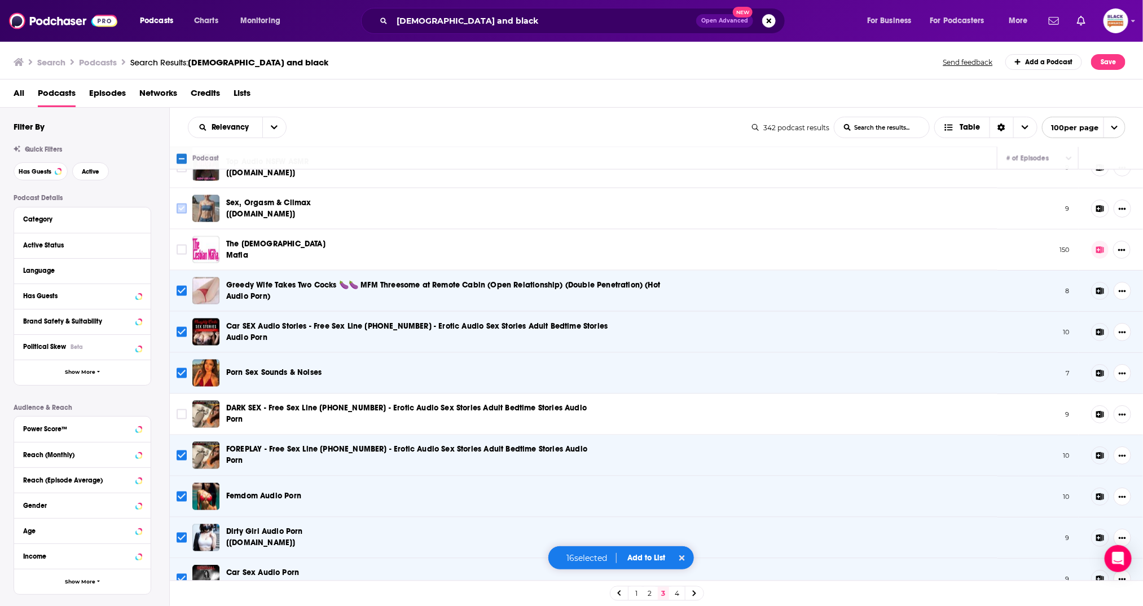
click at [184, 204] on input "Toggle select row" at bounding box center [182, 209] width 10 height 10
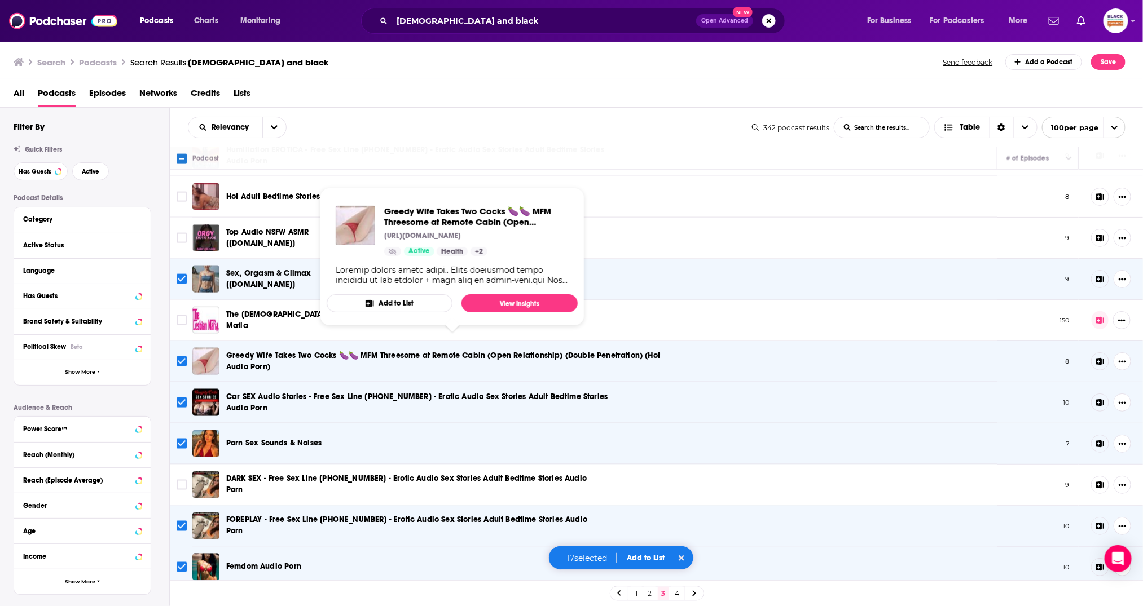
scroll to position [3101, 0]
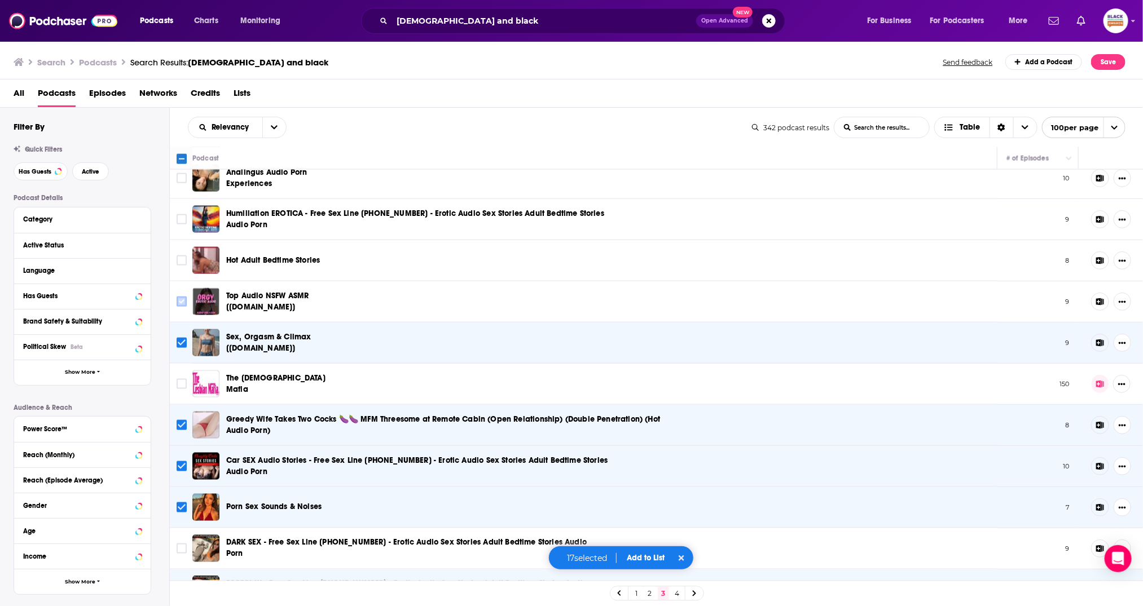
click at [181, 297] on input "Toggle select row" at bounding box center [182, 302] width 10 height 10
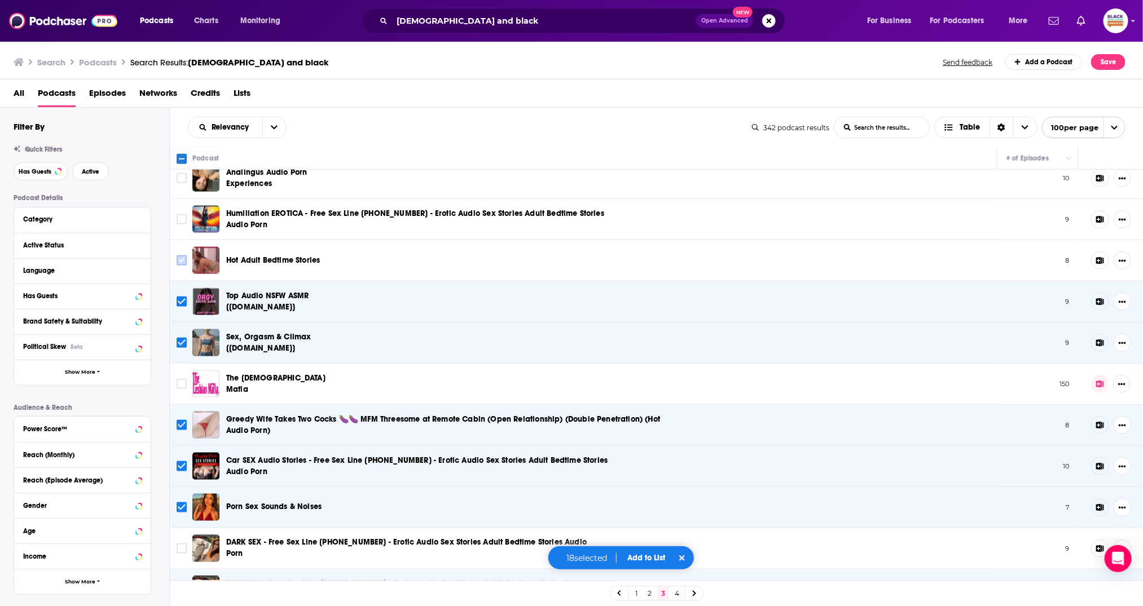
click at [183, 256] on input "Toggle select row" at bounding box center [182, 261] width 10 height 10
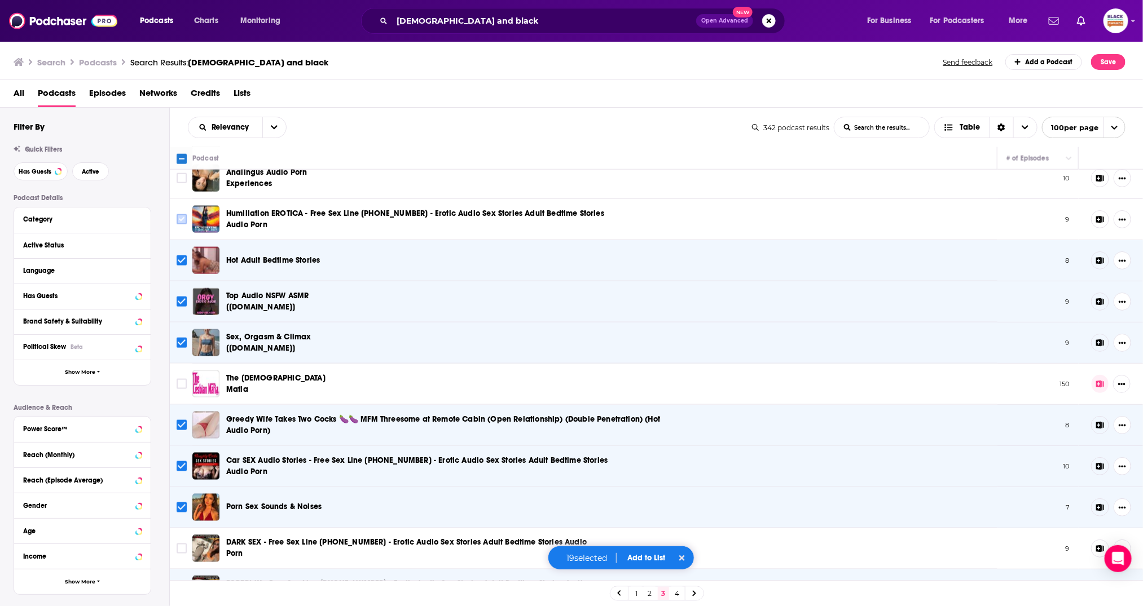
click at [184, 214] on input "Toggle select row" at bounding box center [182, 219] width 10 height 10
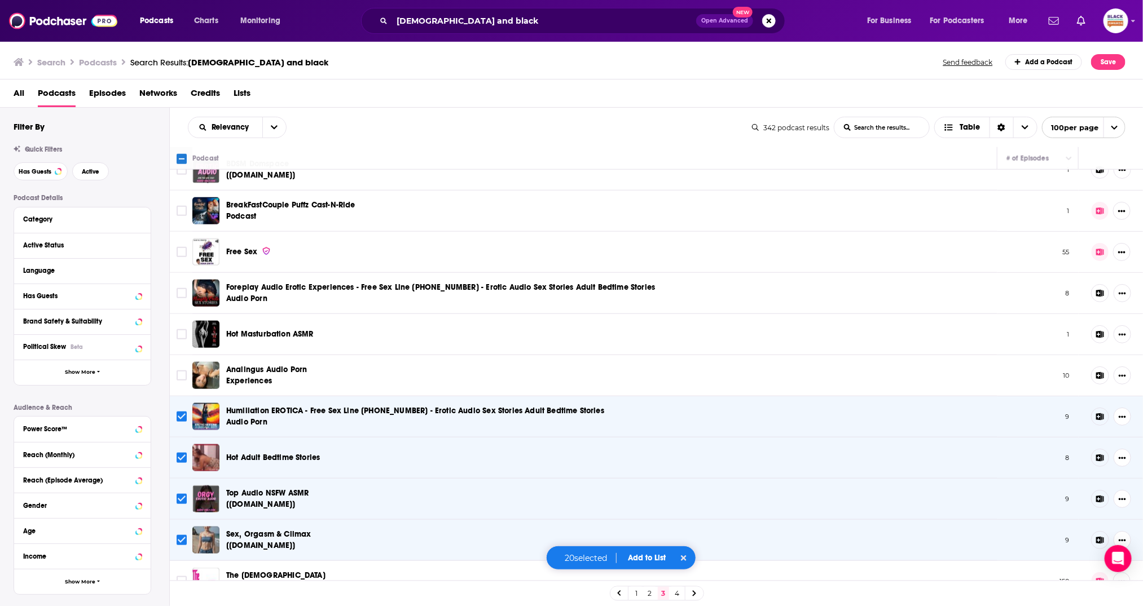
scroll to position [2903, 0]
click at [183, 371] on input "Toggle select row" at bounding box center [182, 376] width 10 height 10
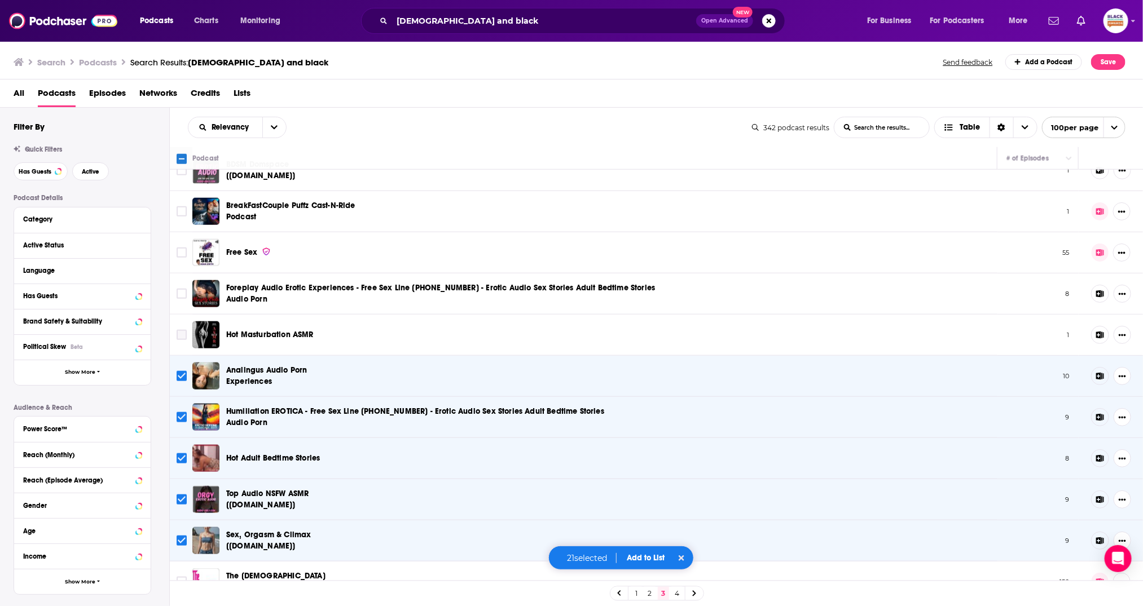
click at [183, 330] on input "Toggle select row" at bounding box center [182, 335] width 10 height 10
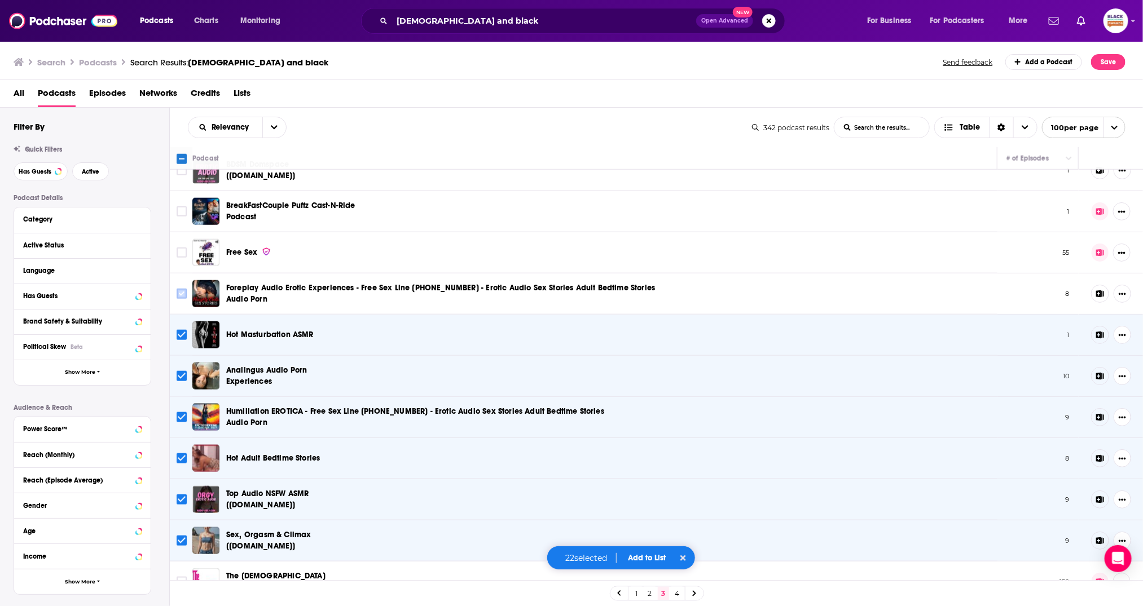
click at [182, 289] on input "Toggle select row" at bounding box center [182, 294] width 10 height 10
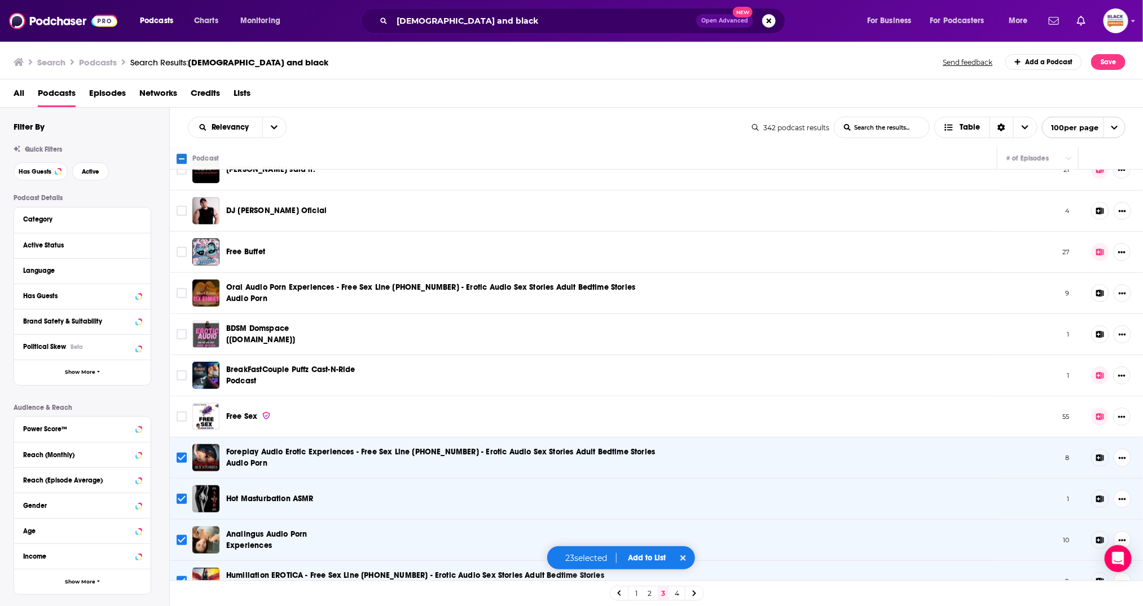
scroll to position [2718, 0]
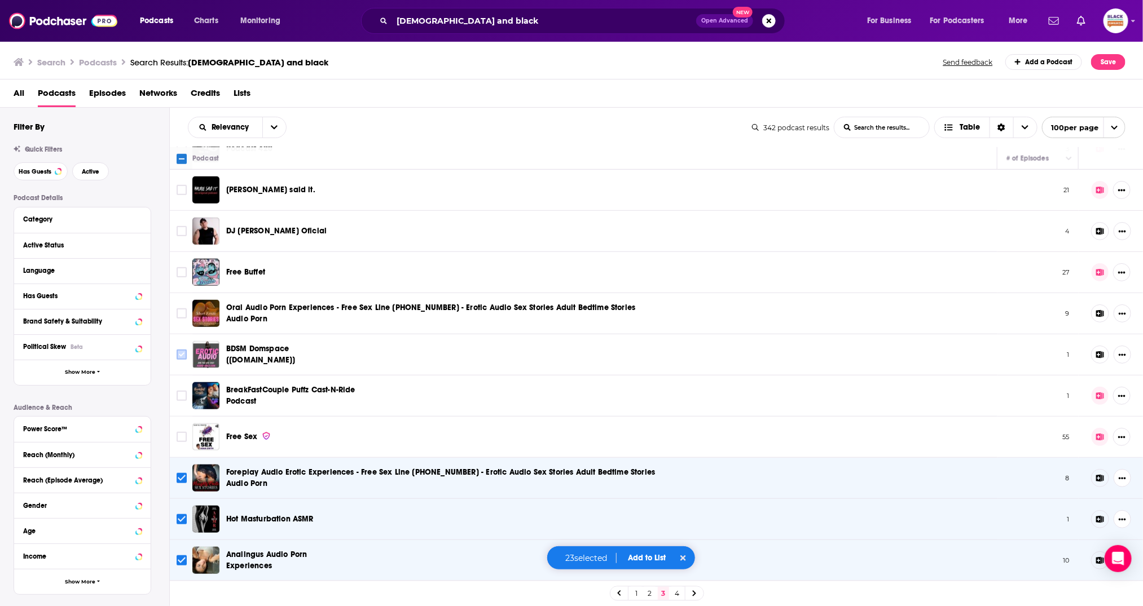
click at [179, 350] on input "Toggle select row" at bounding box center [182, 355] width 10 height 10
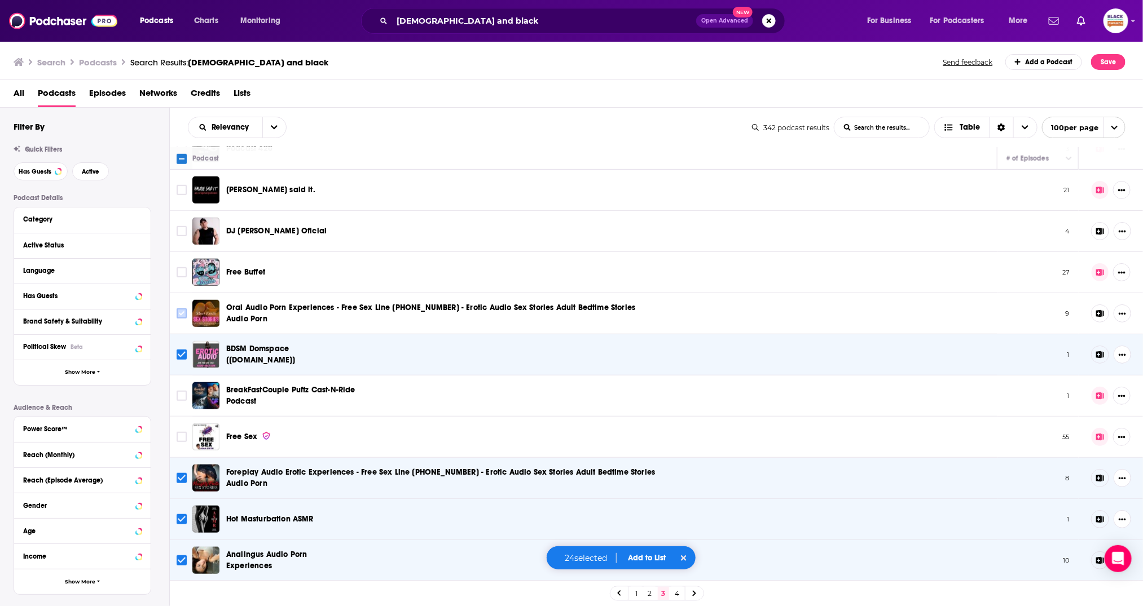
click at [180, 309] on input "Toggle select row" at bounding box center [182, 314] width 10 height 10
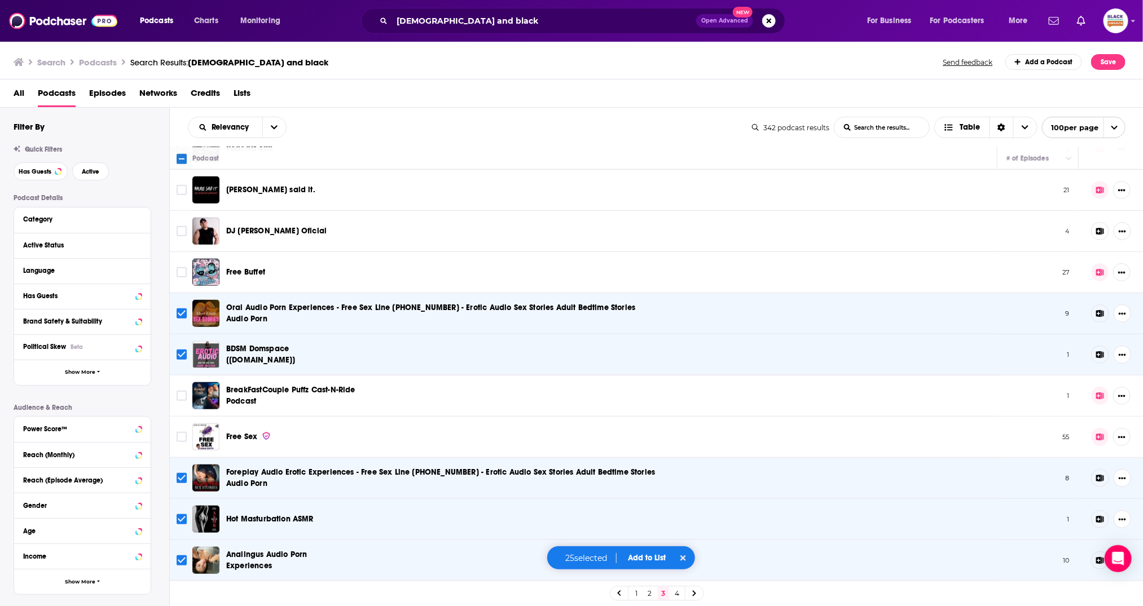
click at [652, 556] on button "Add to List" at bounding box center [647, 558] width 56 height 10
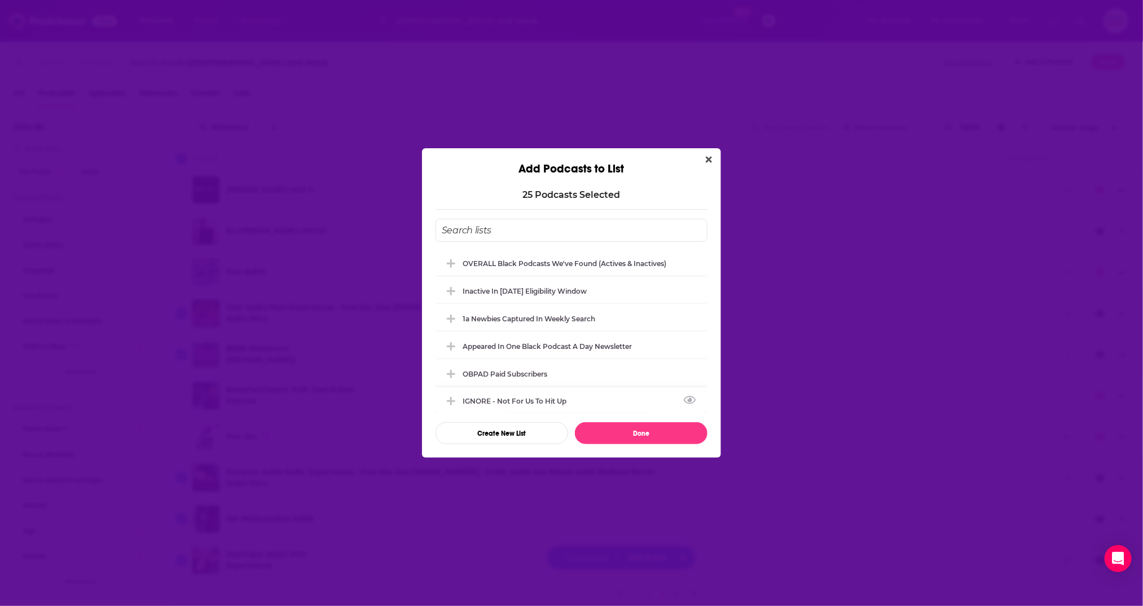
click at [517, 396] on div "IGNORE - not for us to hit up" at bounding box center [572, 401] width 272 height 25
click at [627, 434] on button "Done" at bounding box center [641, 434] width 133 height 22
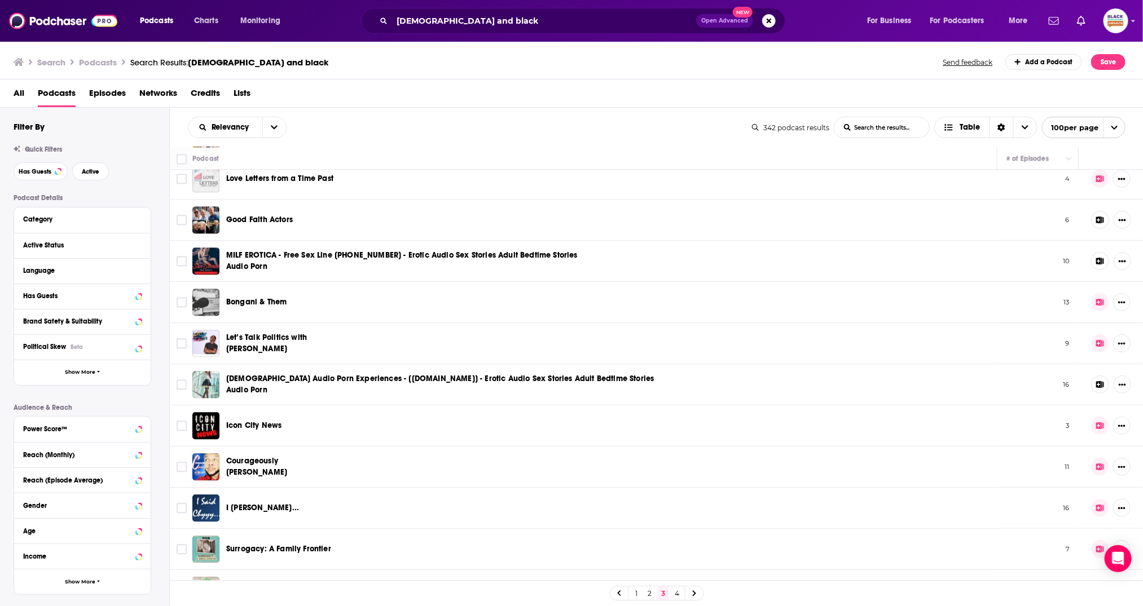
scroll to position [1478, 0]
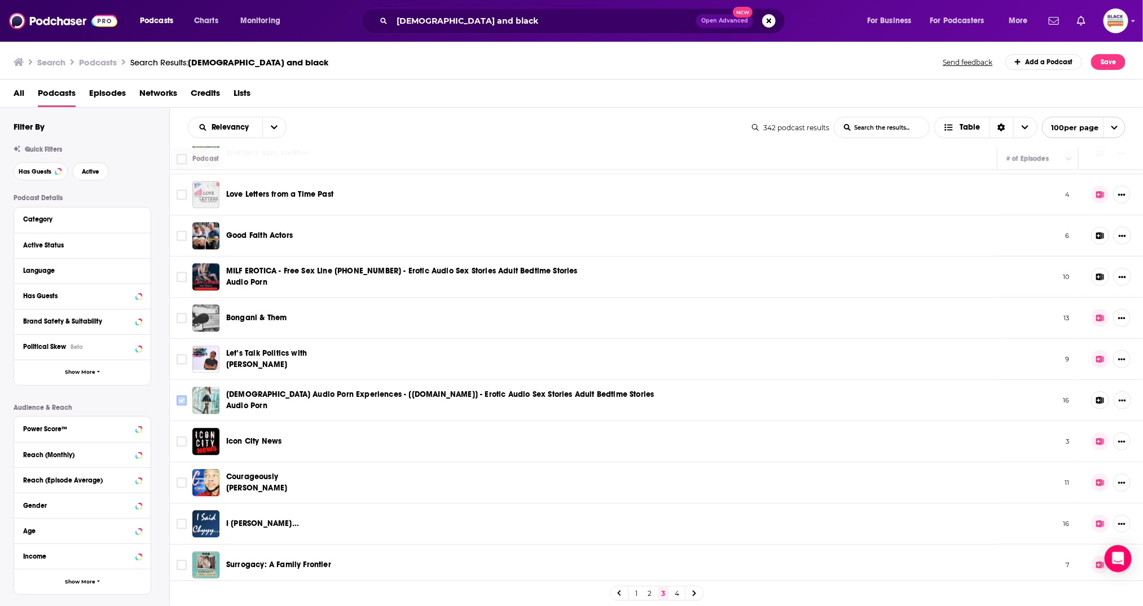
click at [178, 395] on input "Toggle select row" at bounding box center [182, 400] width 10 height 10
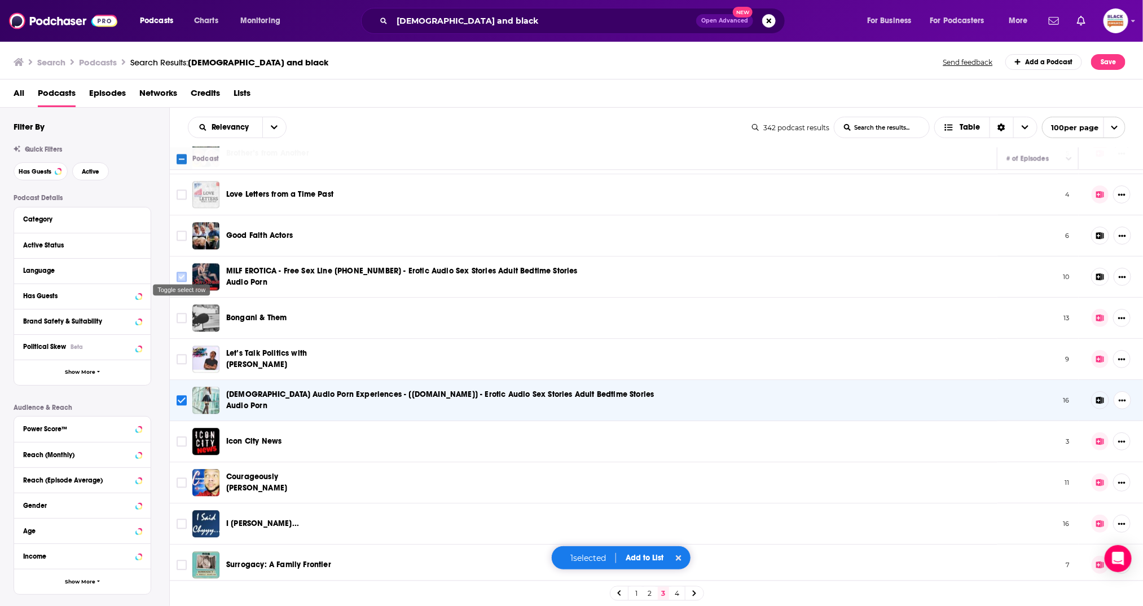
click at [178, 272] on input "Toggle select row" at bounding box center [182, 277] width 10 height 10
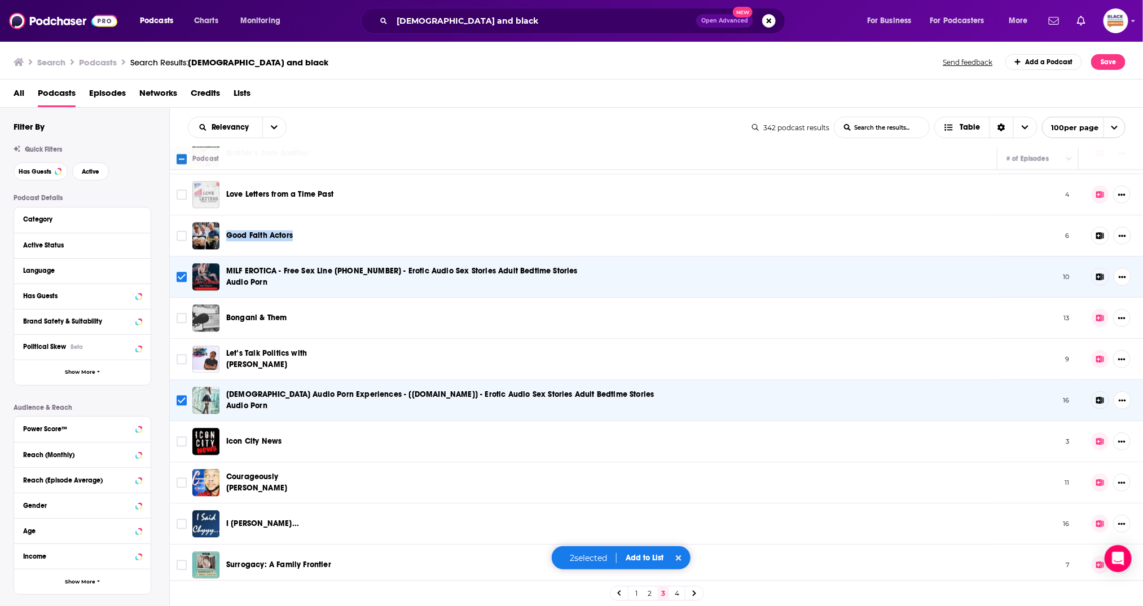
click at [647, 559] on button "Add to List" at bounding box center [645, 558] width 56 height 10
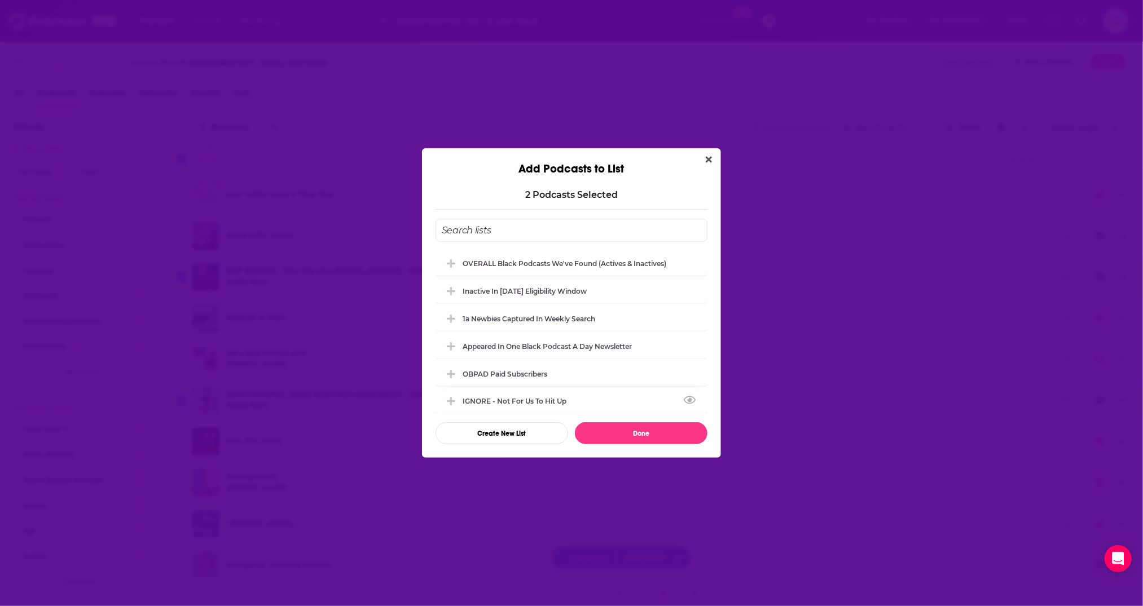
click at [538, 403] on div "IGNORE - not for us to hit up" at bounding box center [518, 401] width 111 height 8
click at [647, 437] on button "Done" at bounding box center [641, 434] width 133 height 22
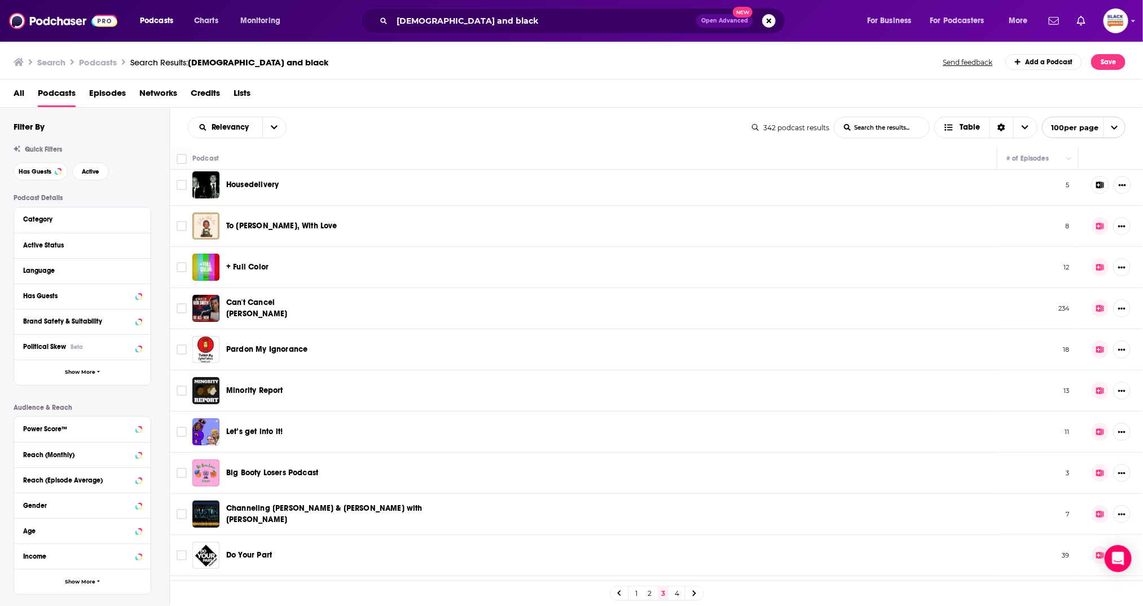
scroll to position [0, 0]
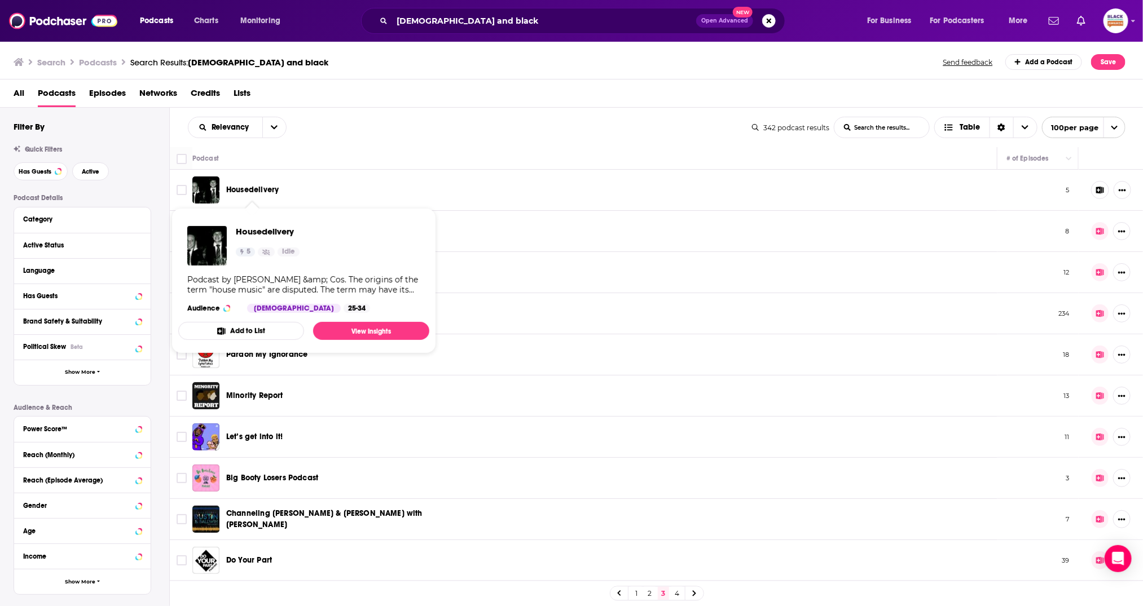
click at [264, 191] on span "Housedelivery" at bounding box center [252, 190] width 52 height 10
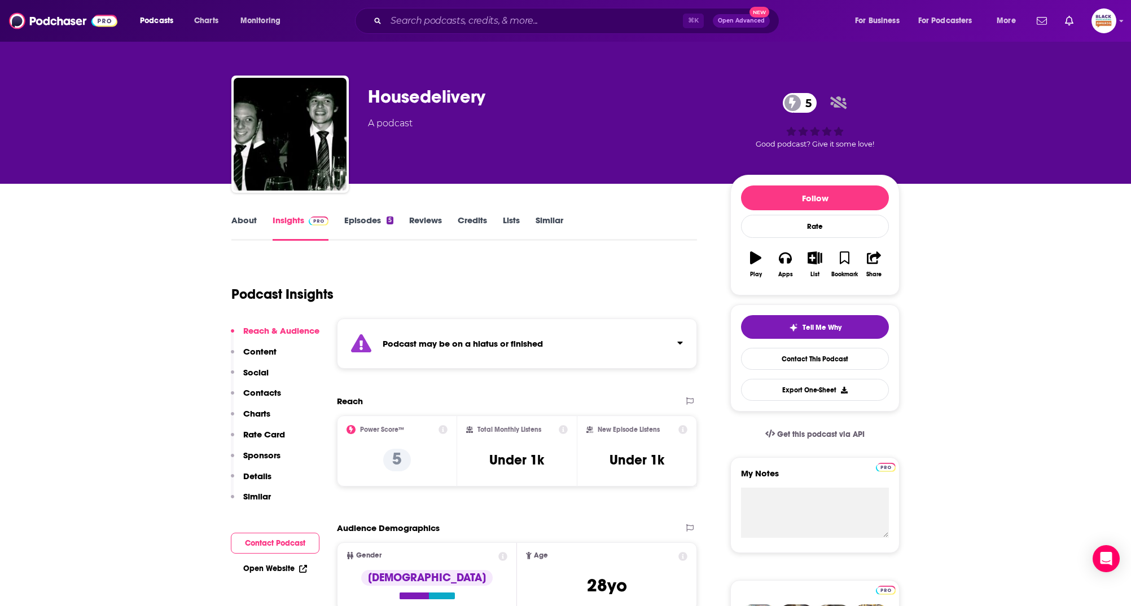
click at [252, 217] on link "About" at bounding box center [243, 228] width 25 height 26
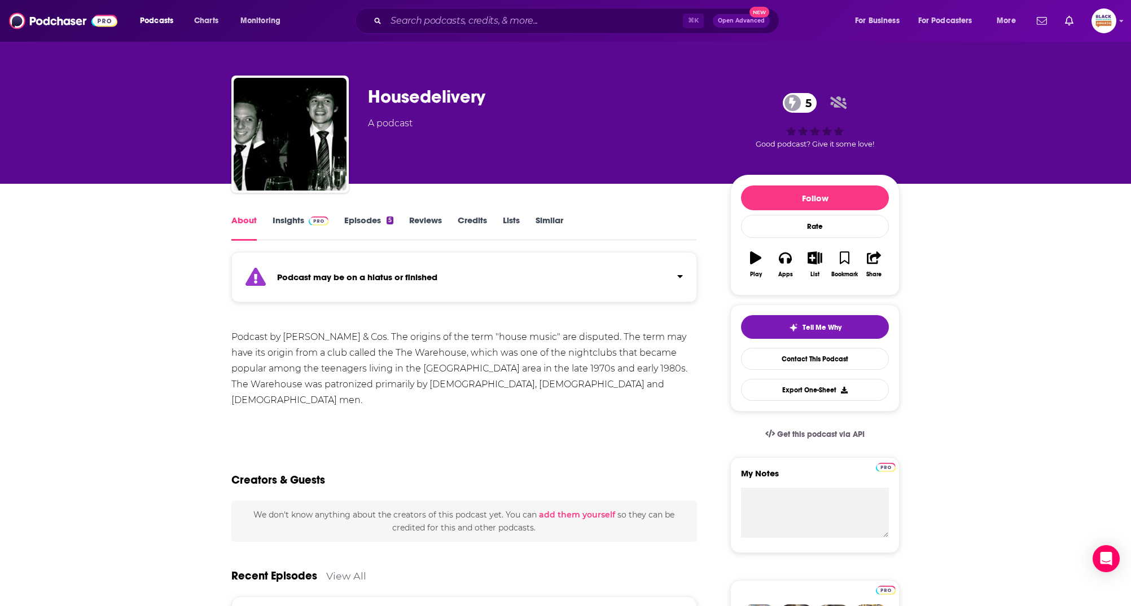
click at [659, 272] on div "Podcast may be on a hiatus or finished" at bounding box center [463, 277] width 465 height 50
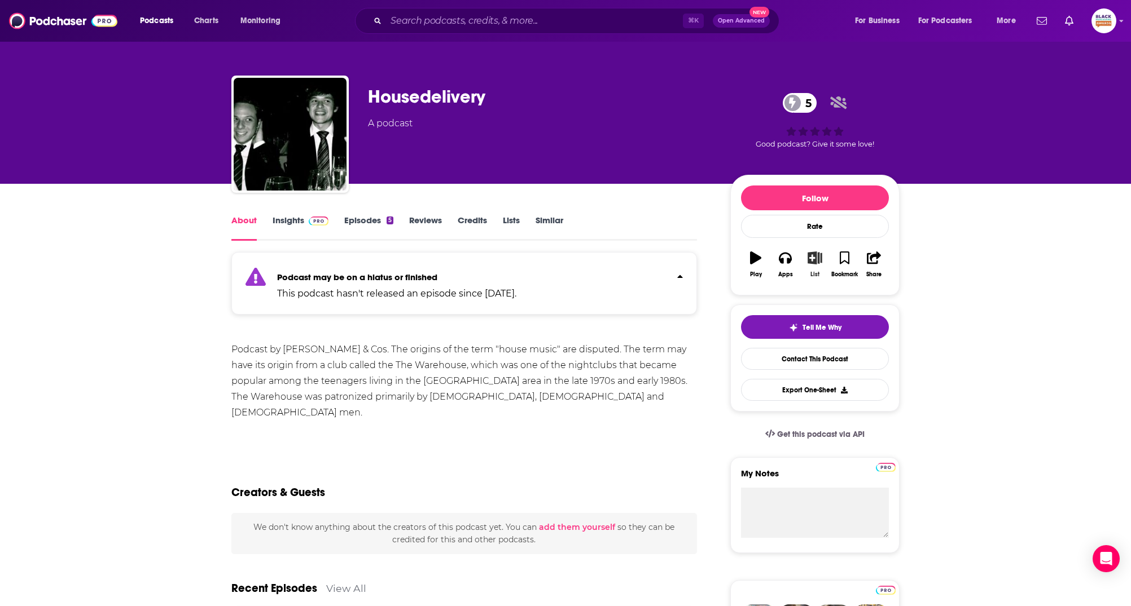
click at [820, 262] on icon "button" at bounding box center [814, 258] width 14 height 12
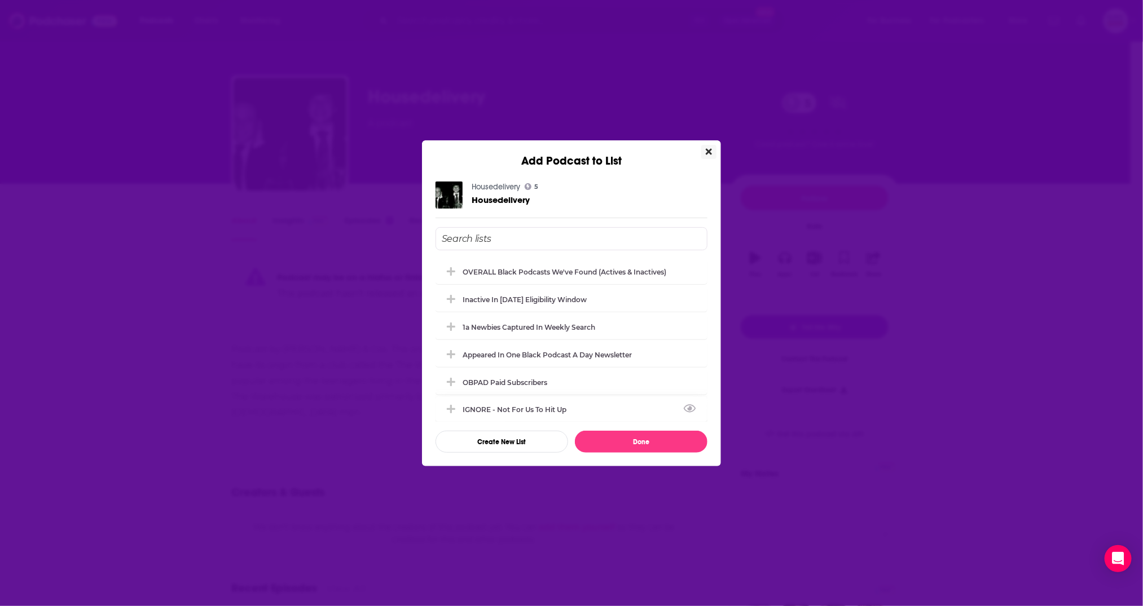
click at [557, 403] on div "IGNORE - not for us to hit up" at bounding box center [572, 409] width 272 height 25
click at [644, 443] on button "Done" at bounding box center [641, 442] width 133 height 22
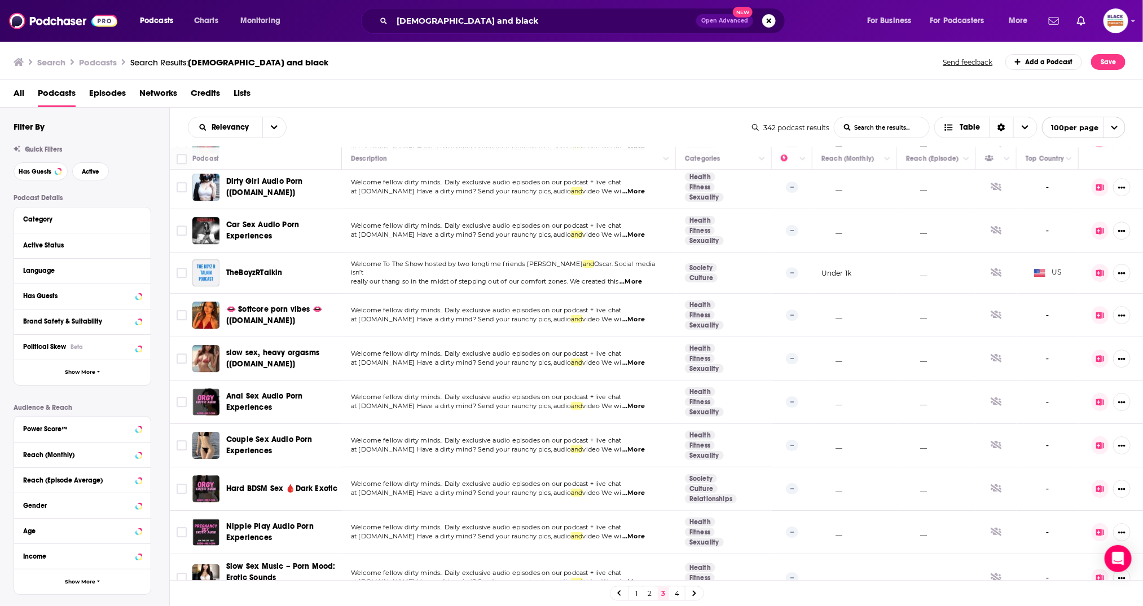
scroll to position [4060, 0]
click at [676, 597] on link "4" at bounding box center [676, 594] width 11 height 14
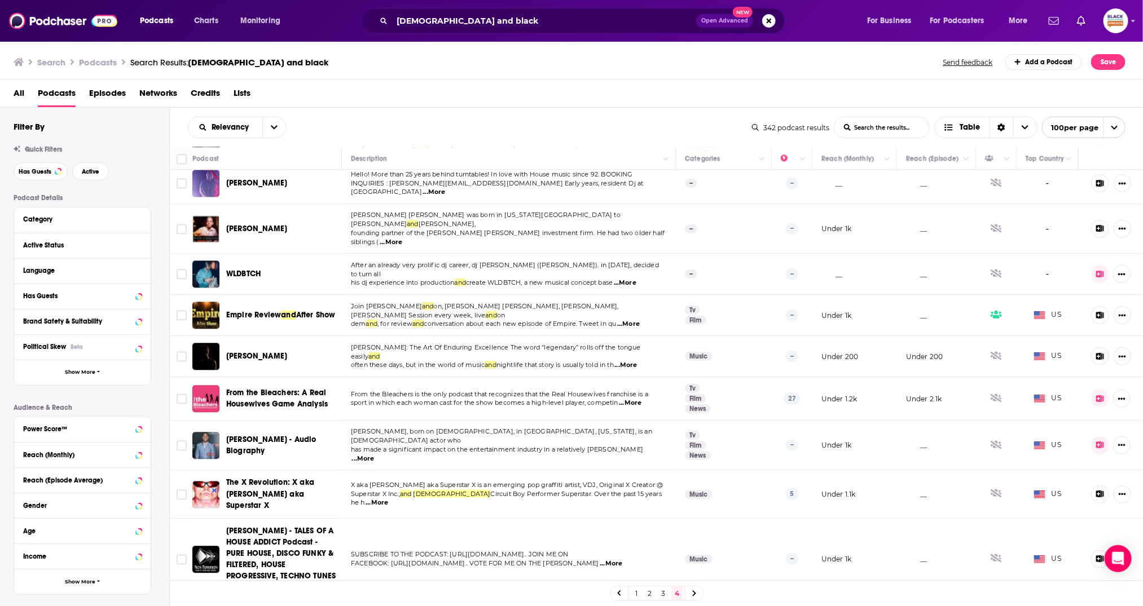
scroll to position [1388, 0]
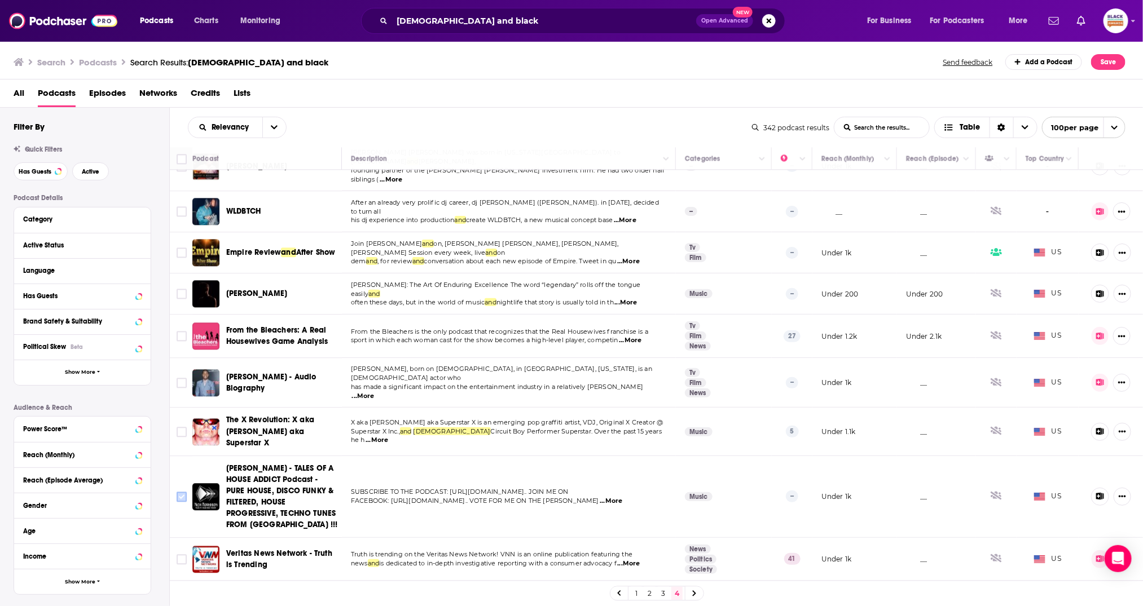
click at [180, 490] on icon "Toggle select row" at bounding box center [182, 497] width 14 height 14
click at [184, 427] on input "Toggle select row" at bounding box center [182, 432] width 10 height 10
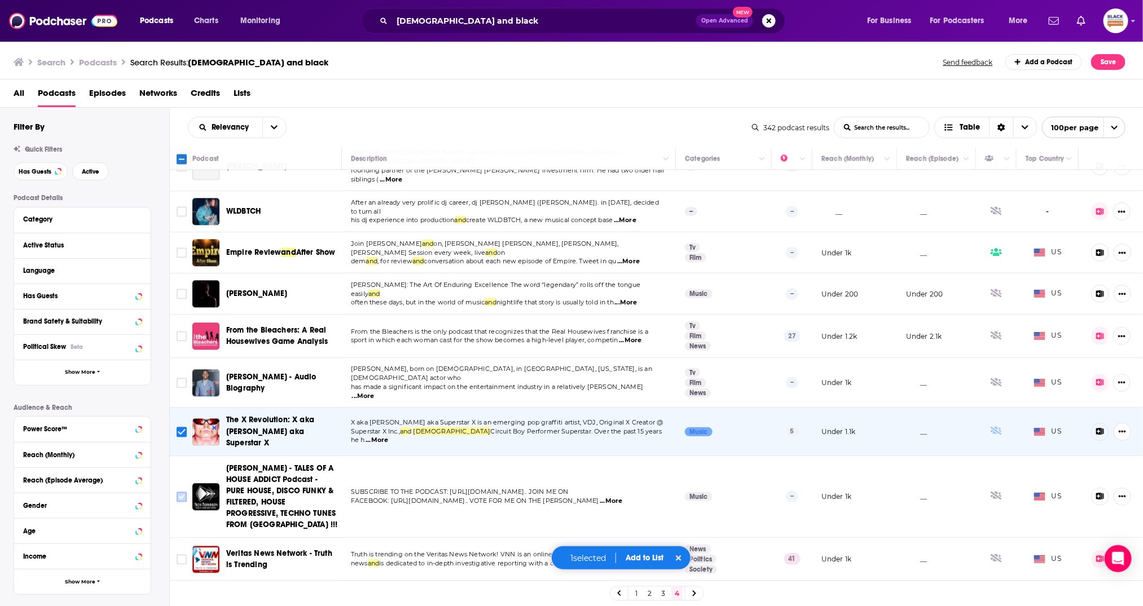
click at [183, 492] on input "Toggle select row" at bounding box center [182, 497] width 10 height 10
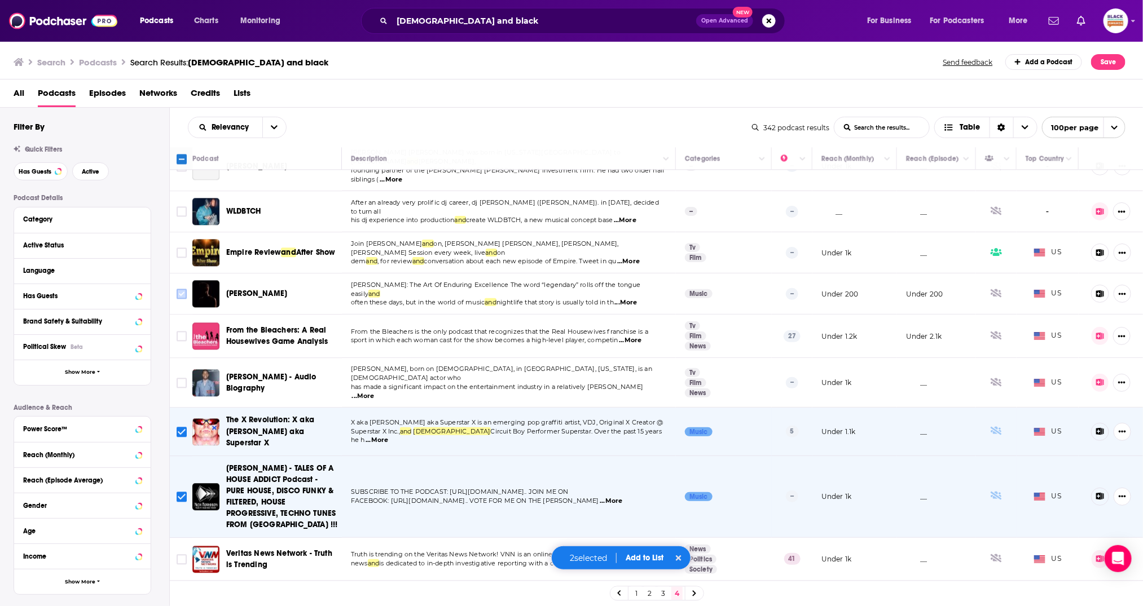
click at [185, 289] on input "Toggle select row" at bounding box center [182, 294] width 10 height 10
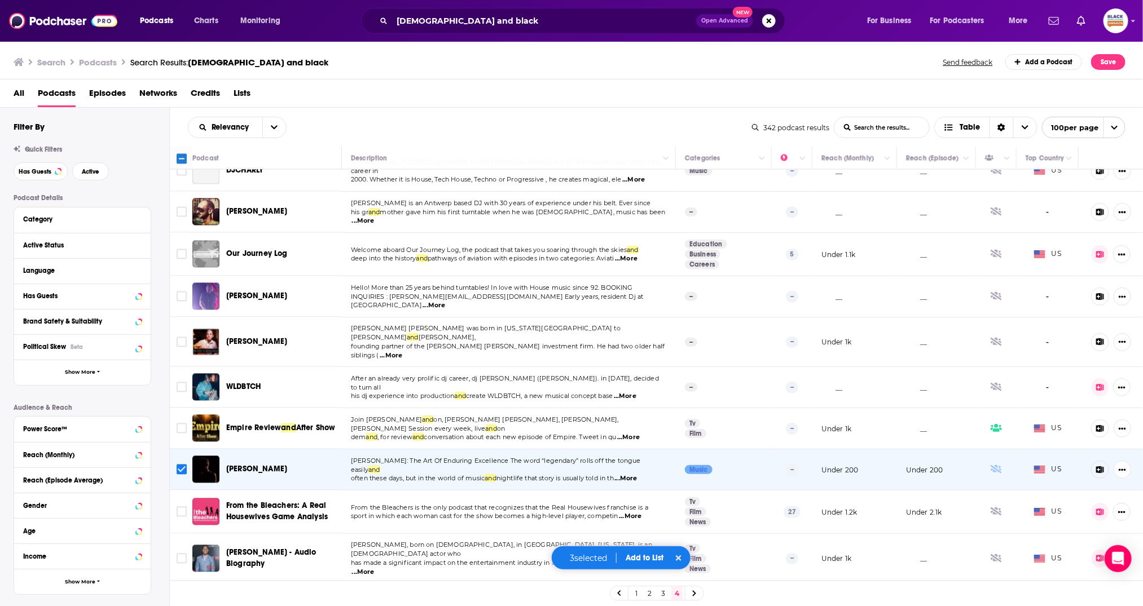
scroll to position [1210, 0]
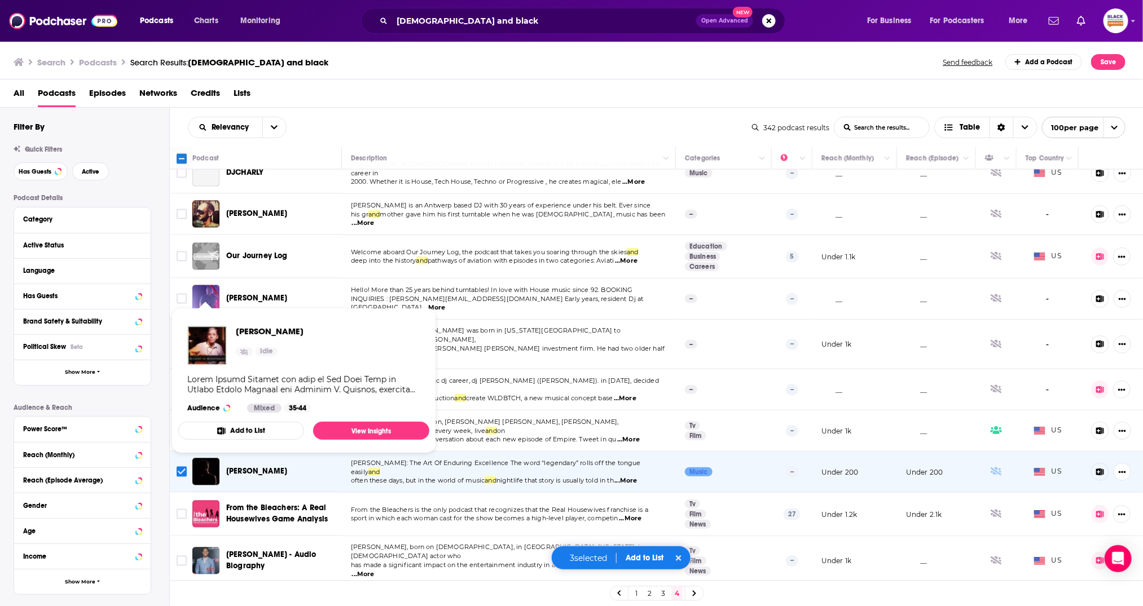
click at [186, 338] on icon "Toggle select row" at bounding box center [182, 345] width 14 height 14
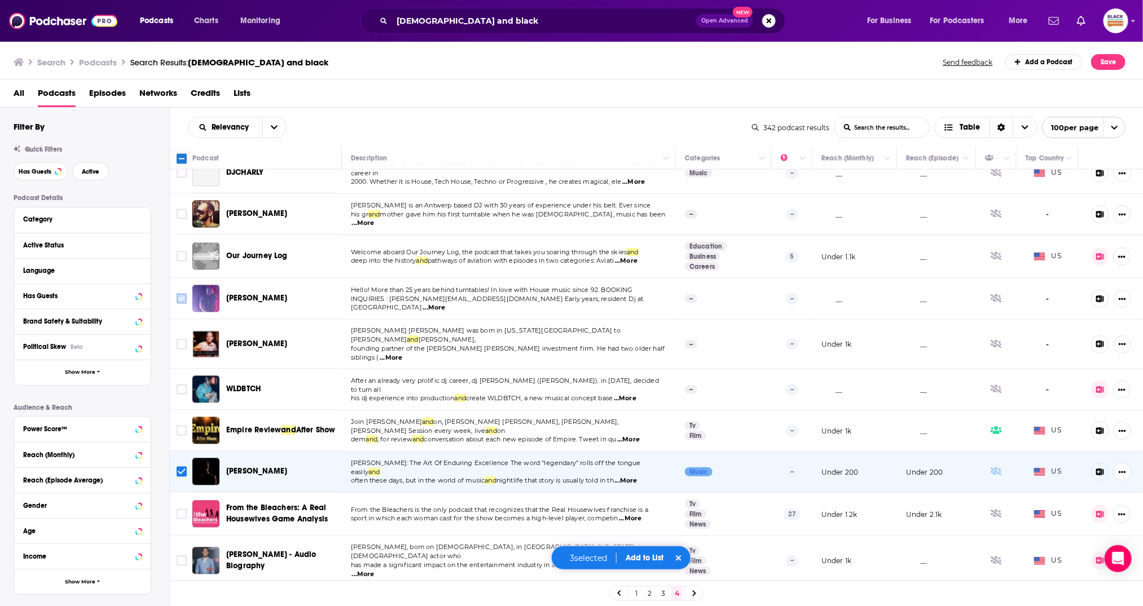
click at [181, 294] on input "Toggle select row" at bounding box center [182, 299] width 10 height 10
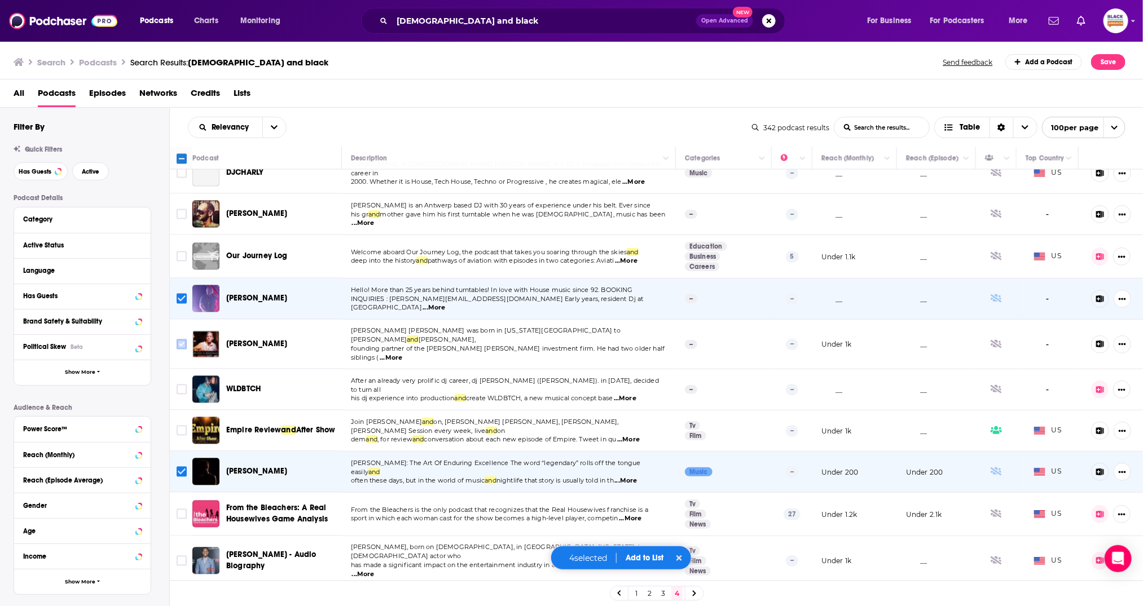
click at [181, 340] on input "Toggle select row" at bounding box center [182, 345] width 10 height 10
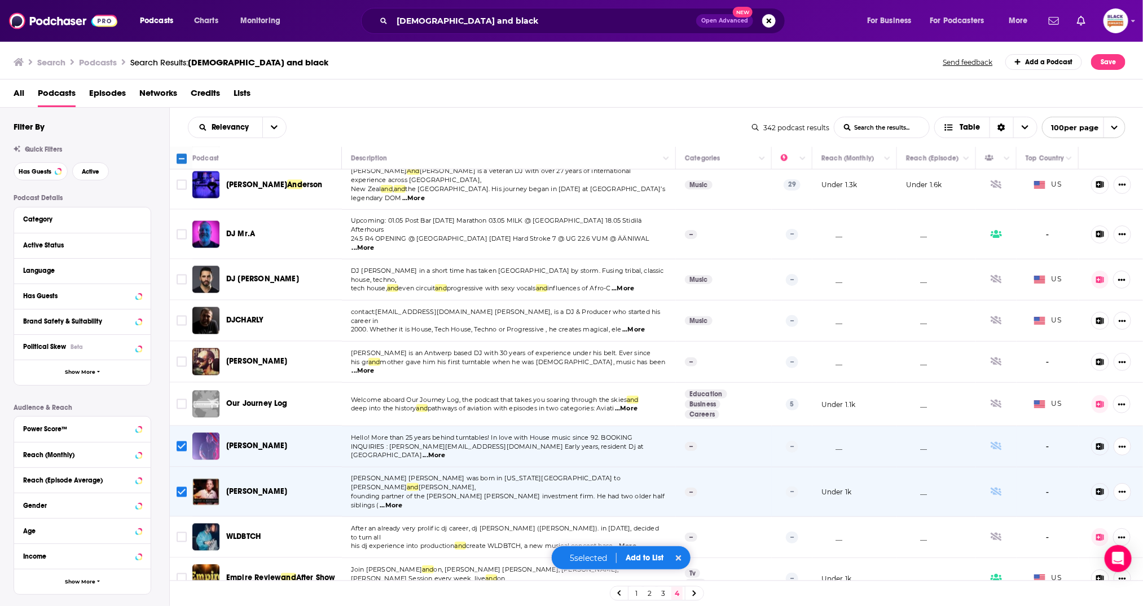
scroll to position [1041, 0]
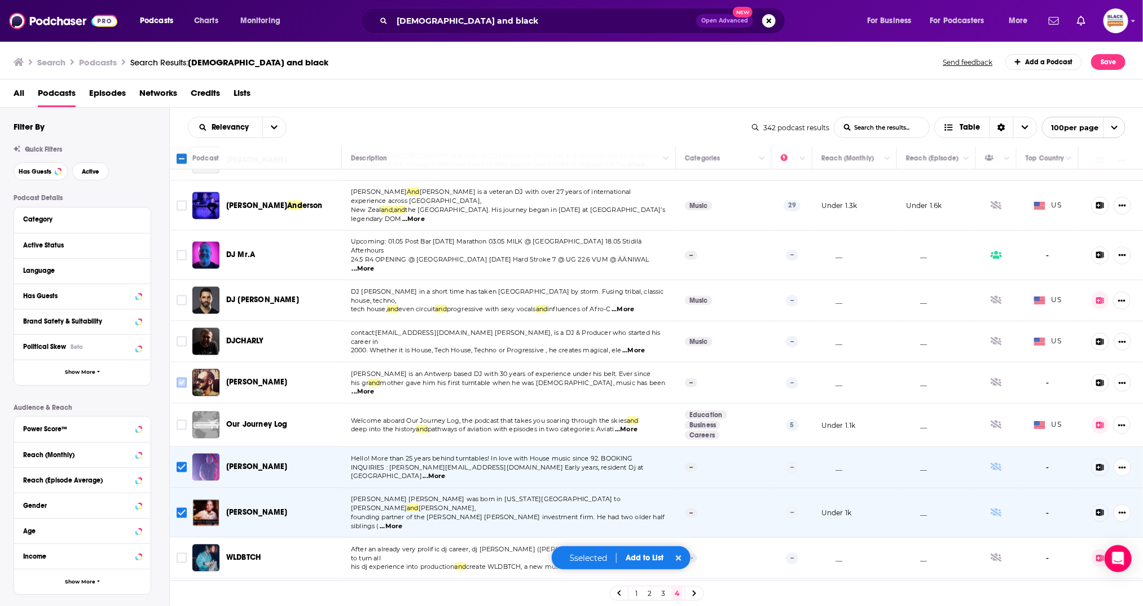
click at [183, 378] on input "Toggle select row" at bounding box center [182, 383] width 10 height 10
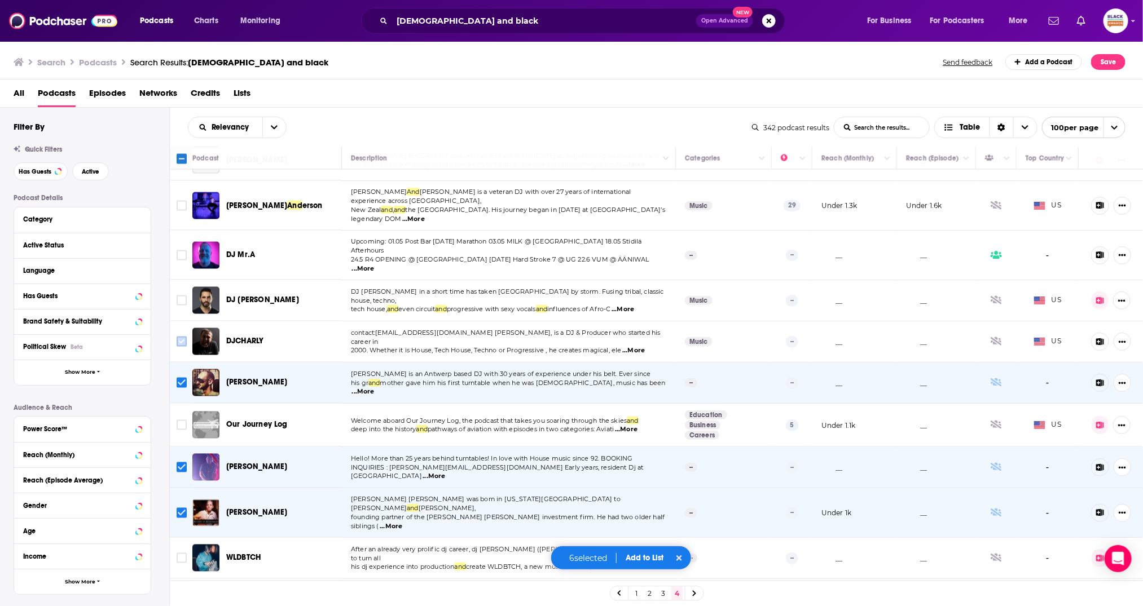
click at [181, 337] on input "Toggle select row" at bounding box center [182, 342] width 10 height 10
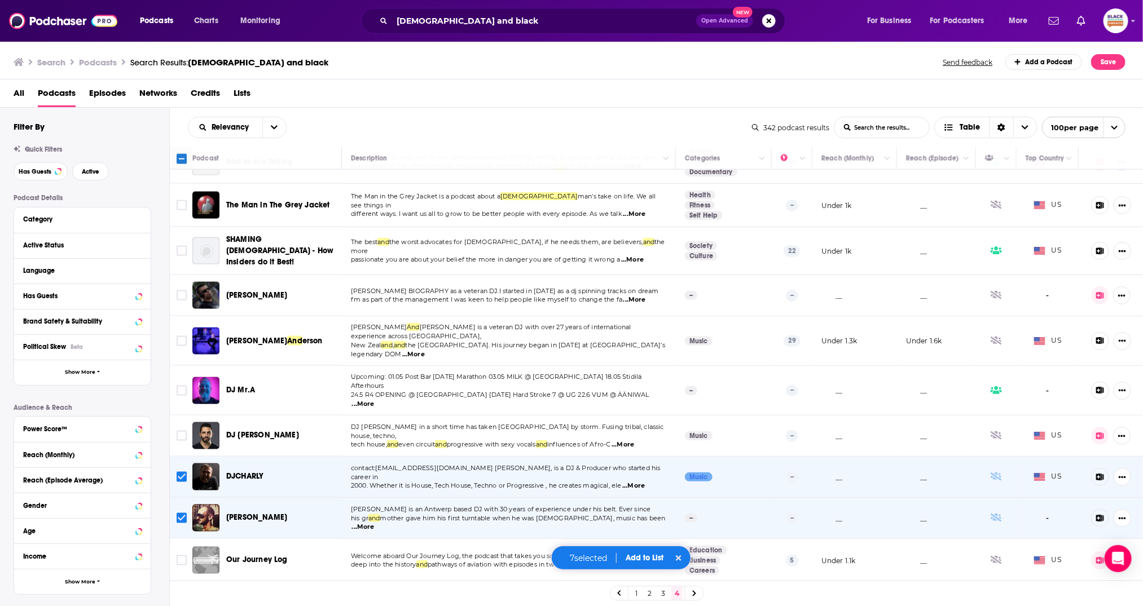
scroll to position [892, 0]
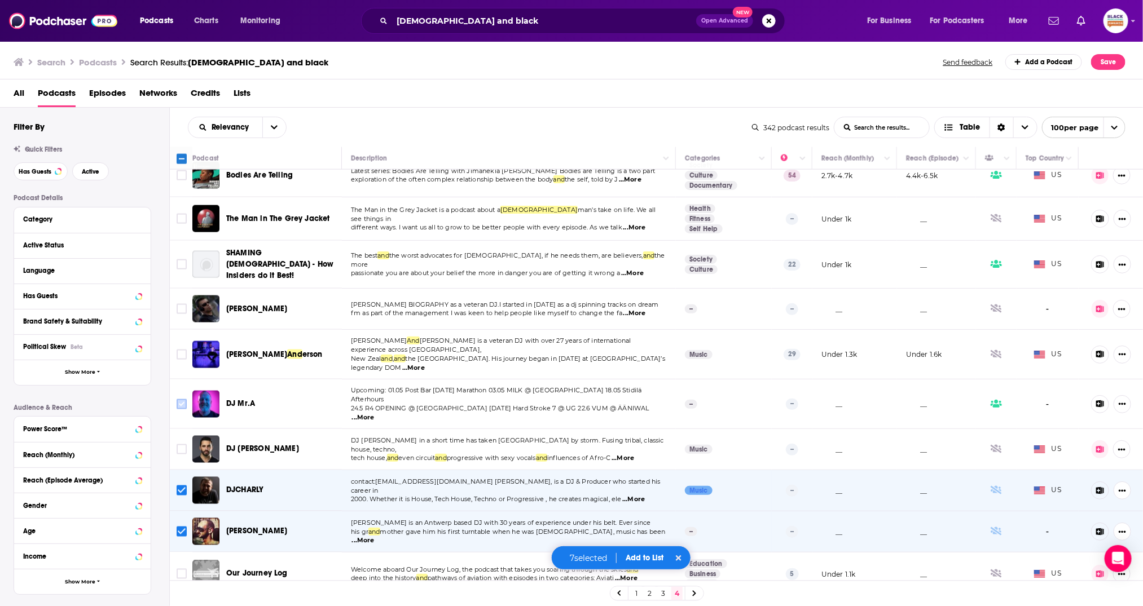
click at [183, 399] on input "Toggle select row" at bounding box center [182, 404] width 10 height 10
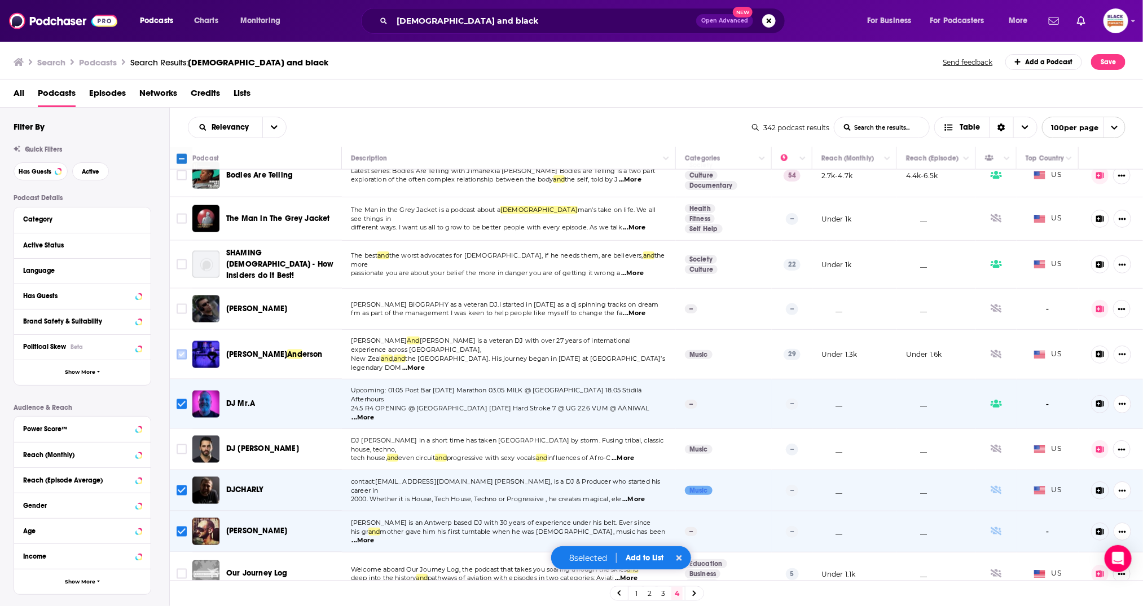
click at [183, 350] on input "Toggle select row" at bounding box center [182, 355] width 10 height 10
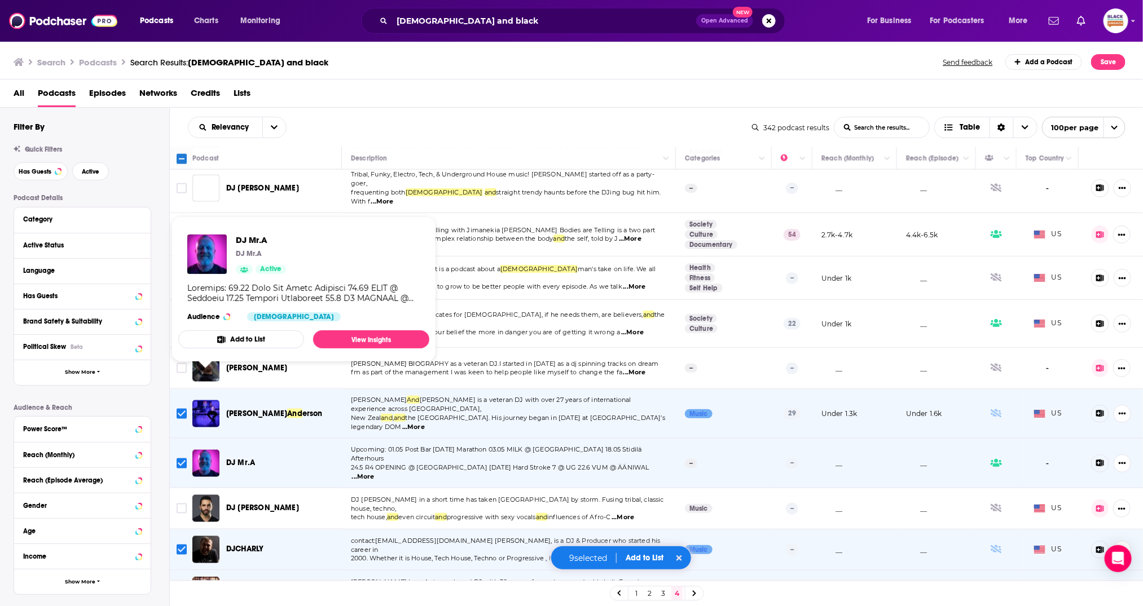
scroll to position [811, 0]
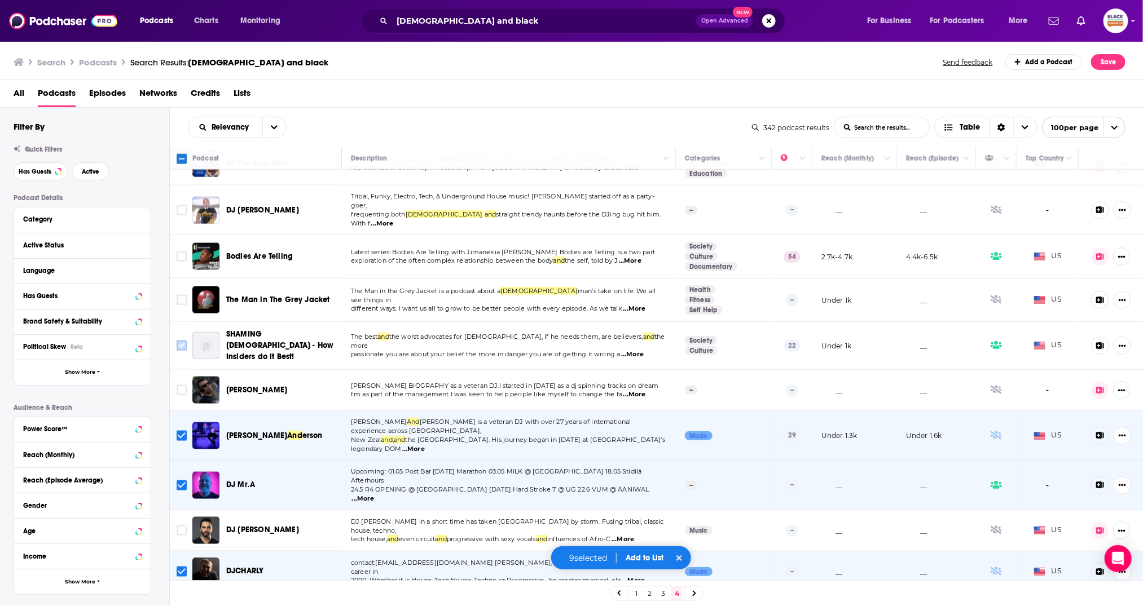
click at [182, 341] on input "Toggle select row" at bounding box center [182, 346] width 10 height 10
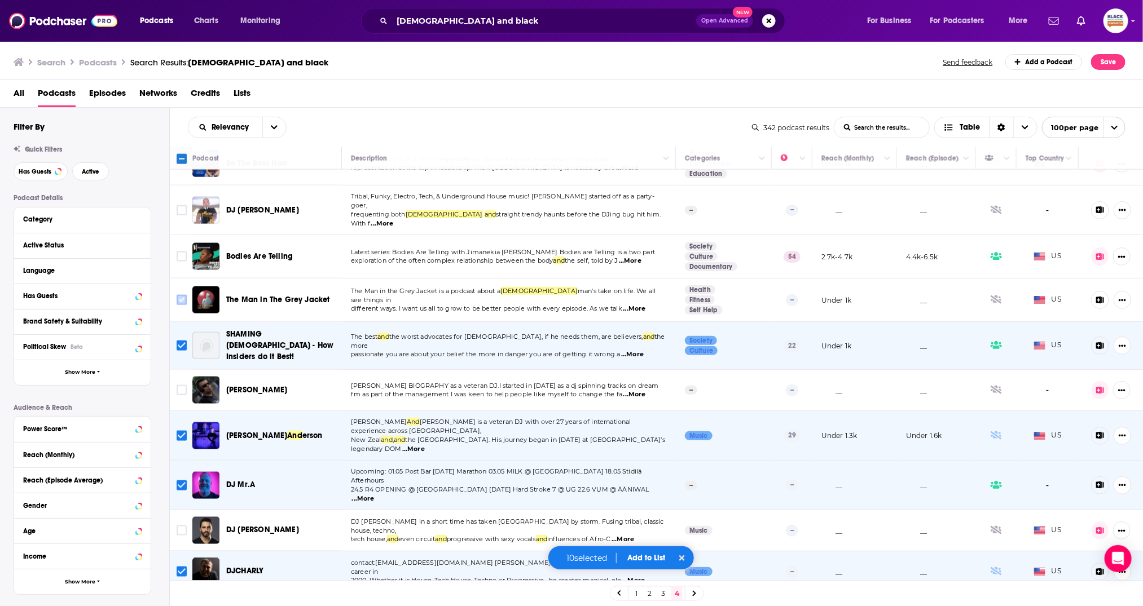
click at [182, 295] on input "Toggle select row" at bounding box center [182, 300] width 10 height 10
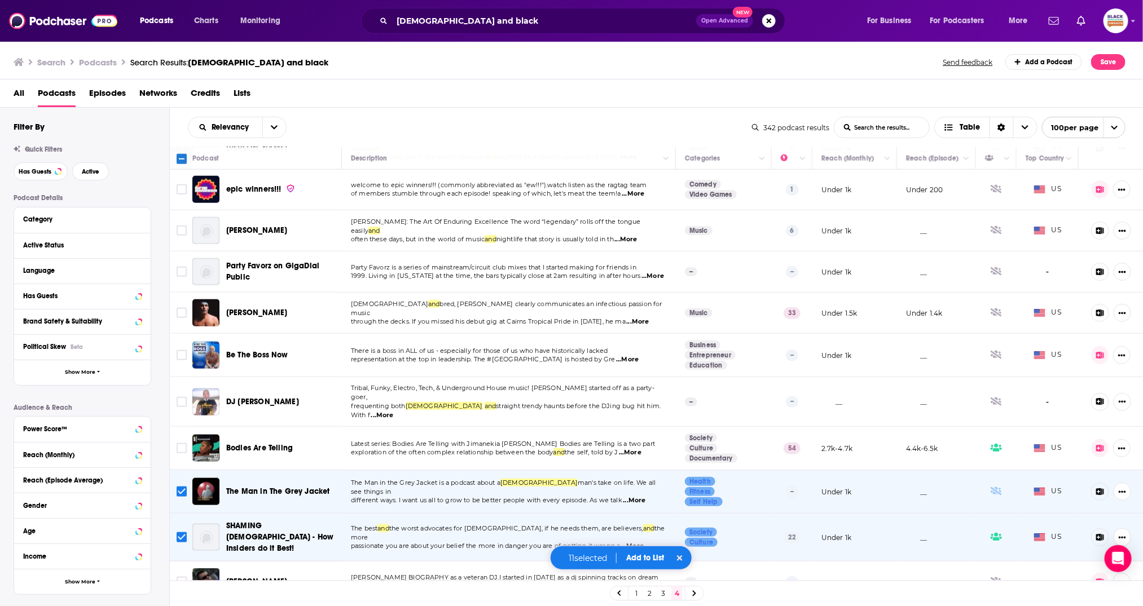
scroll to position [615, 0]
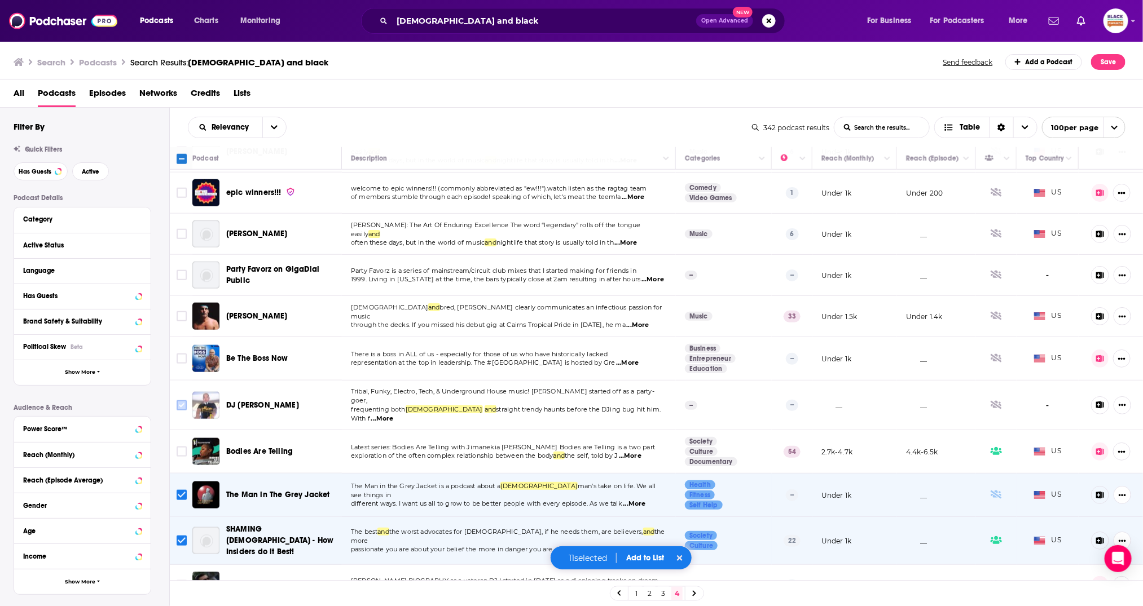
click at [185, 401] on input "Toggle select row" at bounding box center [182, 406] width 10 height 10
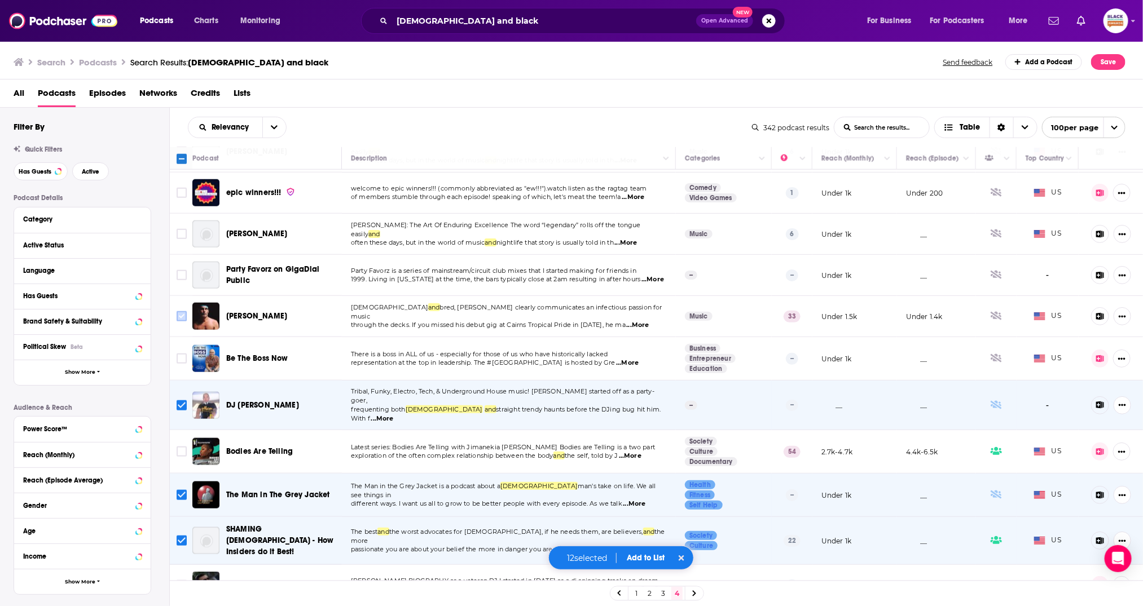
click at [184, 311] on input "Toggle select row" at bounding box center [182, 316] width 10 height 10
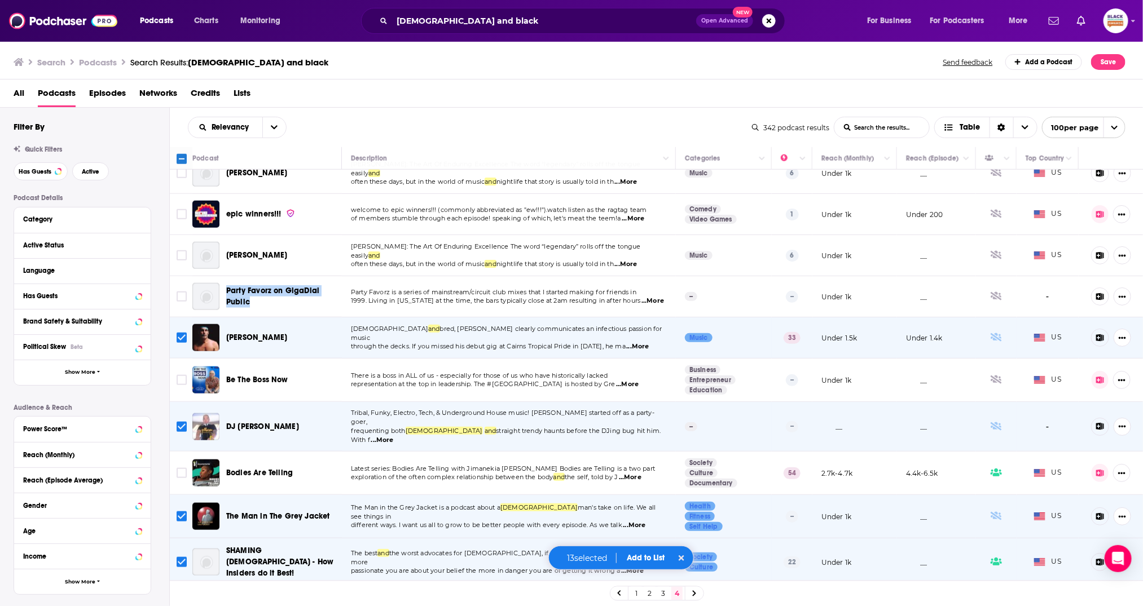
scroll to position [525, 0]
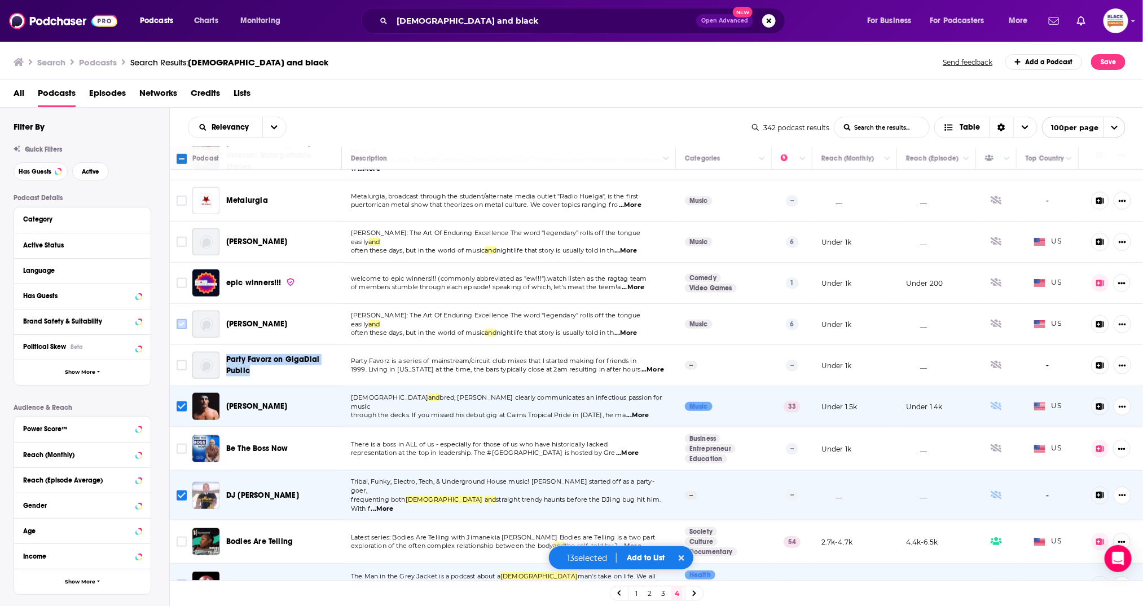
click at [179, 319] on input "Toggle select row" at bounding box center [182, 324] width 10 height 10
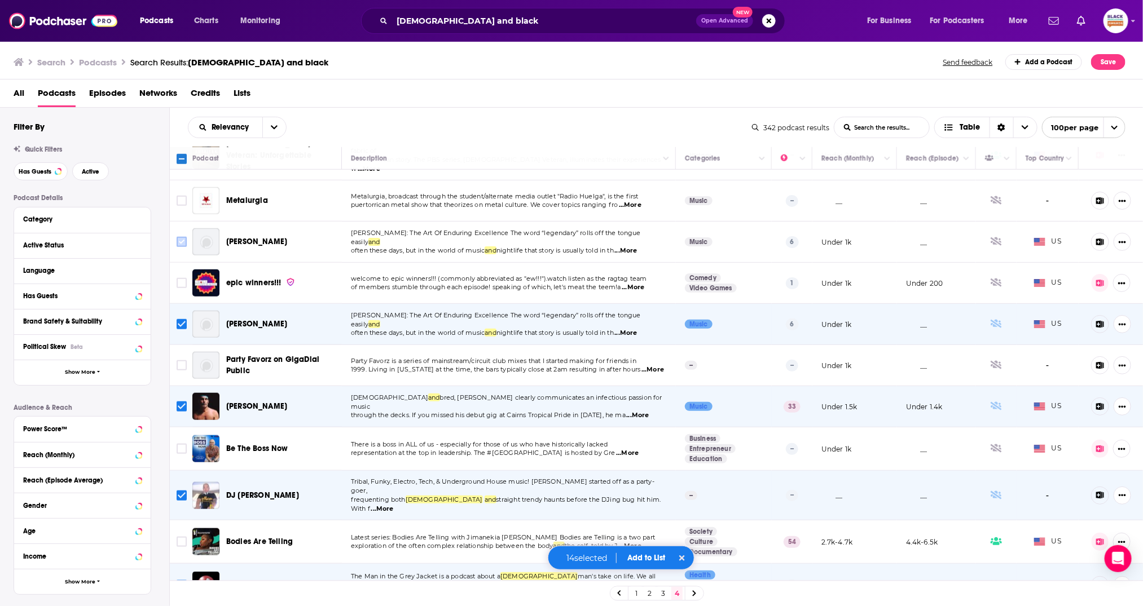
click at [181, 237] on input "Toggle select row" at bounding box center [182, 242] width 10 height 10
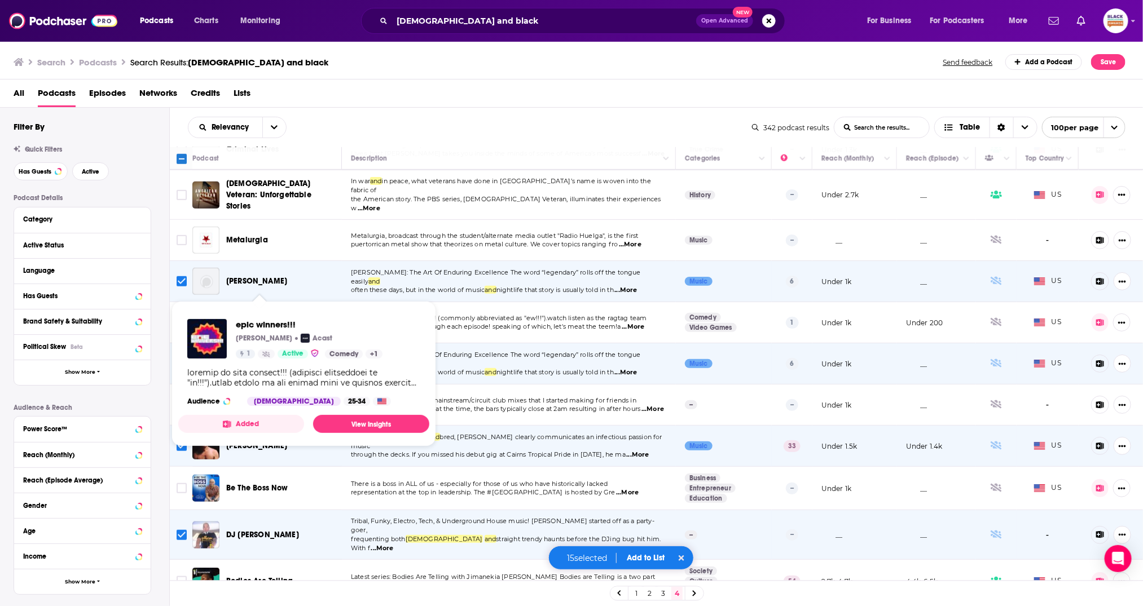
scroll to position [454, 0]
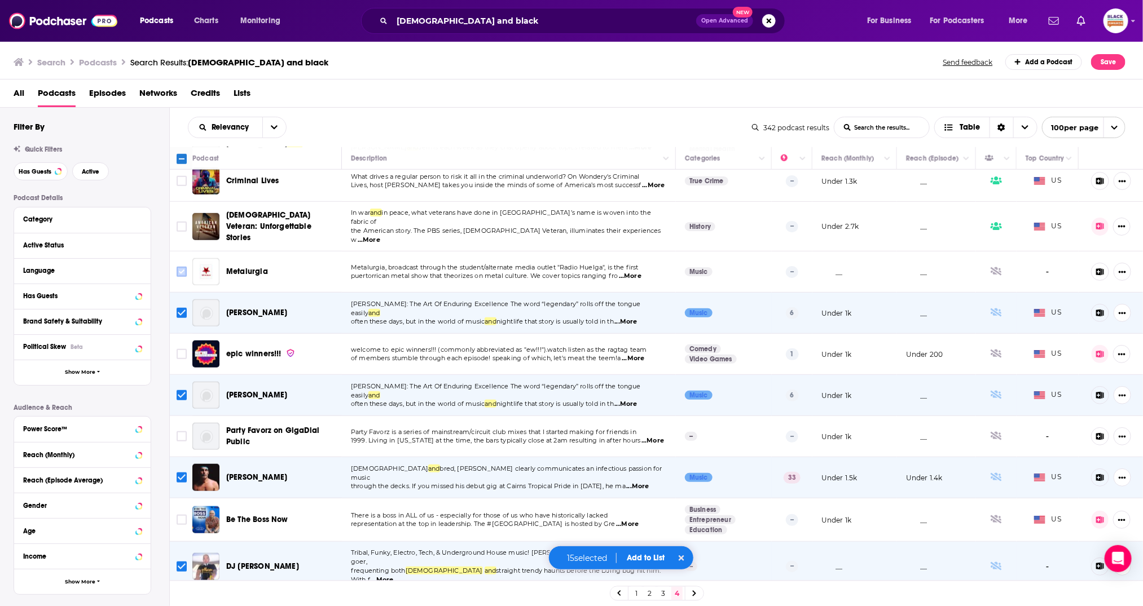
click at [177, 267] on input "Toggle select row" at bounding box center [182, 272] width 10 height 10
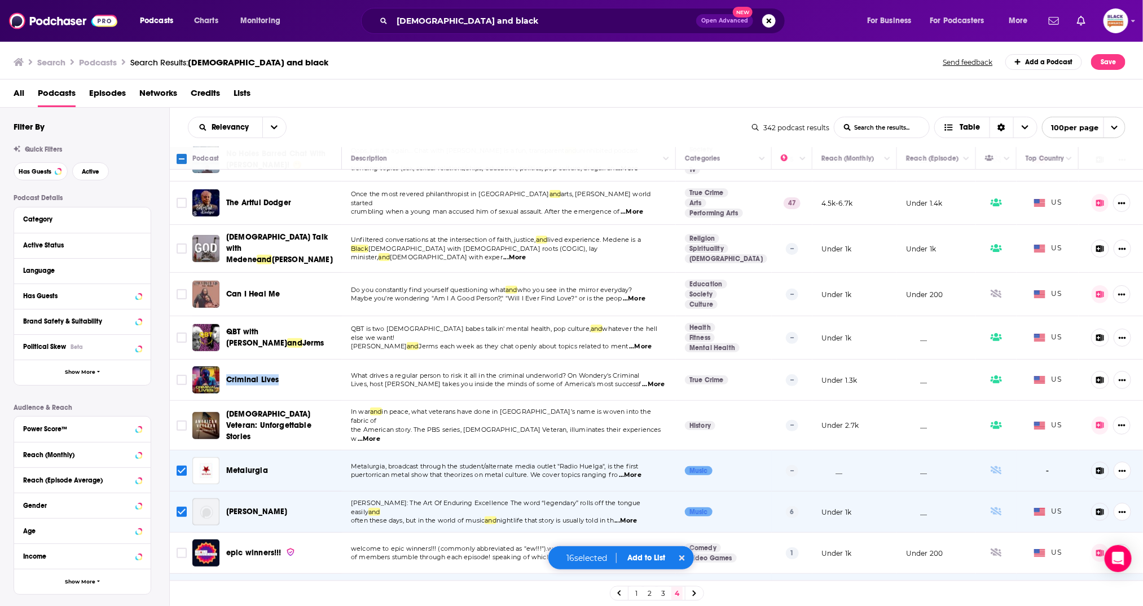
scroll to position [139, 0]
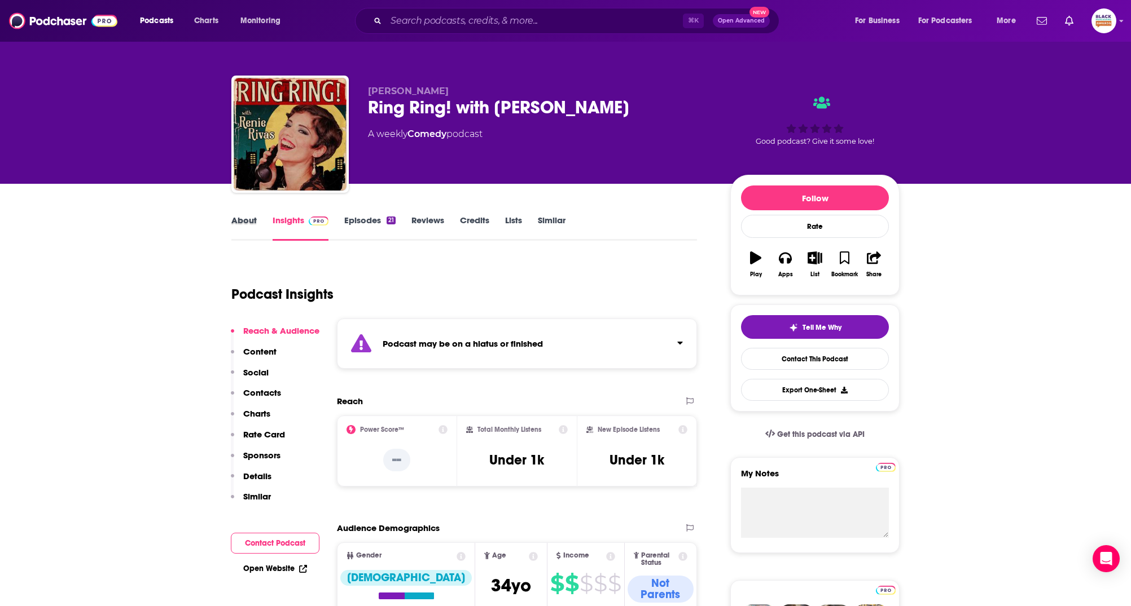
click at [270, 224] on div "About" at bounding box center [251, 228] width 41 height 26
click at [236, 225] on link "About" at bounding box center [243, 228] width 25 height 26
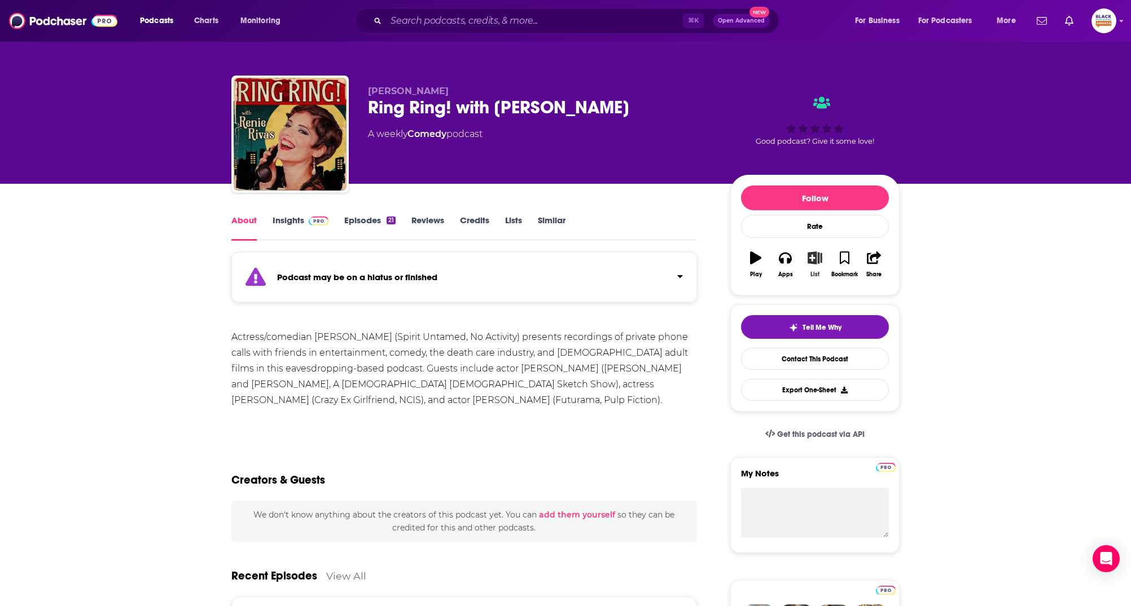
click at [812, 254] on icon "button" at bounding box center [814, 258] width 14 height 12
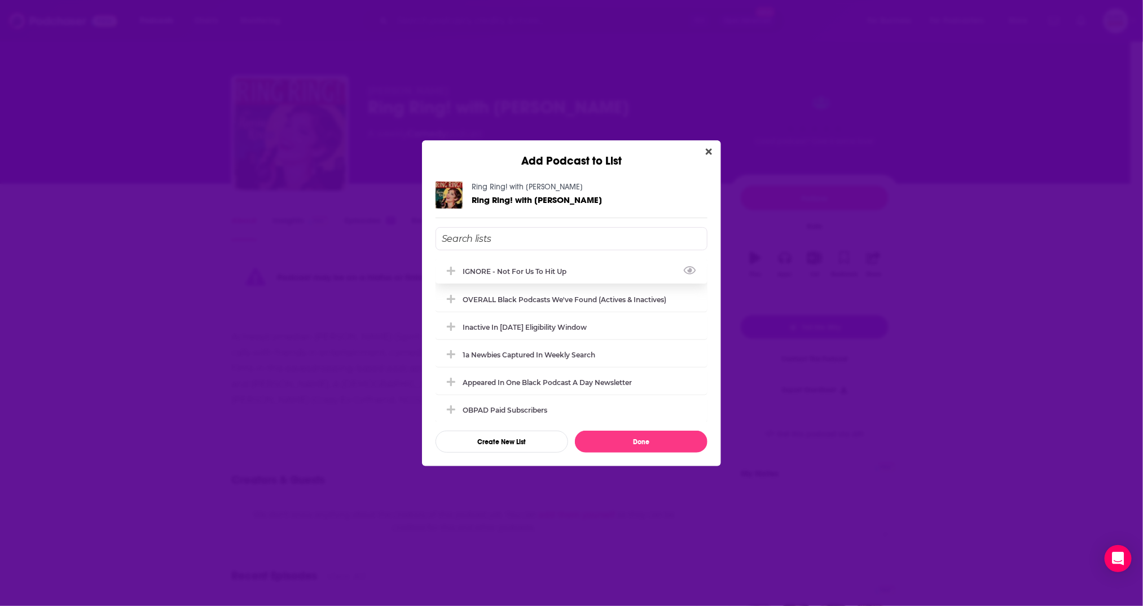
click at [587, 265] on div "IGNORE - not for us to hit up" at bounding box center [572, 271] width 272 height 25
drag, startPoint x: 640, startPoint y: 445, endPoint x: 654, endPoint y: 414, distance: 33.6
click at [640, 445] on button "Done" at bounding box center [641, 442] width 133 height 22
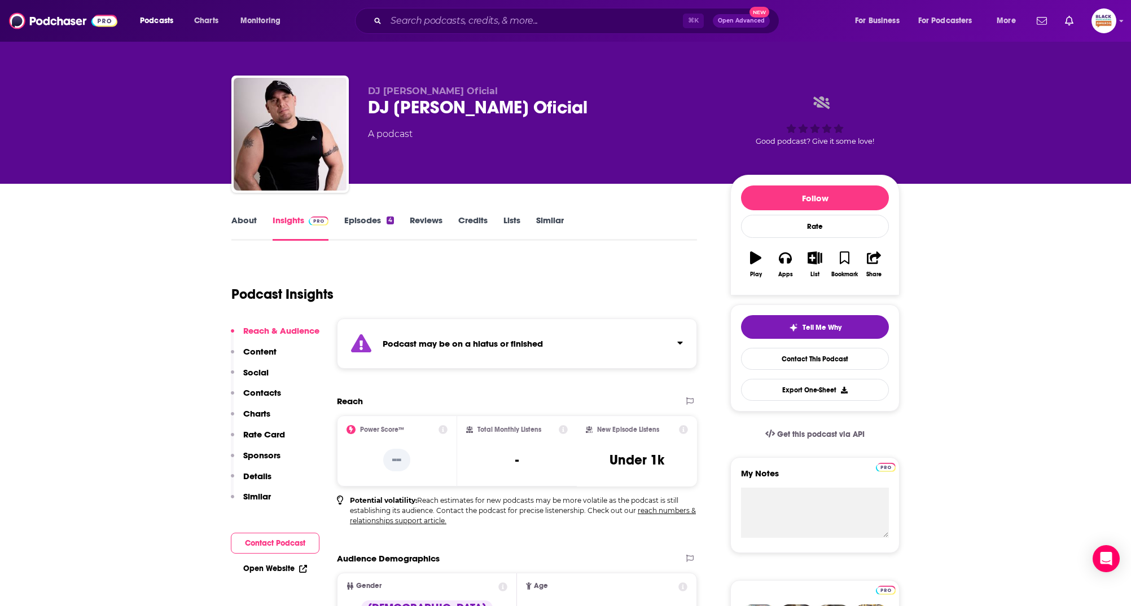
click at [244, 230] on link "About" at bounding box center [243, 228] width 25 height 26
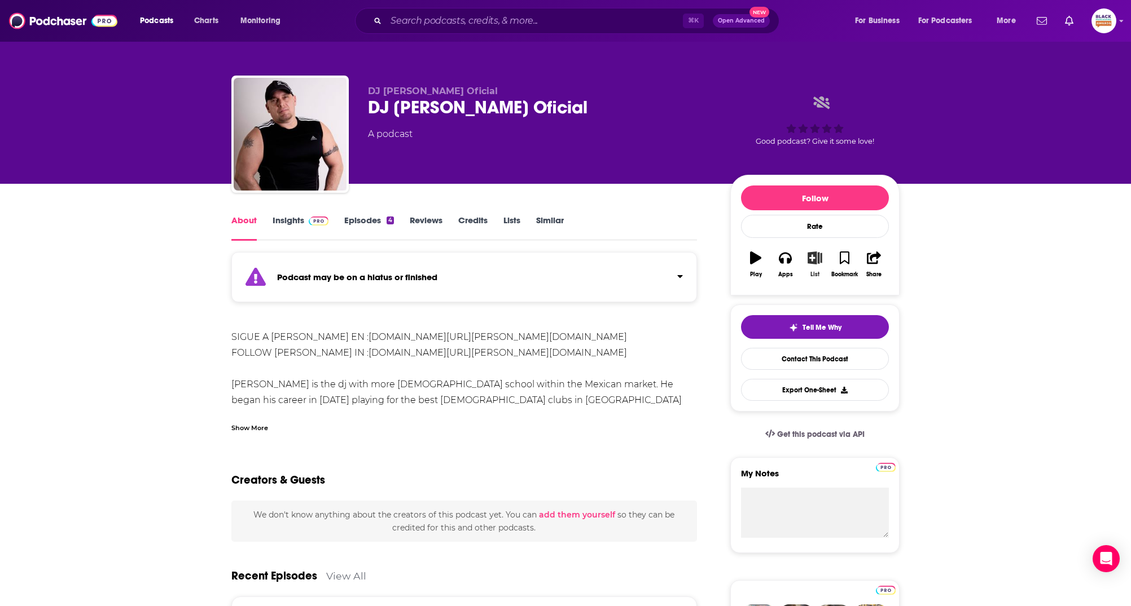
click at [819, 259] on icon "button" at bounding box center [815, 258] width 14 height 12
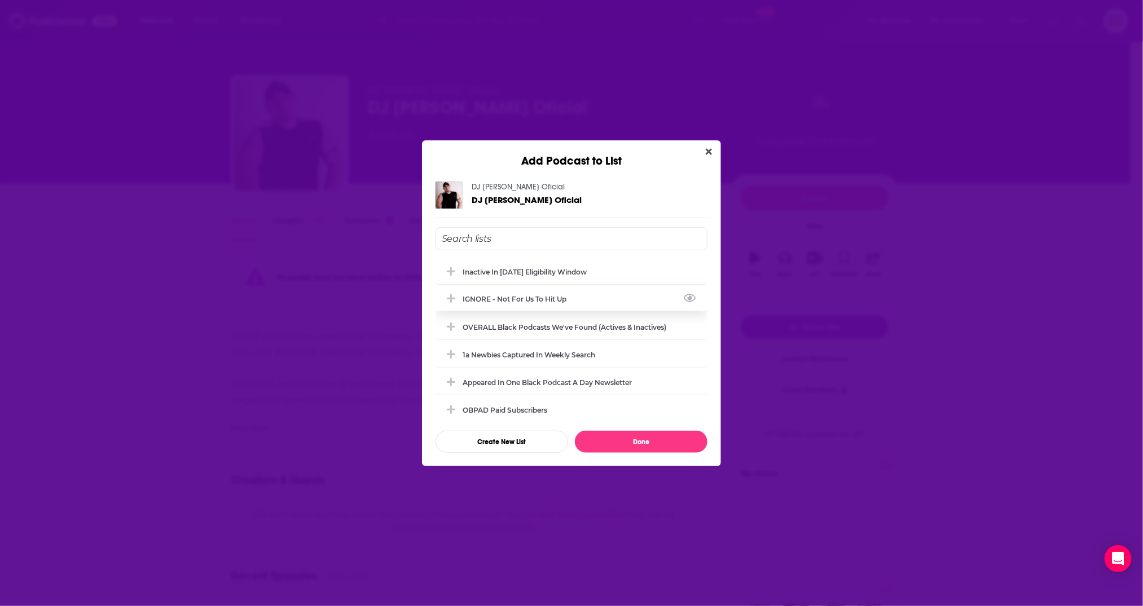
click at [634, 291] on div "IGNORE - not for us to hit up" at bounding box center [572, 299] width 272 height 25
click at [664, 444] on button "Done" at bounding box center [641, 442] width 133 height 22
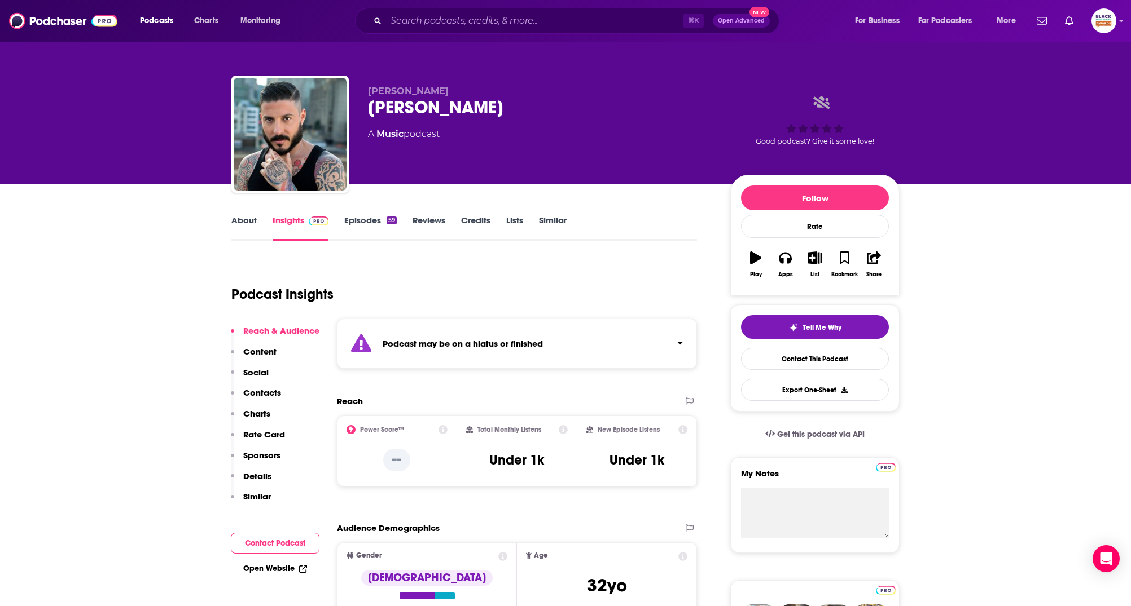
click at [235, 222] on link "About" at bounding box center [243, 228] width 25 height 26
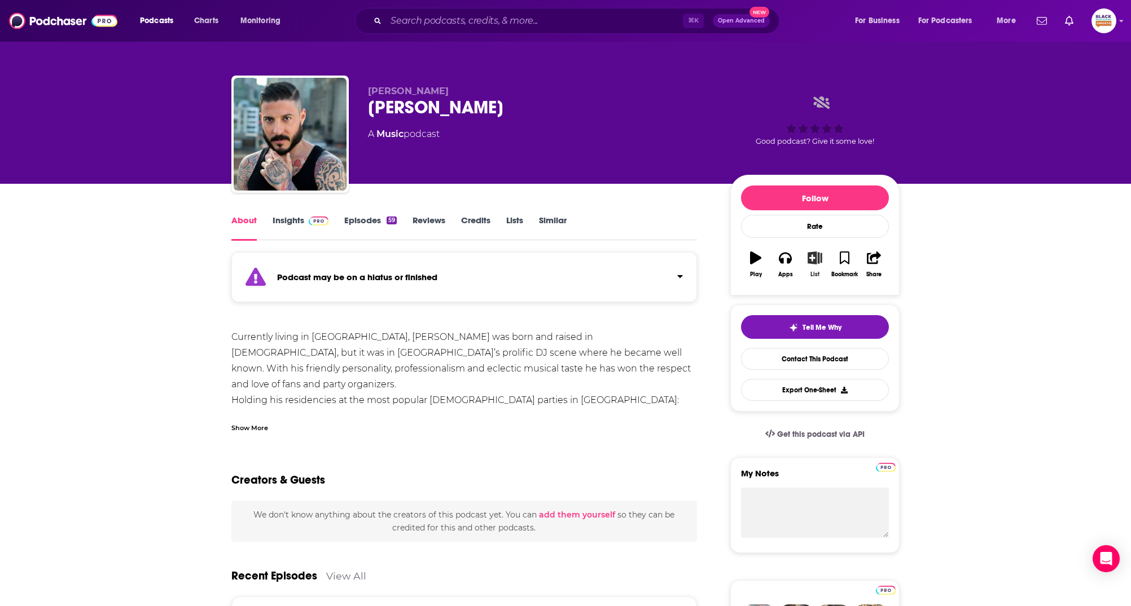
click at [816, 253] on icon "button" at bounding box center [815, 258] width 14 height 12
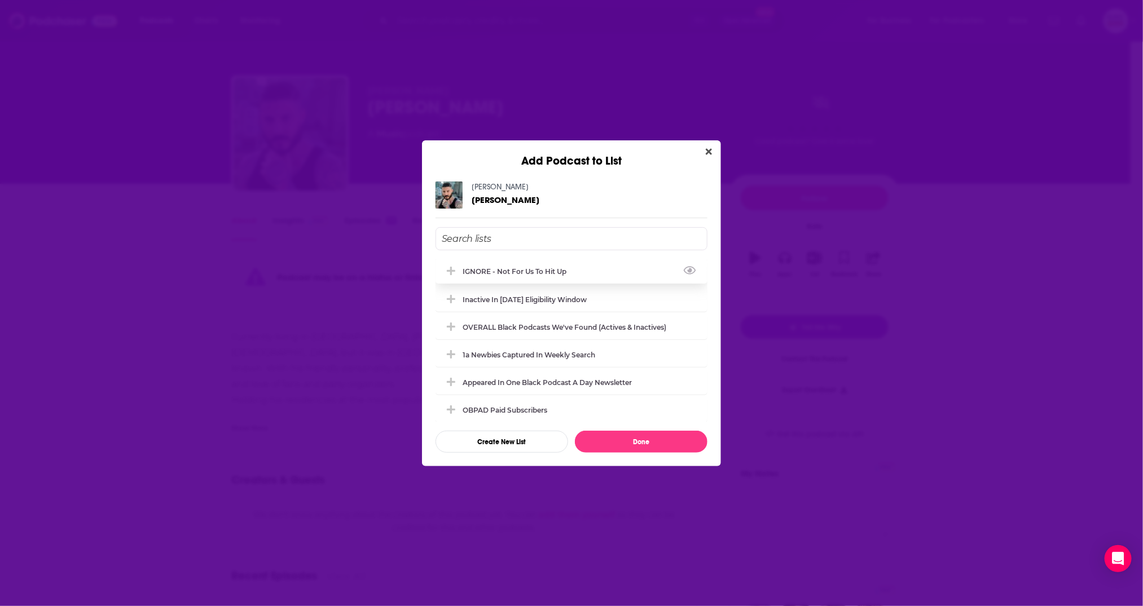
click at [547, 270] on div "IGNORE - not for us to hit up" at bounding box center [518, 271] width 111 height 8
click at [655, 442] on button "Done" at bounding box center [641, 442] width 133 height 22
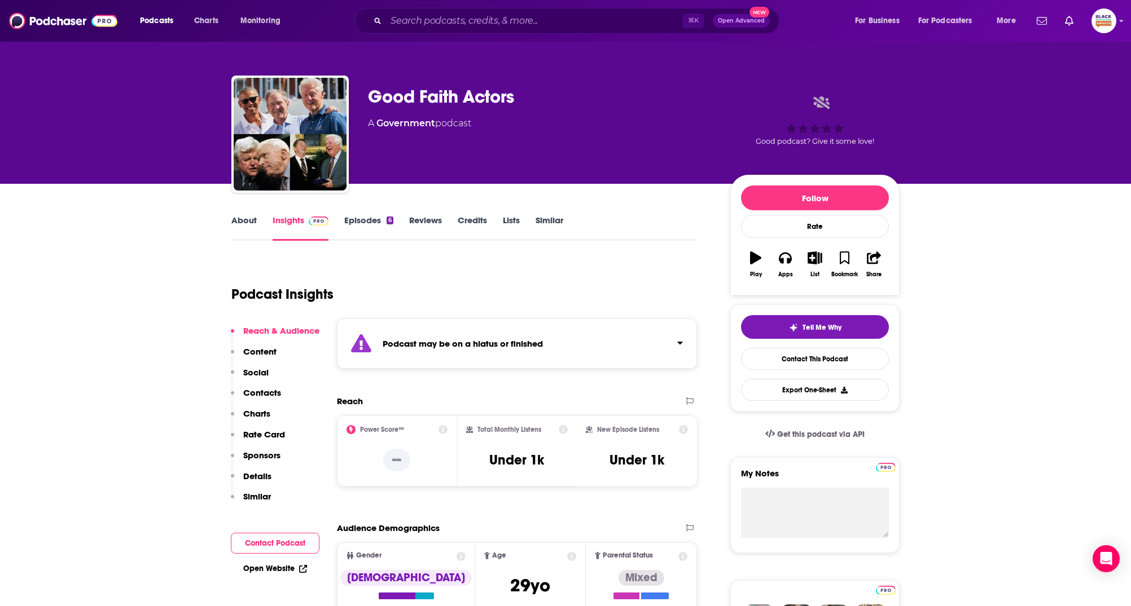
click at [253, 226] on link "About" at bounding box center [243, 228] width 25 height 26
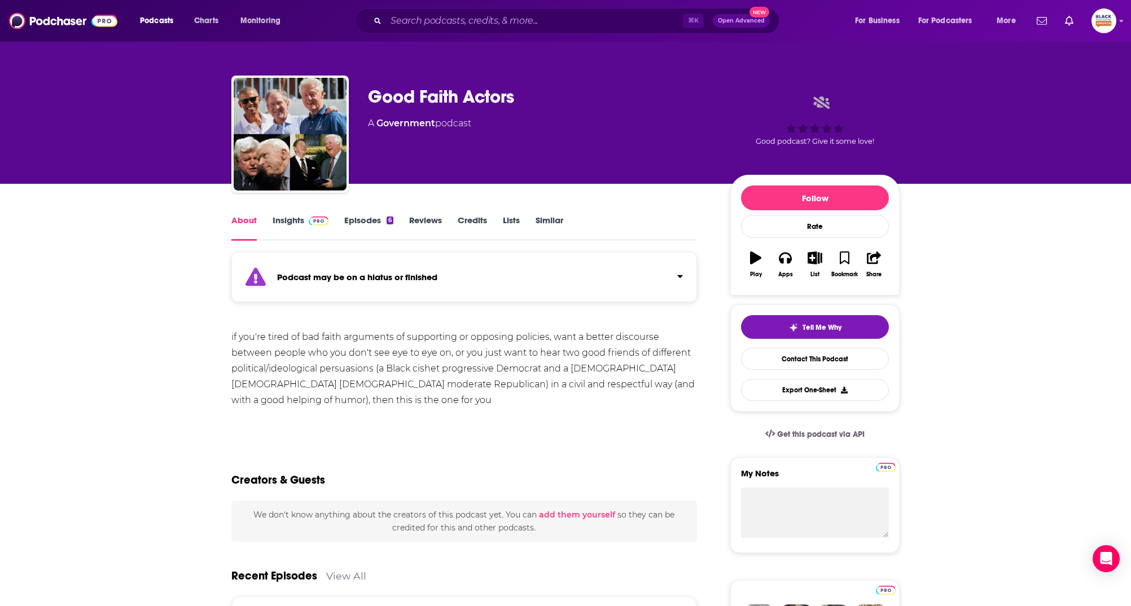
click at [609, 287] on div "Podcast may be on a hiatus or finished" at bounding box center [463, 277] width 465 height 50
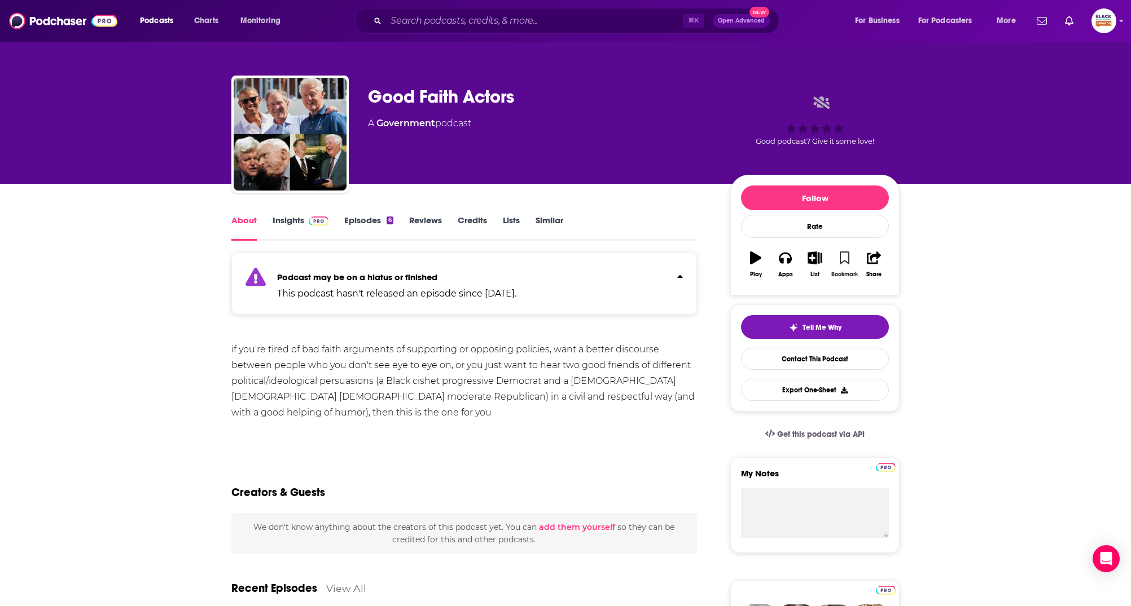
click at [843, 257] on icon "button" at bounding box center [844, 258] width 10 height 12
click at [820, 259] on icon "button" at bounding box center [814, 258] width 14 height 12
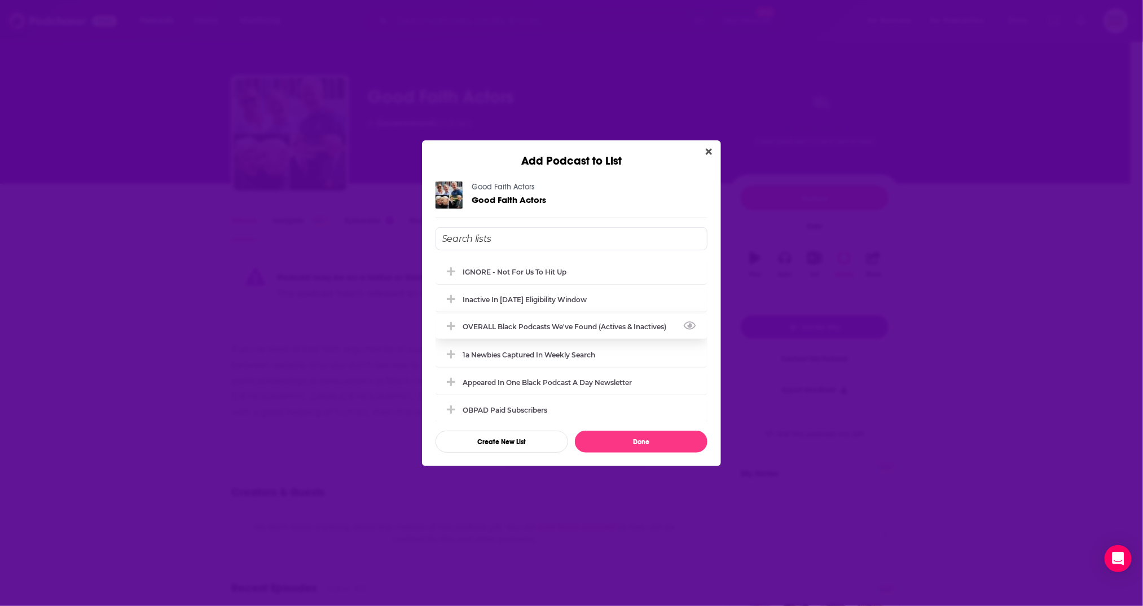
click at [528, 326] on div "OVERALL Black podcasts we've found (actives & inactives)" at bounding box center [568, 327] width 210 height 8
click at [535, 296] on div "Inactive in [DATE] eligibility window" at bounding box center [528, 299] width 131 height 8
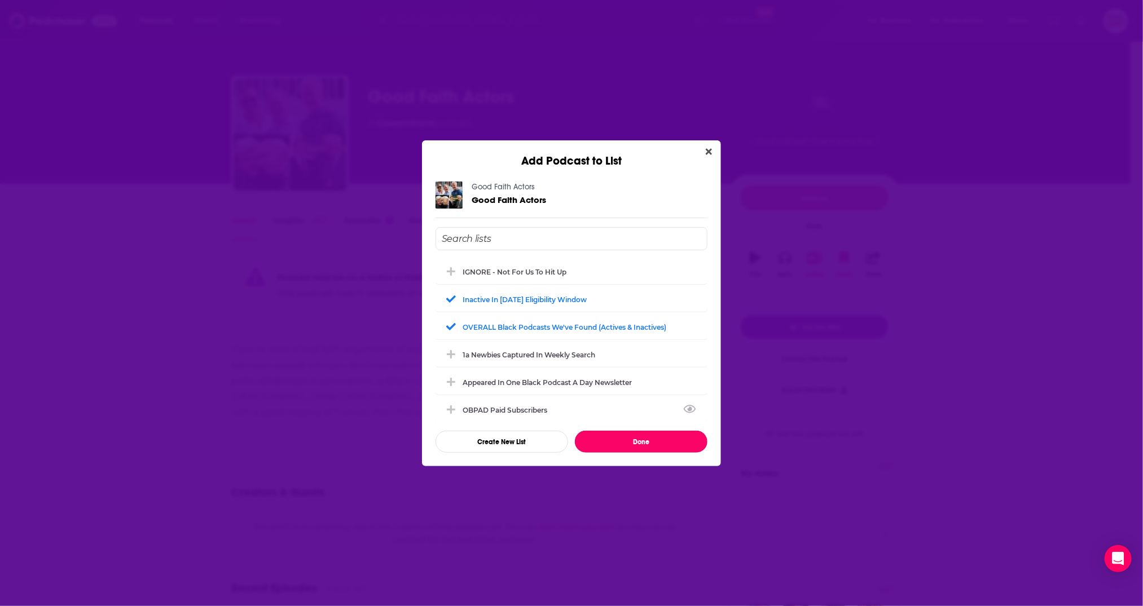
drag, startPoint x: 647, startPoint y: 439, endPoint x: 733, endPoint y: 278, distance: 182.8
click at [647, 439] on button "Done" at bounding box center [641, 442] width 133 height 22
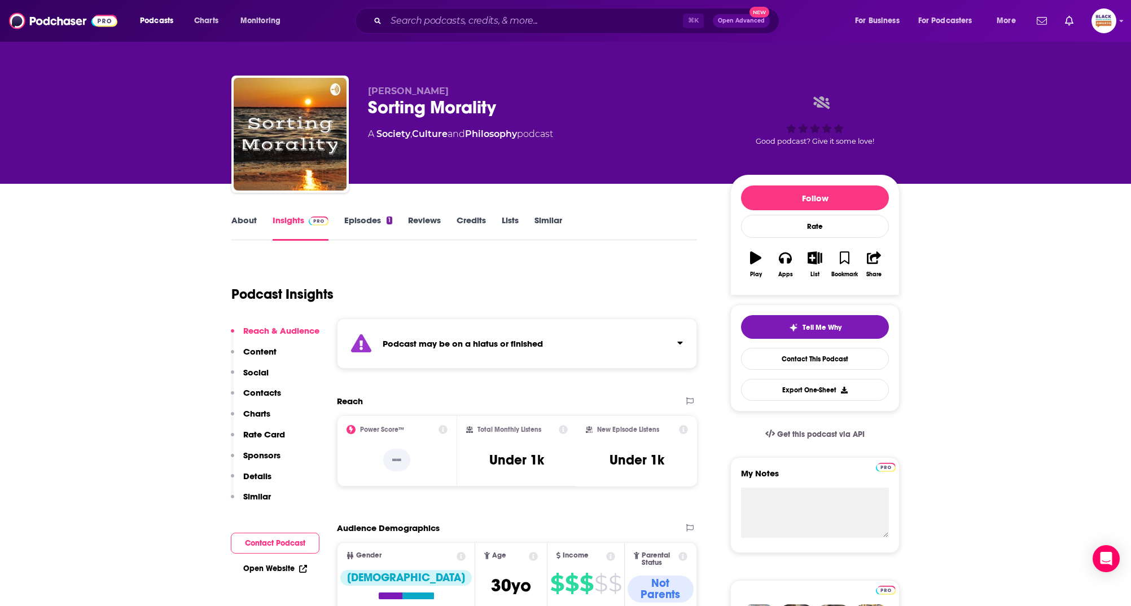
click at [248, 217] on link "About" at bounding box center [243, 228] width 25 height 26
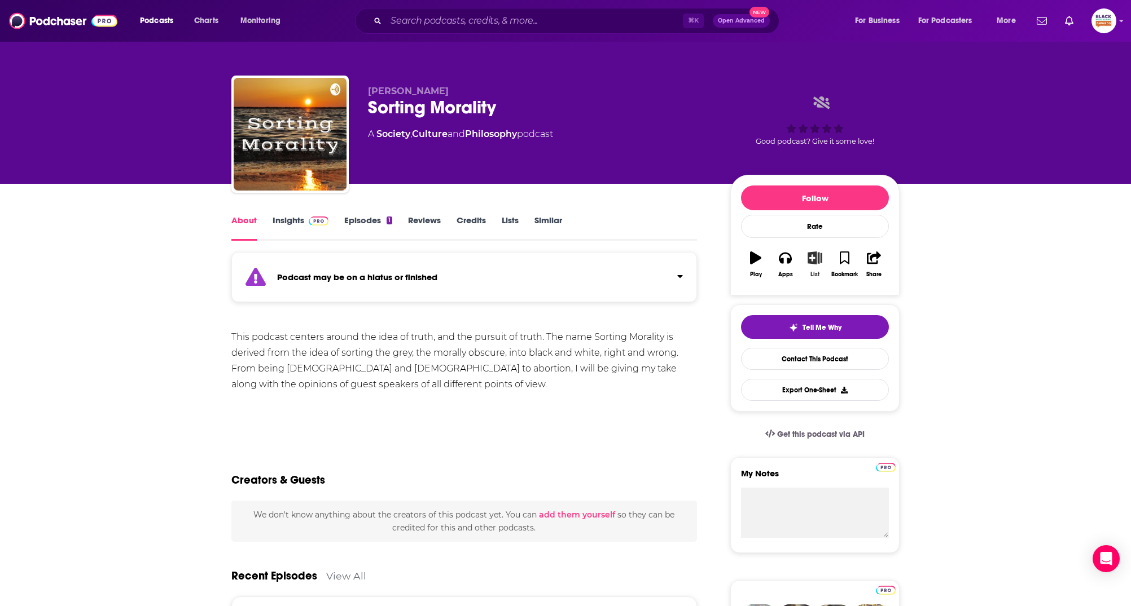
click at [811, 256] on icon "button" at bounding box center [814, 258] width 14 height 12
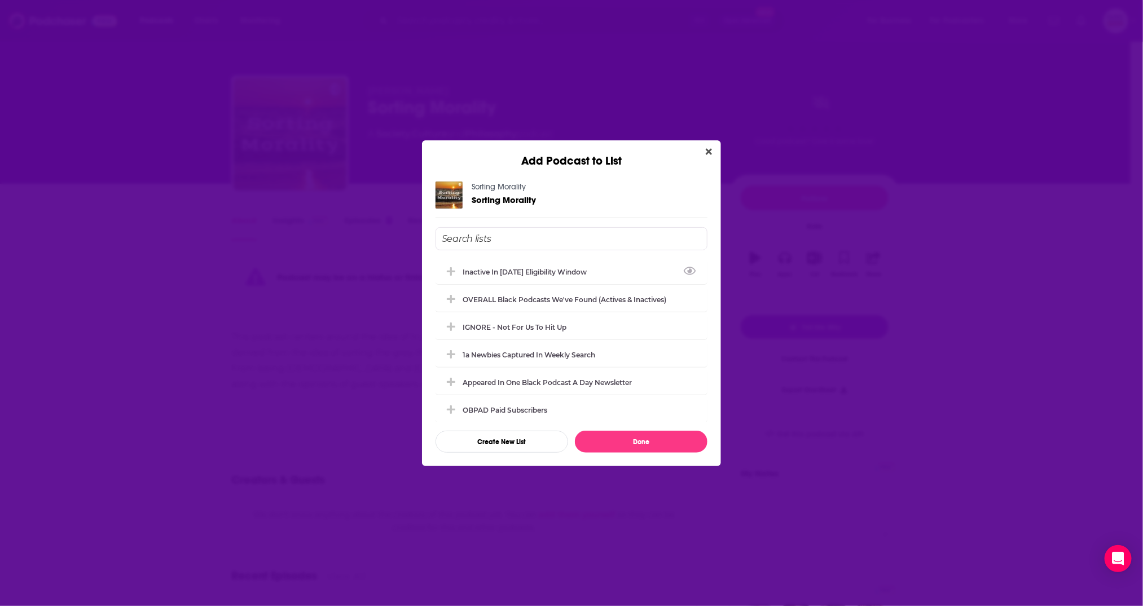
click at [601, 254] on div "Inactive in [DATE] eligibility window OVERALL Black podcasts we've found (activ…" at bounding box center [572, 340] width 272 height 226
click at [593, 239] on input "Add Podcast To List" at bounding box center [572, 238] width 272 height 23
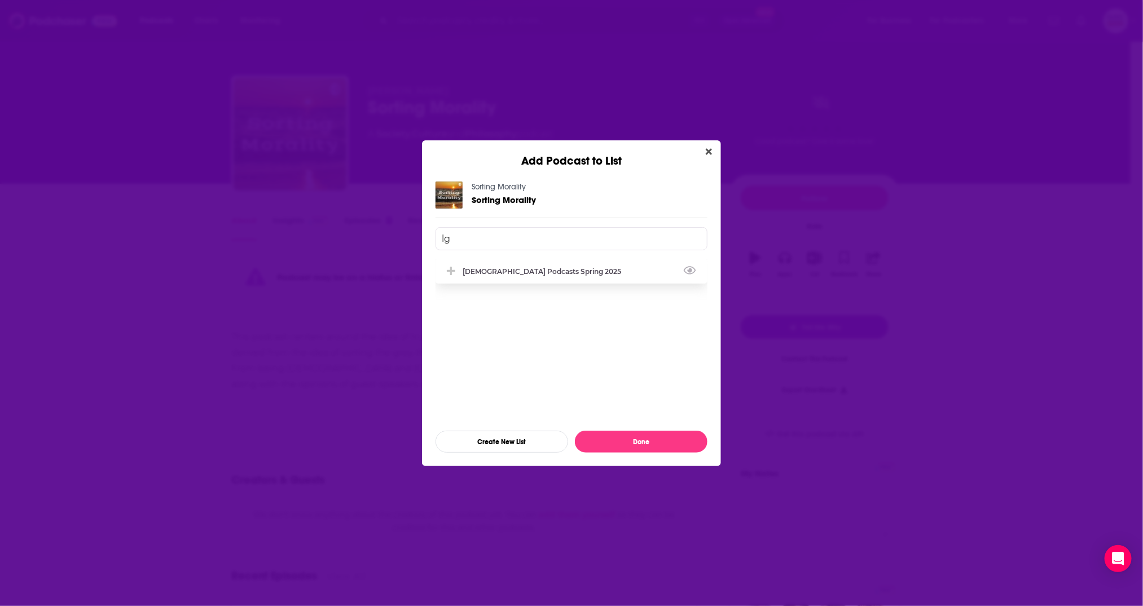
click at [532, 275] on div "[DEMOGRAPHIC_DATA] podcasts spring 2025" at bounding box center [545, 271] width 165 height 8
type input "lg"
click at [664, 447] on button "Done" at bounding box center [641, 442] width 133 height 22
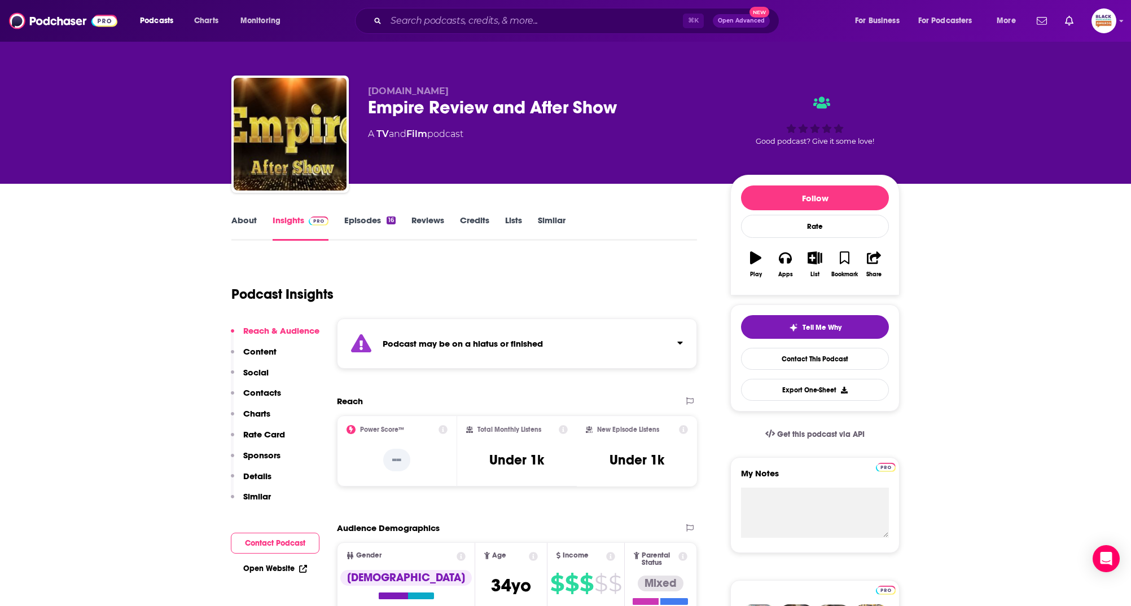
click at [627, 339] on div "Podcast may be on a hiatus or finished" at bounding box center [517, 344] width 360 height 50
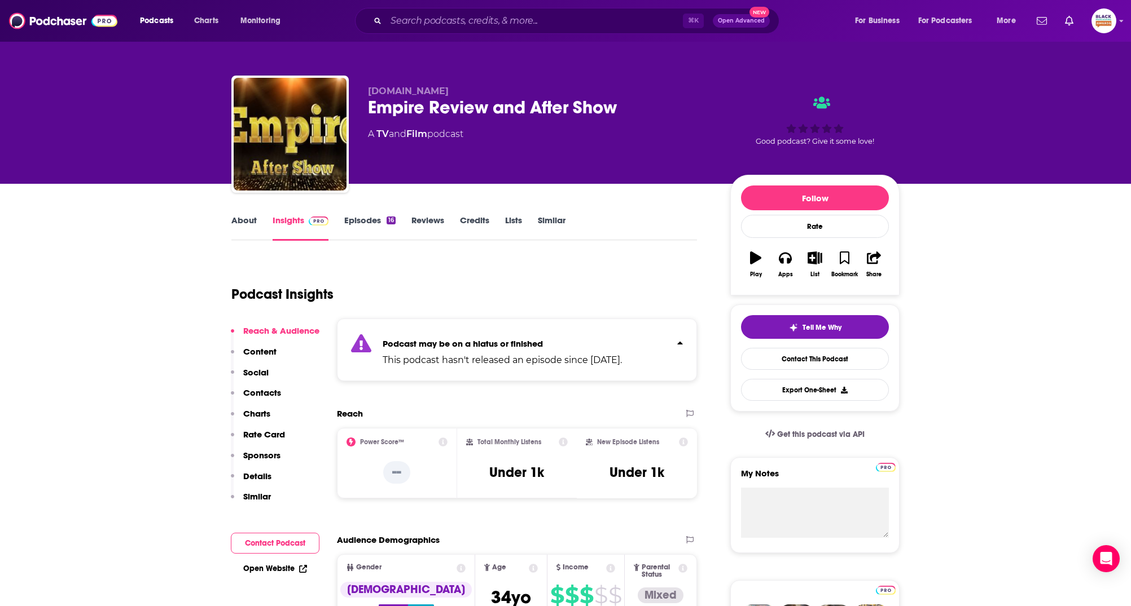
click at [248, 218] on link "About" at bounding box center [243, 228] width 25 height 26
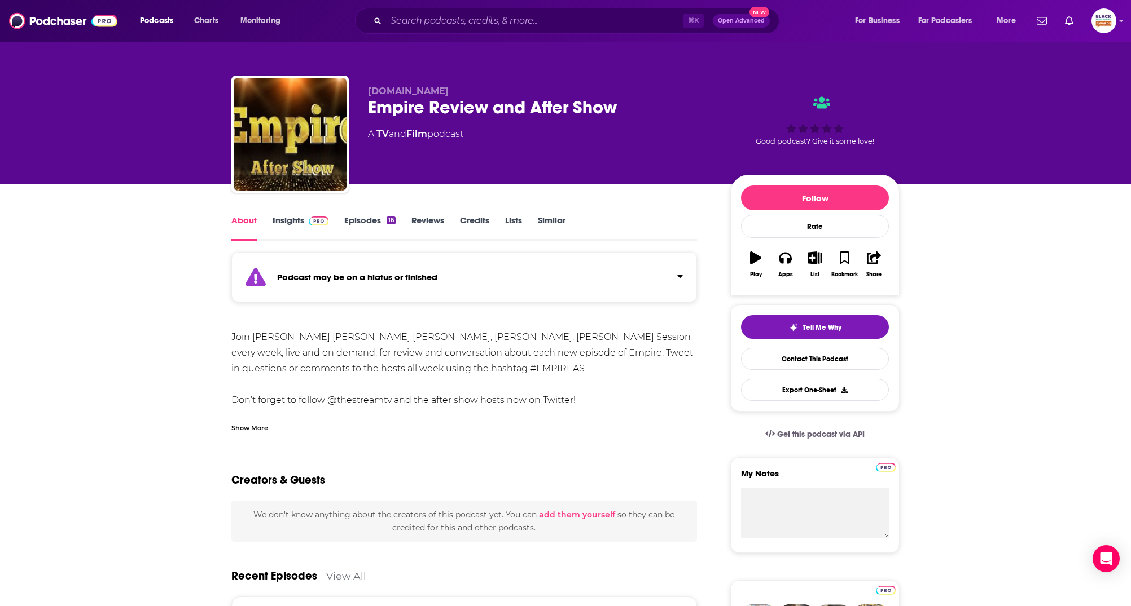
click at [262, 422] on div "Show More" at bounding box center [249, 427] width 37 height 11
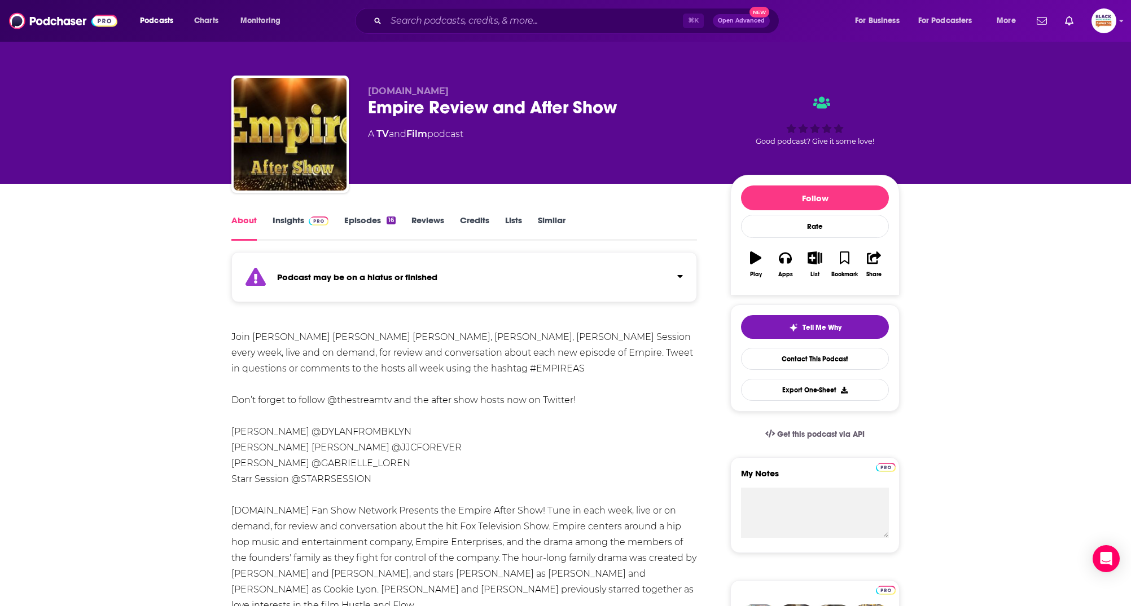
click at [537, 271] on div "Podcast may be on a hiatus or finished" at bounding box center [463, 277] width 465 height 50
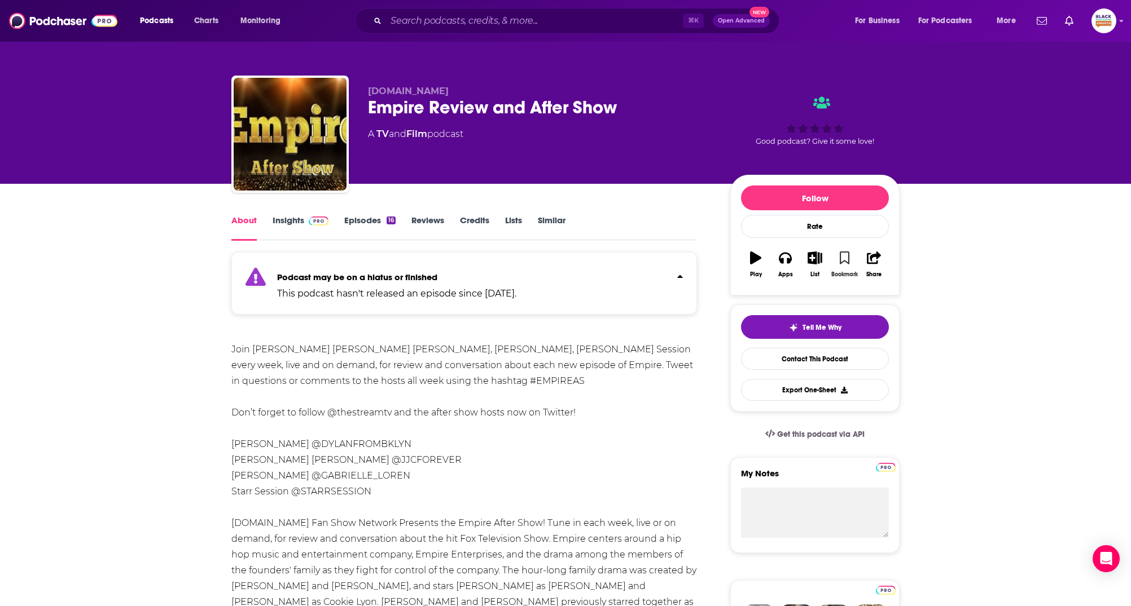
click at [846, 261] on icon "button" at bounding box center [844, 258] width 10 height 12
click at [813, 261] on icon "button" at bounding box center [815, 258] width 14 height 12
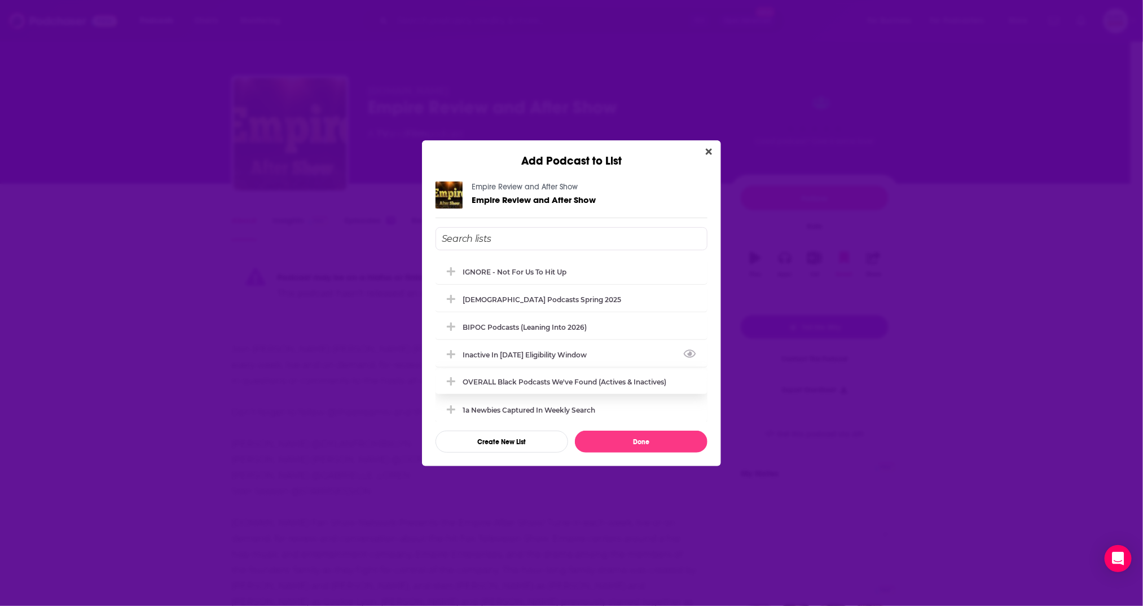
drag, startPoint x: 521, startPoint y: 354, endPoint x: 523, endPoint y: 373, distance: 19.9
click at [521, 354] on div "Inactive in [DATE] eligibility window" at bounding box center [528, 355] width 131 height 8
drag, startPoint x: 523, startPoint y: 373, endPoint x: 555, endPoint y: 389, distance: 35.8
click at [523, 373] on div "OVERALL Black podcasts we've found (actives & inactives)" at bounding box center [572, 382] width 272 height 25
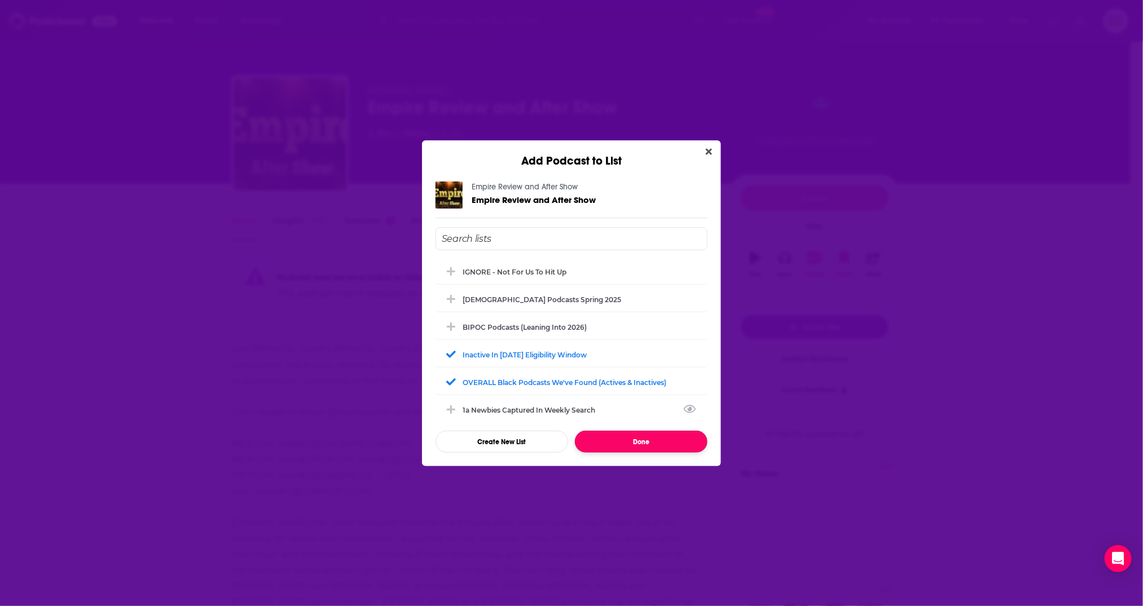
click at [663, 436] on button "Done" at bounding box center [641, 442] width 133 height 22
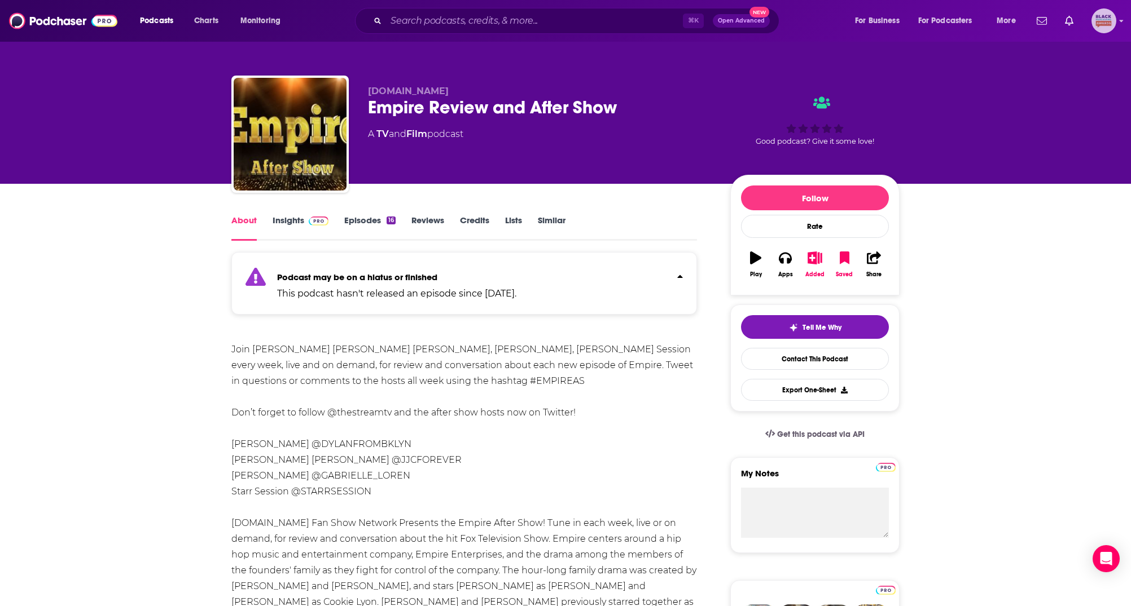
click at [1120, 21] on icon "Show profile menu" at bounding box center [1121, 21] width 4 height 2
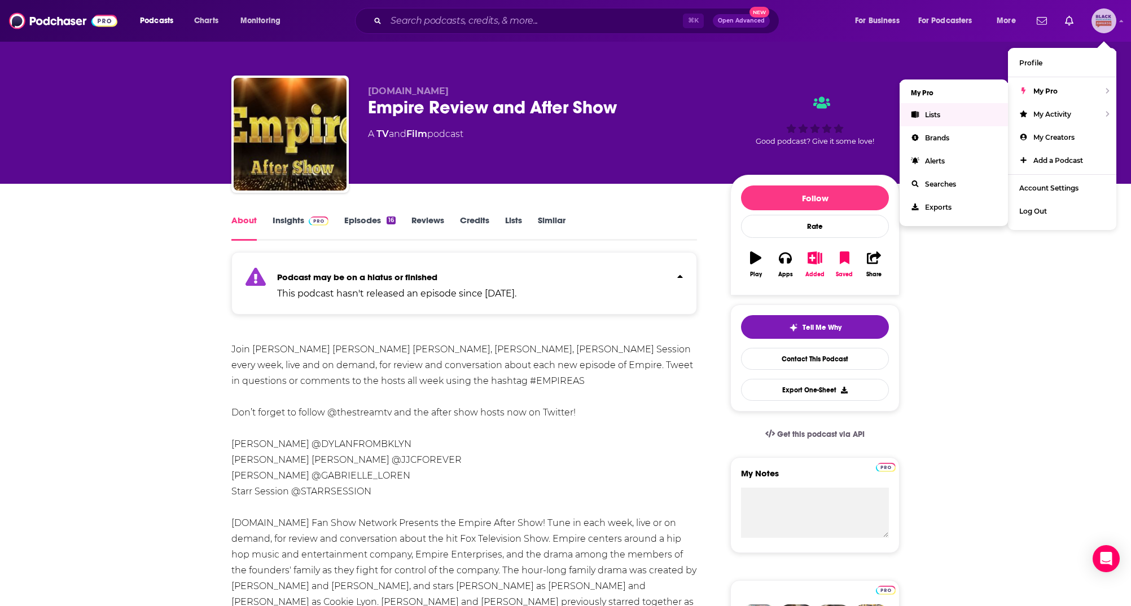
click at [943, 116] on link "Lists" at bounding box center [953, 114] width 108 height 23
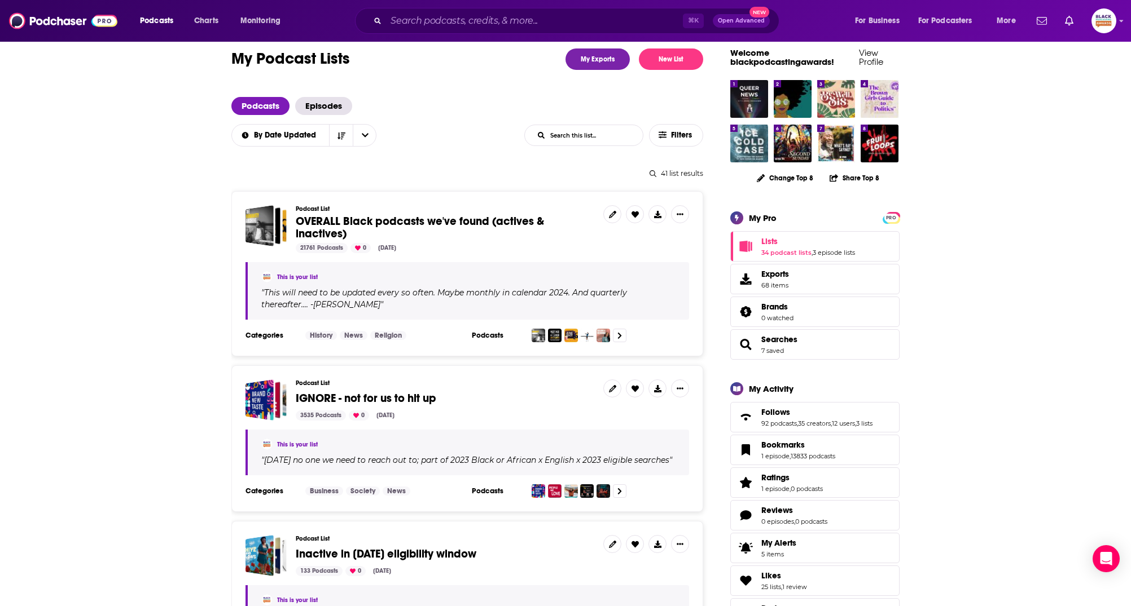
scroll to position [147, 0]
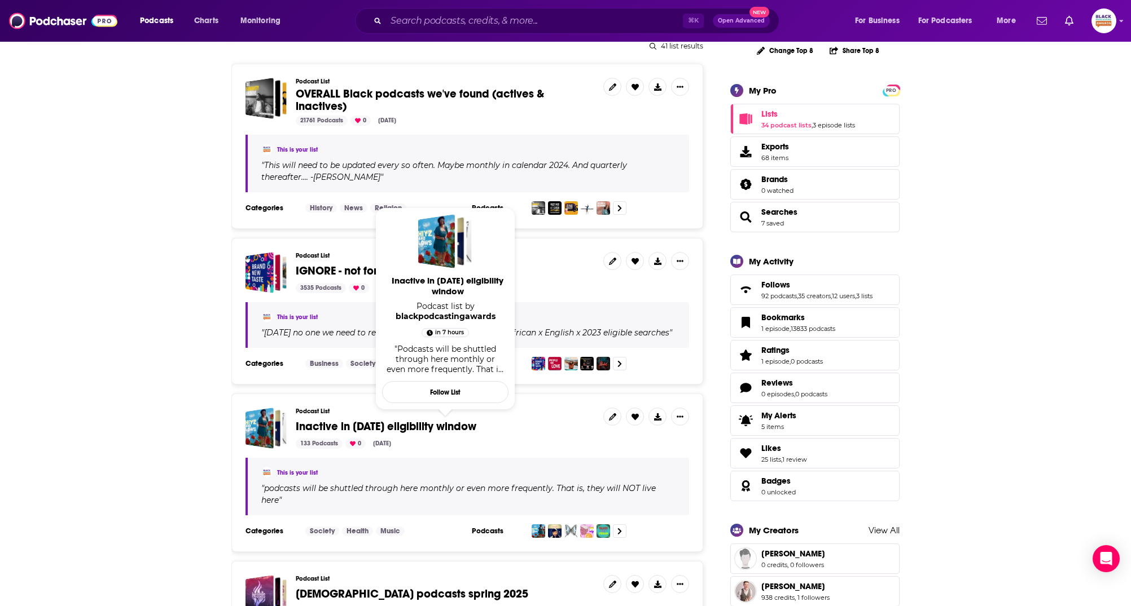
click at [398, 430] on span "Inactive in [DATE] eligibility window" at bounding box center [386, 427] width 181 height 14
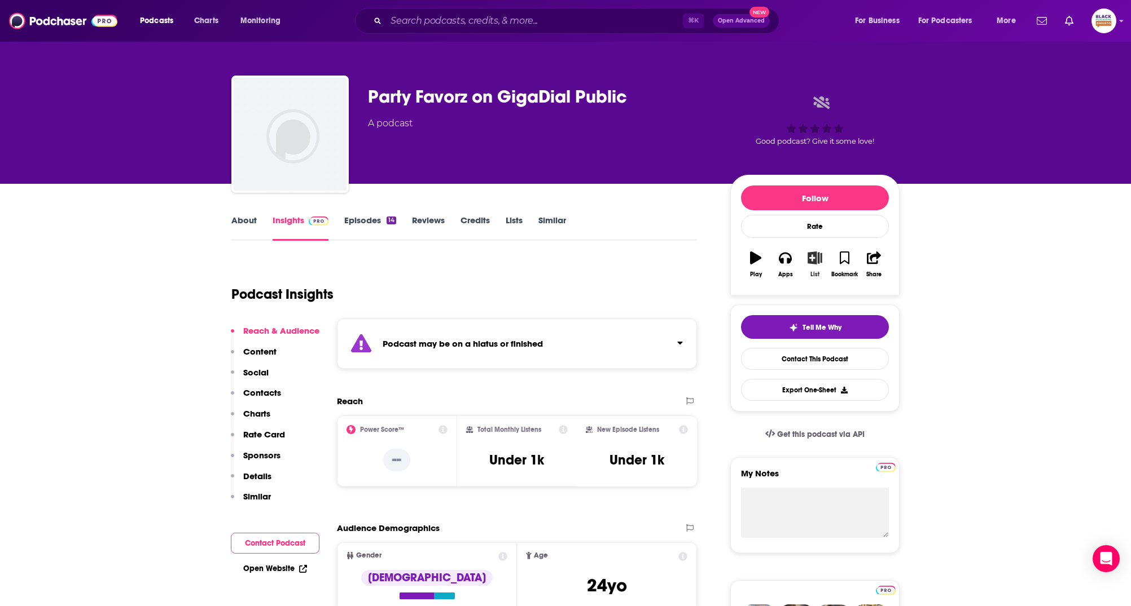
click at [811, 261] on icon "button" at bounding box center [815, 258] width 14 height 12
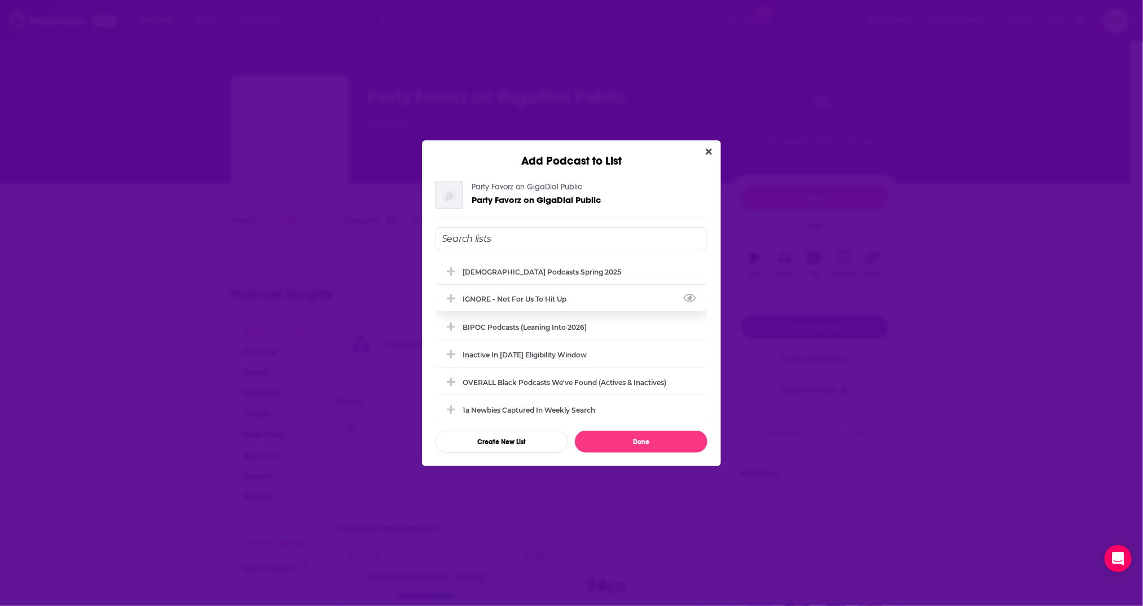
click at [573, 296] on div "IGNORE - not for us to hit up" at bounding box center [518, 299] width 111 height 8
click at [664, 442] on button "Done" at bounding box center [641, 442] width 133 height 22
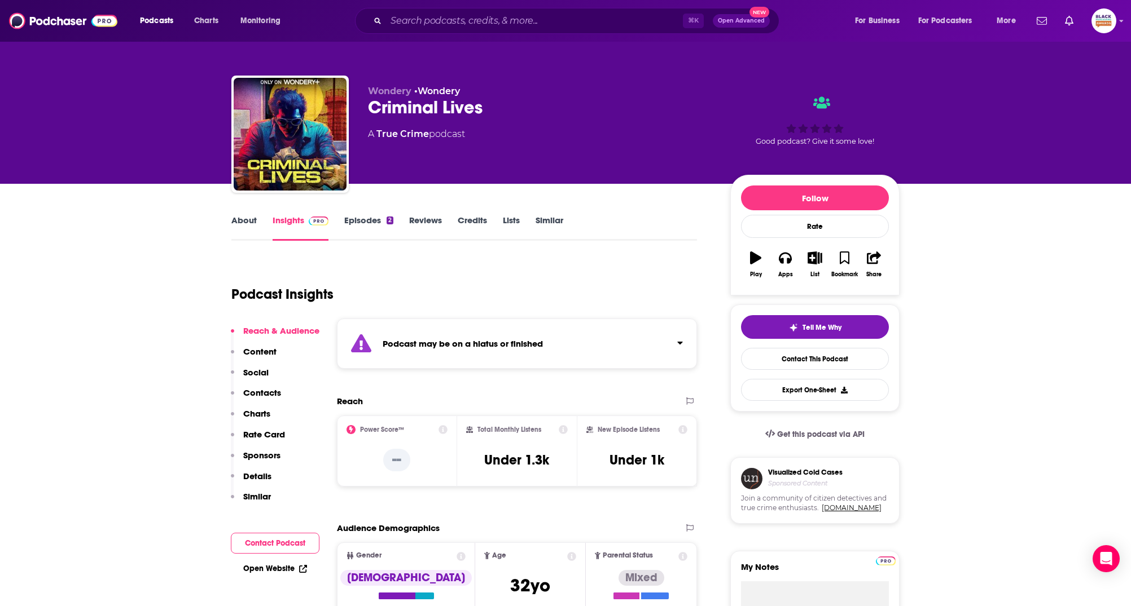
click at [249, 219] on link "About" at bounding box center [243, 228] width 25 height 26
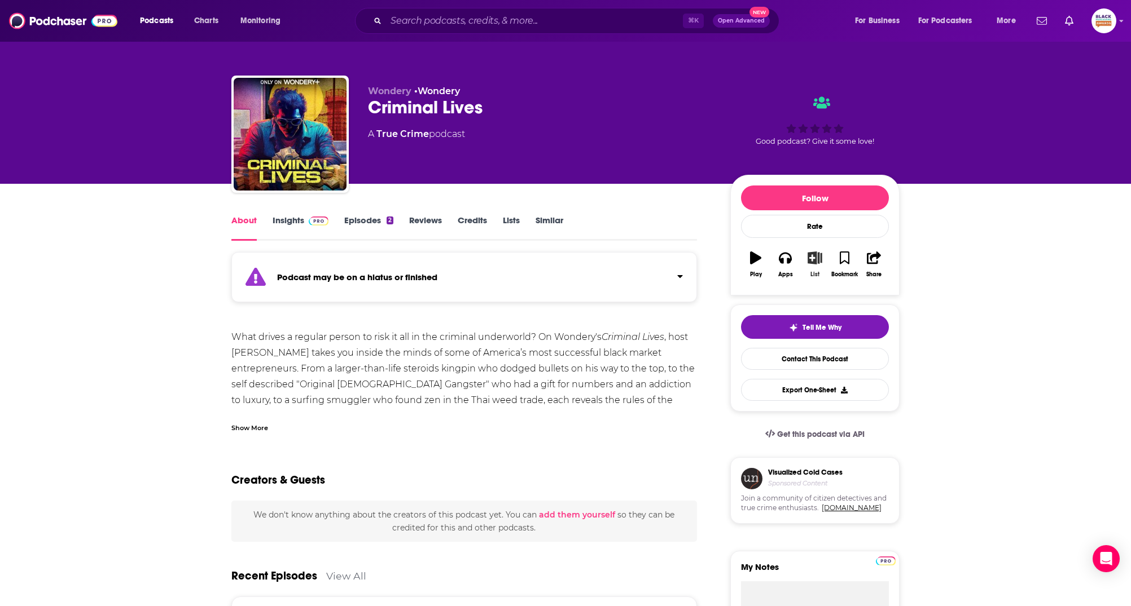
click at [802, 265] on button "List" at bounding box center [814, 264] width 29 height 41
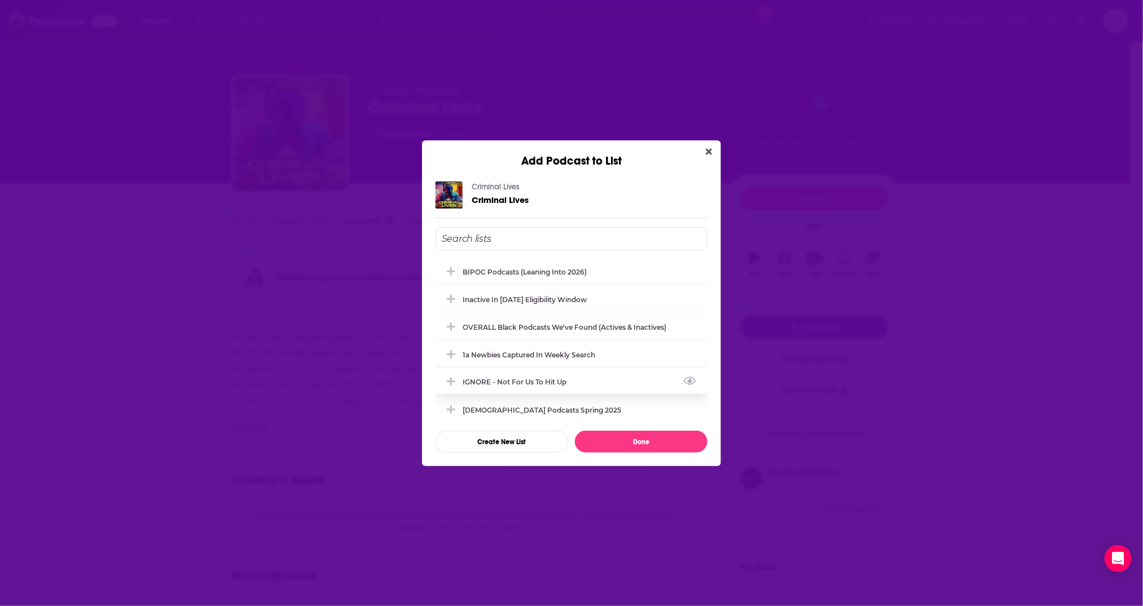
click at [511, 373] on div "IGNORE - not for us to hit up" at bounding box center [572, 382] width 272 height 25
click at [631, 439] on button "Done" at bounding box center [641, 442] width 133 height 22
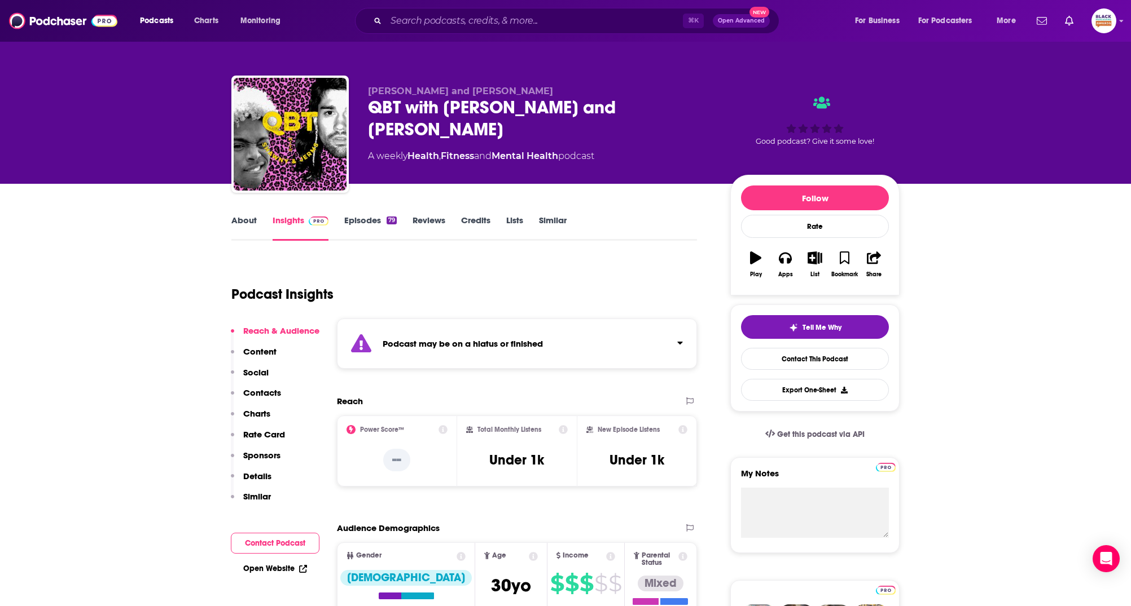
drag, startPoint x: 446, startPoint y: 316, endPoint x: 452, endPoint y: 316, distance: 6.8
click at [446, 316] on div "Podcast Insights" at bounding box center [463, 292] width 465 height 67
drag, startPoint x: 581, startPoint y: 332, endPoint x: 598, endPoint y: 332, distance: 16.9
click at [588, 332] on div "Podcast may be on a hiatus or finished" at bounding box center [517, 344] width 360 height 50
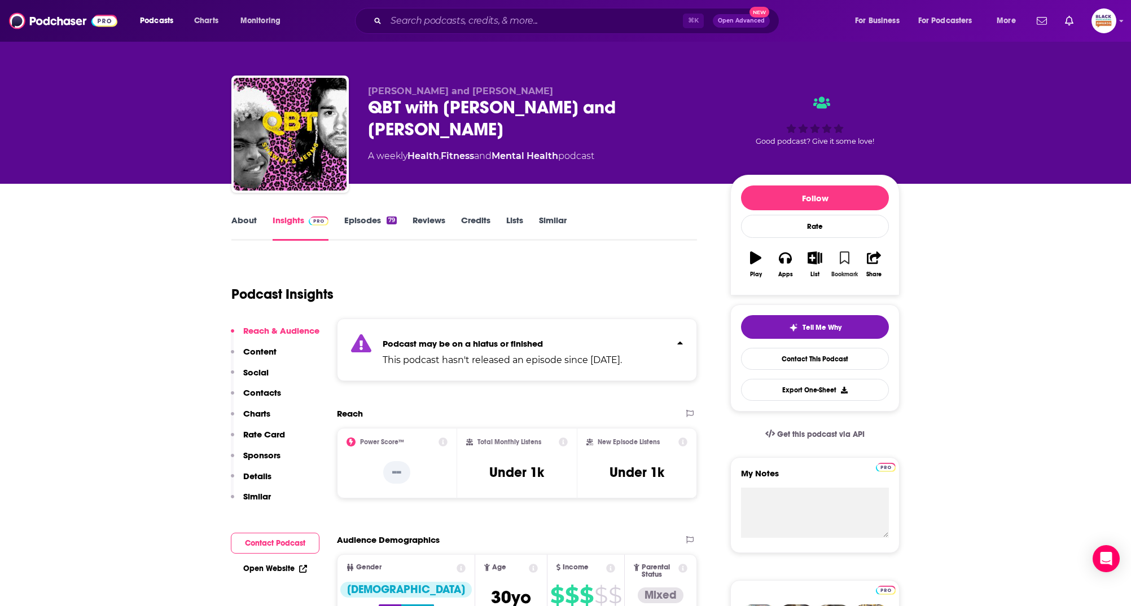
click at [848, 257] on icon "button" at bounding box center [844, 258] width 10 height 12
click at [813, 254] on icon "button" at bounding box center [815, 258] width 14 height 12
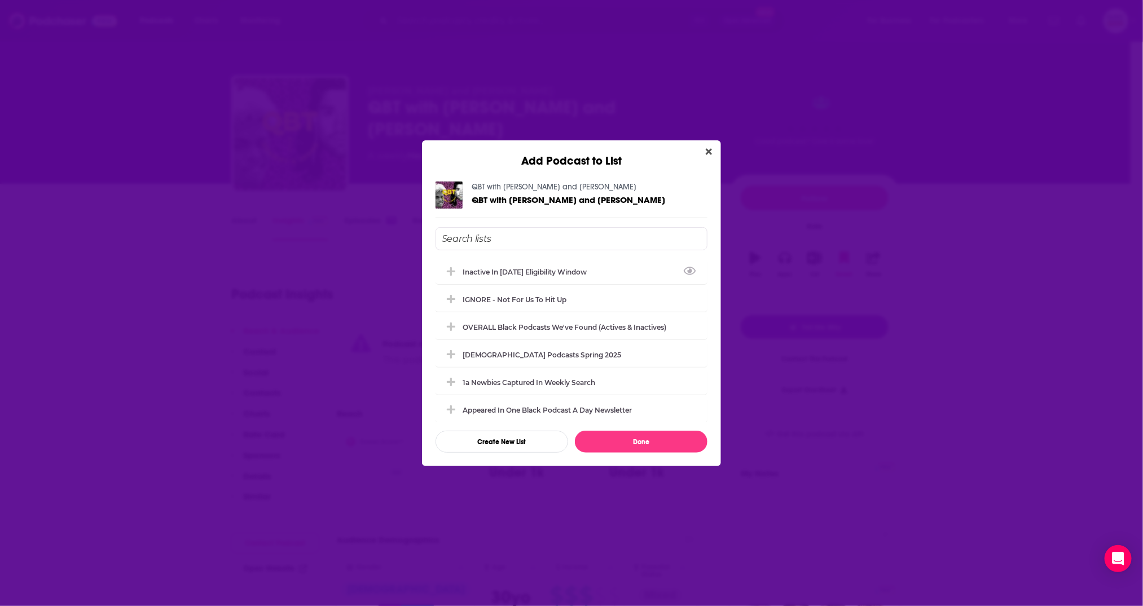
click at [559, 270] on div "Inactive in [DATE] eligibility window" at bounding box center [528, 272] width 131 height 8
click at [548, 326] on div "OVERALL Black podcasts we've found (actives & inactives)" at bounding box center [568, 327] width 210 height 8
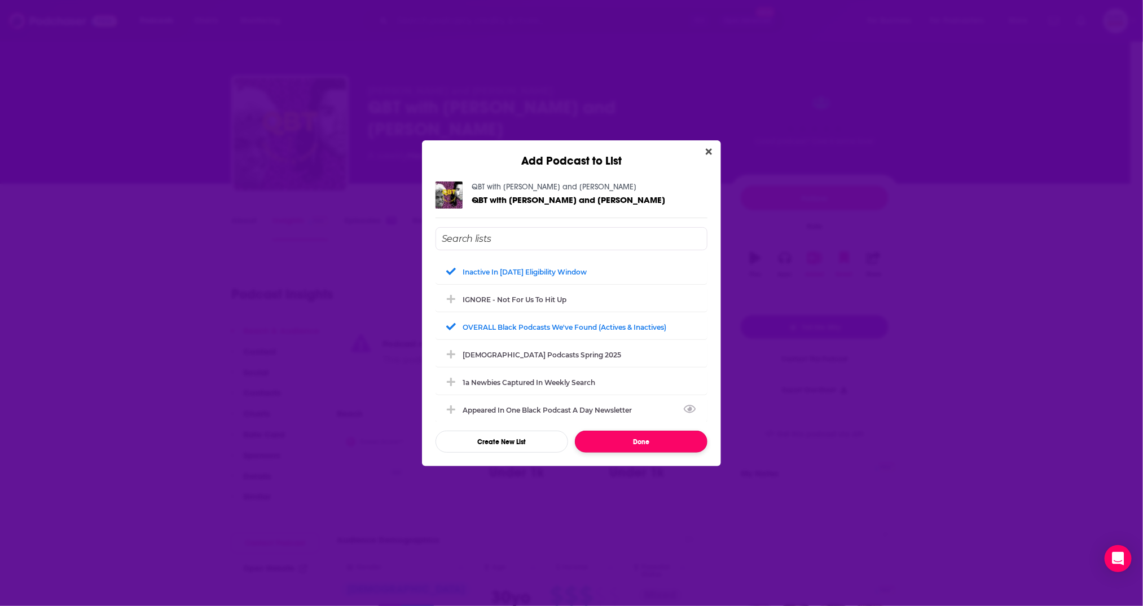
click at [674, 436] on button "Done" at bounding box center [641, 442] width 133 height 22
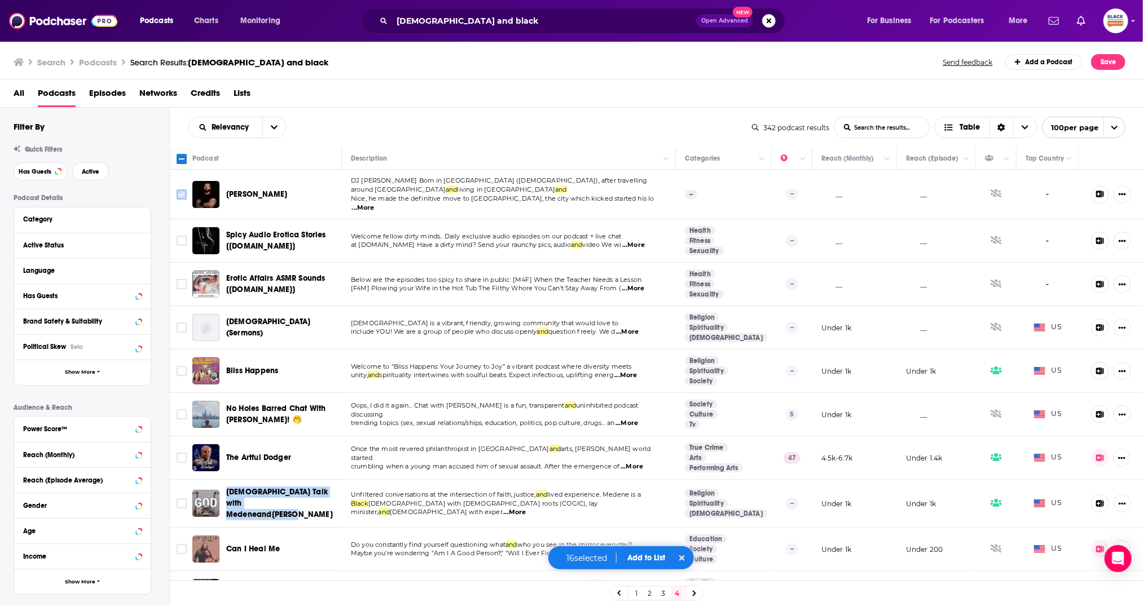
click at [181, 190] on input "Toggle select row" at bounding box center [182, 195] width 10 height 10
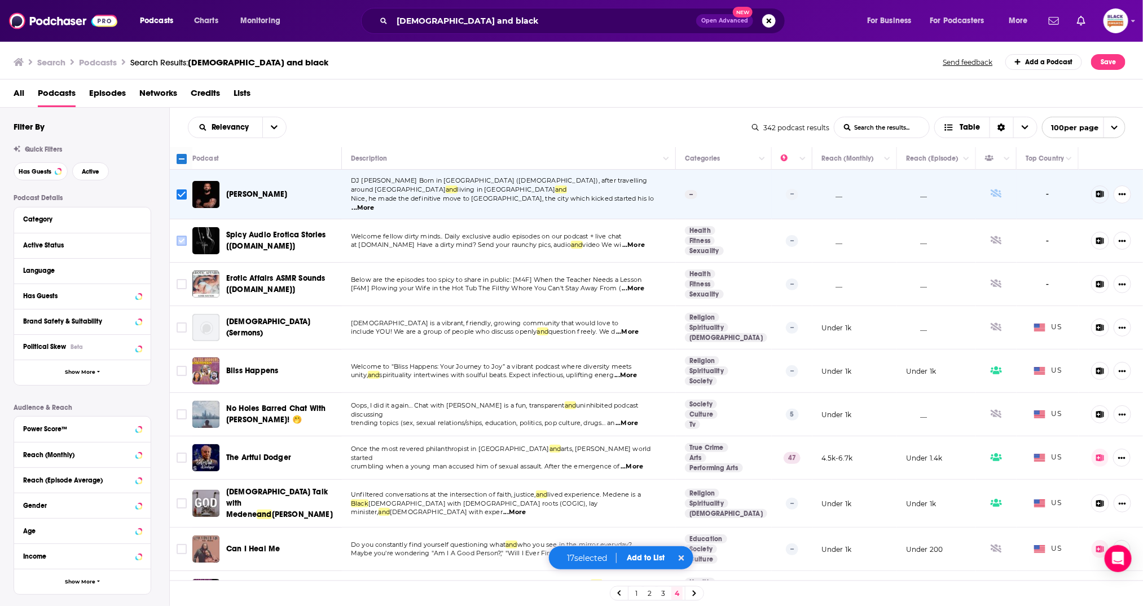
click at [182, 236] on input "Toggle select row" at bounding box center [182, 241] width 10 height 10
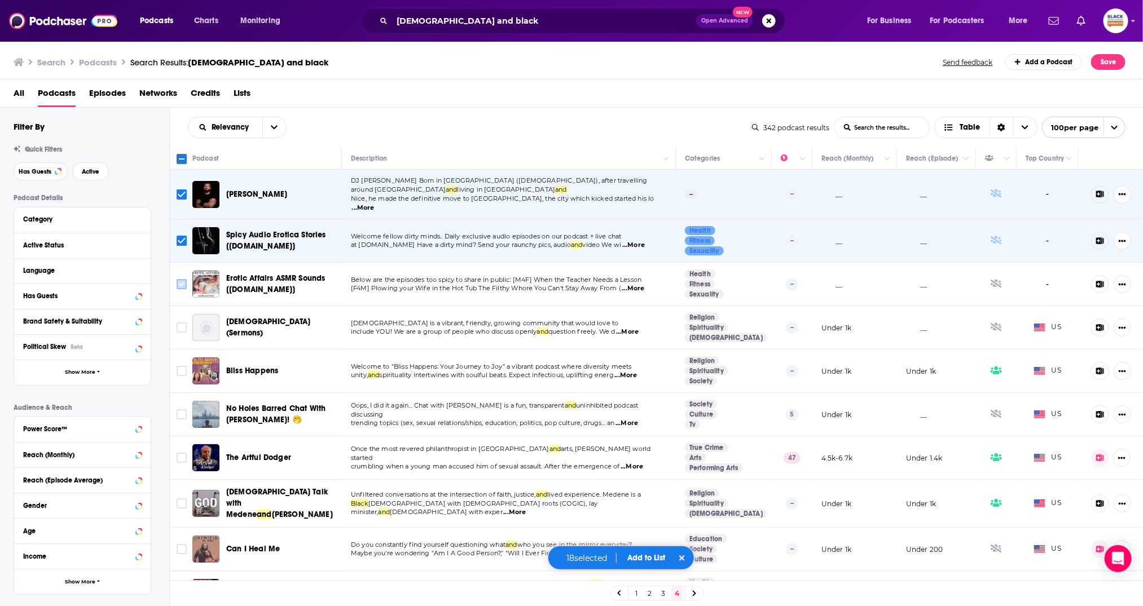
click at [181, 279] on input "Toggle select row" at bounding box center [182, 284] width 10 height 10
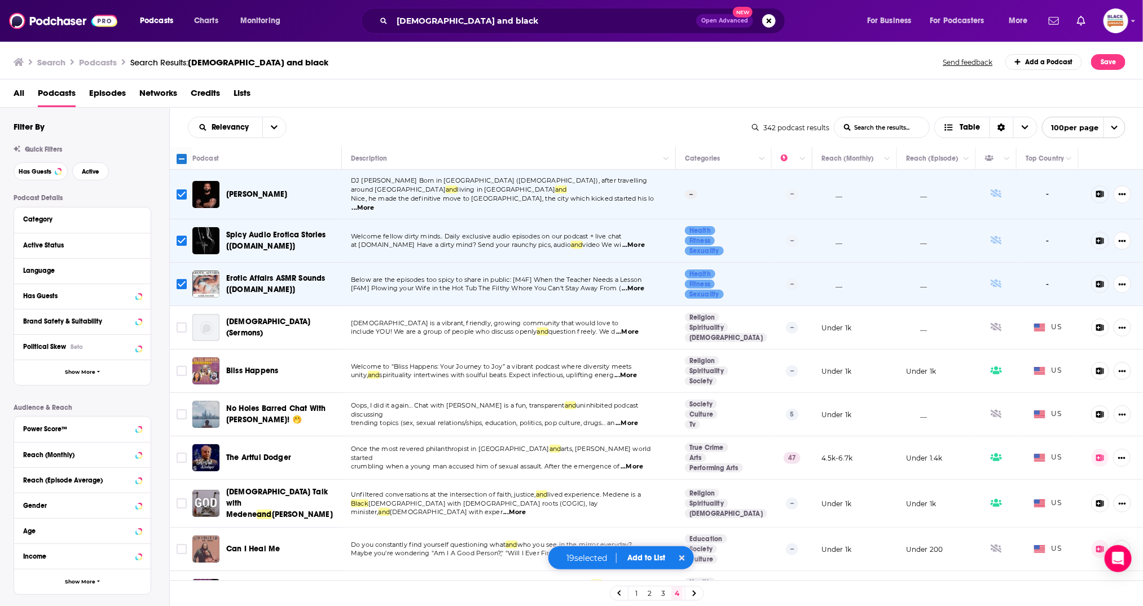
click at [653, 562] on button "Add to List" at bounding box center [646, 558] width 56 height 10
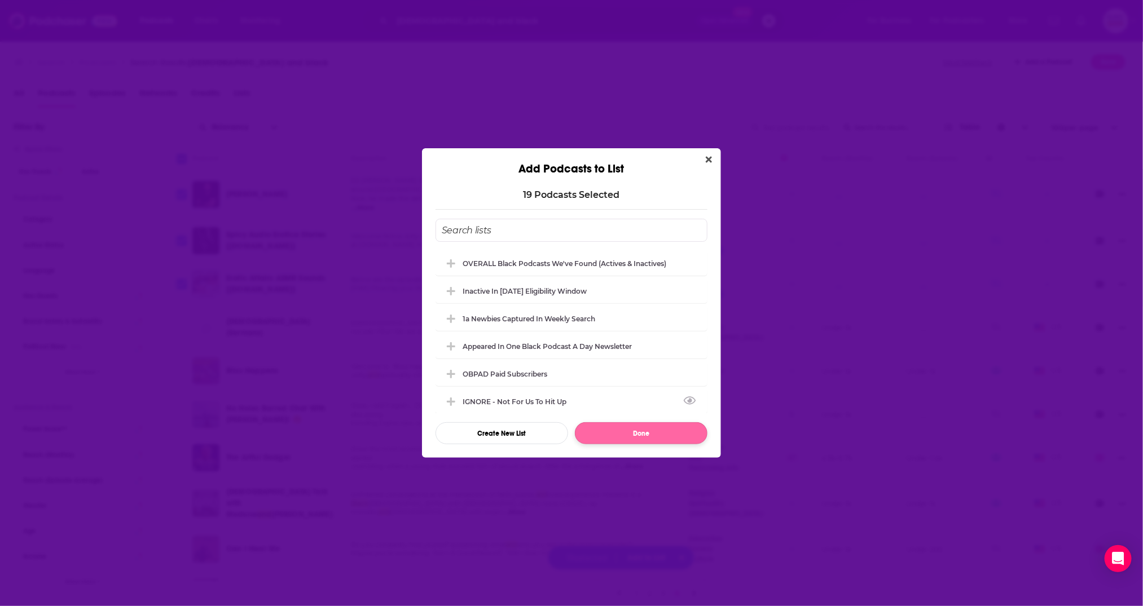
drag, startPoint x: 527, startPoint y: 401, endPoint x: 622, endPoint y: 428, distance: 98.6
click at [527, 401] on div "IGNORE - not for us to hit up" at bounding box center [518, 402] width 111 height 8
click at [630, 432] on button "Done" at bounding box center [641, 434] width 133 height 22
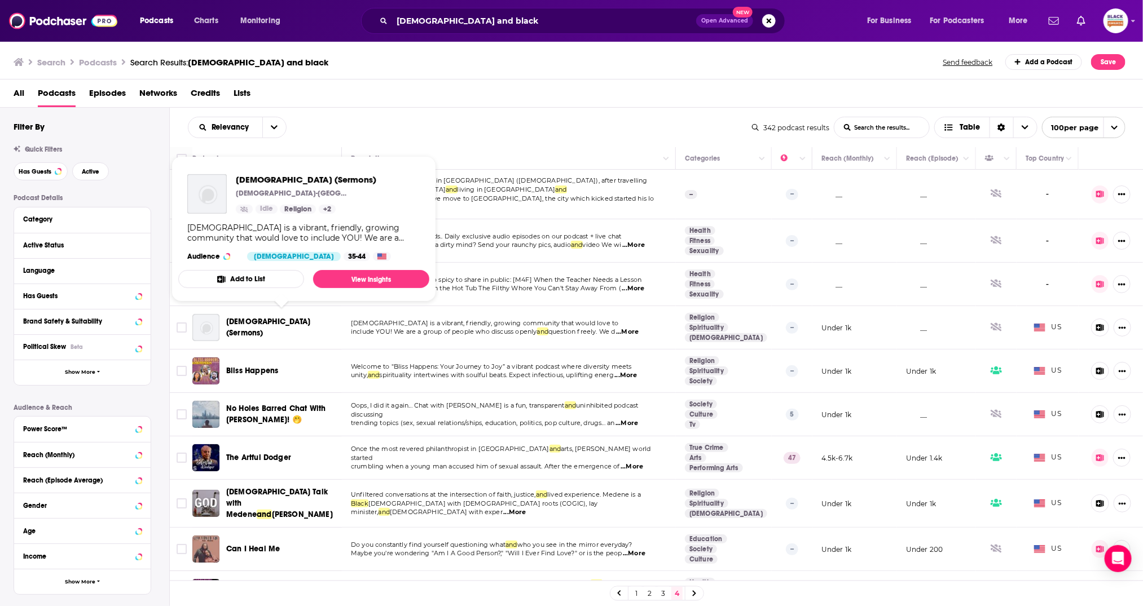
click at [273, 317] on span "Westwood Lutheran Church (Sermons)" at bounding box center [268, 327] width 84 height 21
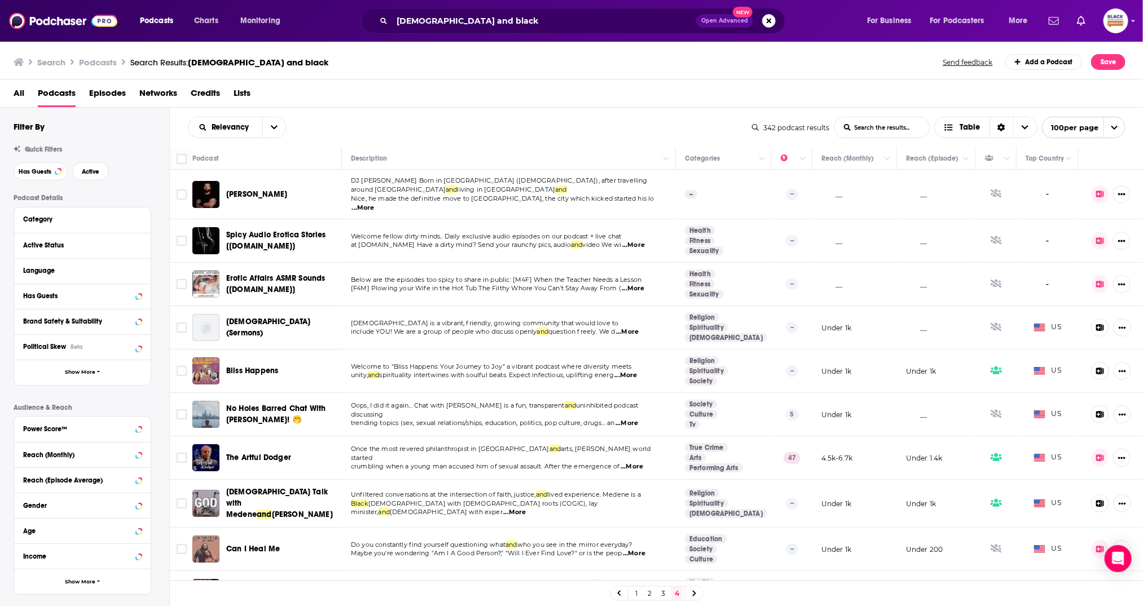
click at [260, 366] on span "Bliss Happens" at bounding box center [252, 371] width 52 height 10
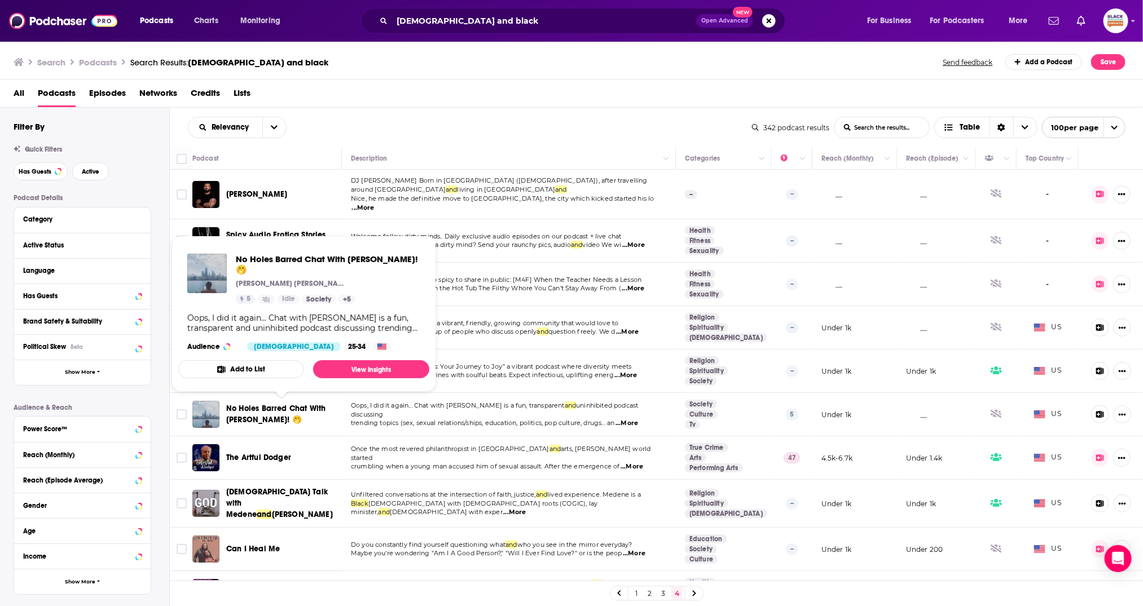
click at [291, 406] on span "No Holes Barred Chat With Chris! 🤭" at bounding box center [282, 414] width 112 height 23
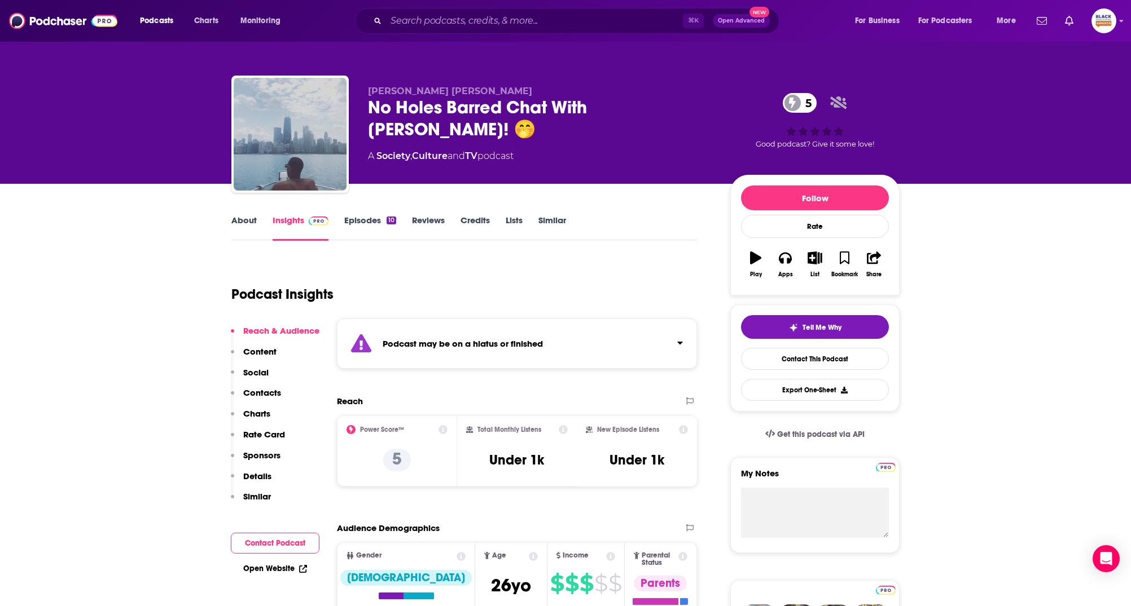
click at [538, 364] on div "Podcast may be on a hiatus or finished" at bounding box center [517, 344] width 360 height 50
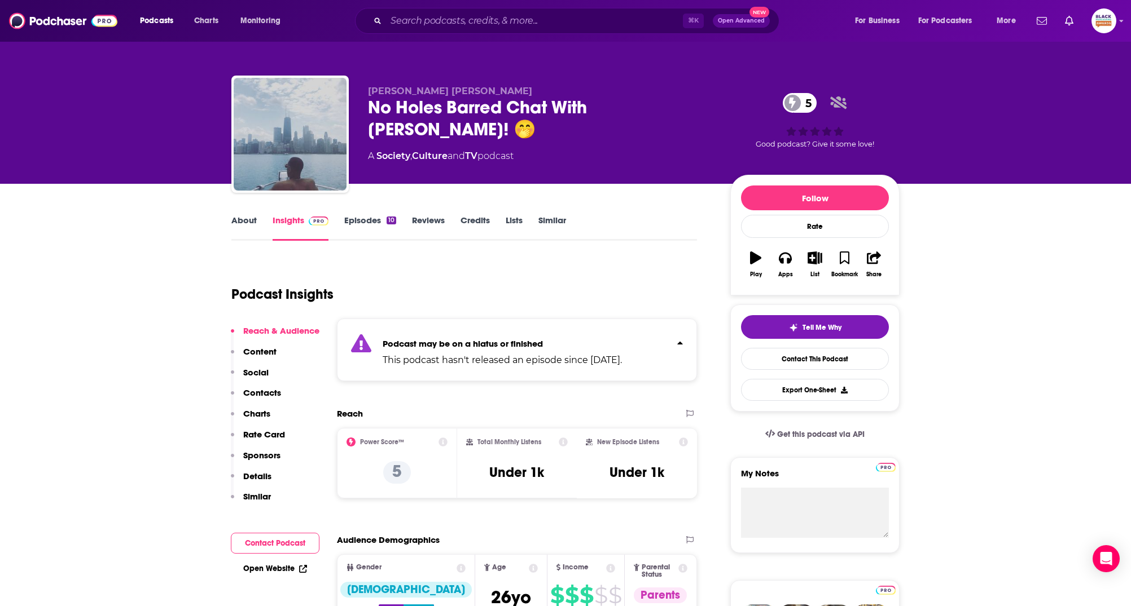
click at [249, 226] on link "About" at bounding box center [243, 228] width 25 height 26
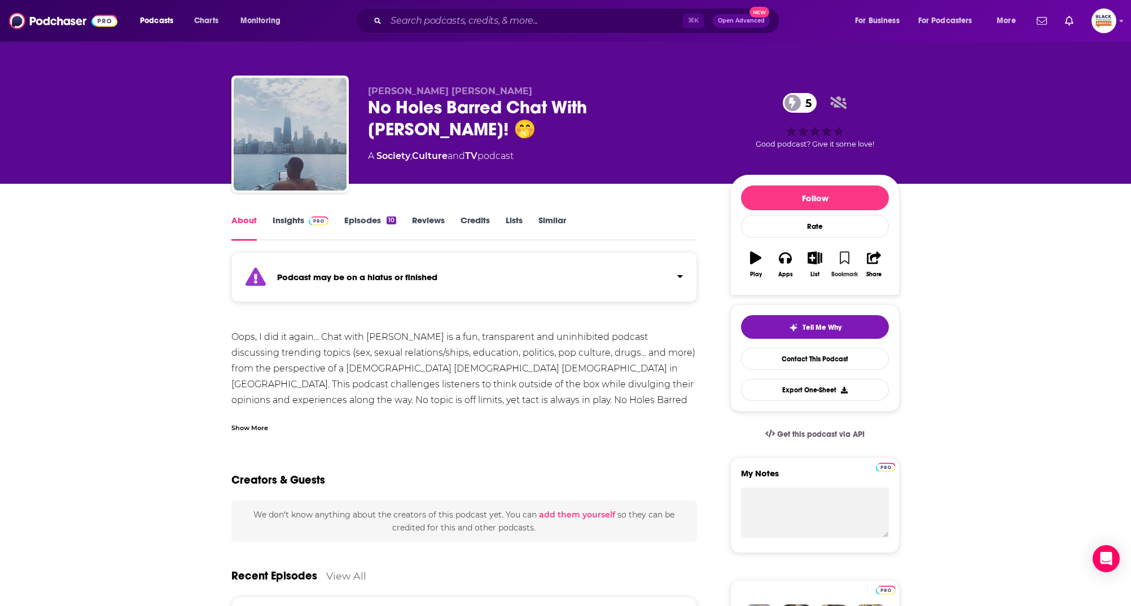
drag, startPoint x: 848, startPoint y: 258, endPoint x: 827, endPoint y: 260, distance: 21.5
click at [848, 259] on icon "button" at bounding box center [844, 258] width 10 height 12
click at [816, 258] on icon "button" at bounding box center [815, 258] width 14 height 12
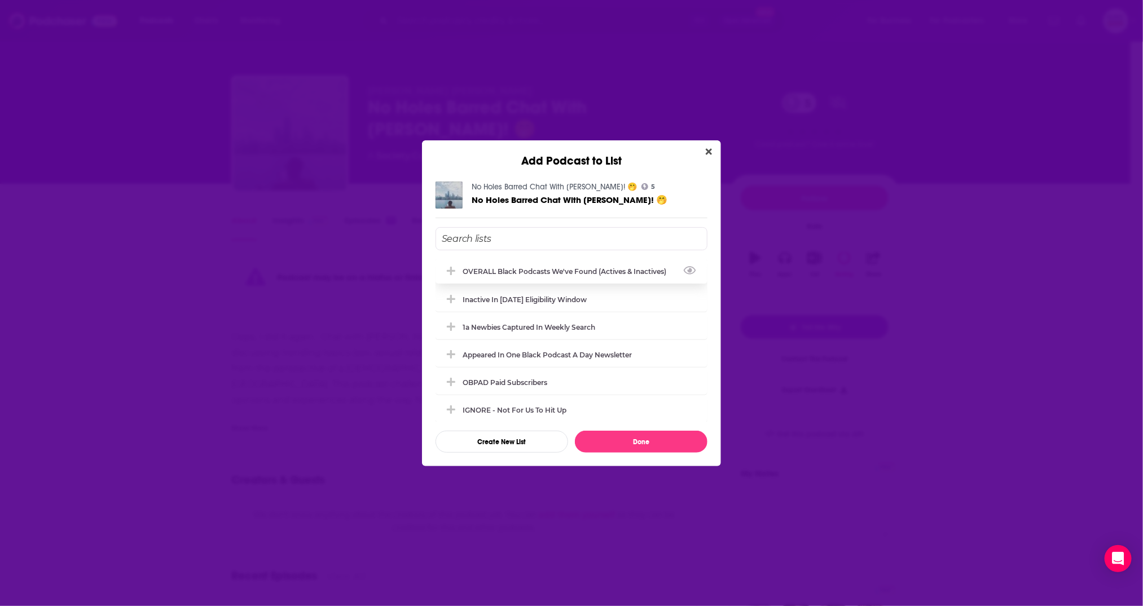
click at [558, 266] on div "OVERALL Black podcasts we've found (actives & inactives)" at bounding box center [572, 271] width 272 height 25
click at [547, 297] on div "Inactive in [DATE] eligibility window" at bounding box center [528, 299] width 131 height 8
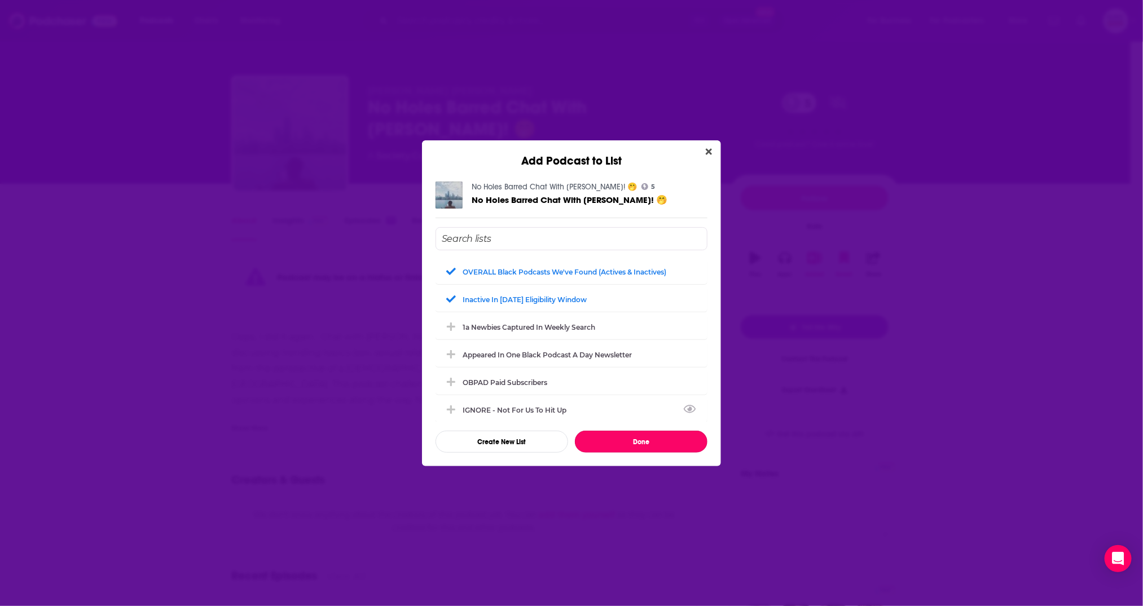
click at [647, 442] on button "Done" at bounding box center [641, 442] width 133 height 22
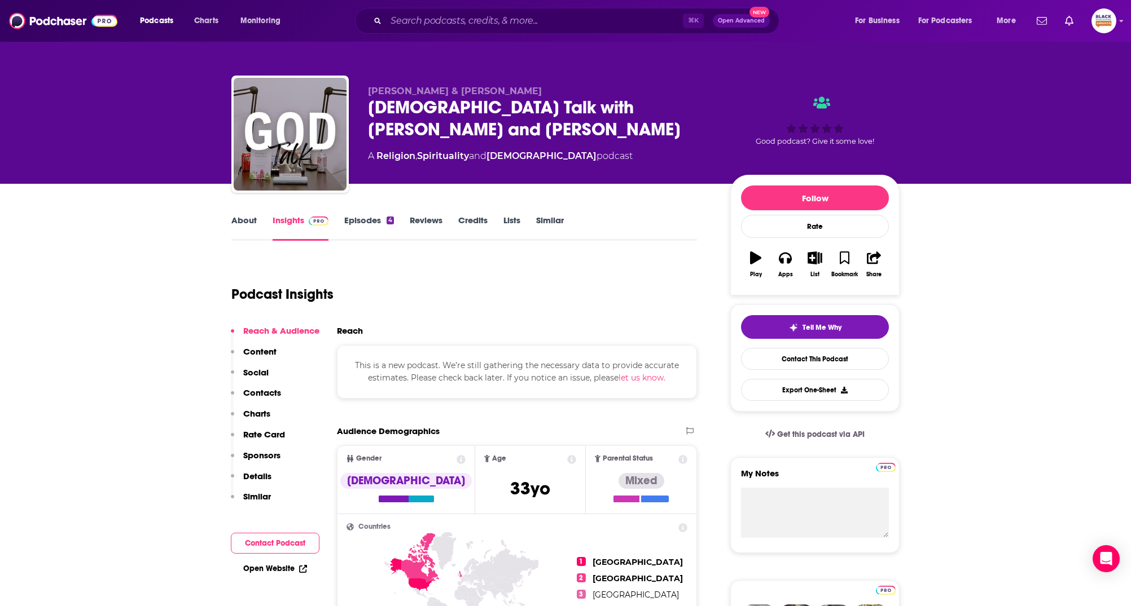
click at [252, 238] on link "About" at bounding box center [243, 228] width 25 height 26
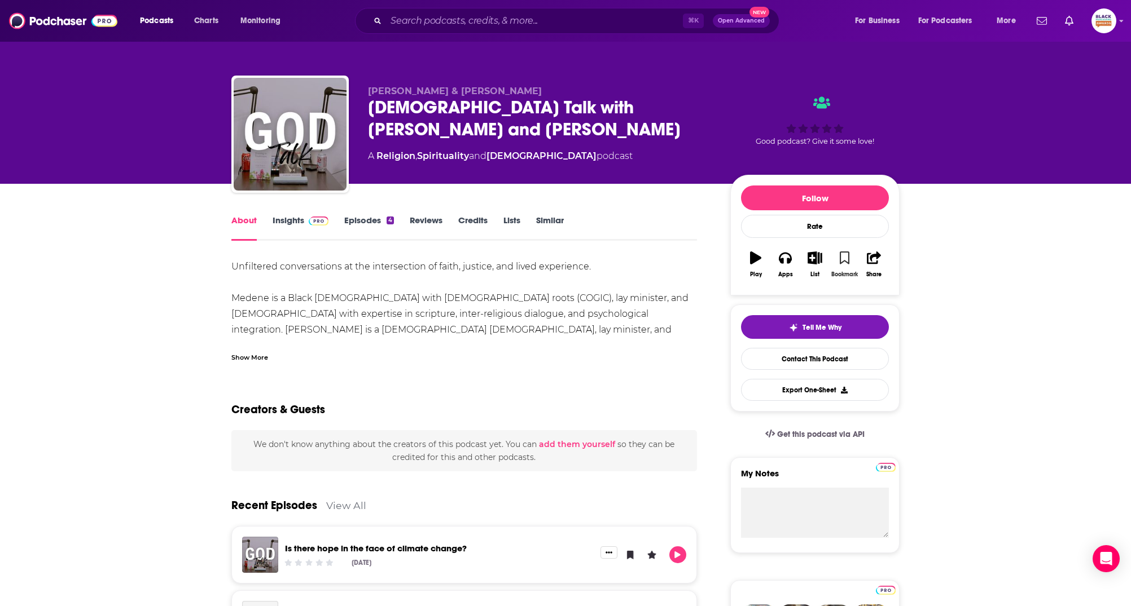
drag, startPoint x: 850, startPoint y: 254, endPoint x: 844, endPoint y: 257, distance: 6.1
click at [847, 256] on button "Bookmark" at bounding box center [843, 264] width 29 height 41
click at [820, 259] on icon "button" at bounding box center [815, 258] width 14 height 12
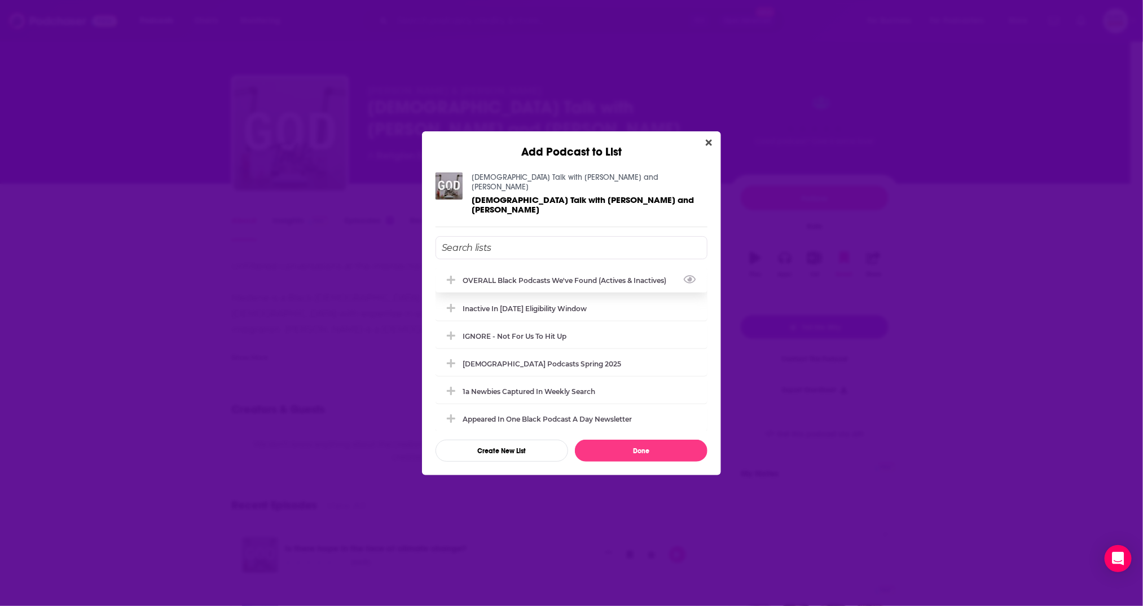
click at [549, 276] on div "OVERALL Black podcasts we've found (actives & inactives)" at bounding box center [568, 280] width 210 height 8
click at [547, 304] on div "Inactive in [DATE] eligibility window" at bounding box center [528, 308] width 131 height 8
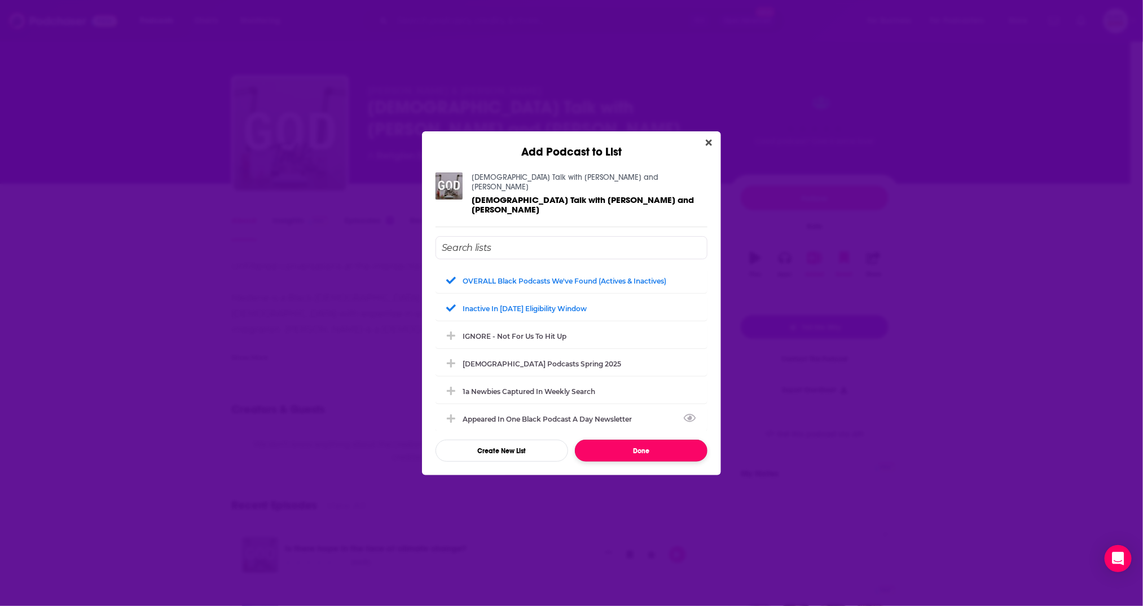
click at [635, 440] on button "Done" at bounding box center [641, 451] width 133 height 22
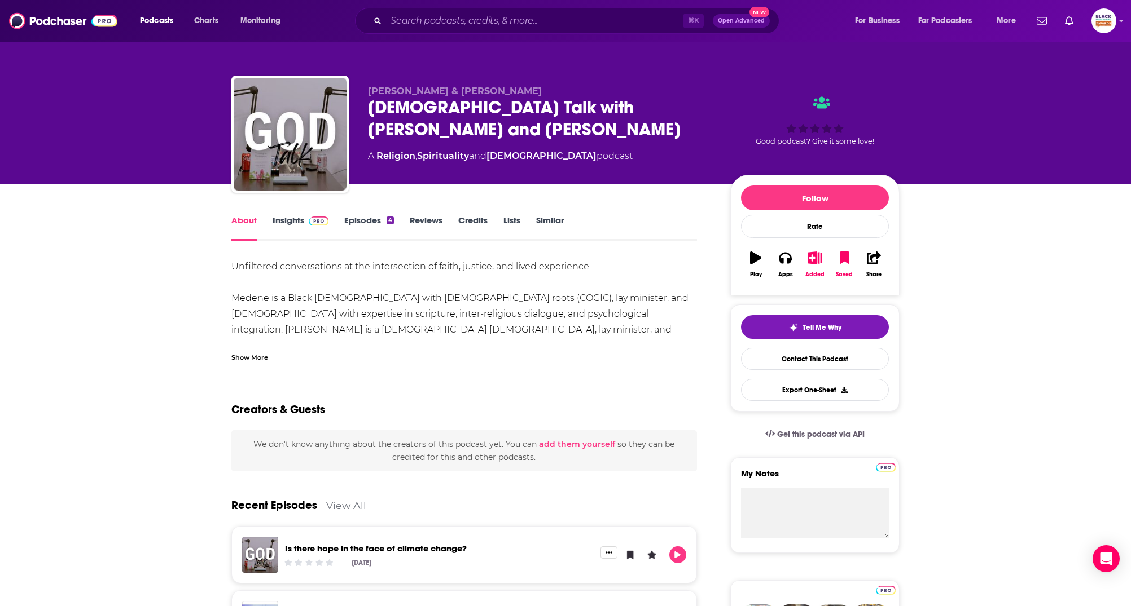
click at [300, 220] on link "Insights" at bounding box center [300, 228] width 56 height 26
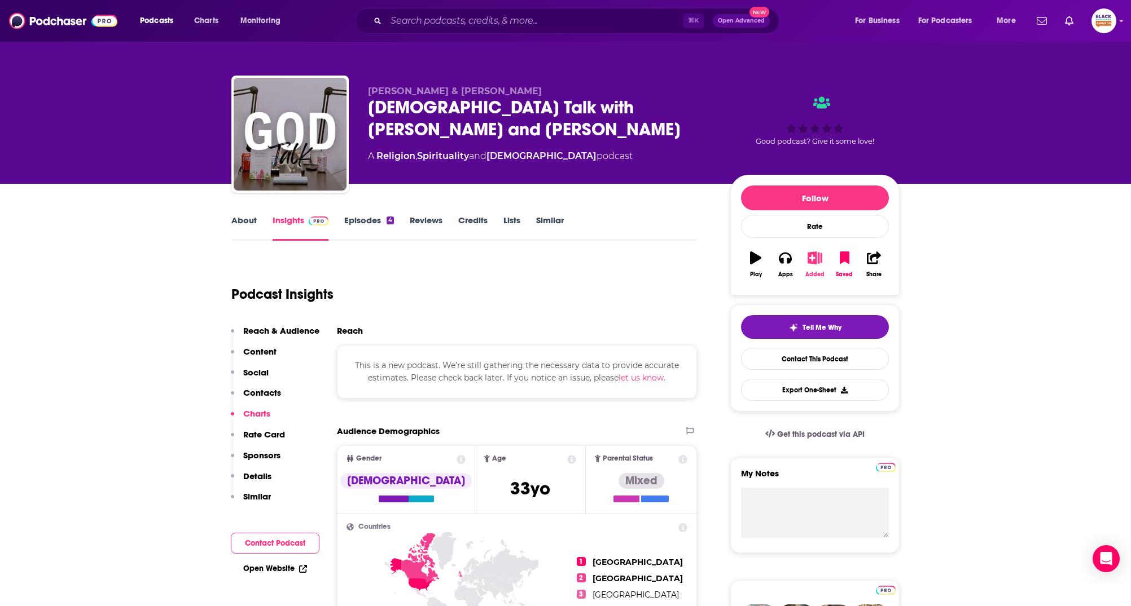
click at [812, 256] on icon "button" at bounding box center [814, 258] width 14 height 12
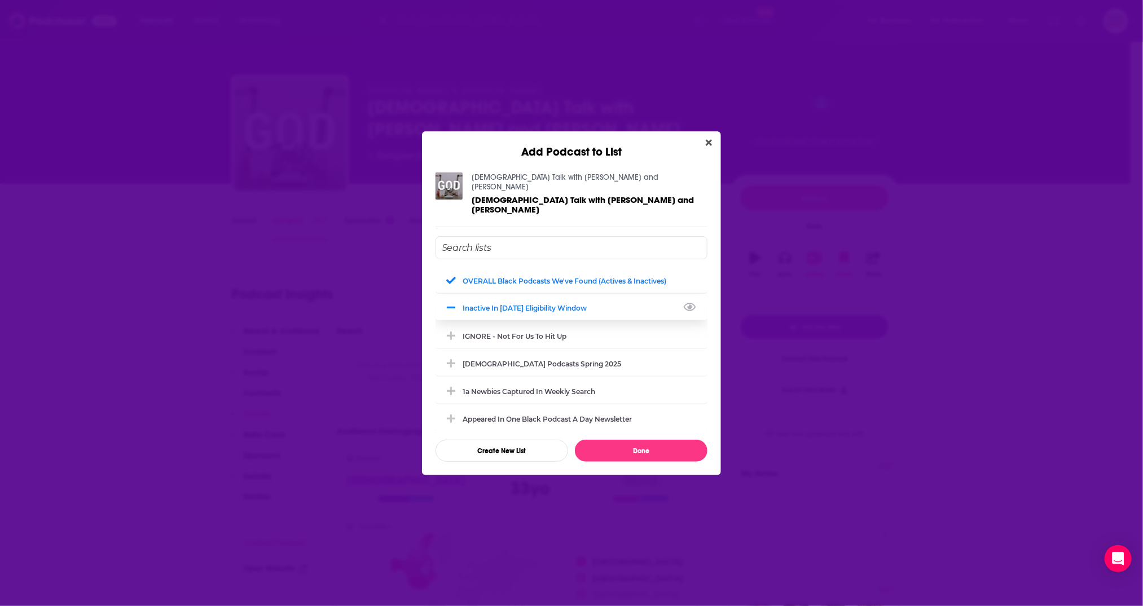
click at [551, 296] on div "Inactive in [DATE] eligibility window" at bounding box center [572, 308] width 272 height 25
click at [523, 387] on div "1a Newbies captured in weekly search" at bounding box center [532, 391] width 139 height 8
click at [638, 440] on button "Done" at bounding box center [641, 451] width 133 height 22
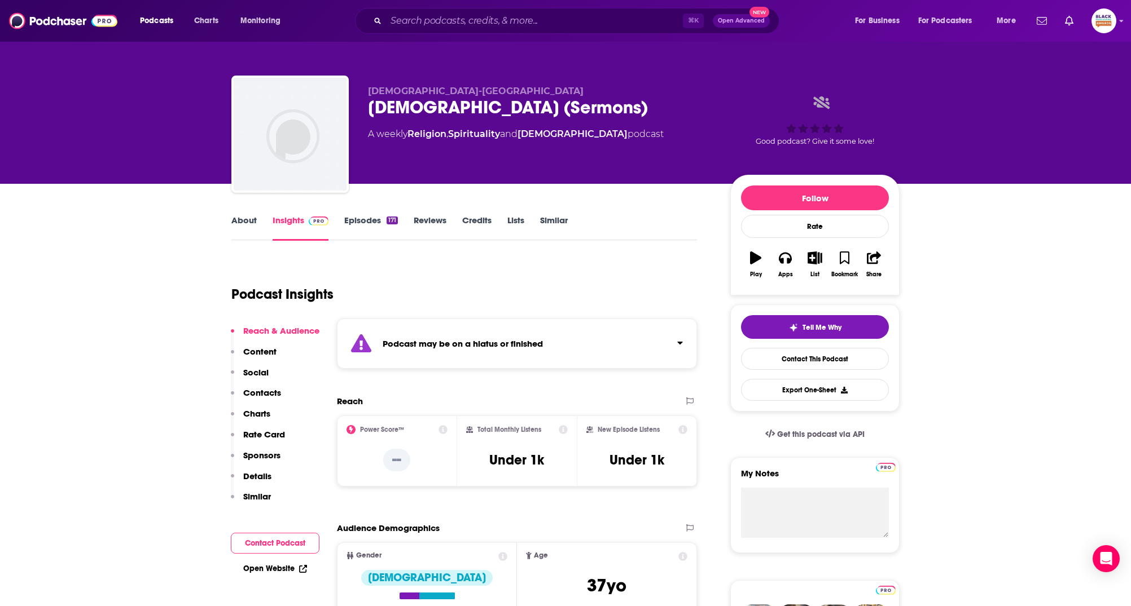
click at [234, 219] on link "About" at bounding box center [243, 228] width 25 height 26
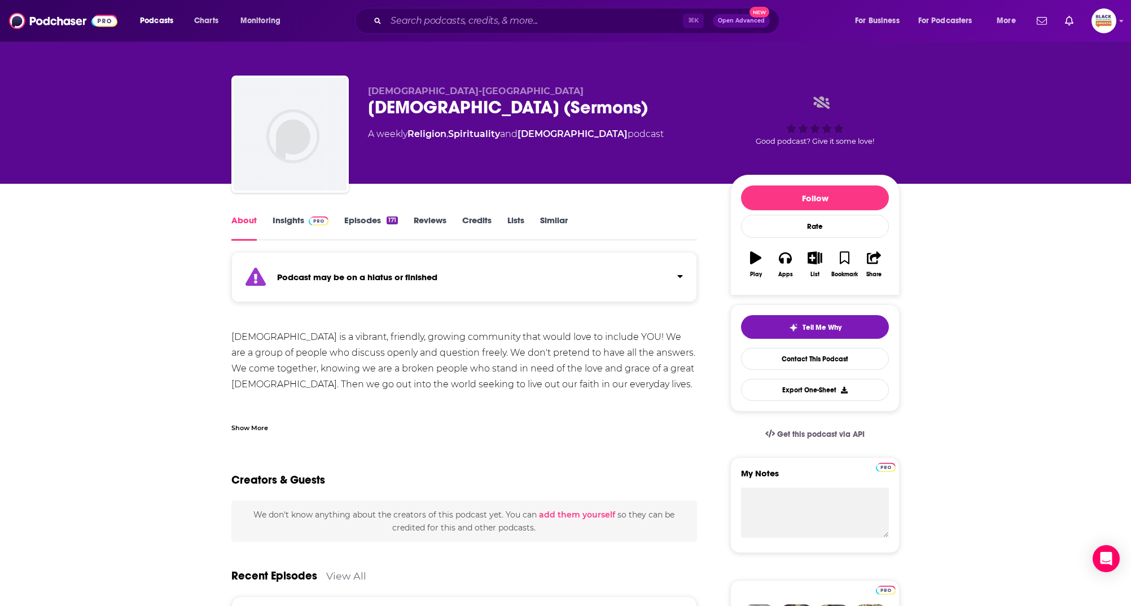
click at [250, 431] on div "Show More" at bounding box center [249, 427] width 37 height 11
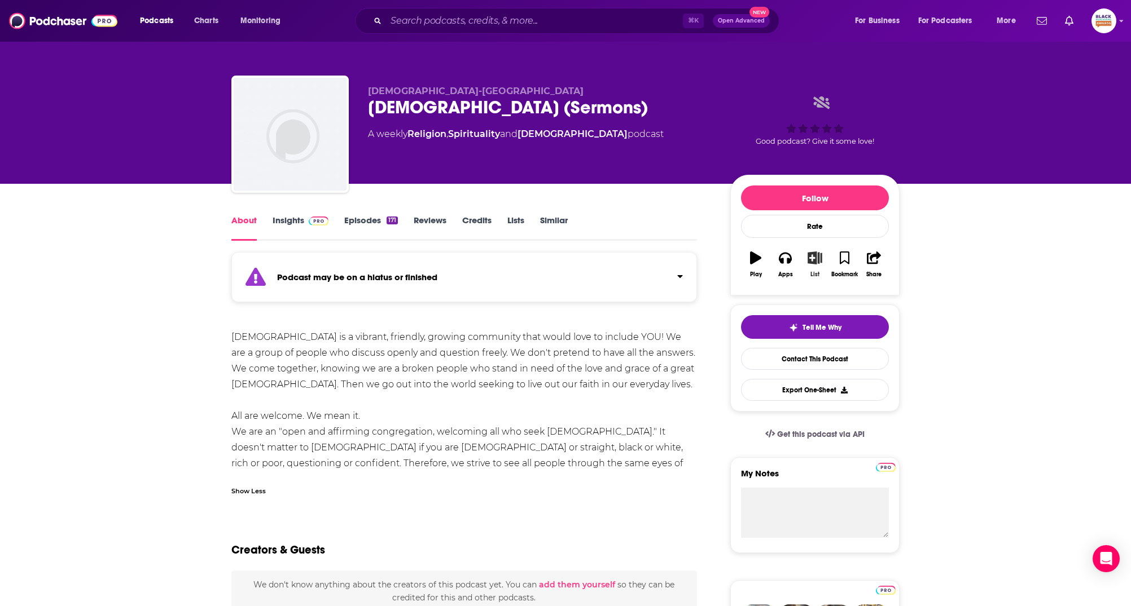
click at [821, 253] on icon "button" at bounding box center [815, 258] width 14 height 12
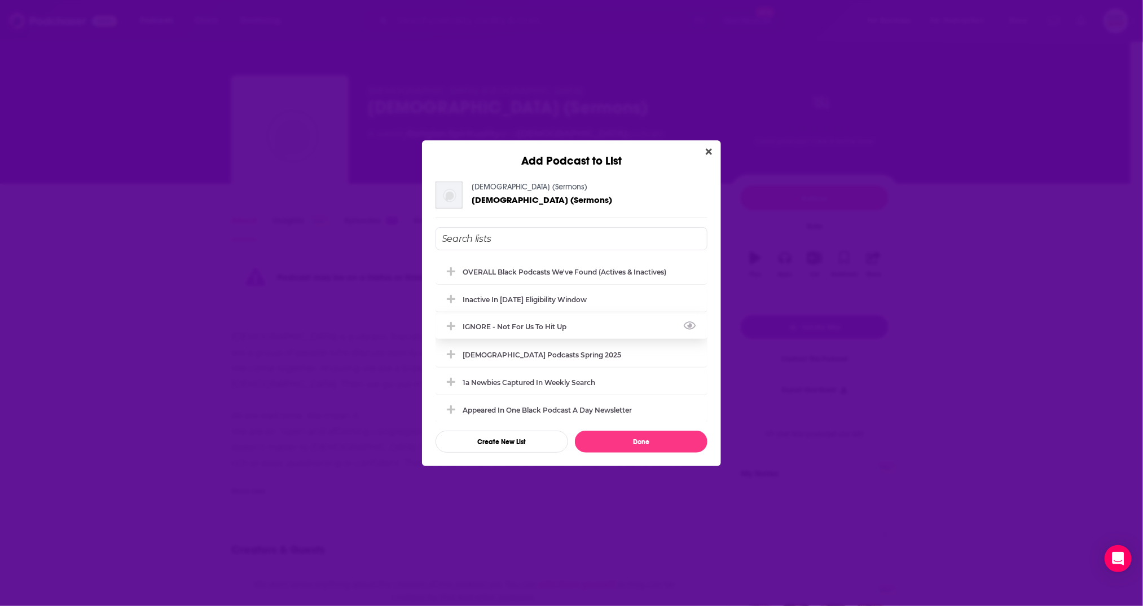
click at [566, 329] on div "IGNORE - not for us to hit up" at bounding box center [518, 327] width 111 height 8
click at [638, 438] on button "Done" at bounding box center [641, 442] width 133 height 22
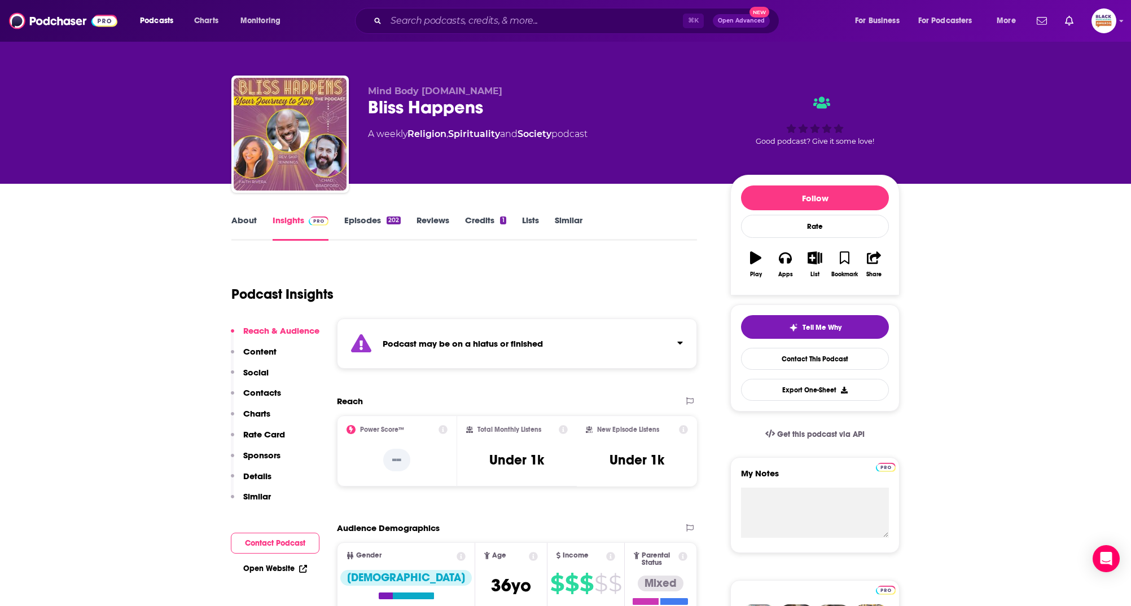
click at [240, 219] on link "About" at bounding box center [243, 228] width 25 height 26
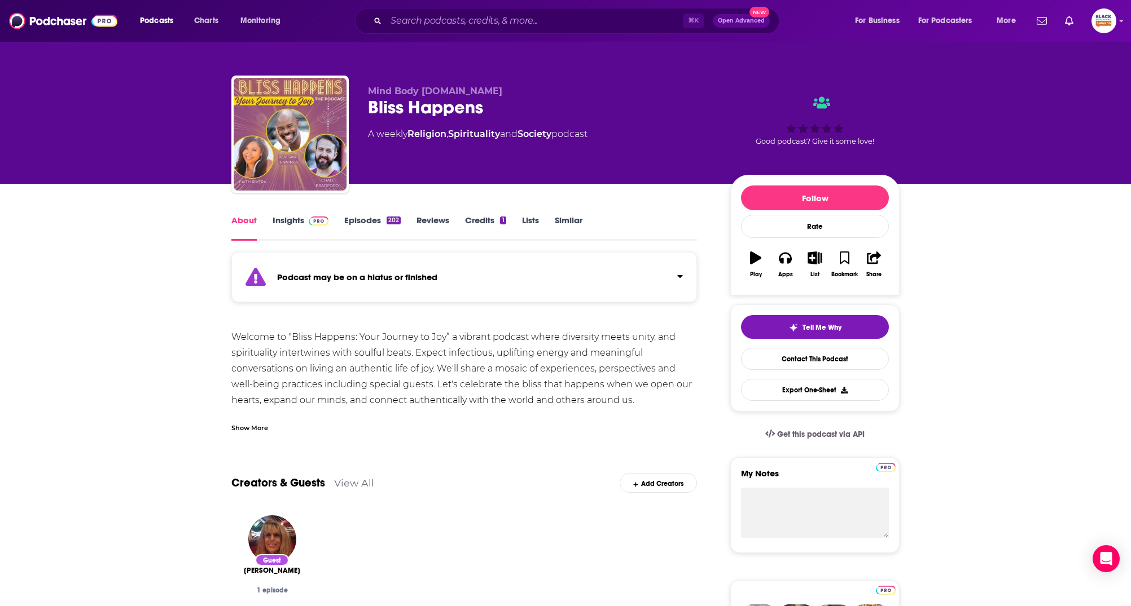
click at [254, 429] on div "Show More" at bounding box center [249, 427] width 37 height 11
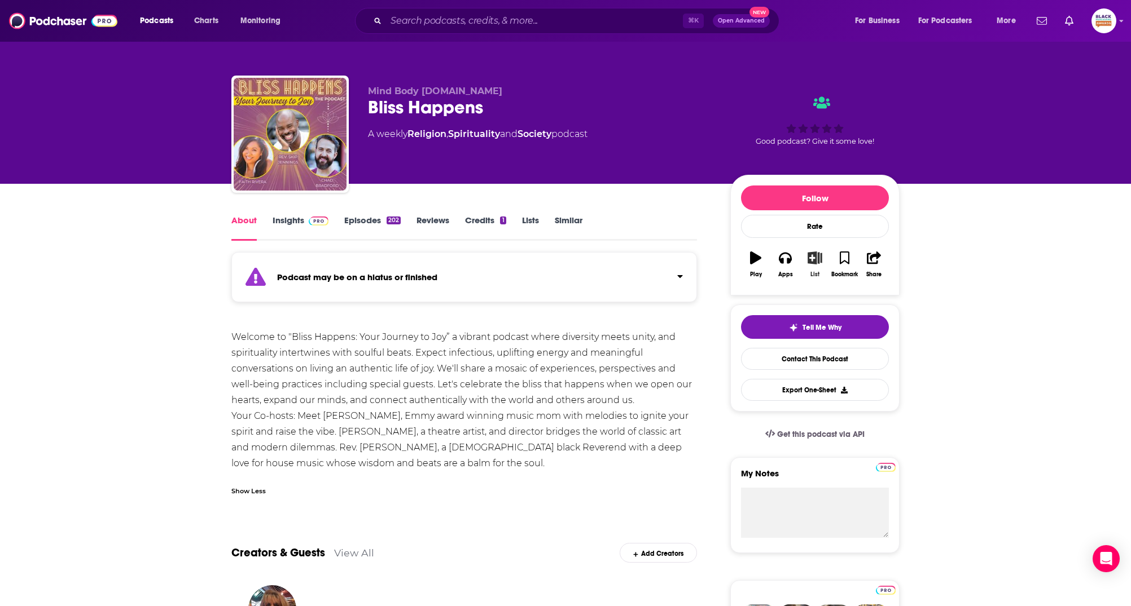
click at [812, 267] on button "List" at bounding box center [814, 264] width 29 height 41
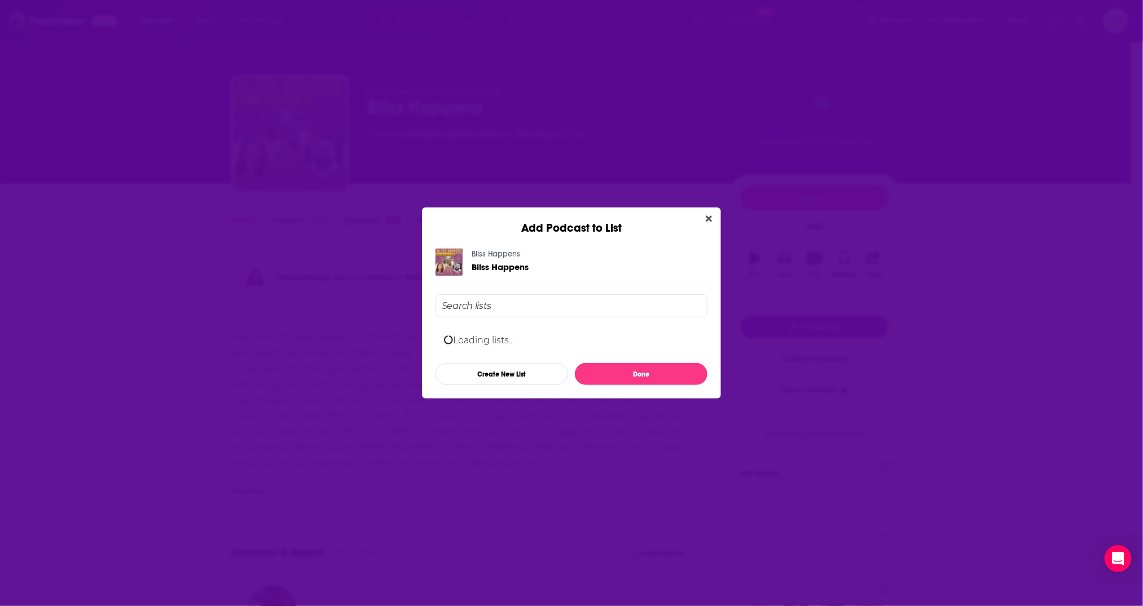
click at [541, 299] on input "Add Podcast To List" at bounding box center [572, 305] width 272 height 23
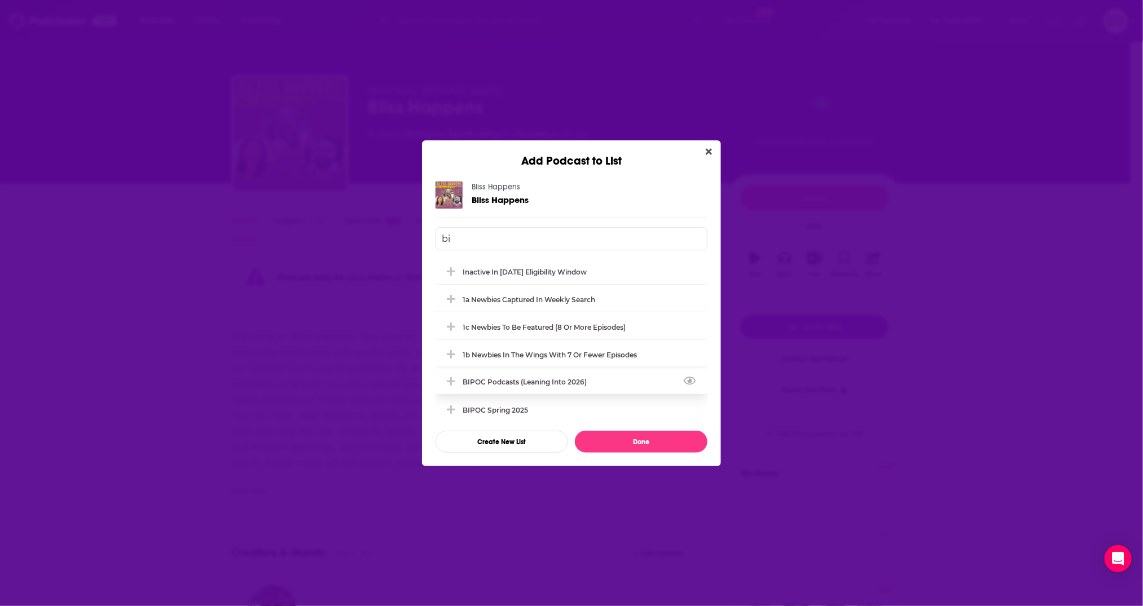
click at [544, 379] on div "BIPOC podcasts (leaning into 2026)" at bounding box center [528, 382] width 131 height 8
type input "bi"
click at [674, 452] on div "Bliss Happens Bliss Happens bi Inactive in [DATE] eligibility window 1a Newbies…" at bounding box center [571, 317] width 299 height 298
click at [605, 439] on button "Done" at bounding box center [641, 442] width 133 height 22
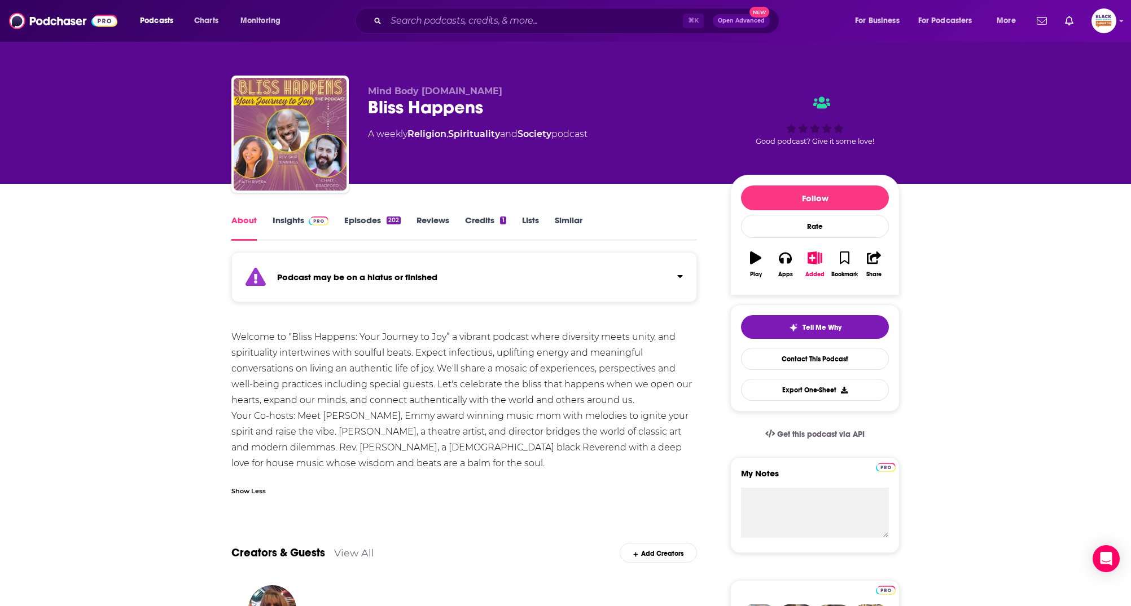
click at [498, 271] on div "Podcast may be on a hiatus or finished" at bounding box center [463, 277] width 465 height 50
